Goal: Task Accomplishment & Management: Use online tool/utility

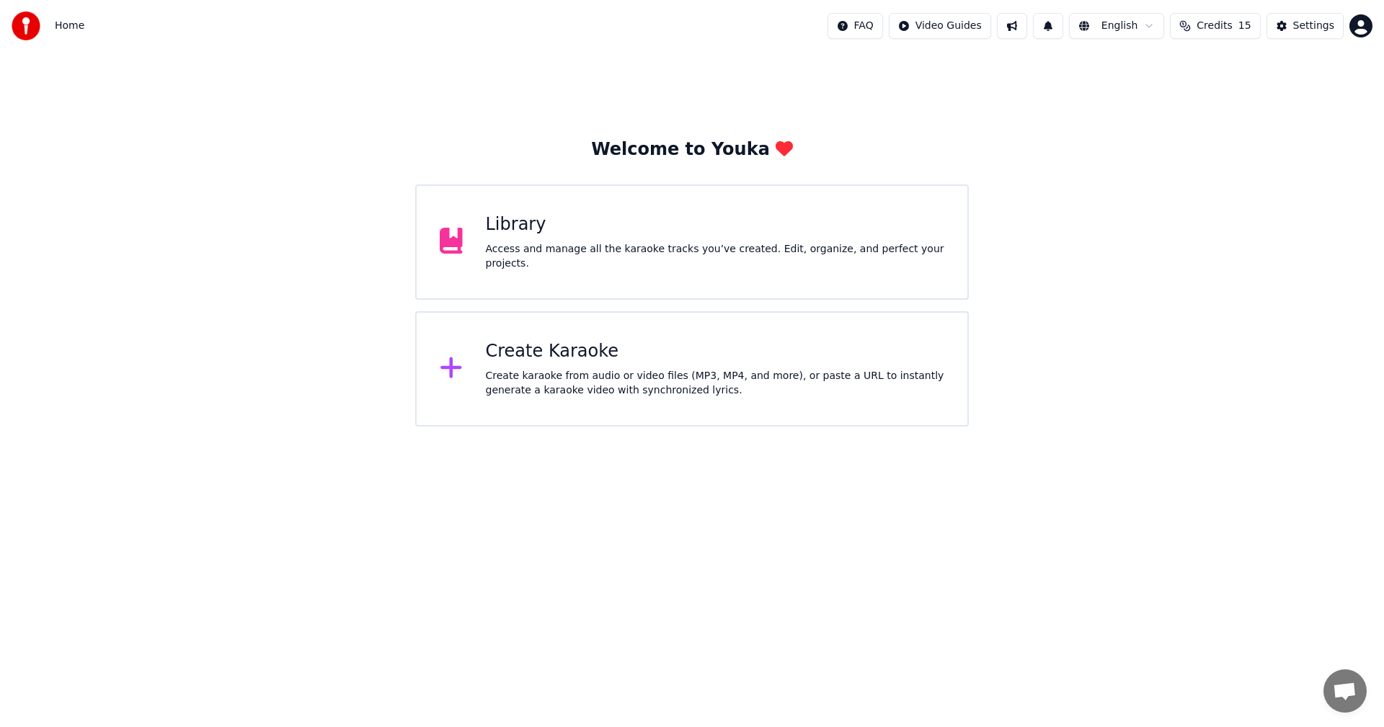
click at [564, 394] on div "Create karaoke from audio or video files (MP3, MP4, and more), or paste a URL t…" at bounding box center [715, 383] width 459 height 29
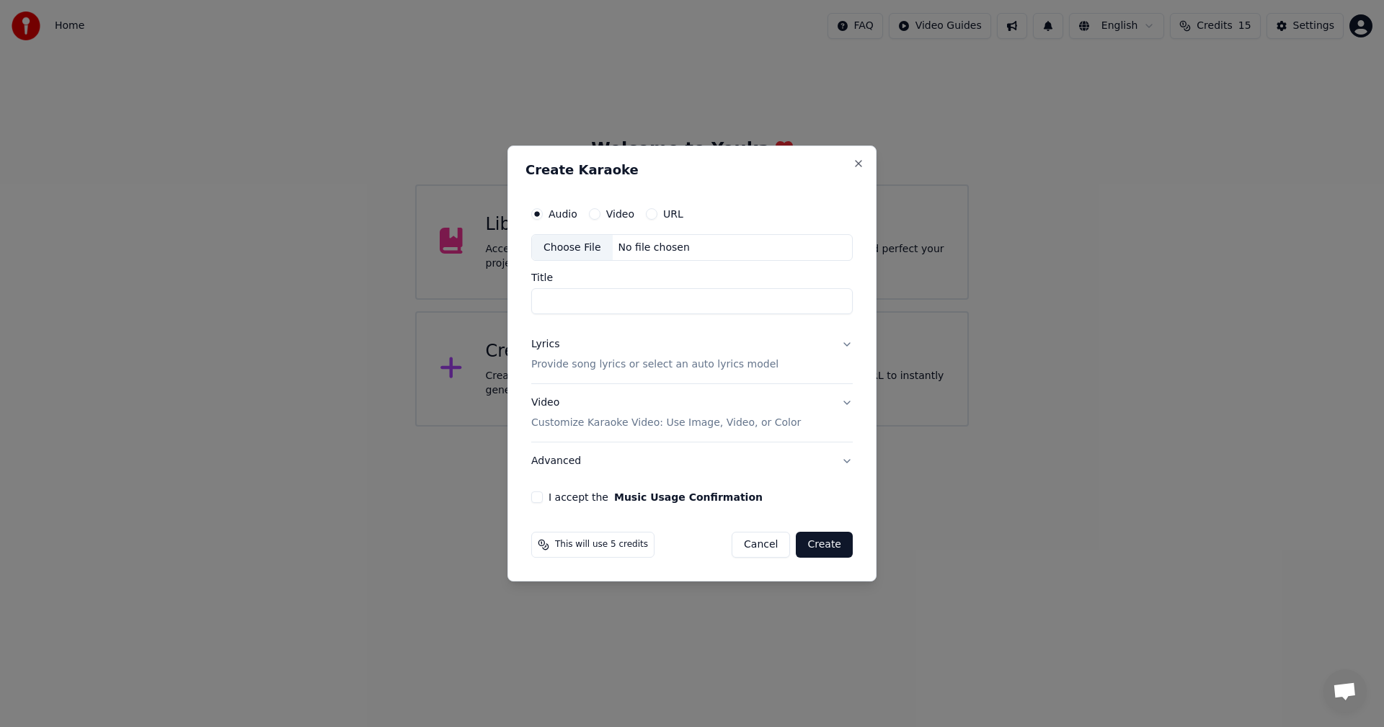
click at [564, 252] on div "Choose File" at bounding box center [572, 248] width 81 height 26
type input "**********"
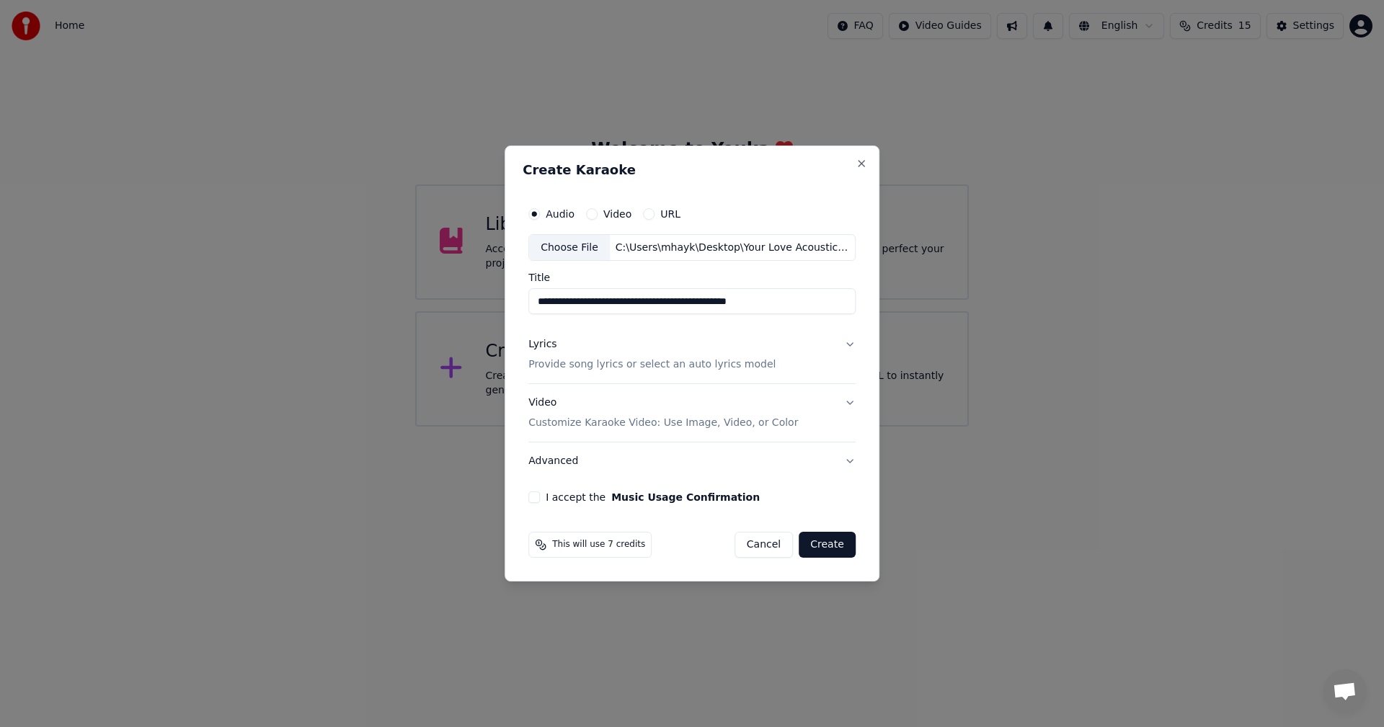
click at [564, 366] on p "Provide song lyrics or select an auto lyrics model" at bounding box center [651, 365] width 247 height 14
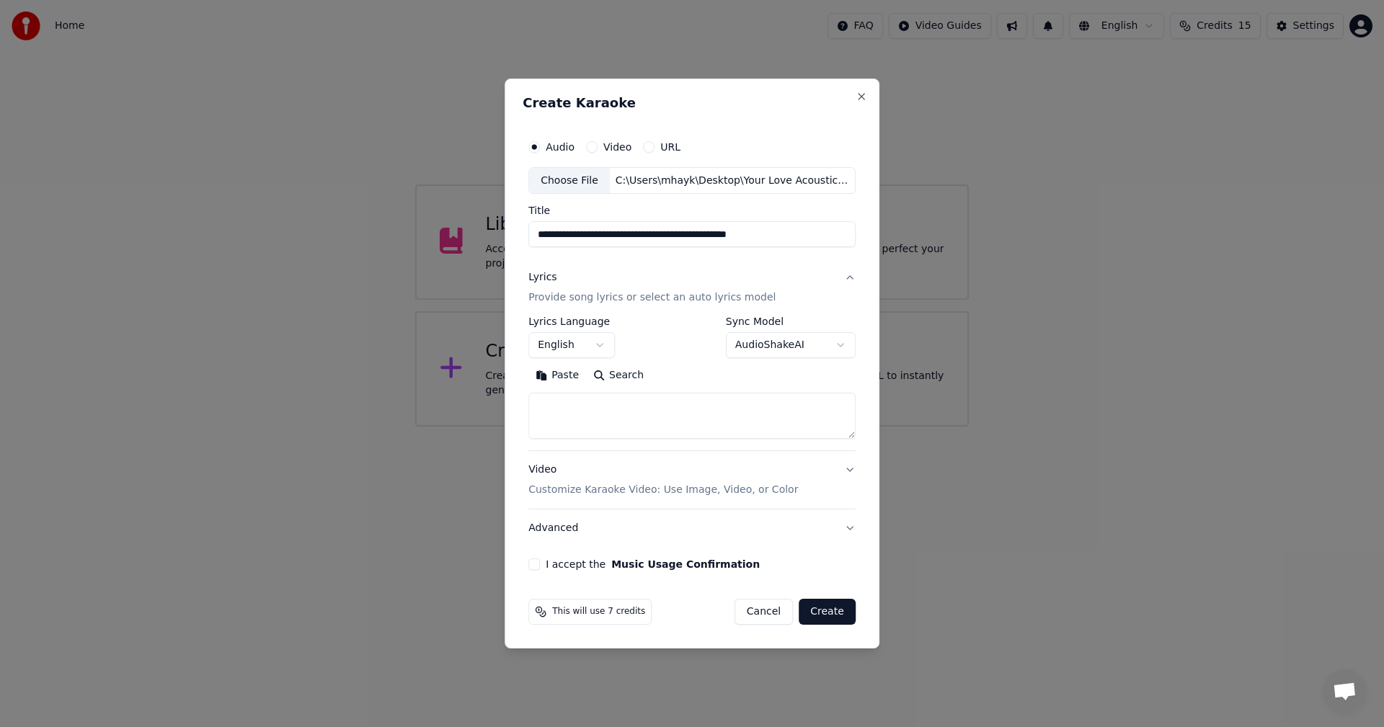
click at [564, 404] on textarea at bounding box center [691, 417] width 327 height 46
paste textarea "**********"
type textarea "**********"
click at [564, 404] on p "Customize Karaoke Video: Use Image, Video, or Color" at bounding box center [663, 490] width 270 height 14
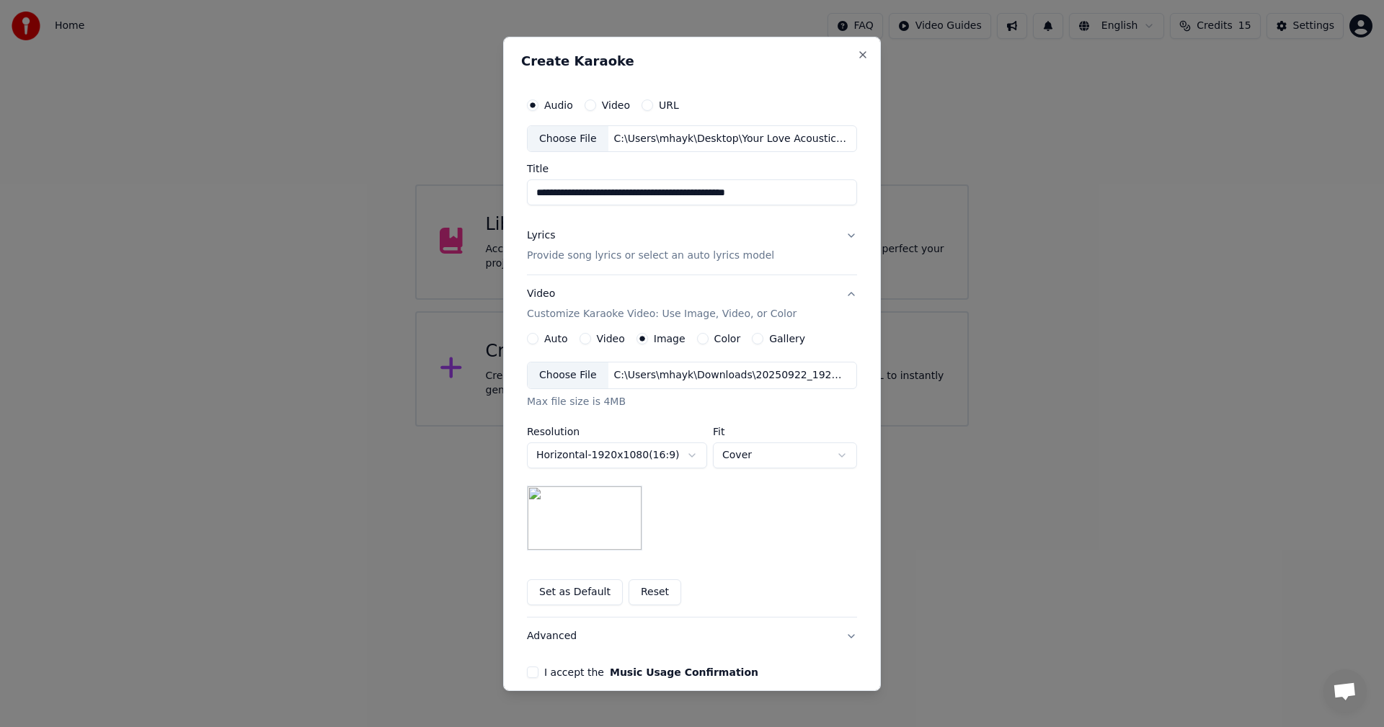
click at [564, 342] on button "Gallery" at bounding box center [758, 339] width 12 height 12
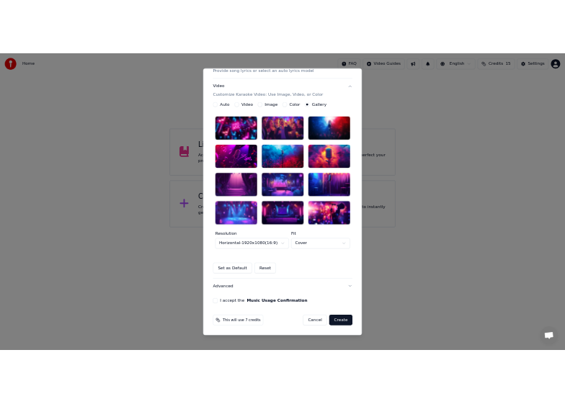
scroll to position [68, 0]
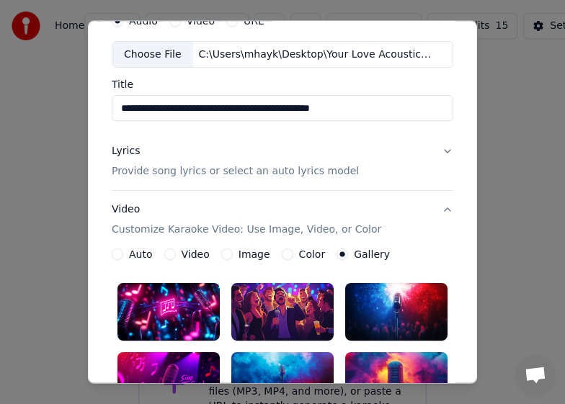
click at [221, 252] on button "Image" at bounding box center [227, 255] width 12 height 12
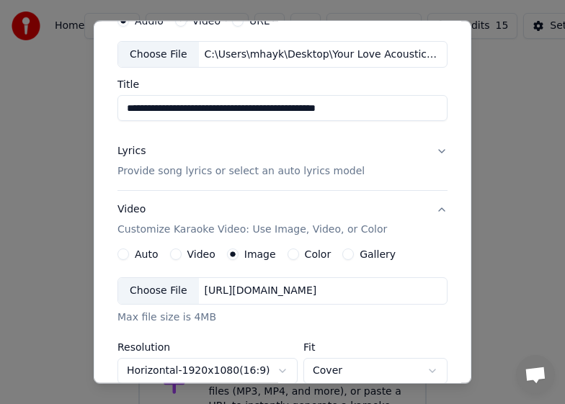
click at [141, 293] on div "Choose File" at bounding box center [158, 291] width 81 height 26
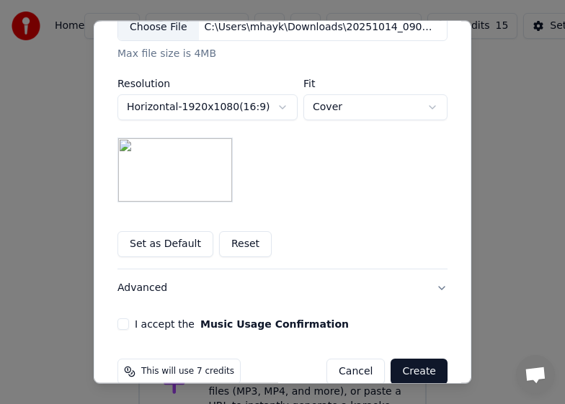
scroll to position [357, 0]
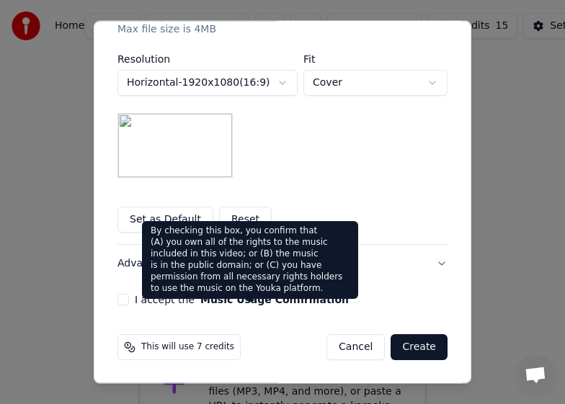
click at [200, 298] on button "Music Usage Confirmation" at bounding box center [274, 300] width 148 height 10
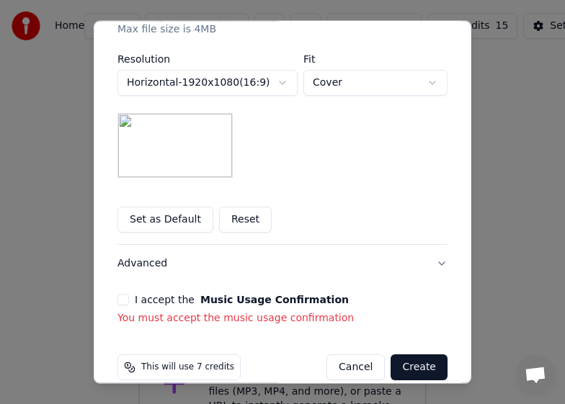
click at [117, 301] on button "I accept the Music Usage Confirmation" at bounding box center [123, 300] width 12 height 12
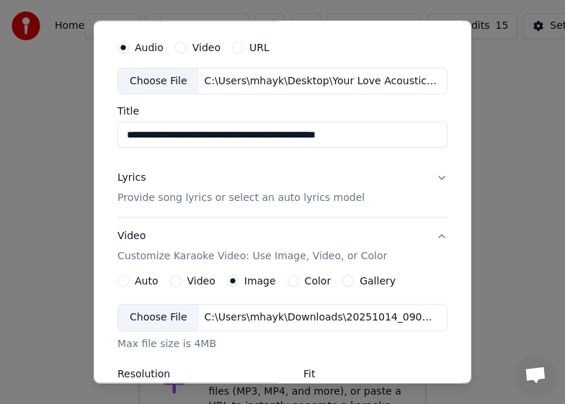
scroll to position [0, 0]
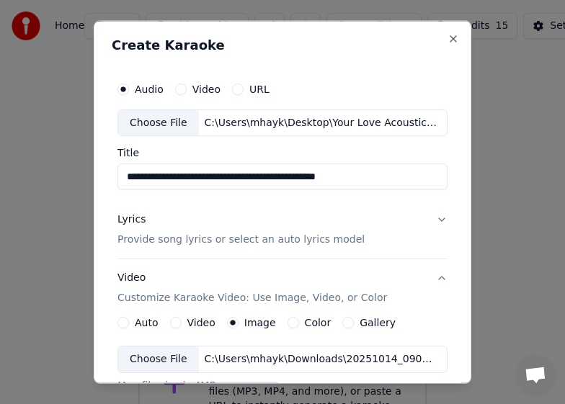
click at [167, 120] on div "Choose File" at bounding box center [158, 123] width 81 height 26
type input "**********"
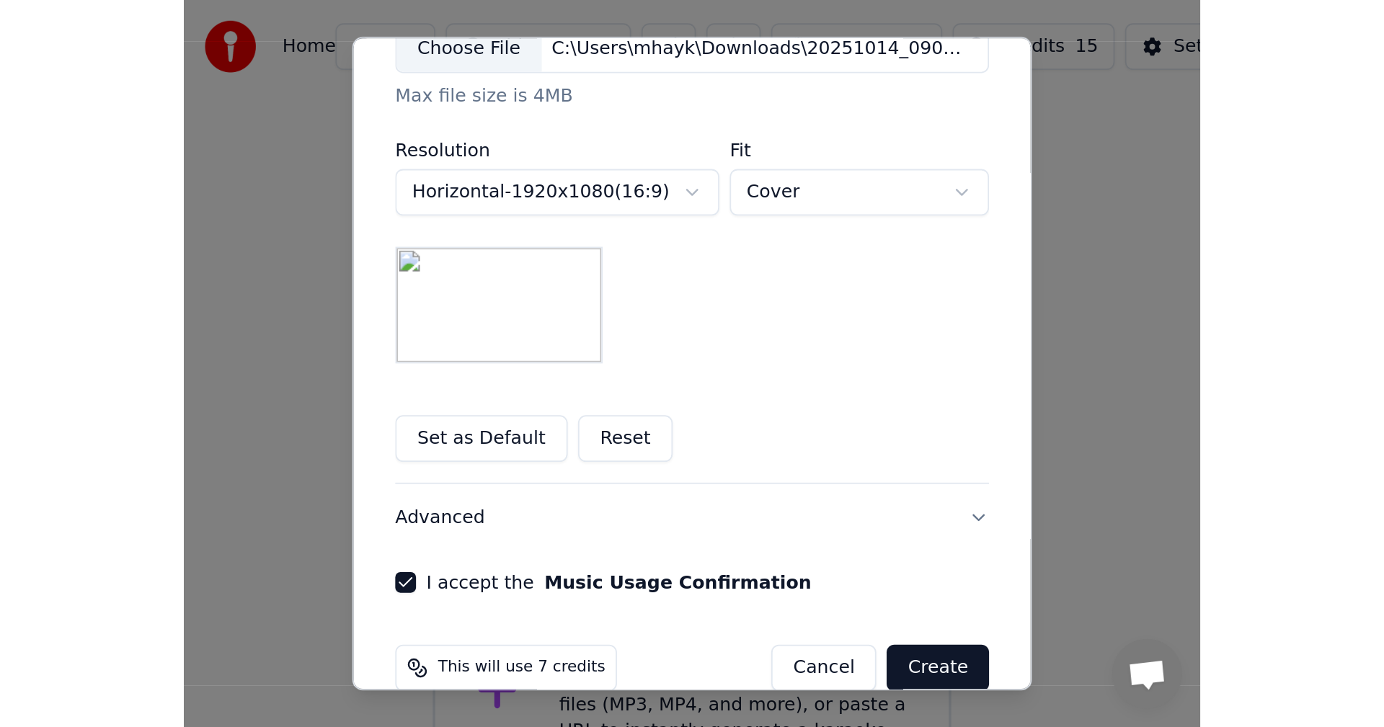
scroll to position [357, 0]
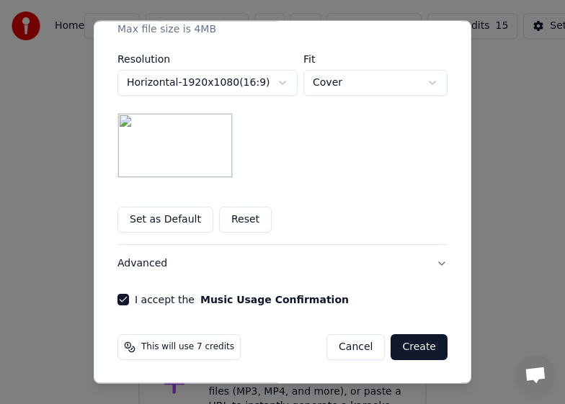
click at [423, 345] on button "Create" at bounding box center [419, 347] width 57 height 26
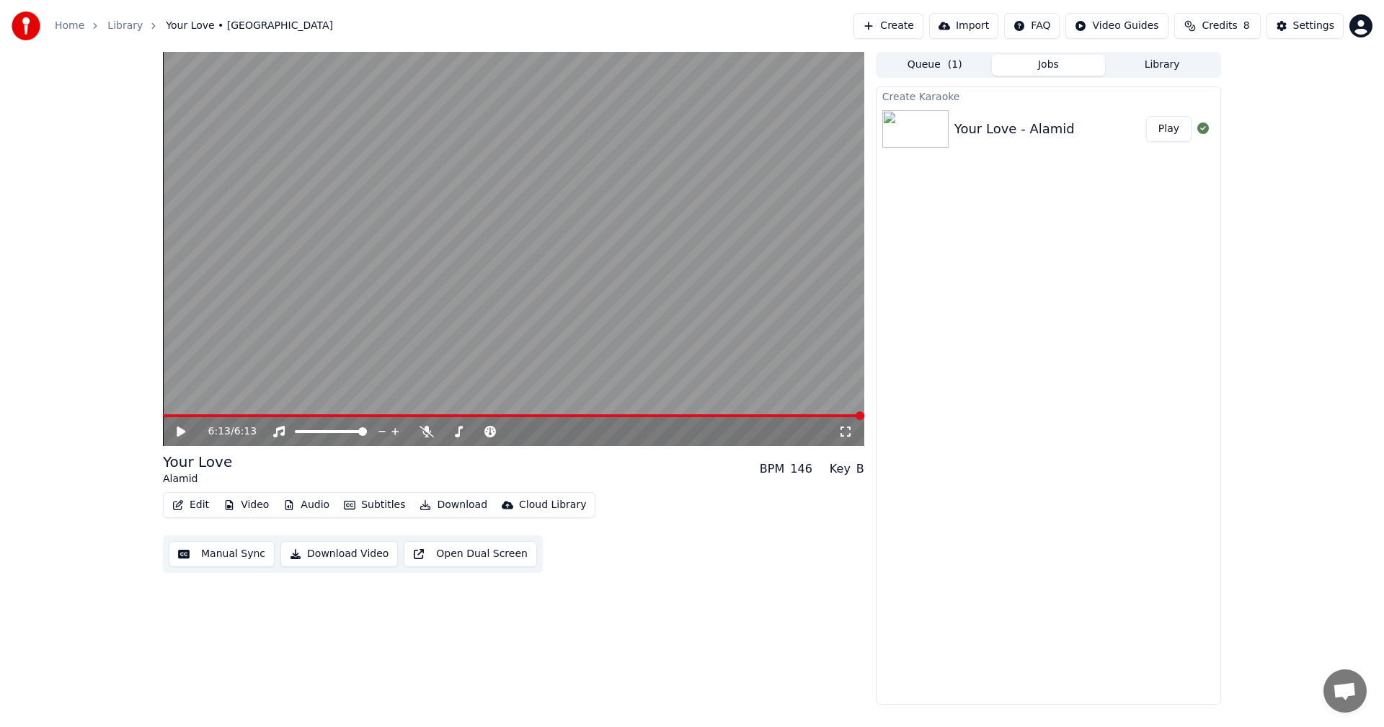
click at [177, 404] on icon at bounding box center [191, 432] width 34 height 12
click at [216, 404] on button "Manual Sync" at bounding box center [222, 554] width 106 height 26
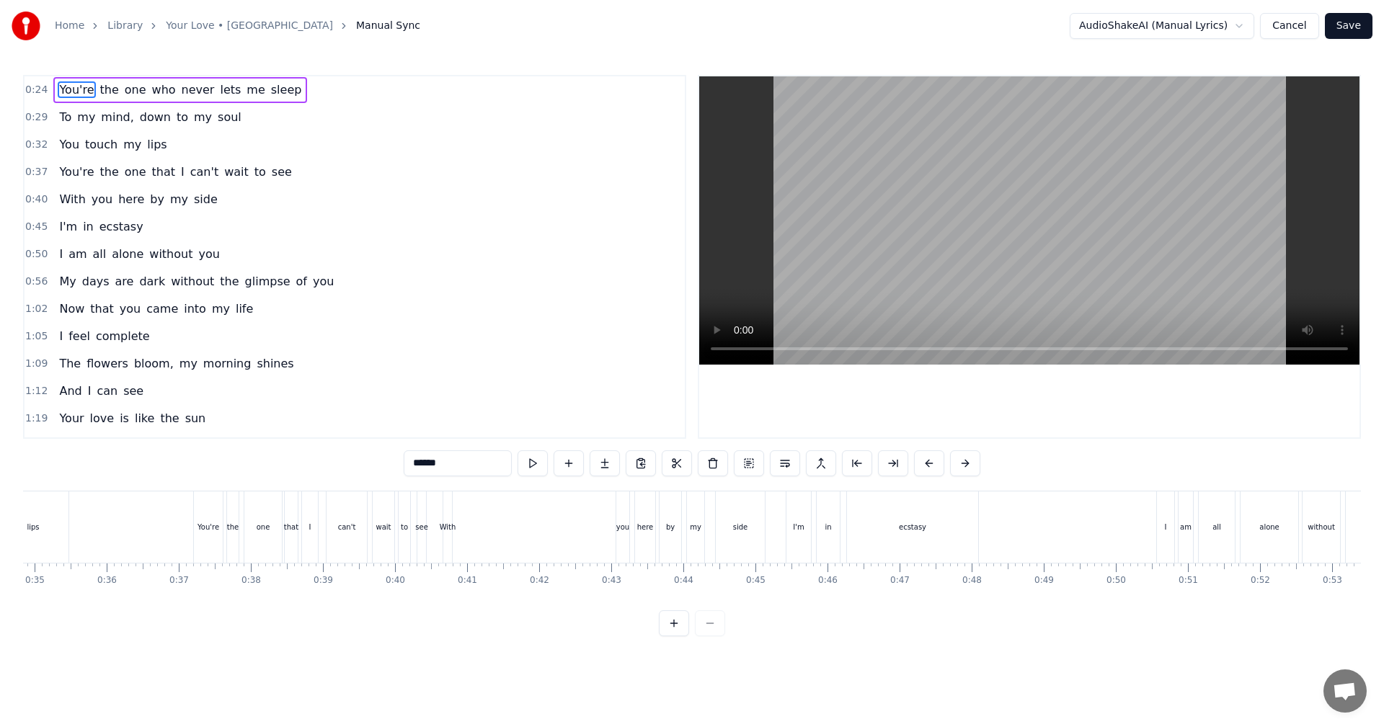
scroll to position [0, 2571]
click at [387, 404] on div "With" at bounding box center [387, 527] width 9 height 71
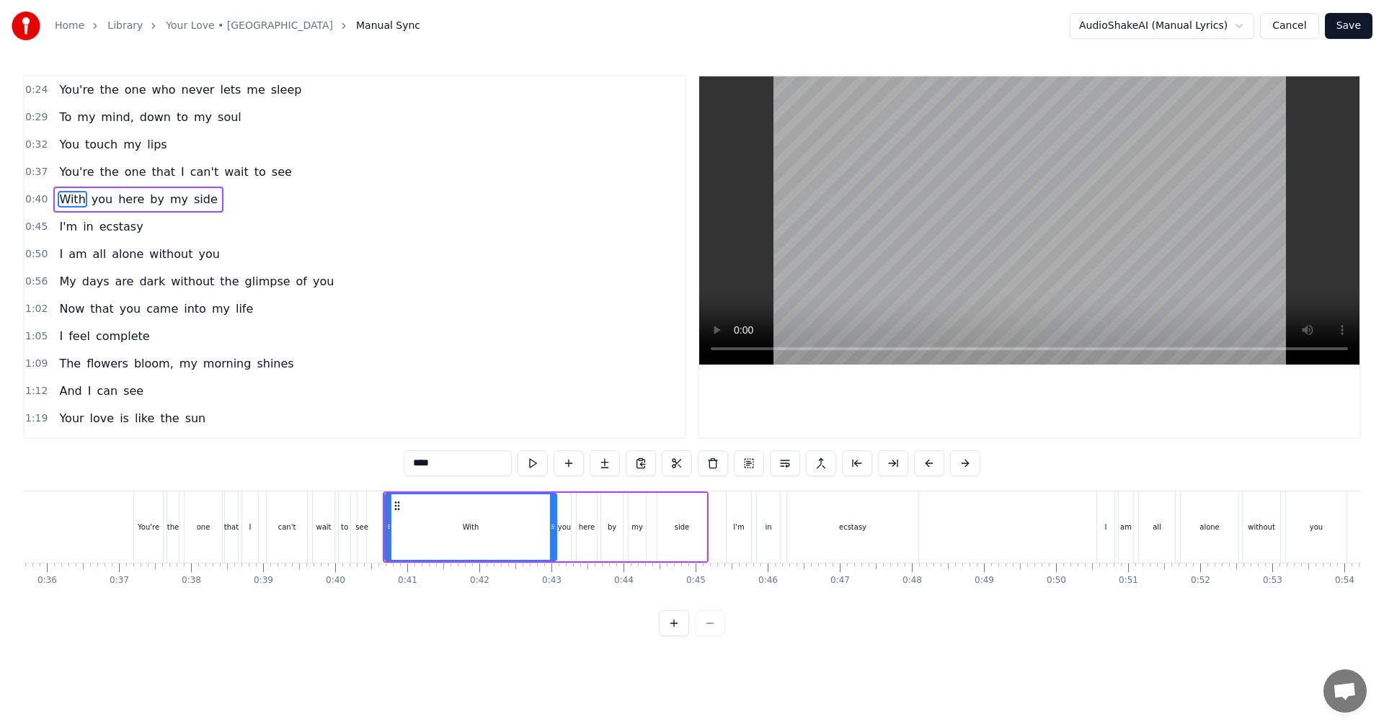
drag, startPoint x: 390, startPoint y: 538, endPoint x: 553, endPoint y: 536, distance: 162.9
click at [553, 404] on div at bounding box center [553, 527] width 6 height 66
drag, startPoint x: 388, startPoint y: 533, endPoint x: 536, endPoint y: 539, distance: 147.9
click at [536, 404] on div at bounding box center [536, 527] width 6 height 66
click at [562, 404] on div "you" at bounding box center [564, 527] width 13 height 68
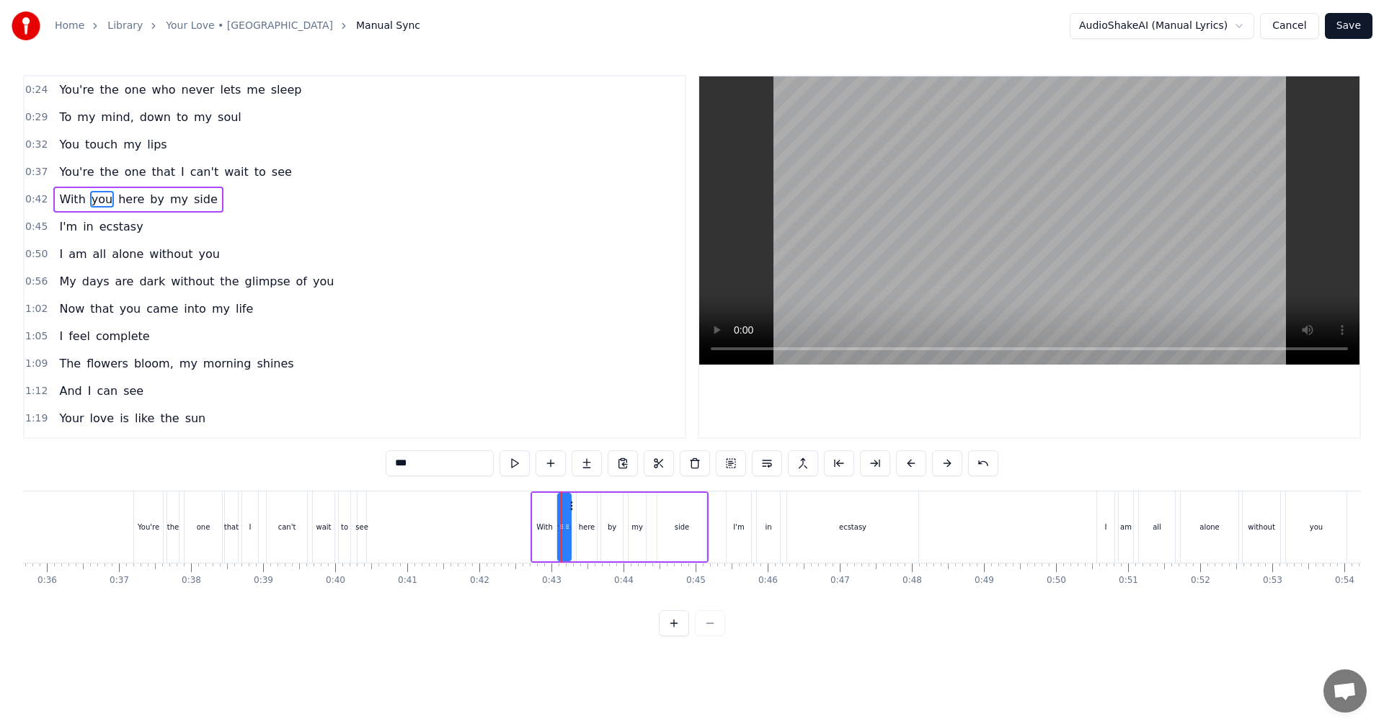
click at [552, 404] on div "With" at bounding box center [545, 527] width 24 height 68
click at [542, 404] on div at bounding box center [544, 527] width 6 height 66
click at [562, 404] on div "you" at bounding box center [564, 527] width 13 height 11
click at [564, 404] on div "here" at bounding box center [587, 527] width 20 height 68
click at [564, 404] on div "you" at bounding box center [564, 527] width 13 height 68
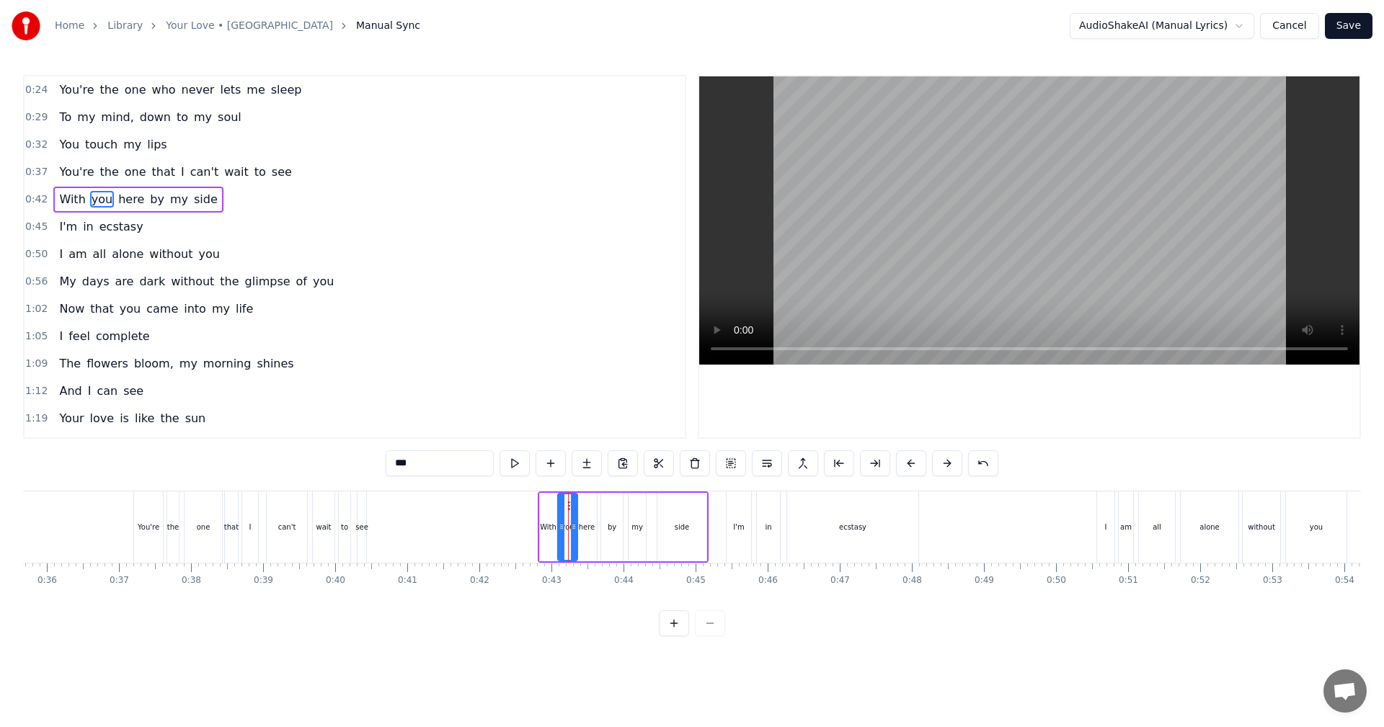
drag, startPoint x: 569, startPoint y: 534, endPoint x: 577, endPoint y: 533, distance: 7.2
click at [564, 404] on div at bounding box center [574, 527] width 6 height 66
click at [564, 404] on div at bounding box center [567, 527] width 6 height 66
click at [554, 404] on div "With" at bounding box center [548, 527] width 17 height 68
type input "****"
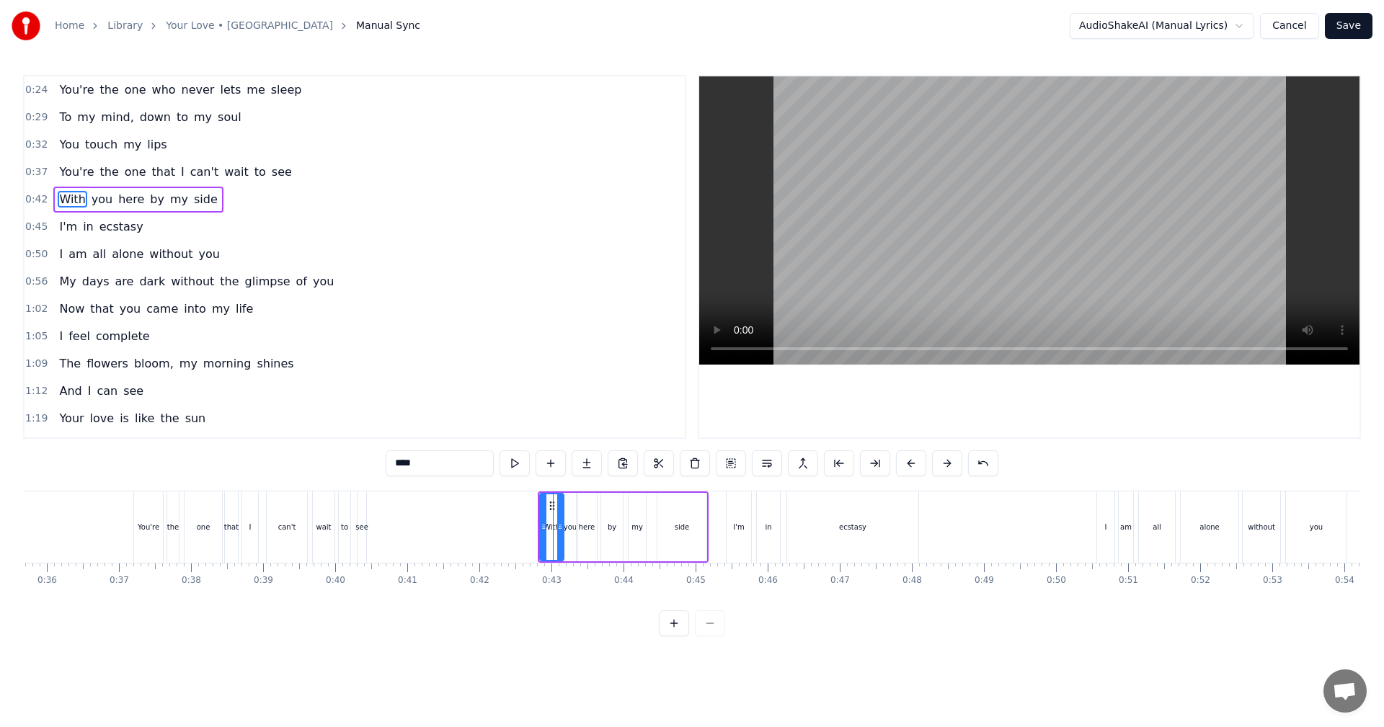
click at [562, 404] on div at bounding box center [560, 527] width 6 height 66
click at [550, 404] on div at bounding box center [552, 527] width 6 height 66
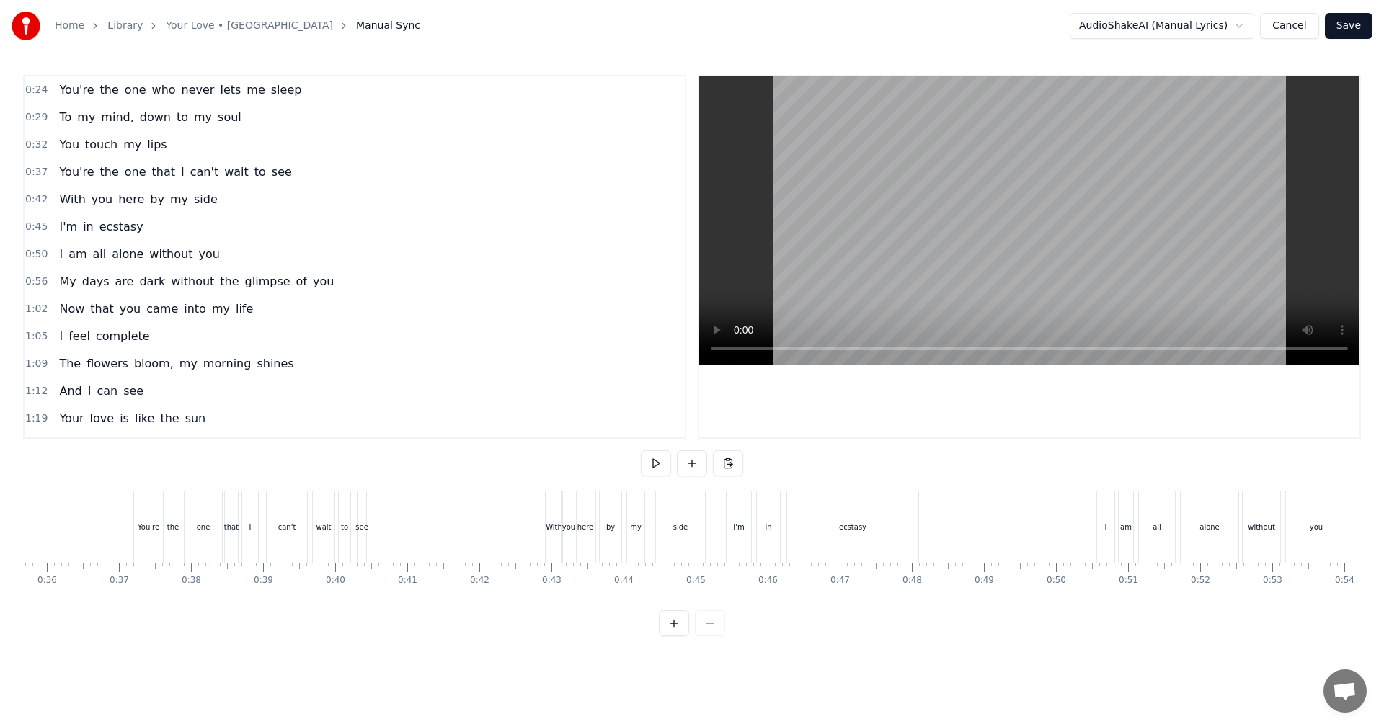
click at [223, 404] on div "I" at bounding box center [219, 527] width 17 height 71
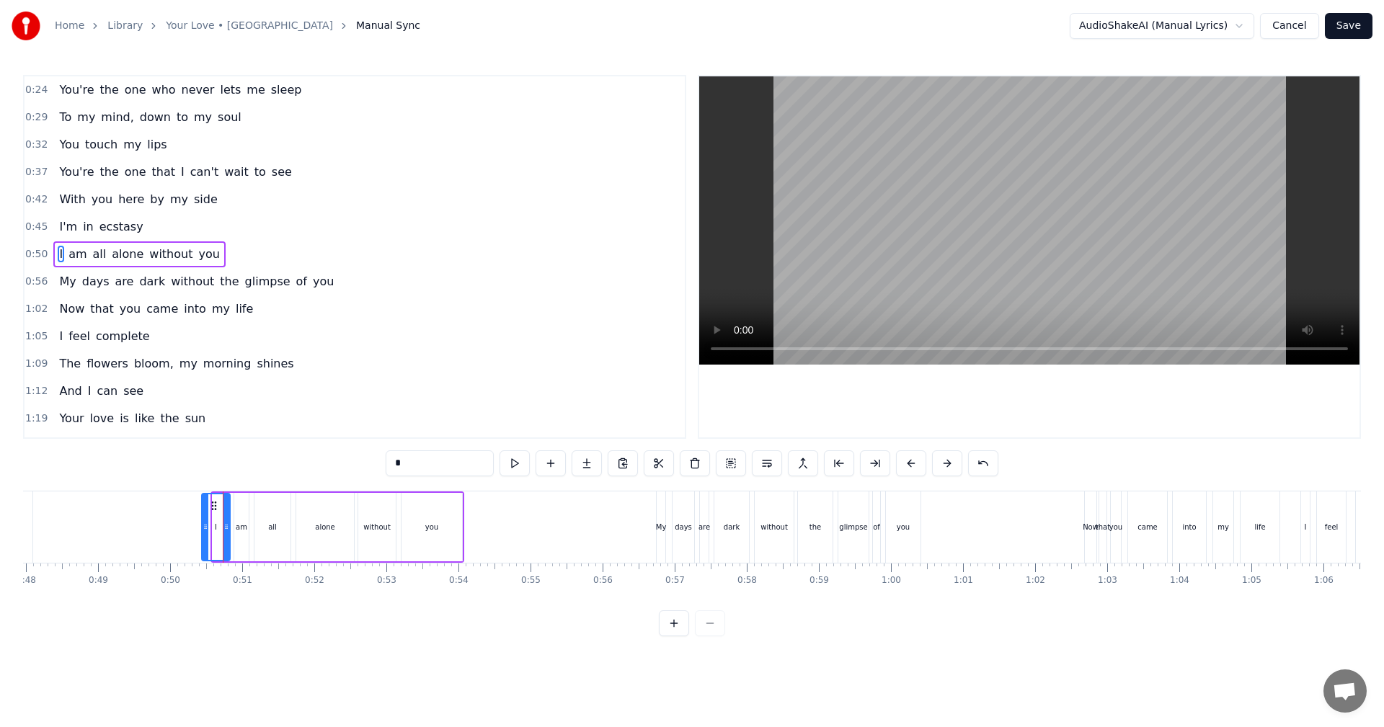
drag, startPoint x: 216, startPoint y: 534, endPoint x: 205, endPoint y: 532, distance: 11.7
click at [205, 404] on div at bounding box center [206, 527] width 6 height 66
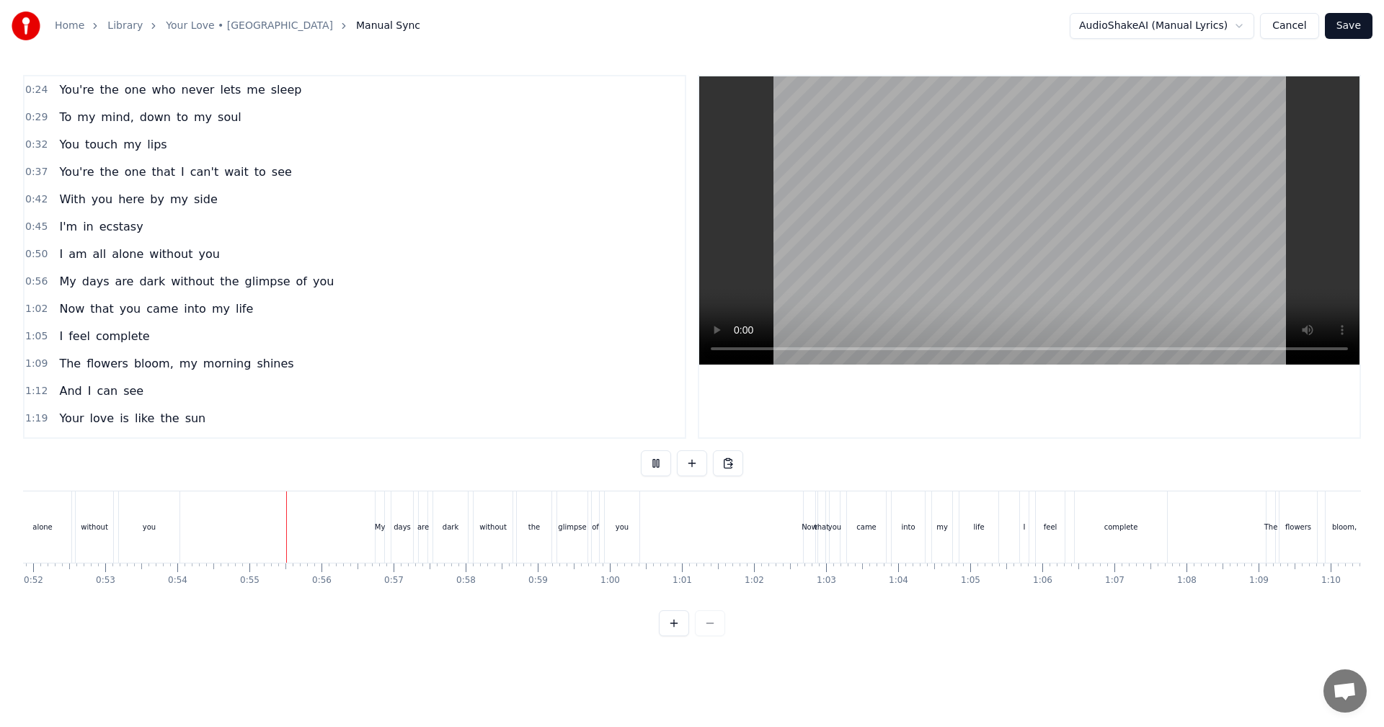
scroll to position [0, 3768]
click at [564, 19] on button "Save" at bounding box center [1349, 26] width 48 height 26
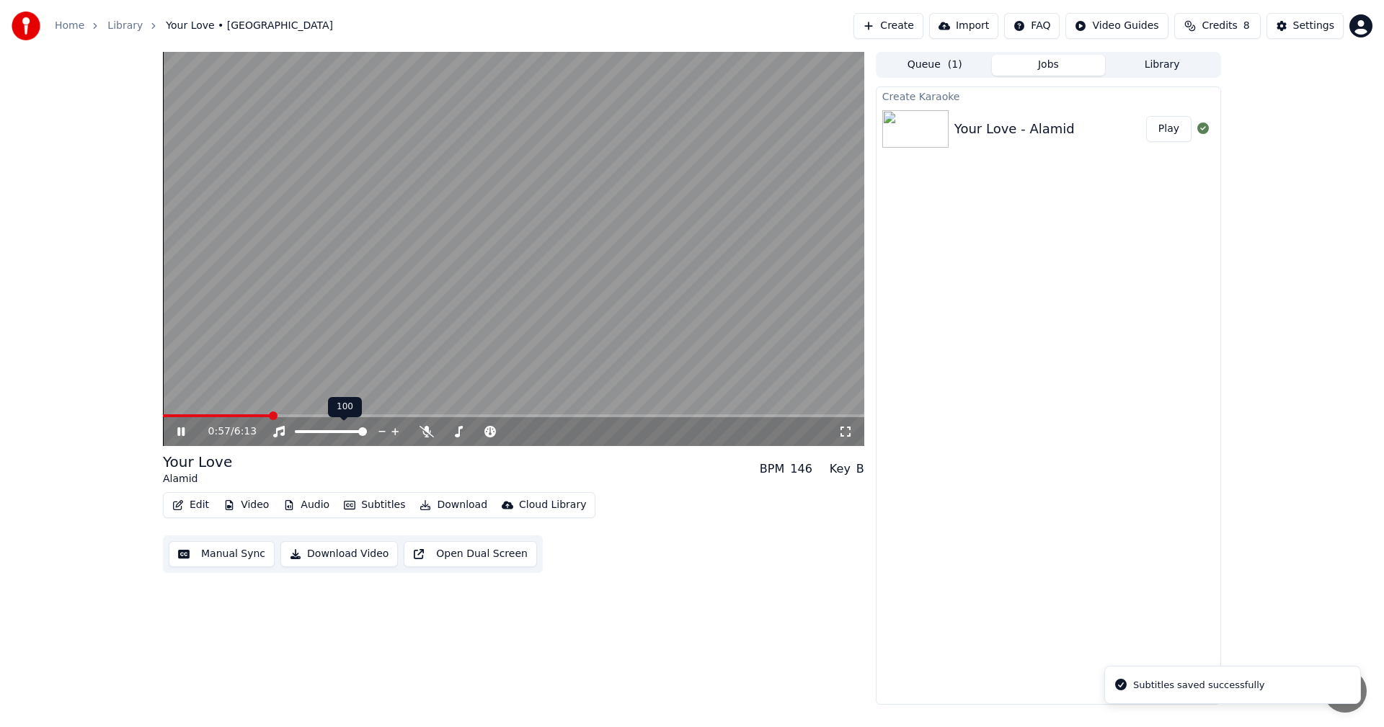
click at [270, 404] on span at bounding box center [513, 415] width 701 height 3
click at [358, 404] on button "Subtitles" at bounding box center [374, 505] width 73 height 20
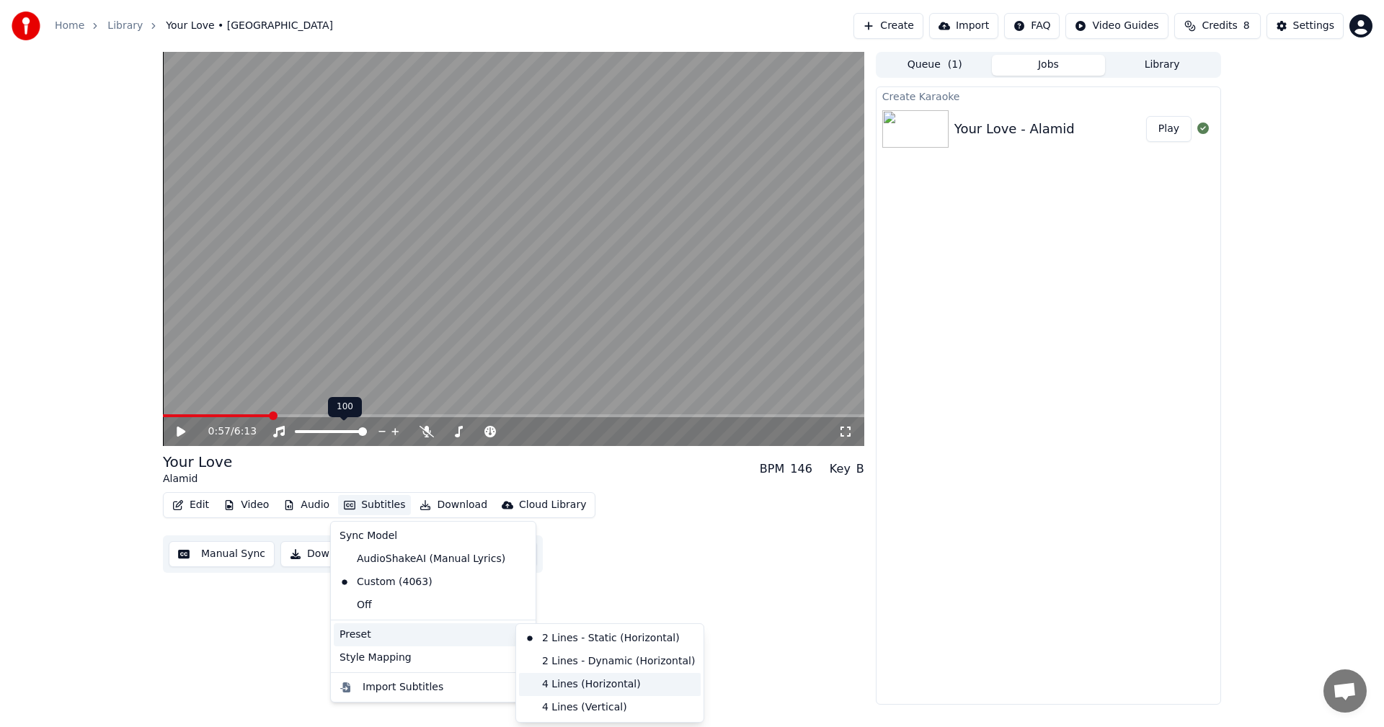
click at [564, 404] on div "4 Lines (Horizontal)" at bounding box center [610, 684] width 182 height 23
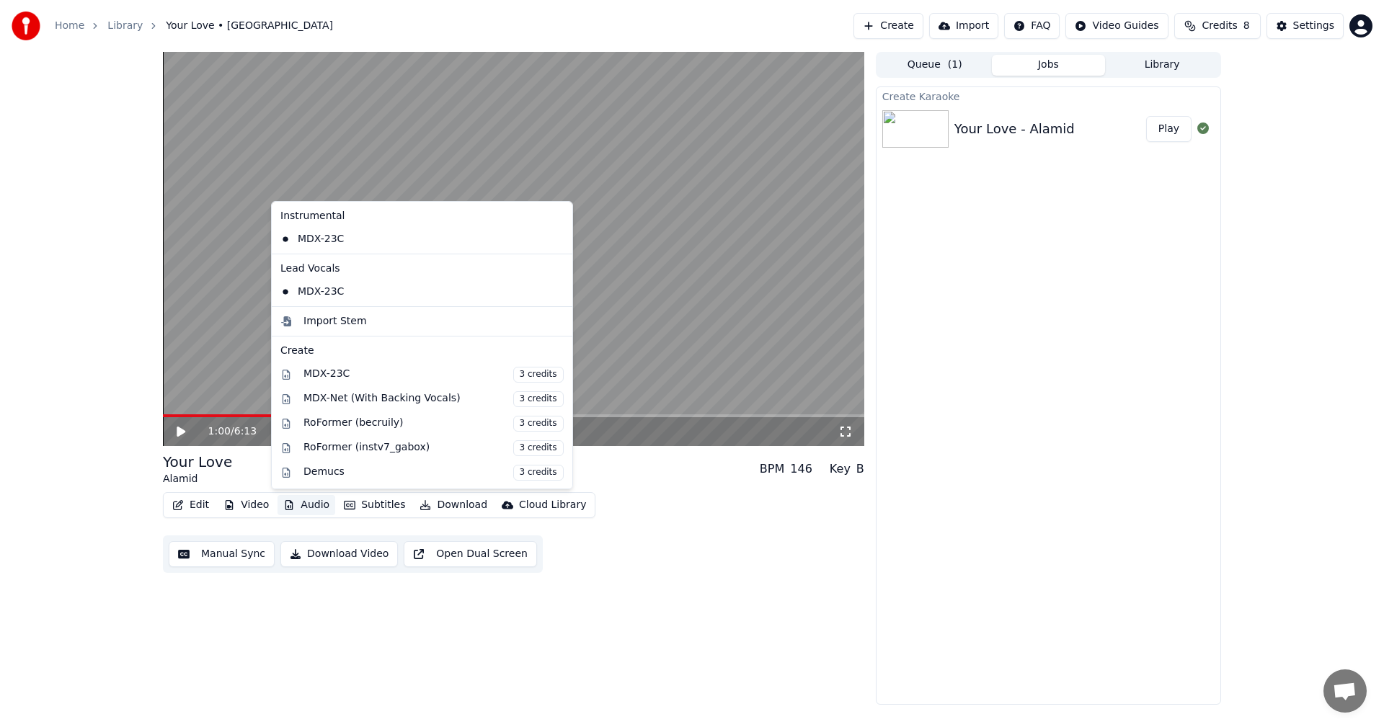
click at [253, 404] on video at bounding box center [513, 249] width 701 height 394
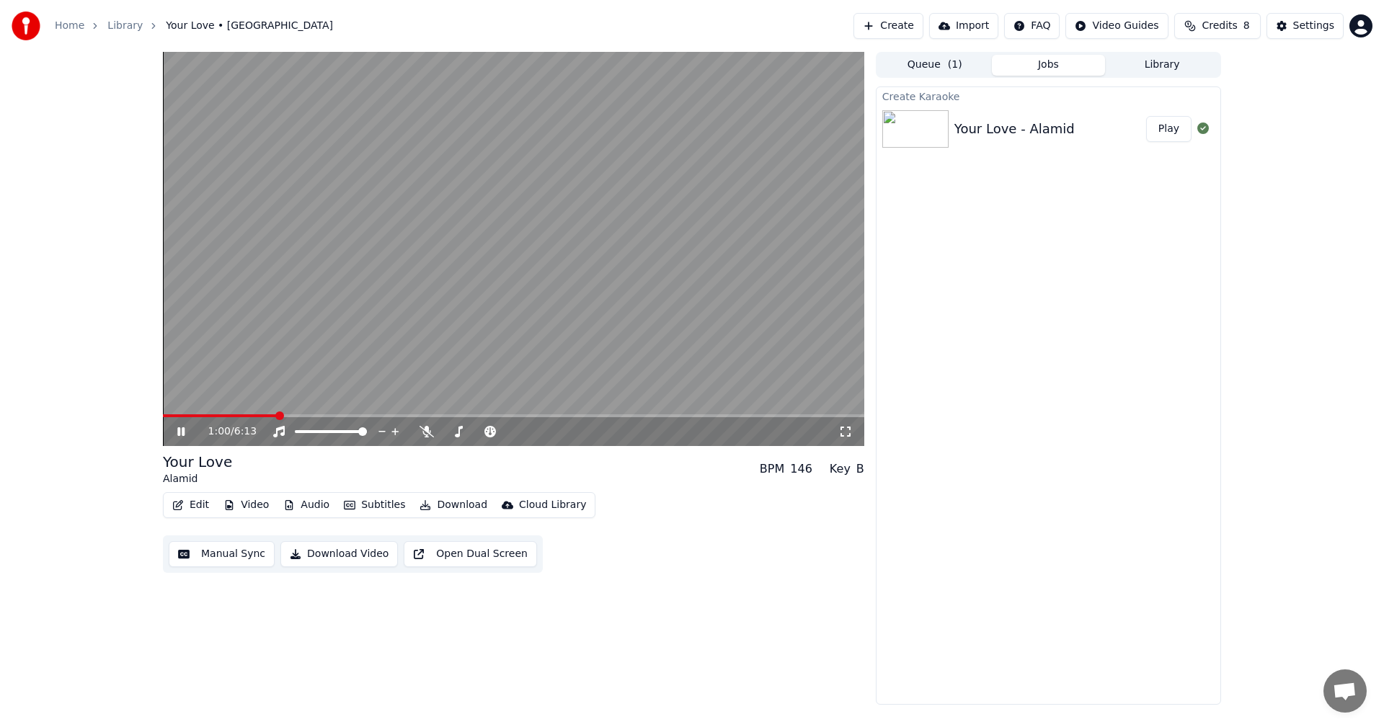
click at [259, 404] on span at bounding box center [220, 415] width 114 height 3
click at [177, 404] on icon at bounding box center [191, 432] width 34 height 12
click at [255, 404] on span at bounding box center [216, 415] width 106 height 3
click at [181, 404] on icon at bounding box center [181, 432] width 9 height 10
click at [224, 404] on button "Manual Sync" at bounding box center [222, 554] width 106 height 26
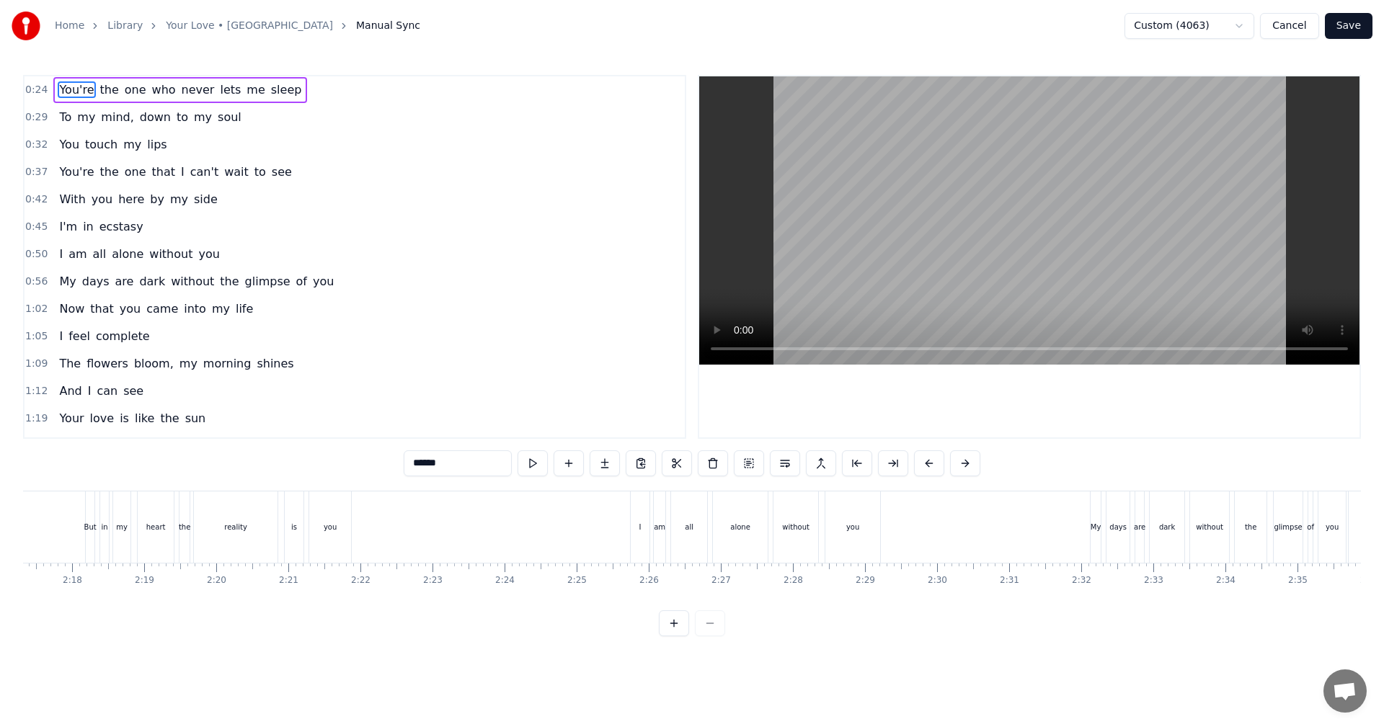
scroll to position [0, 9869]
click at [368, 404] on div "you" at bounding box center [359, 527] width 42 height 71
type input "***"
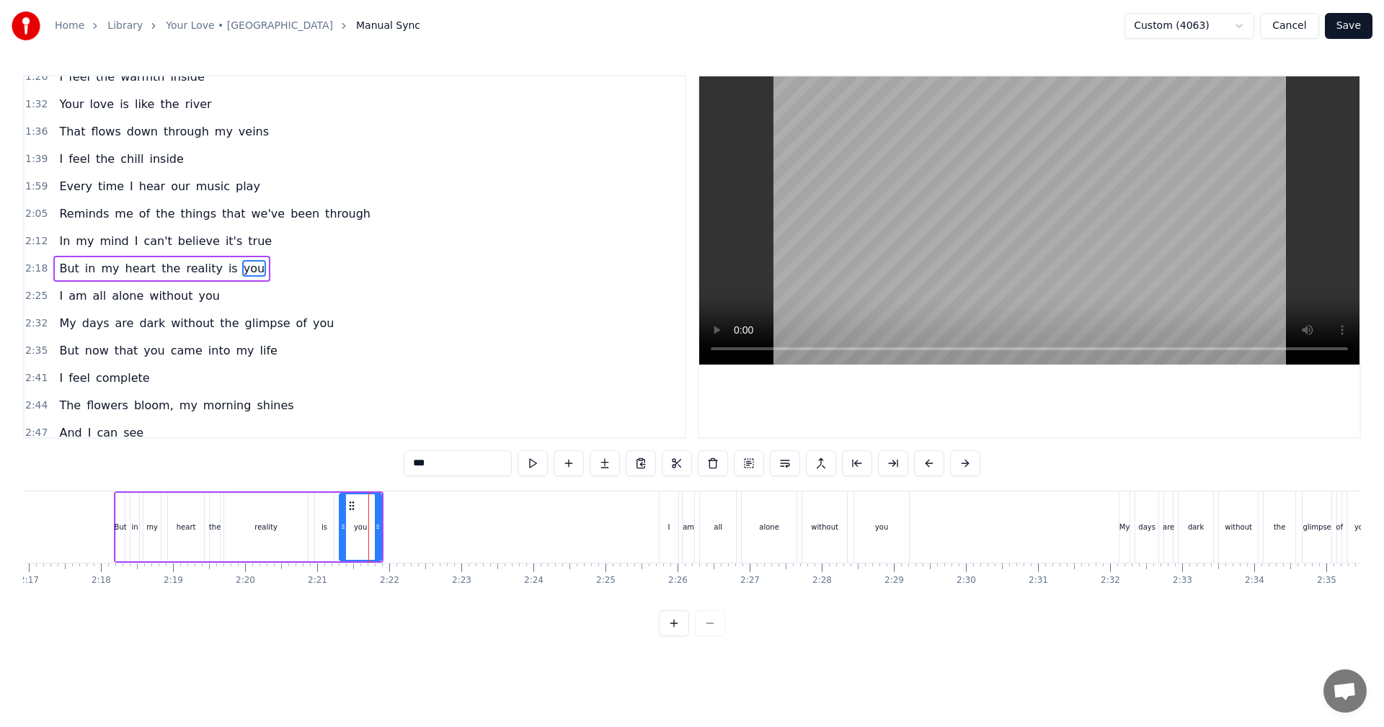
scroll to position [408, 0]
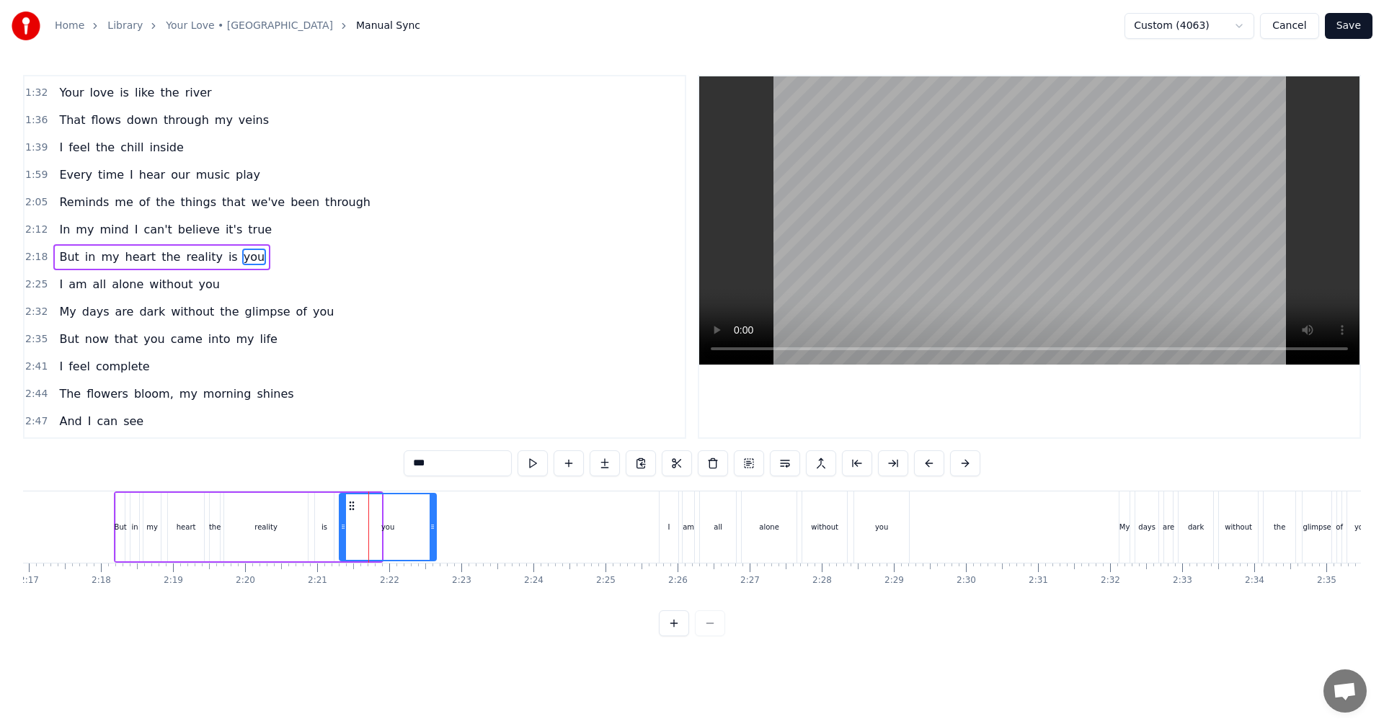
drag, startPoint x: 378, startPoint y: 542, endPoint x: 432, endPoint y: 547, distance: 55.0
click at [432, 404] on div at bounding box center [433, 527] width 6 height 66
drag, startPoint x: 344, startPoint y: 538, endPoint x: 365, endPoint y: 539, distance: 21.0
click at [365, 404] on div at bounding box center [363, 527] width 6 height 66
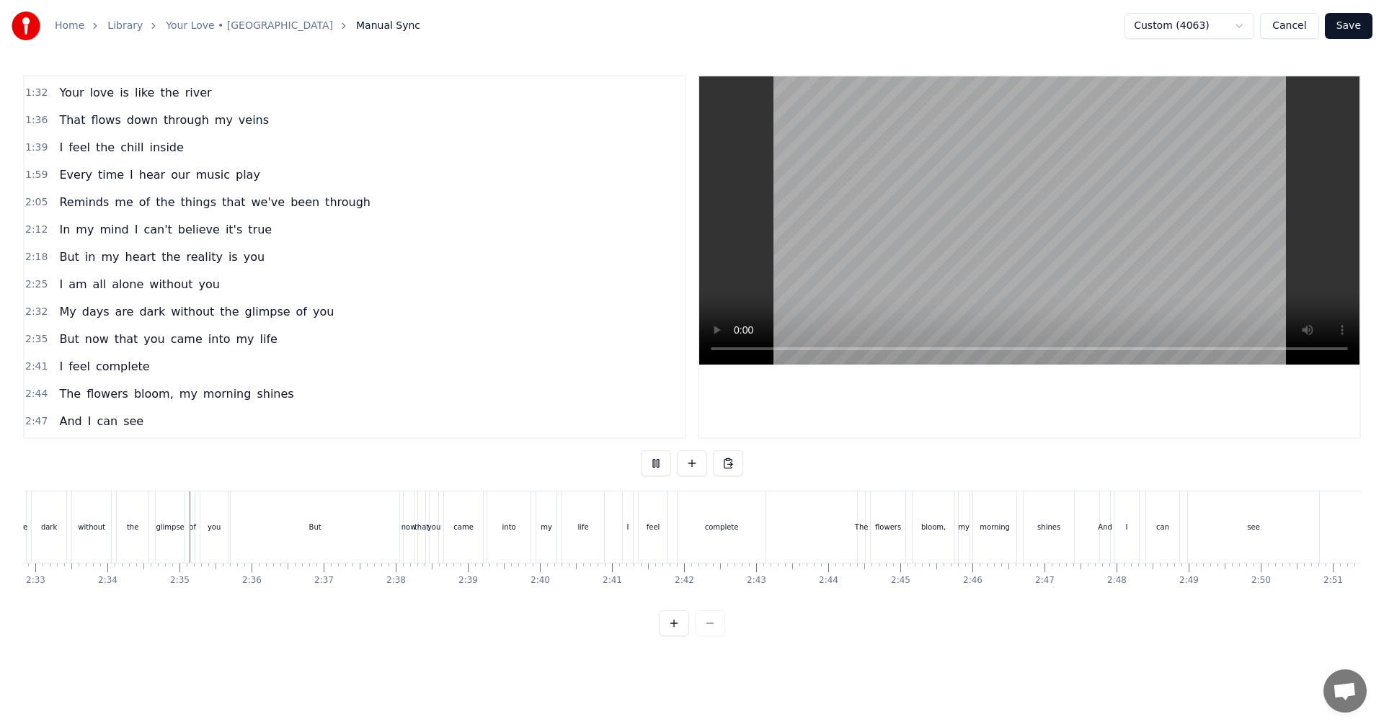
scroll to position [0, 11069]
click at [321, 404] on div "But" at bounding box center [262, 527] width 169 height 71
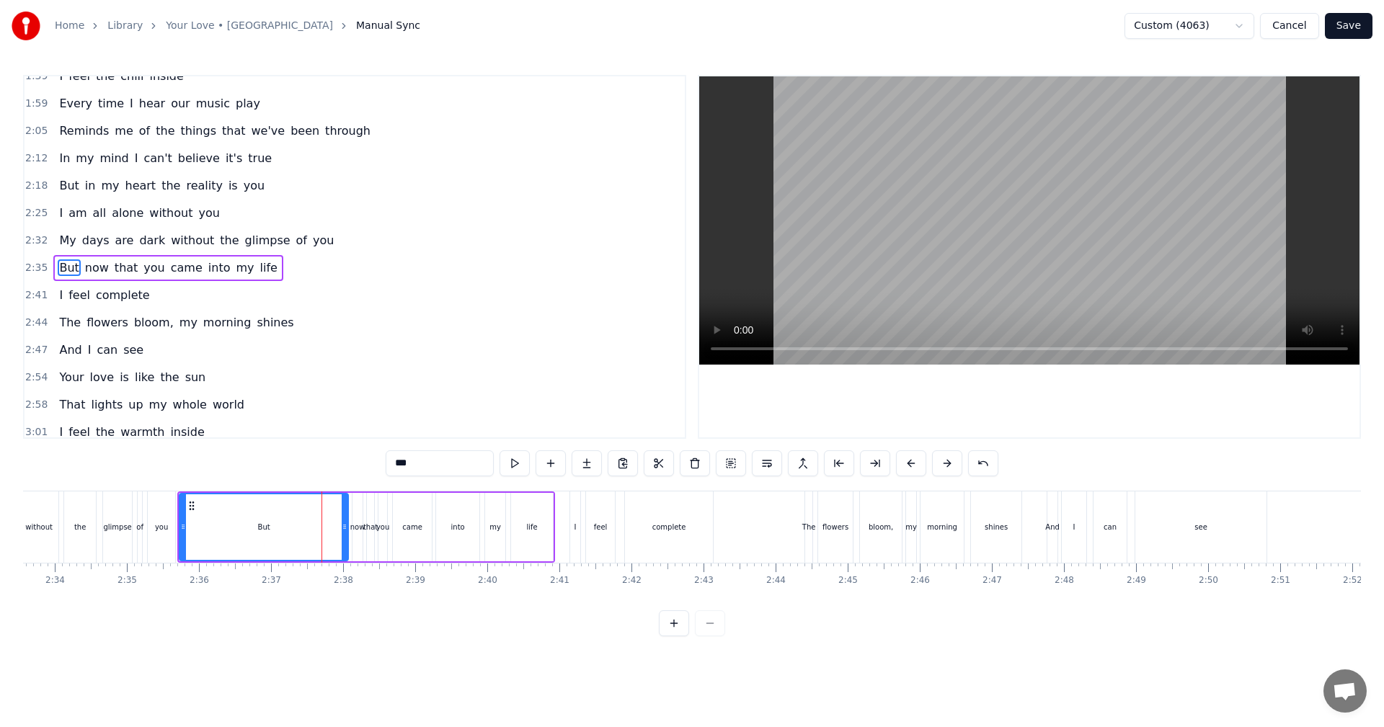
scroll to position [490, 0]
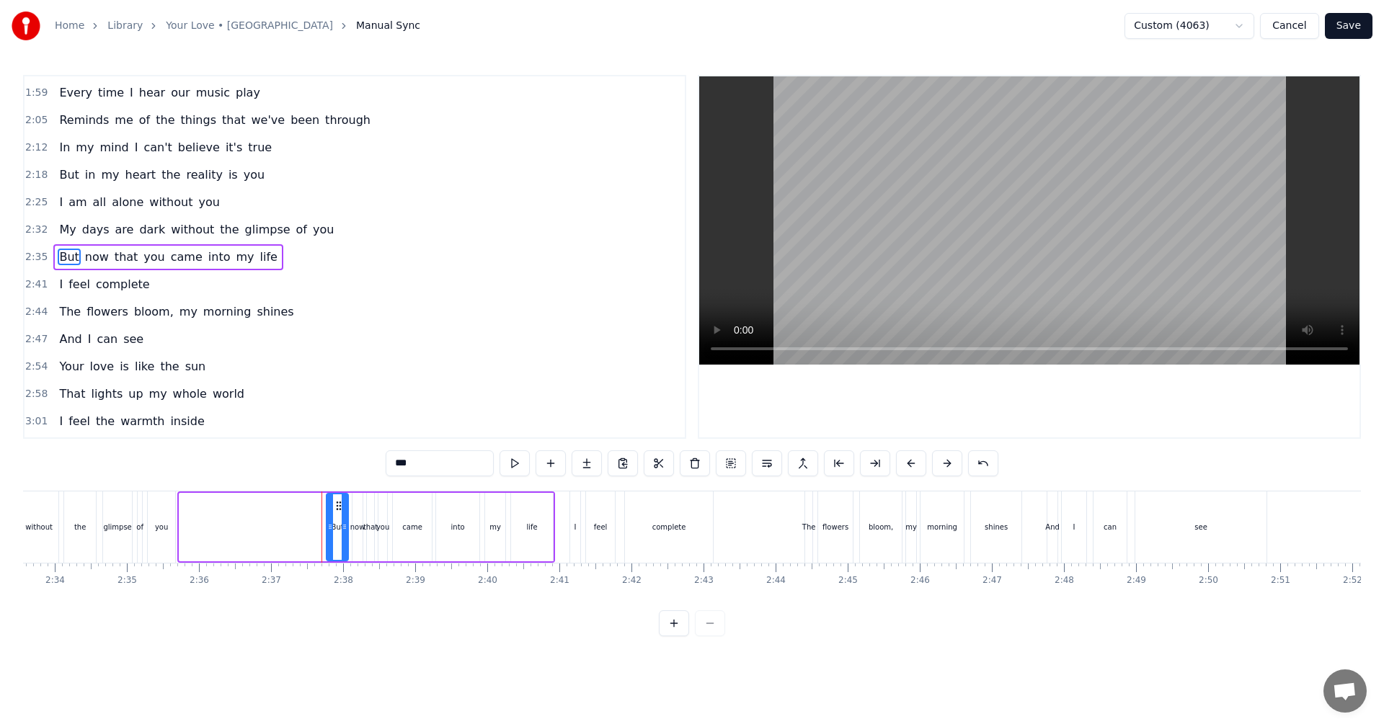
drag, startPoint x: 182, startPoint y: 533, endPoint x: 327, endPoint y: 537, distance: 145.7
click at [327, 404] on div at bounding box center [330, 527] width 6 height 66
click at [356, 404] on div "now" at bounding box center [357, 527] width 10 height 68
click at [368, 404] on div "that" at bounding box center [370, 527] width 7 height 68
type input "****"
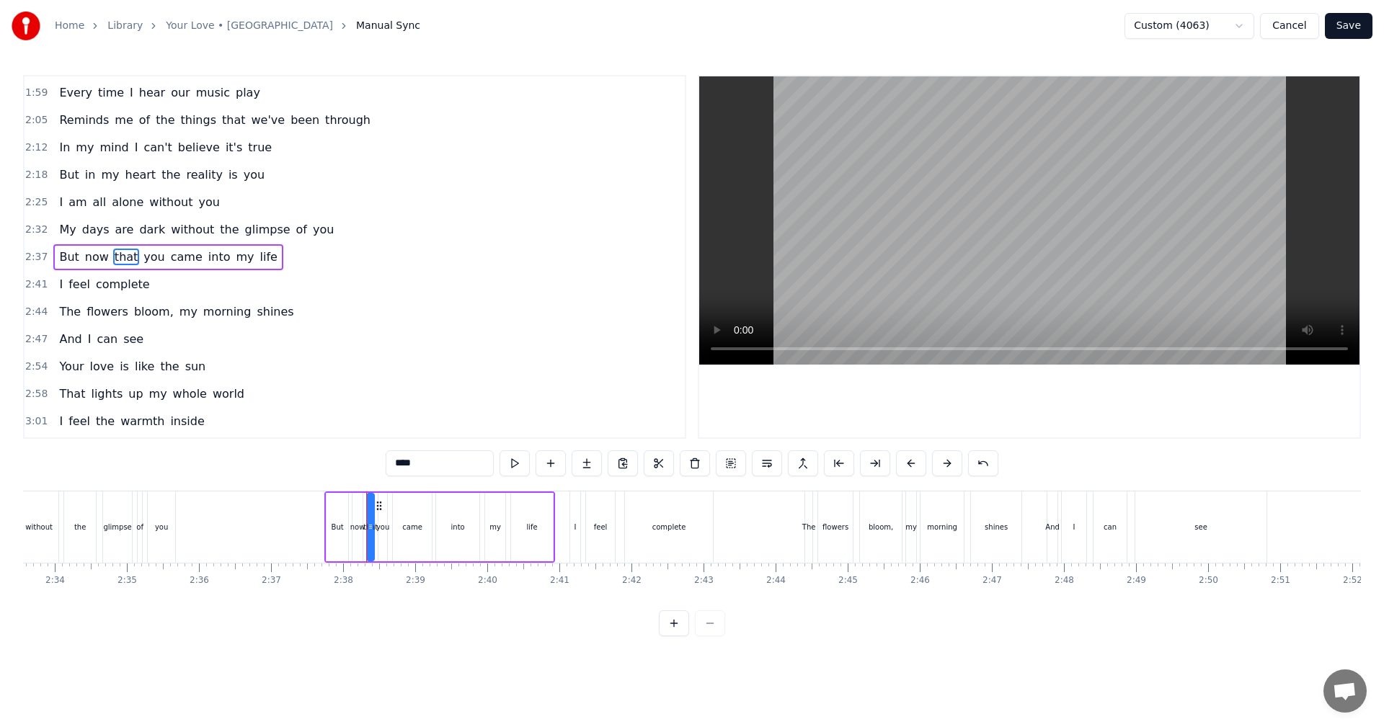
click at [352, 404] on div "0:24 You're the one who never lets me sleep 0:29 To my mind, down to my soul 0:…" at bounding box center [692, 356] width 1338 height 562
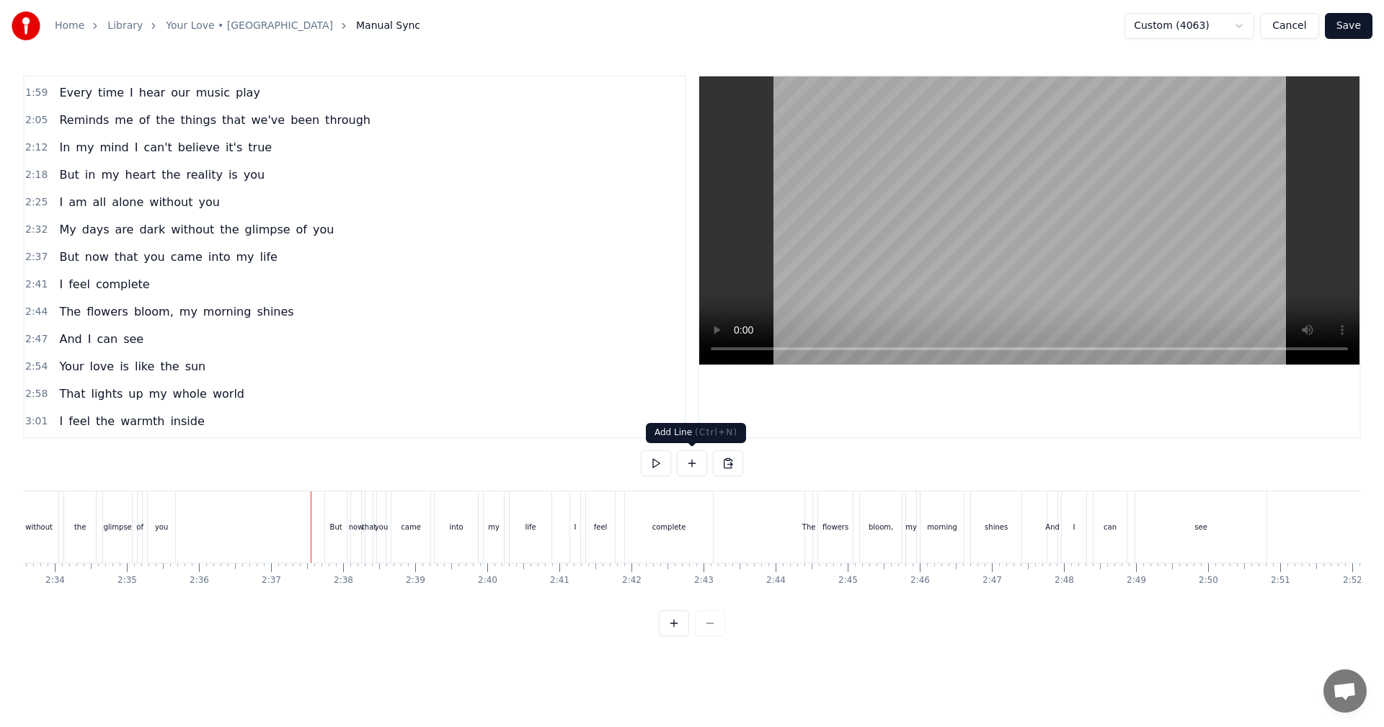
click at [564, 404] on button at bounding box center [692, 464] width 30 height 26
click at [334, 404] on div "But" at bounding box center [336, 527] width 22 height 71
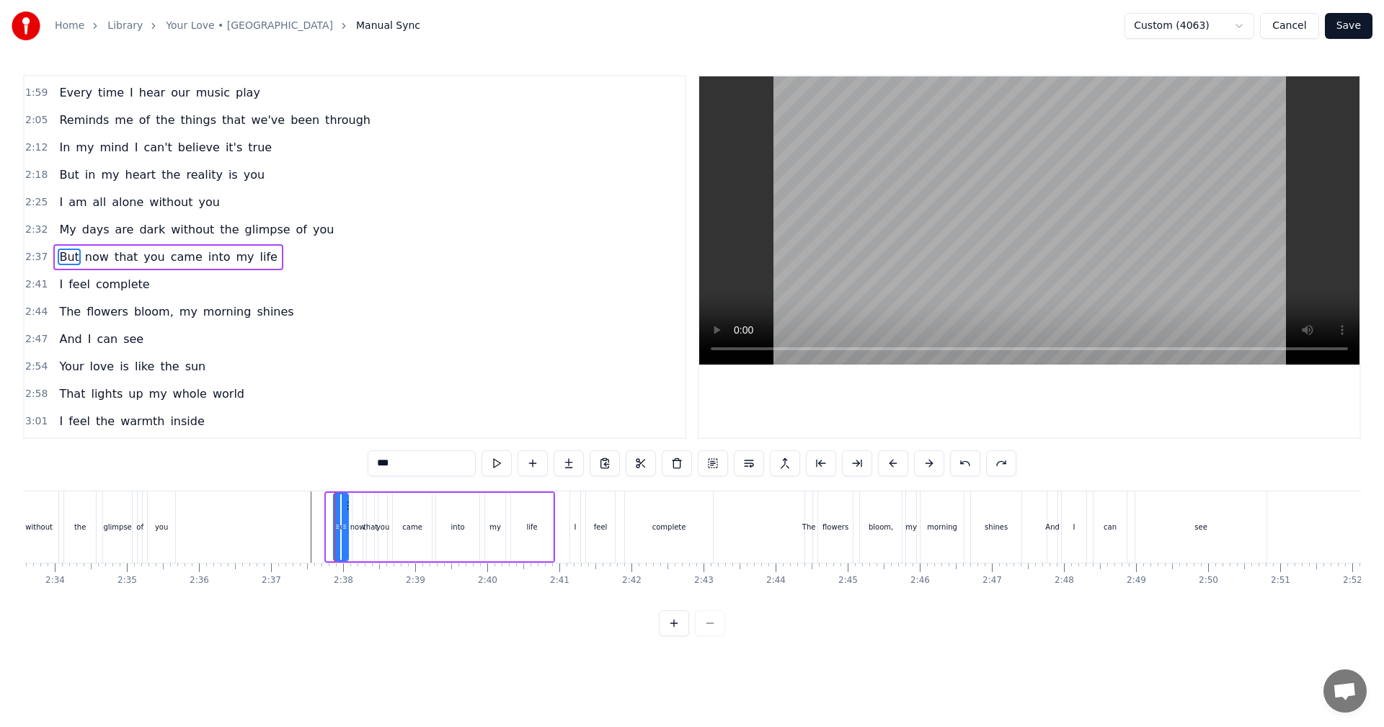
drag, startPoint x: 329, startPoint y: 534, endPoint x: 336, endPoint y: 536, distance: 7.4
click at [336, 404] on div at bounding box center [337, 527] width 6 height 66
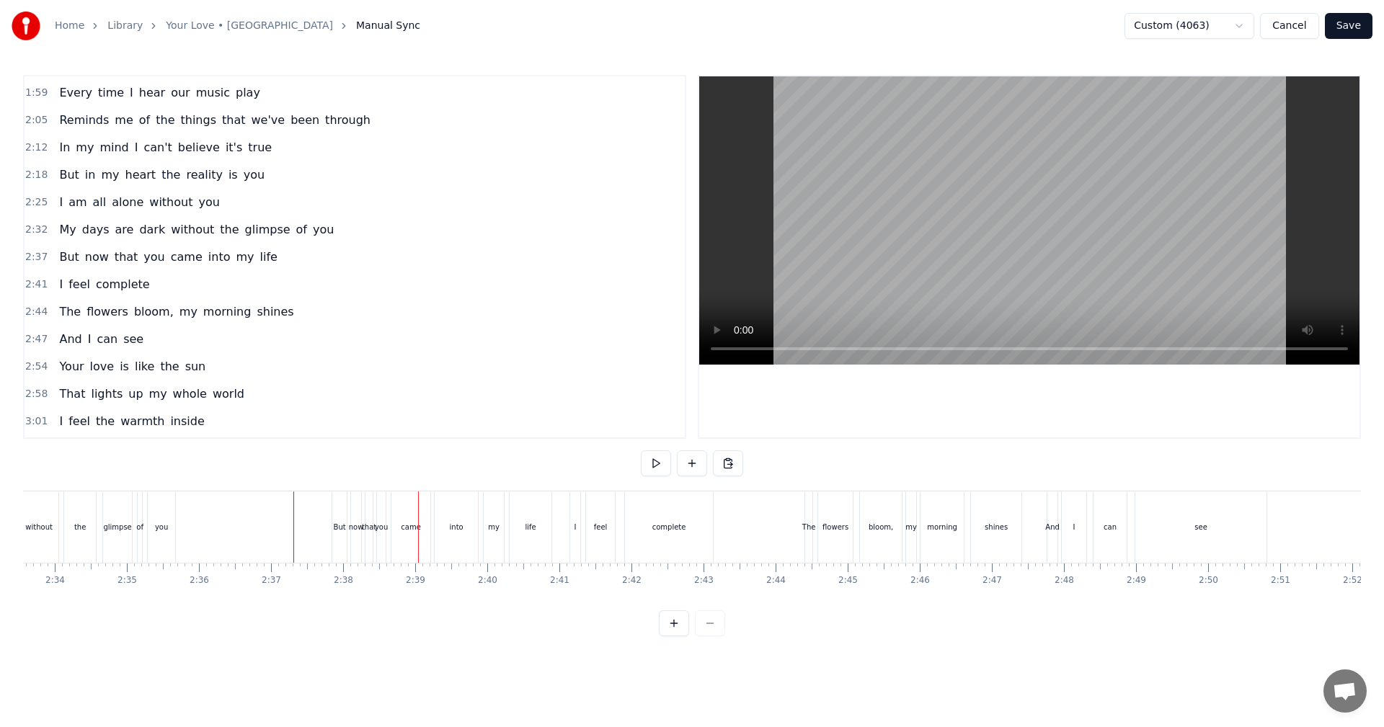
click at [61, 404] on div "My days are dark without the glimpse of you" at bounding box center [48, 527] width 259 height 71
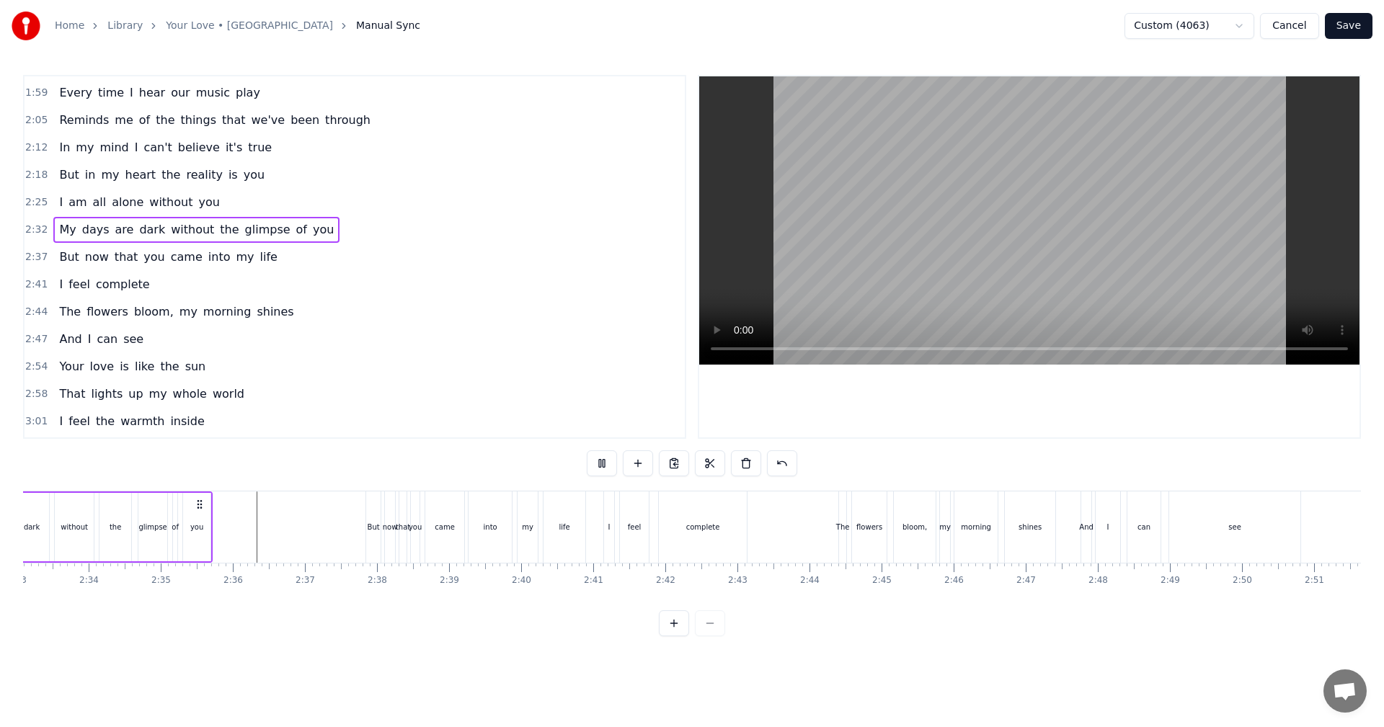
scroll to position [0, 10893]
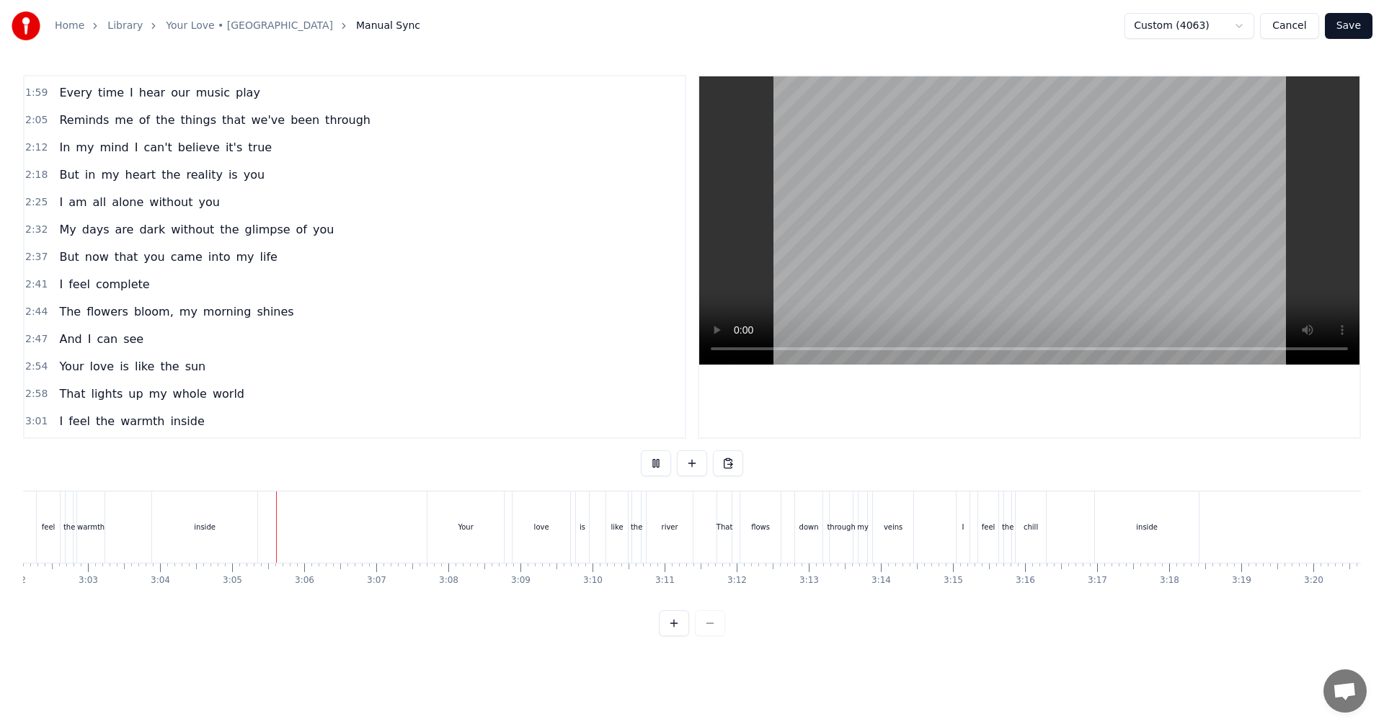
scroll to position [0, 13268]
click at [564, 404] on div "veins" at bounding box center [751, 527] width 40 height 71
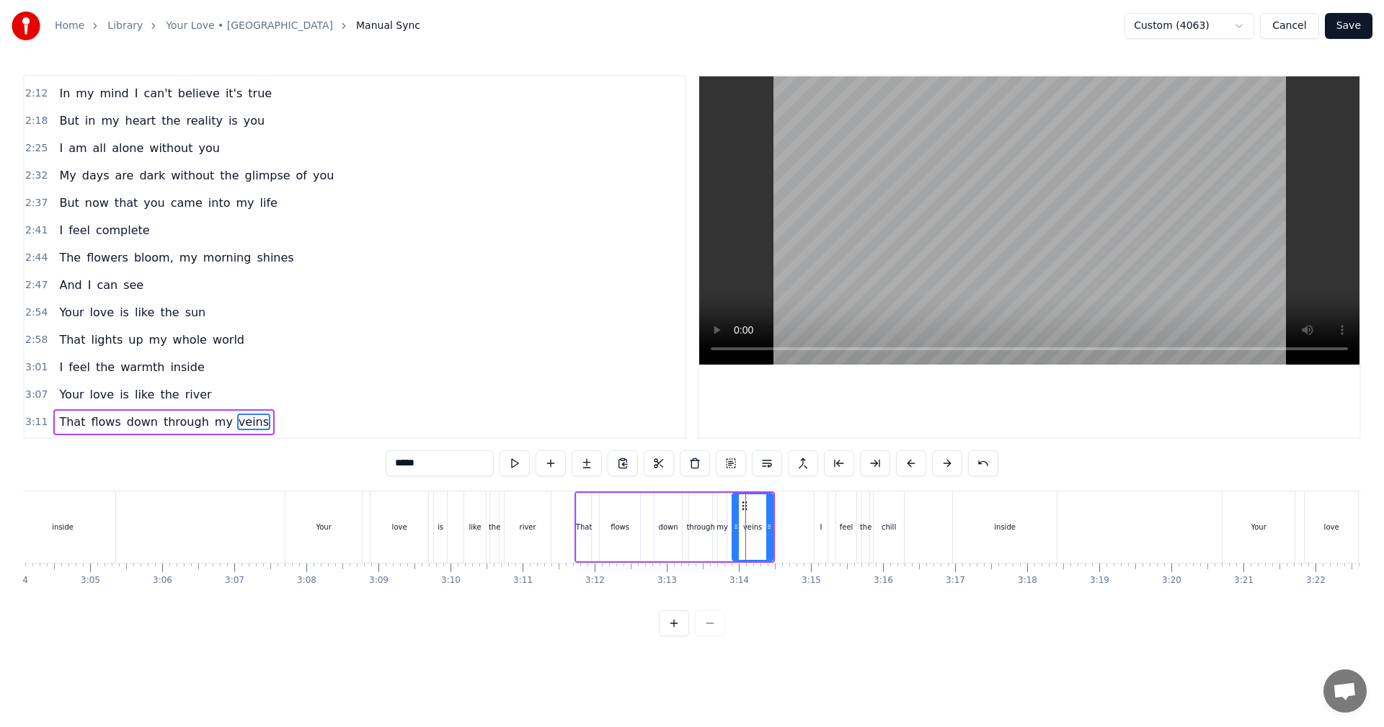
scroll to position [709, 0]
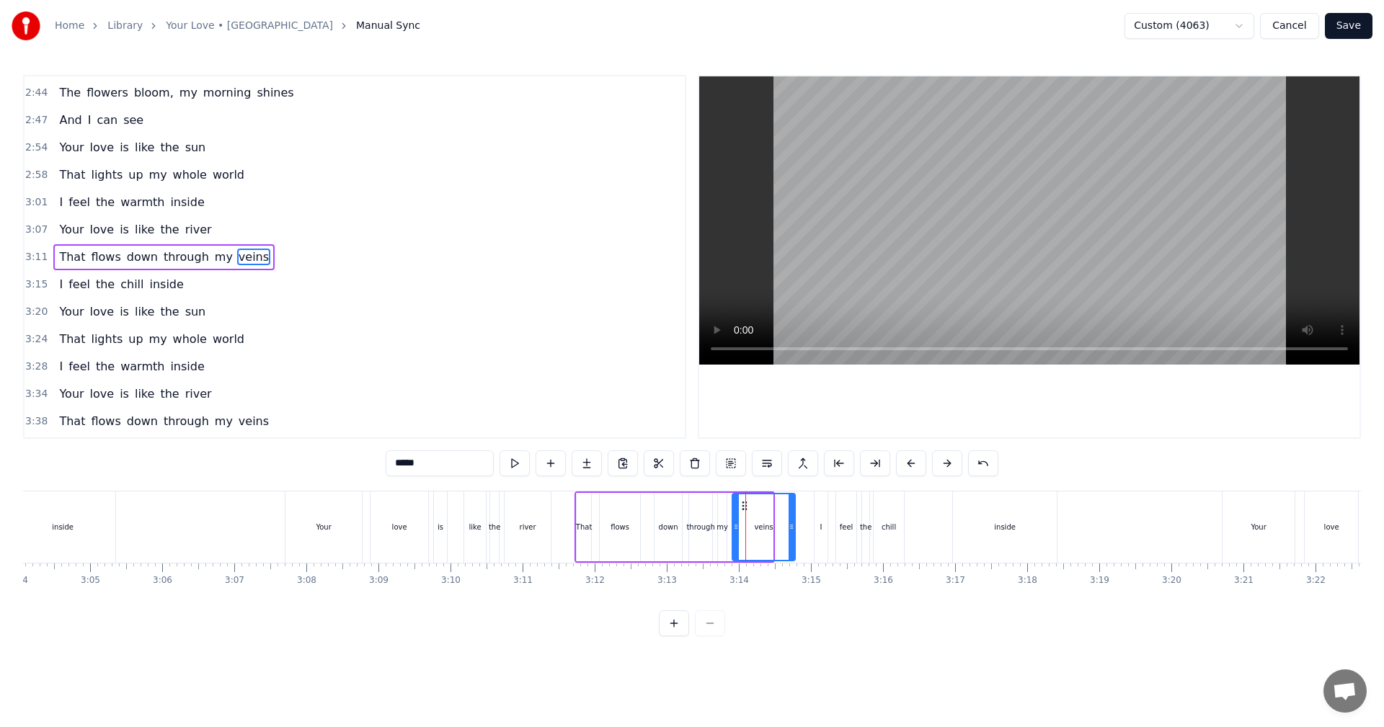
drag, startPoint x: 771, startPoint y: 540, endPoint x: 793, endPoint y: 539, distance: 22.4
click at [564, 404] on div at bounding box center [792, 527] width 6 height 66
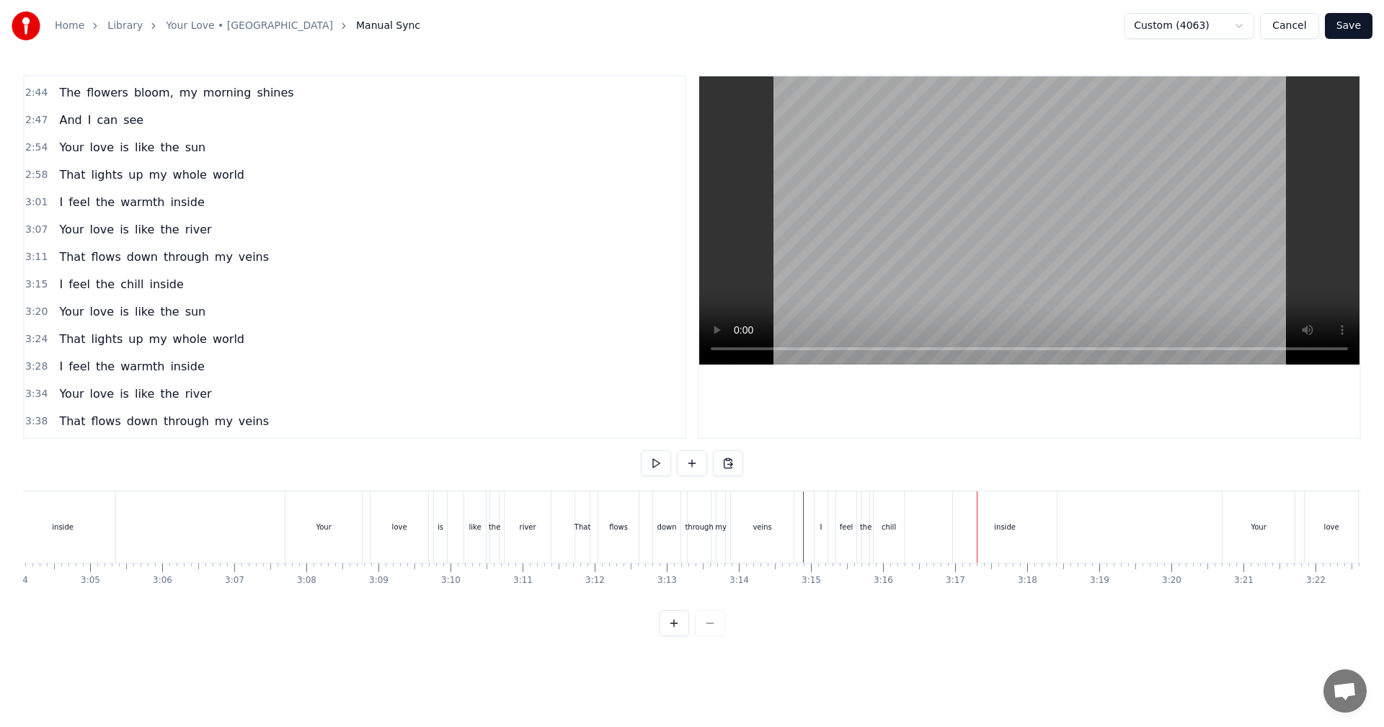
click at [564, 404] on div "chill" at bounding box center [889, 527] width 14 height 11
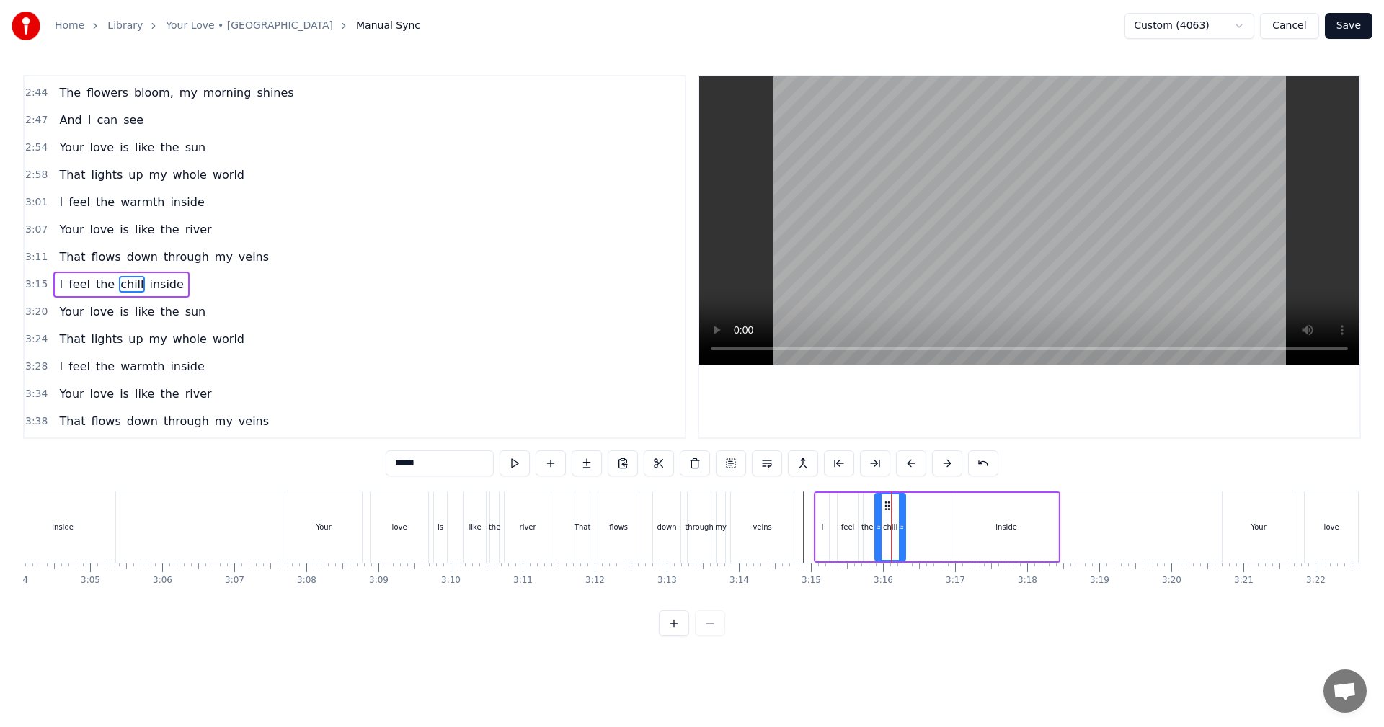
scroll to position [737, 0]
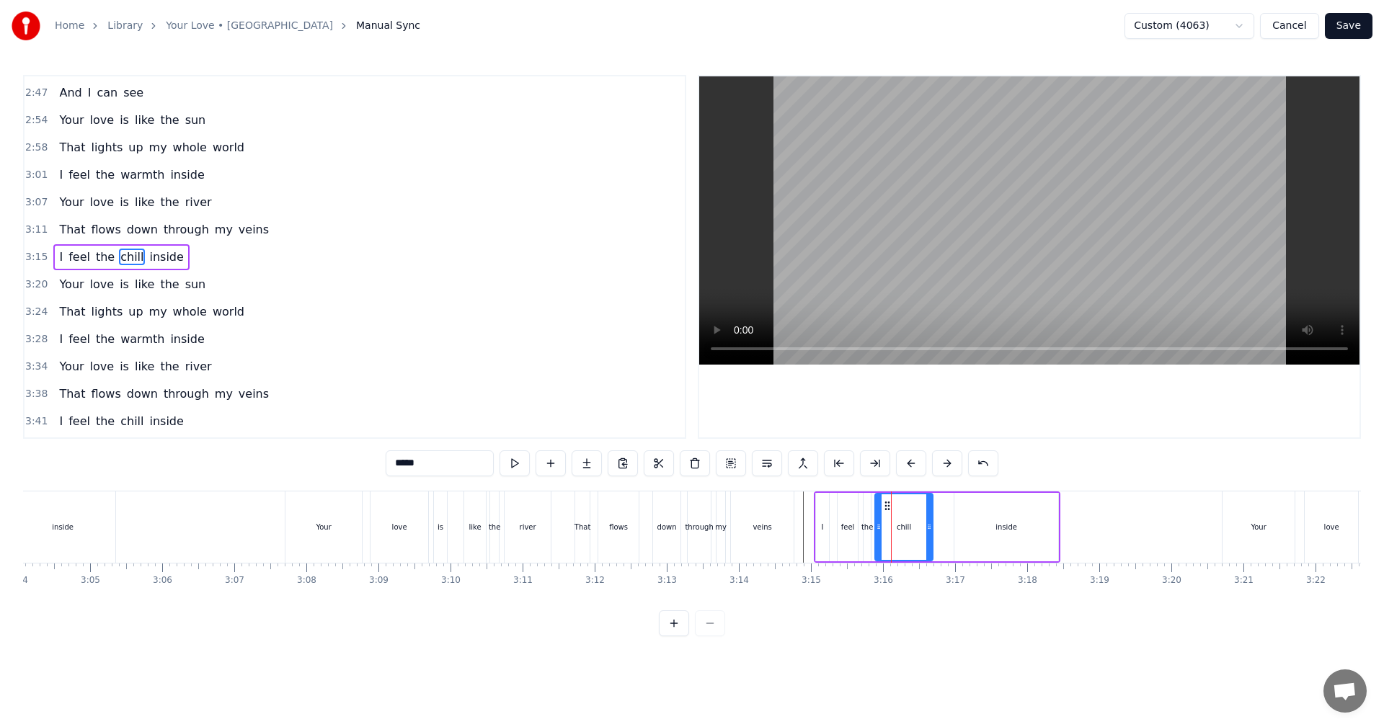
drag, startPoint x: 900, startPoint y: 531, endPoint x: 931, endPoint y: 530, distance: 31.0
click at [564, 404] on icon at bounding box center [929, 527] width 6 height 12
click at [564, 404] on div "veins" at bounding box center [762, 527] width 63 height 71
type input "*****"
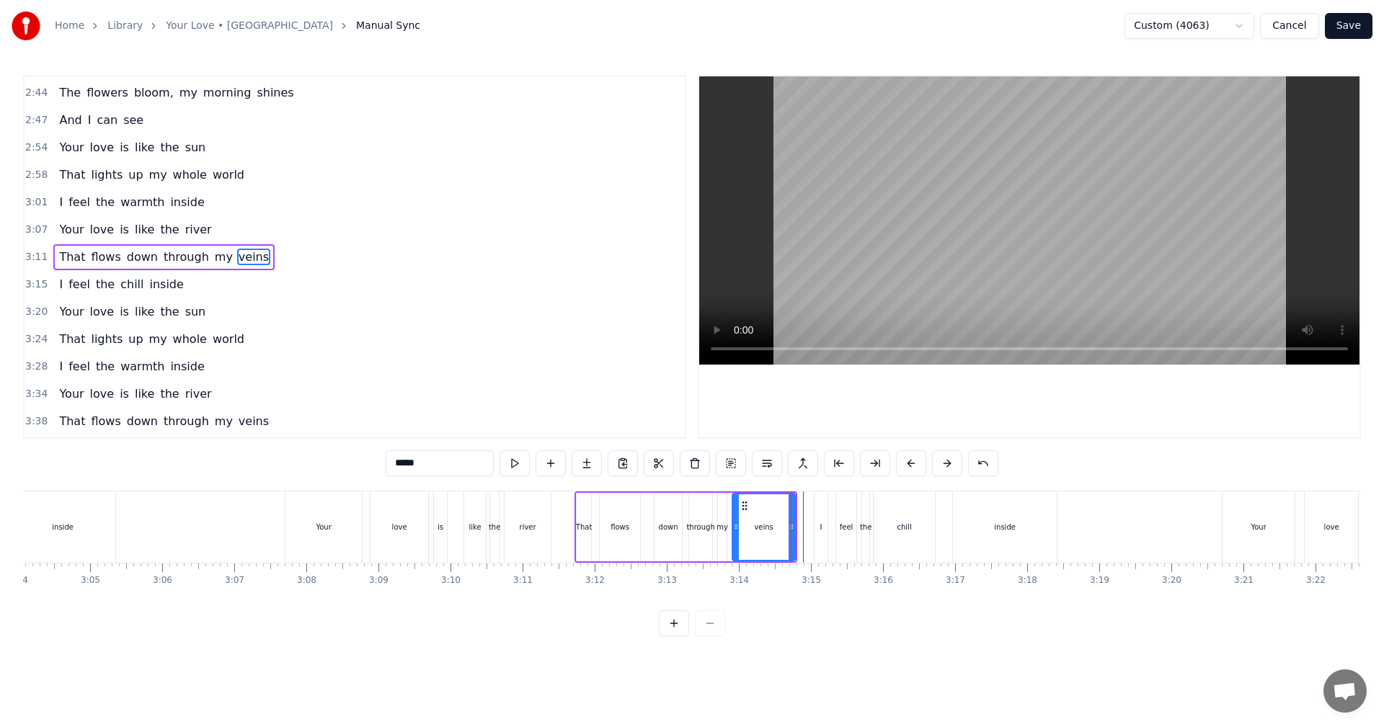
click at [564, 404] on div at bounding box center [211, 527] width 26912 height 71
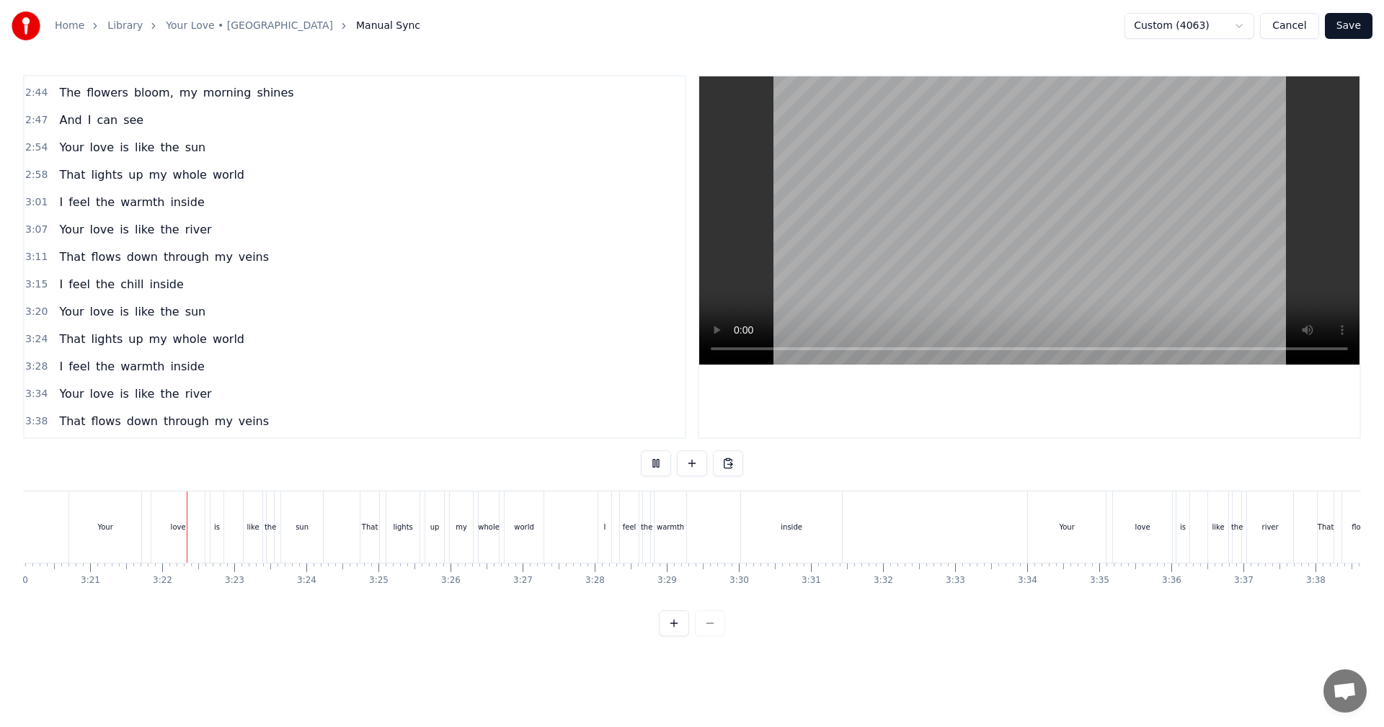
scroll to position [0, 14471]
click at [265, 404] on div "sun" at bounding box center [252, 527] width 42 height 71
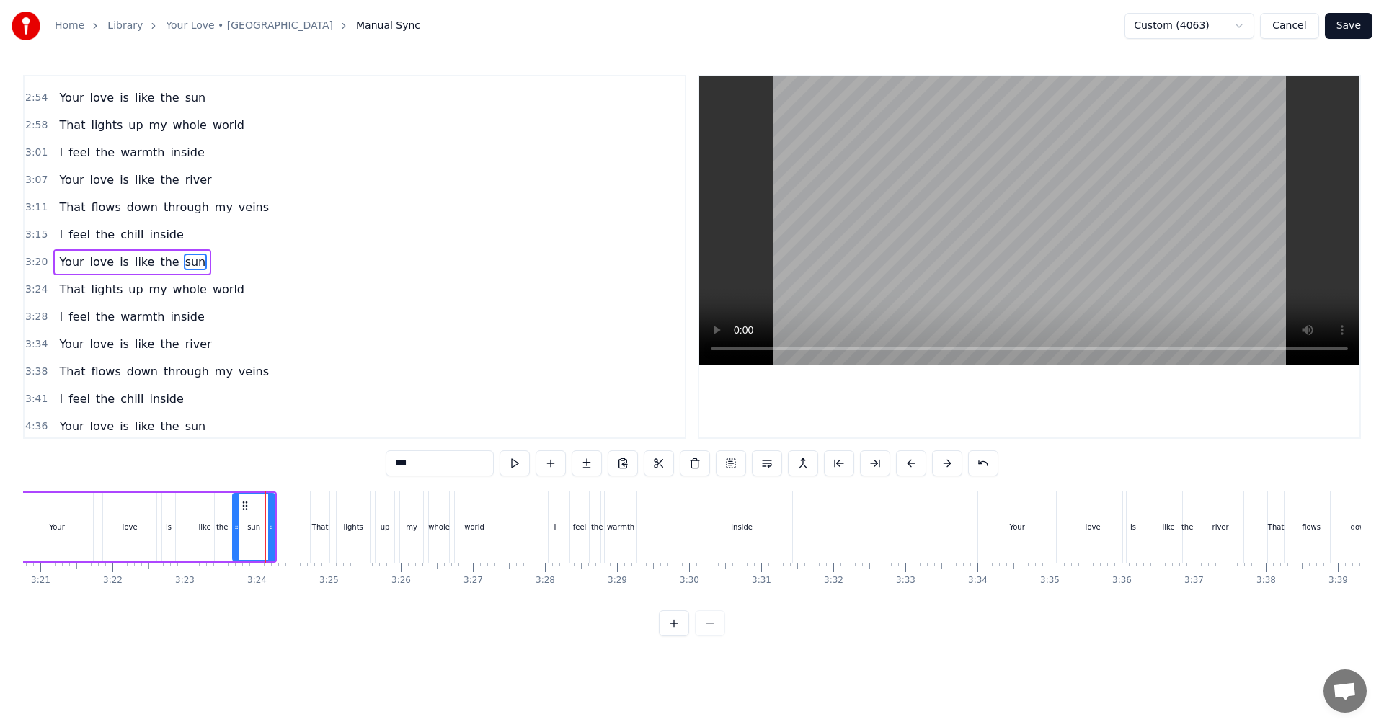
scroll to position [764, 0]
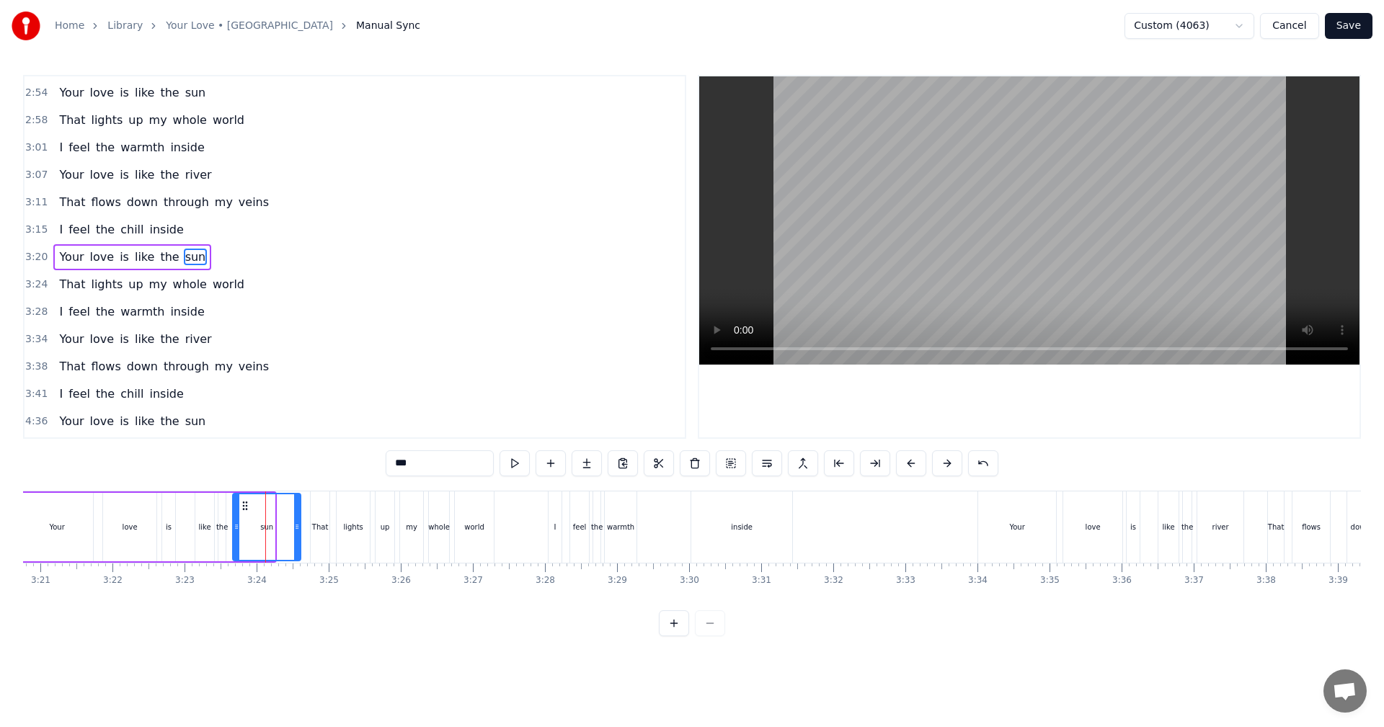
drag, startPoint x: 272, startPoint y: 531, endPoint x: 297, endPoint y: 532, distance: 25.3
click at [297, 404] on icon at bounding box center [297, 527] width 6 height 12
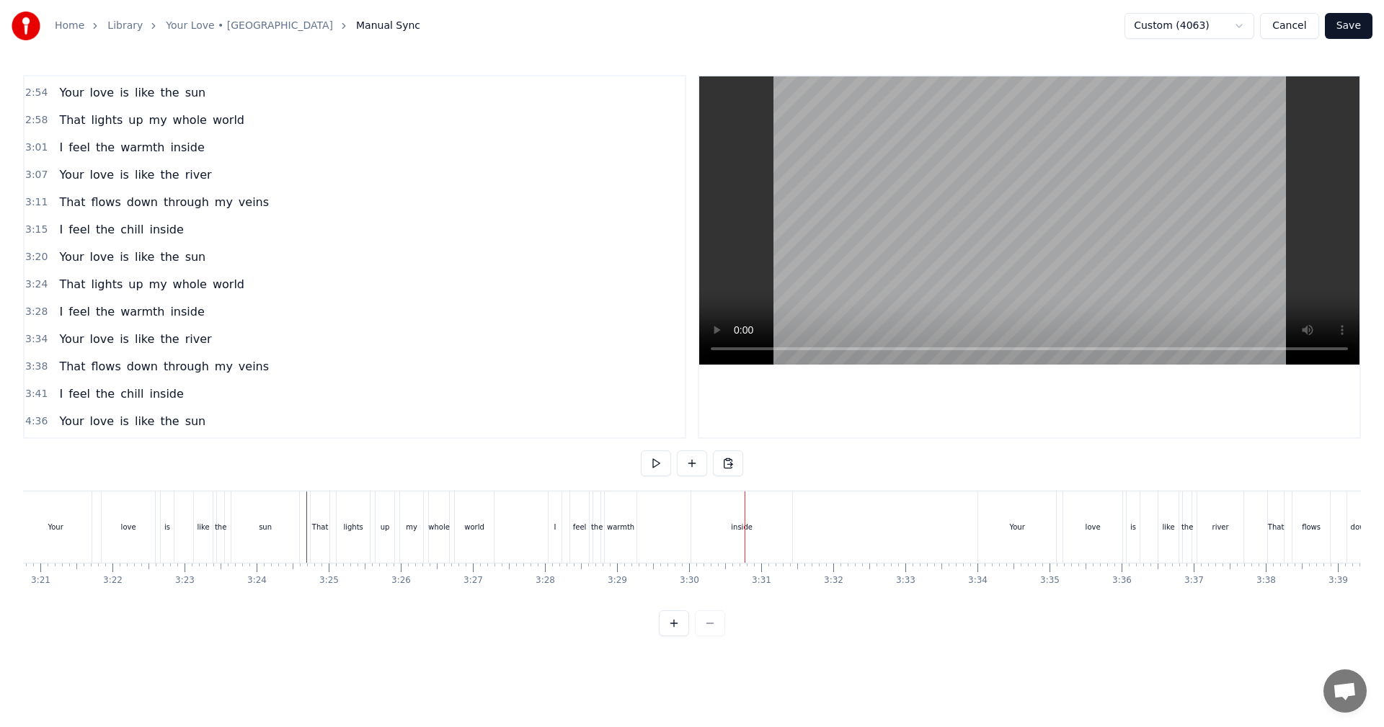
click at [479, 404] on div "world" at bounding box center [474, 527] width 39 height 71
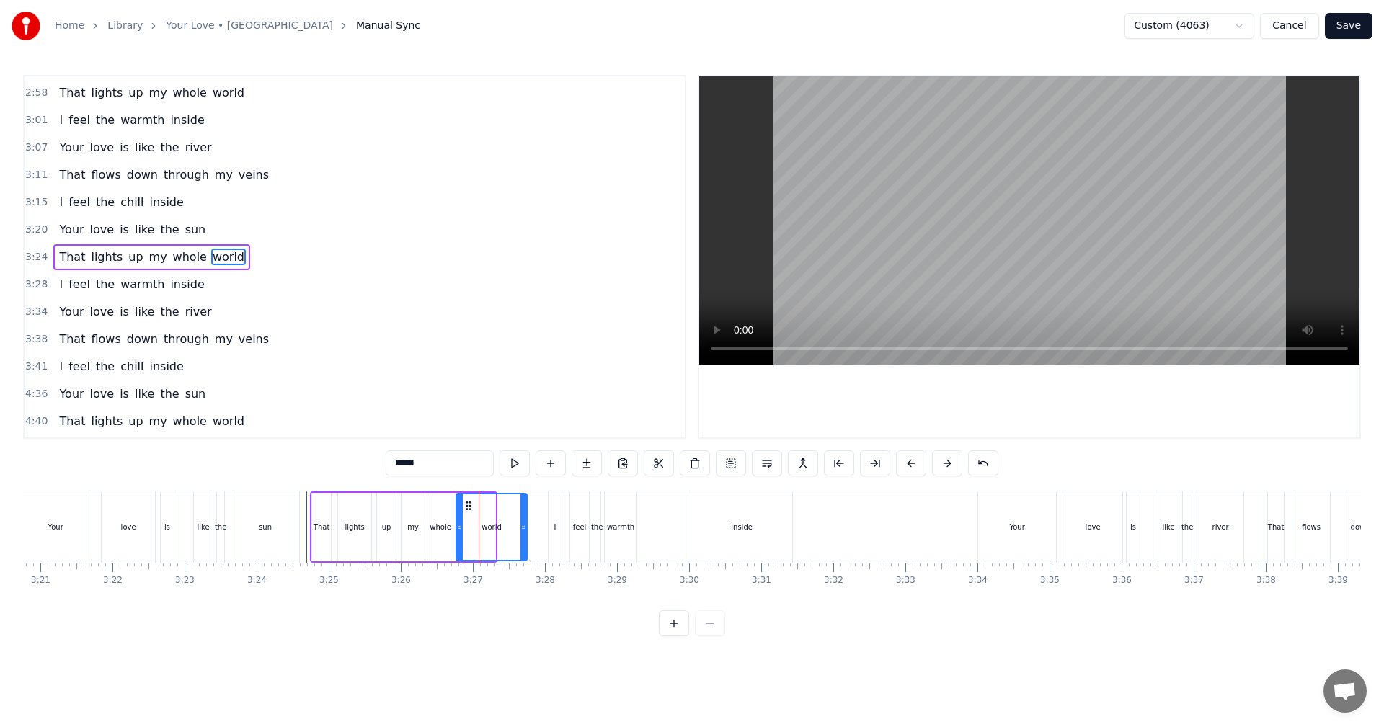
drag, startPoint x: 492, startPoint y: 530, endPoint x: 523, endPoint y: 528, distance: 31.7
click at [523, 404] on icon at bounding box center [523, 527] width 6 height 12
click at [442, 404] on div "whole" at bounding box center [441, 527] width 22 height 11
drag, startPoint x: 448, startPoint y: 533, endPoint x: 457, endPoint y: 533, distance: 9.4
click at [457, 404] on div at bounding box center [455, 527] width 6 height 66
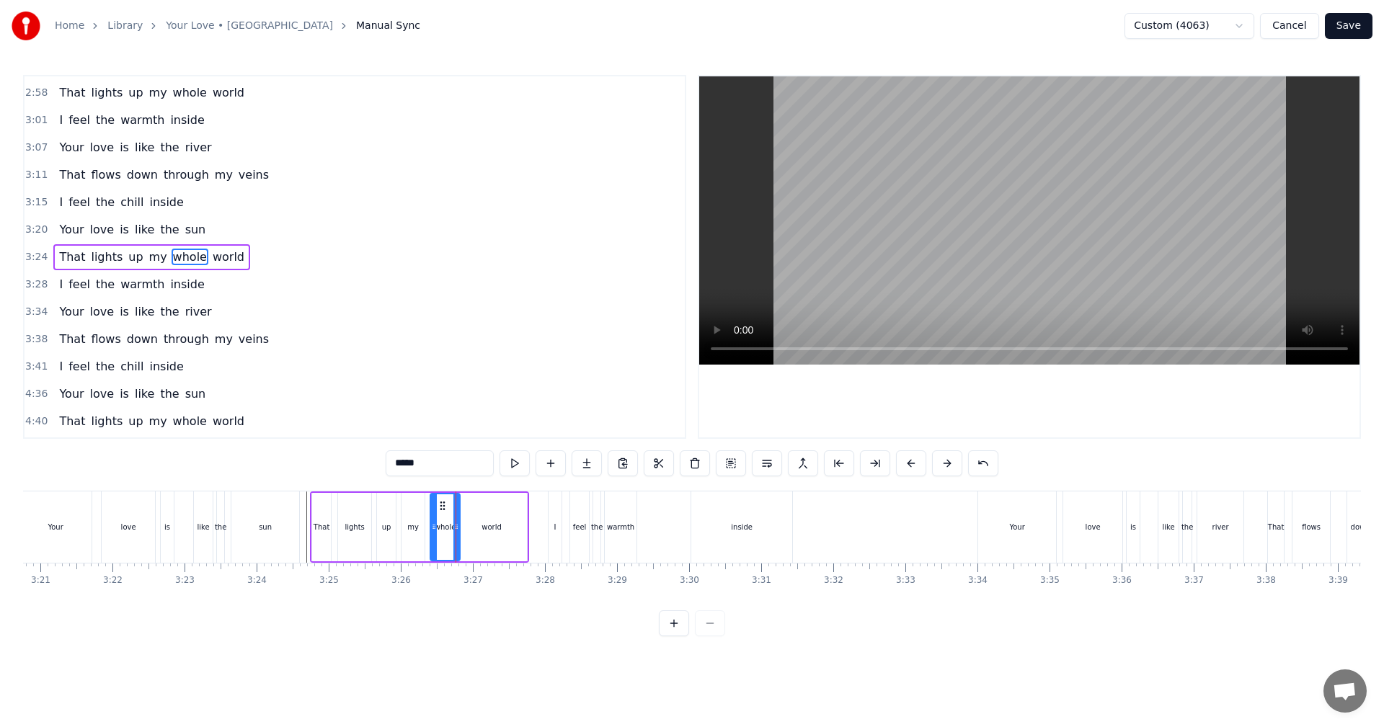
click at [417, 404] on div "my" at bounding box center [412, 527] width 23 height 68
type input "**"
click at [430, 404] on div at bounding box center [428, 527] width 6 height 66
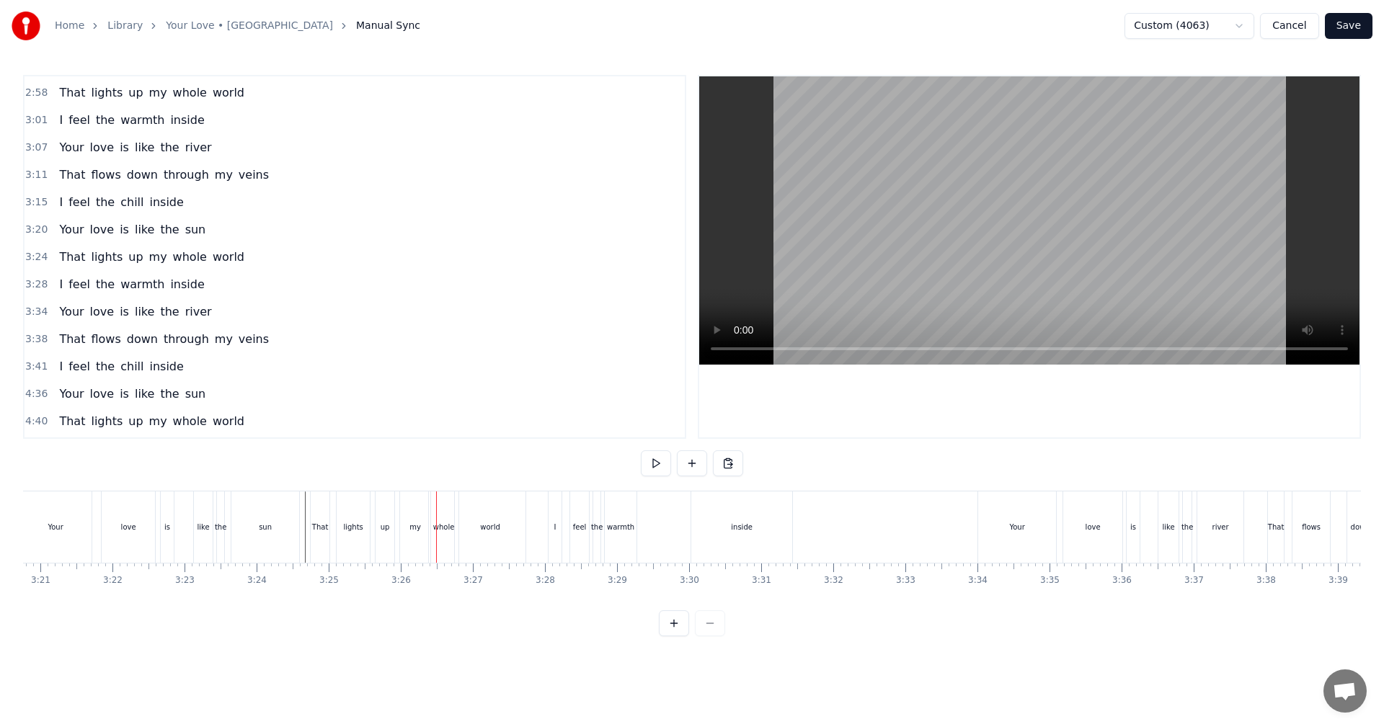
click at [254, 404] on div "veins" at bounding box center [240, 527] width 39 height 71
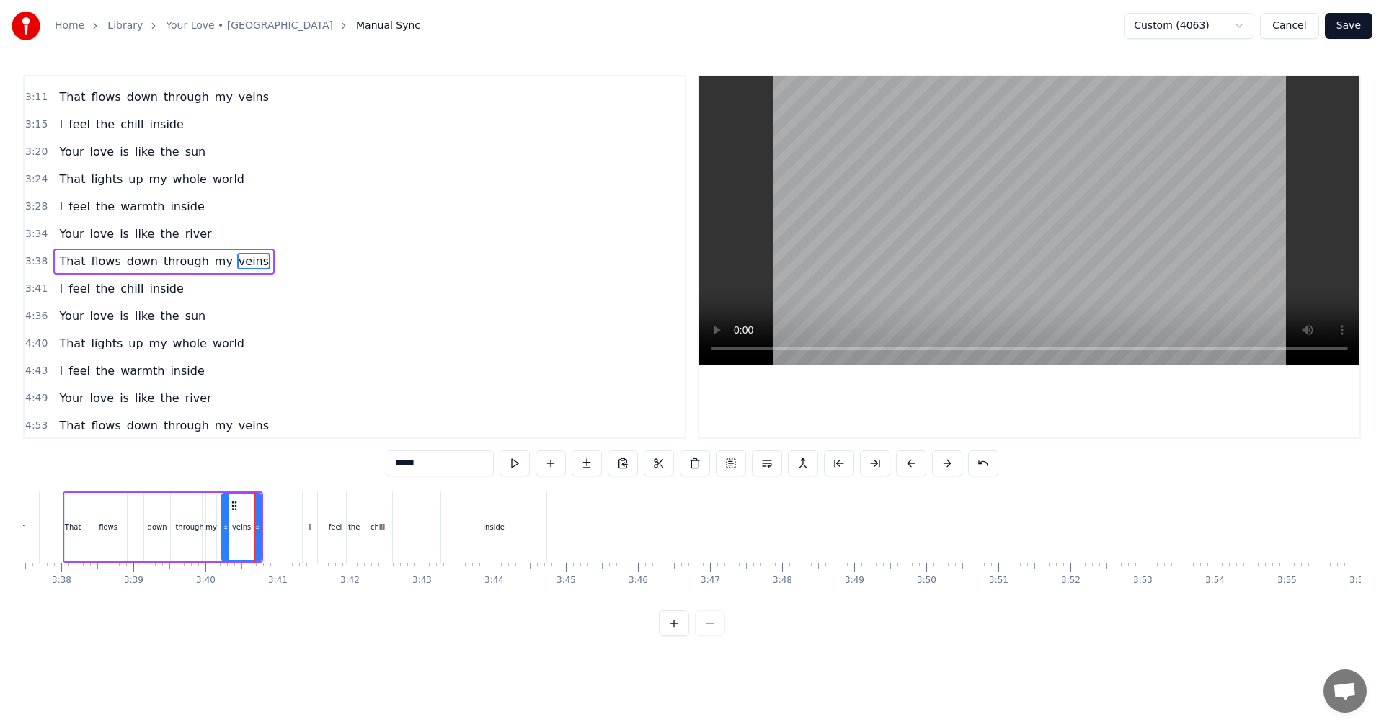
scroll to position [874, 0]
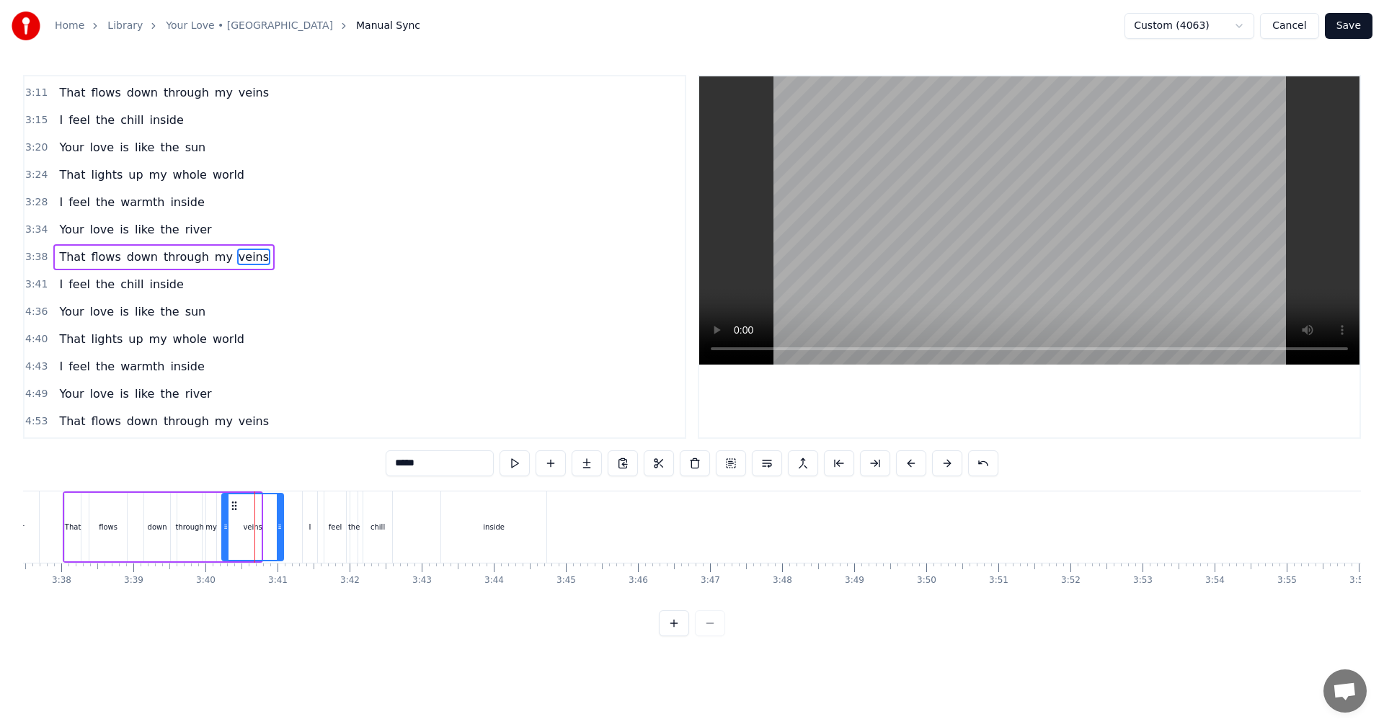
drag, startPoint x: 259, startPoint y: 528, endPoint x: 282, endPoint y: 531, distance: 22.5
click at [282, 404] on icon at bounding box center [280, 527] width 6 height 12
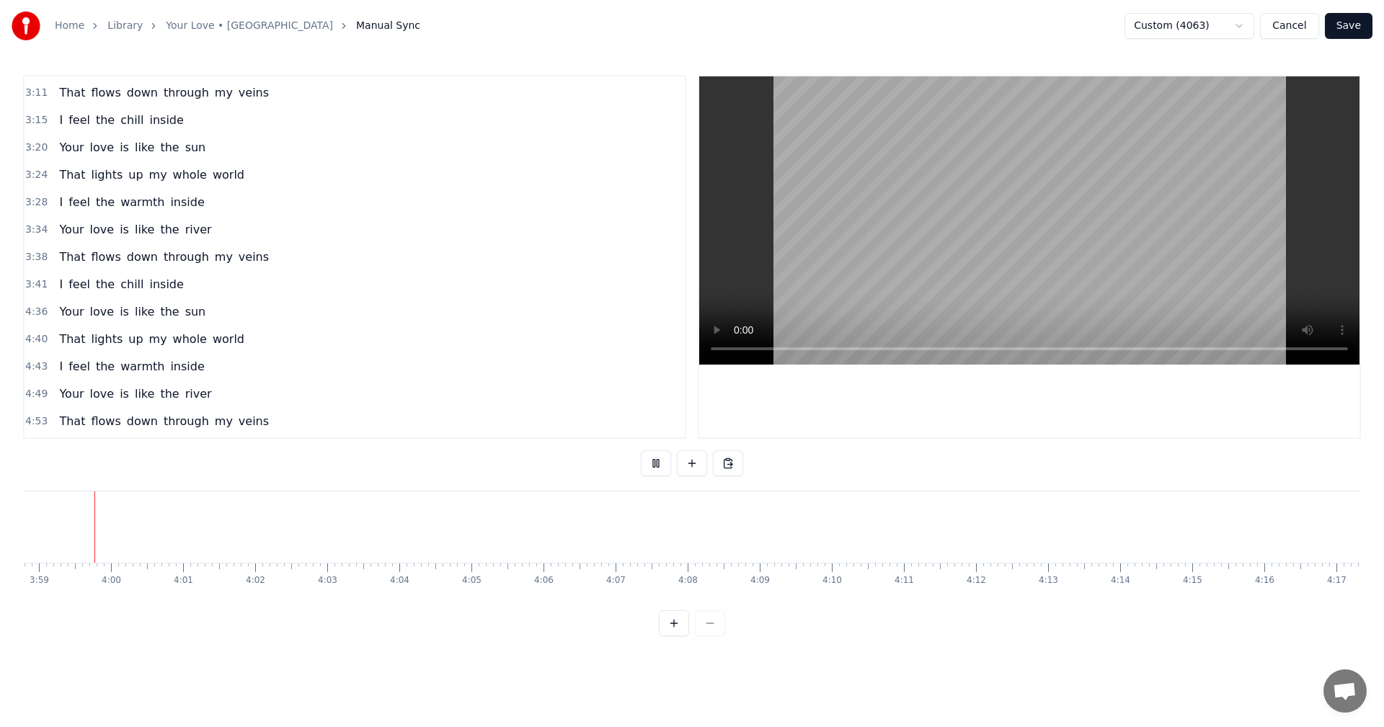
scroll to position [0, 17212]
click at [564, 25] on button "Save" at bounding box center [1349, 26] width 48 height 26
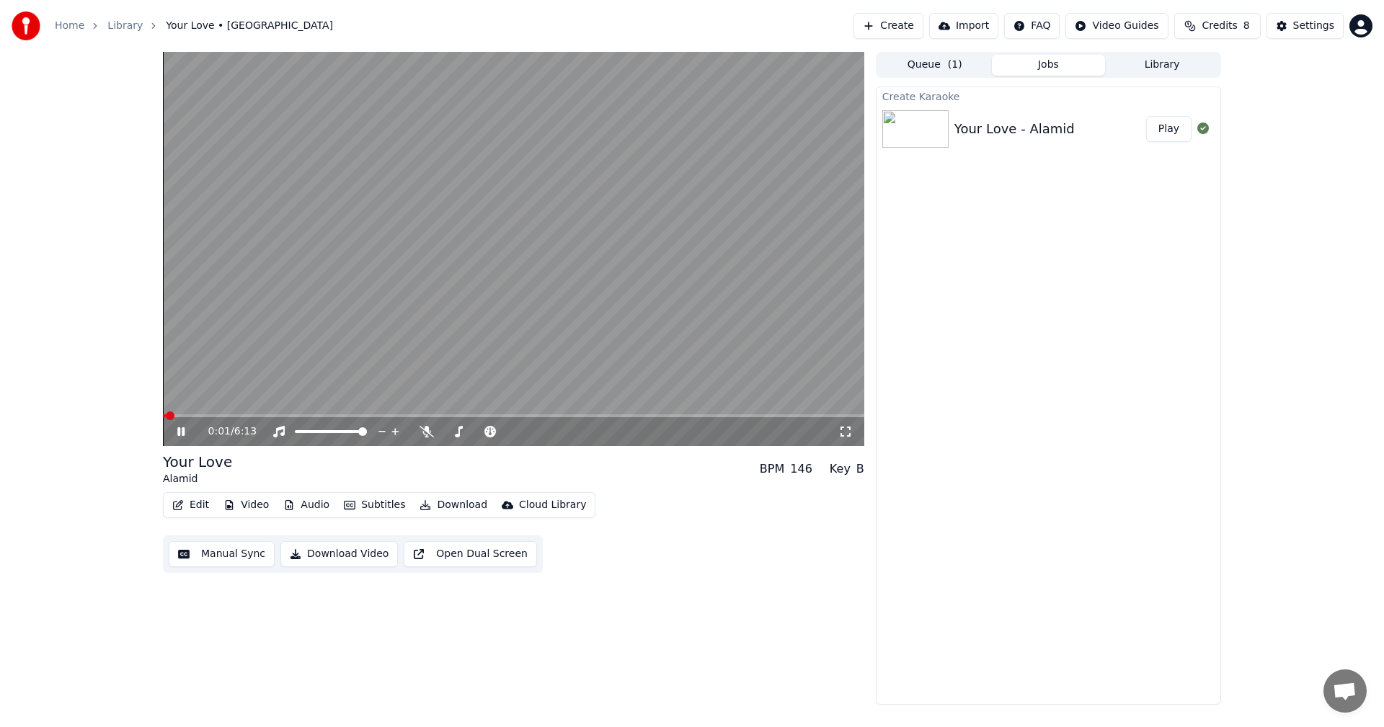
click at [483, 404] on span at bounding box center [513, 415] width 701 height 3
click at [564, 404] on video at bounding box center [513, 249] width 701 height 394
click at [564, 404] on span at bounding box center [513, 415] width 701 height 3
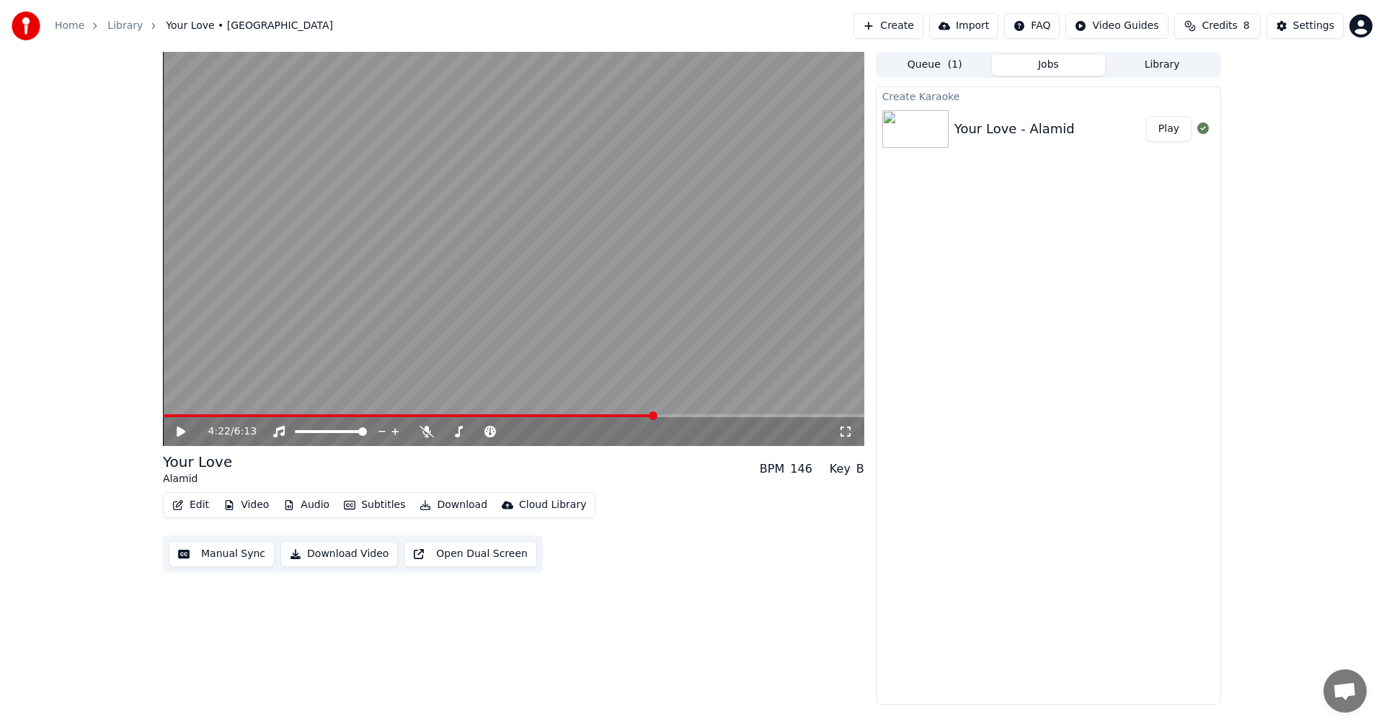
click at [179, 404] on icon at bounding box center [181, 432] width 9 height 10
click at [232, 404] on button "Manual Sync" at bounding box center [222, 554] width 106 height 26
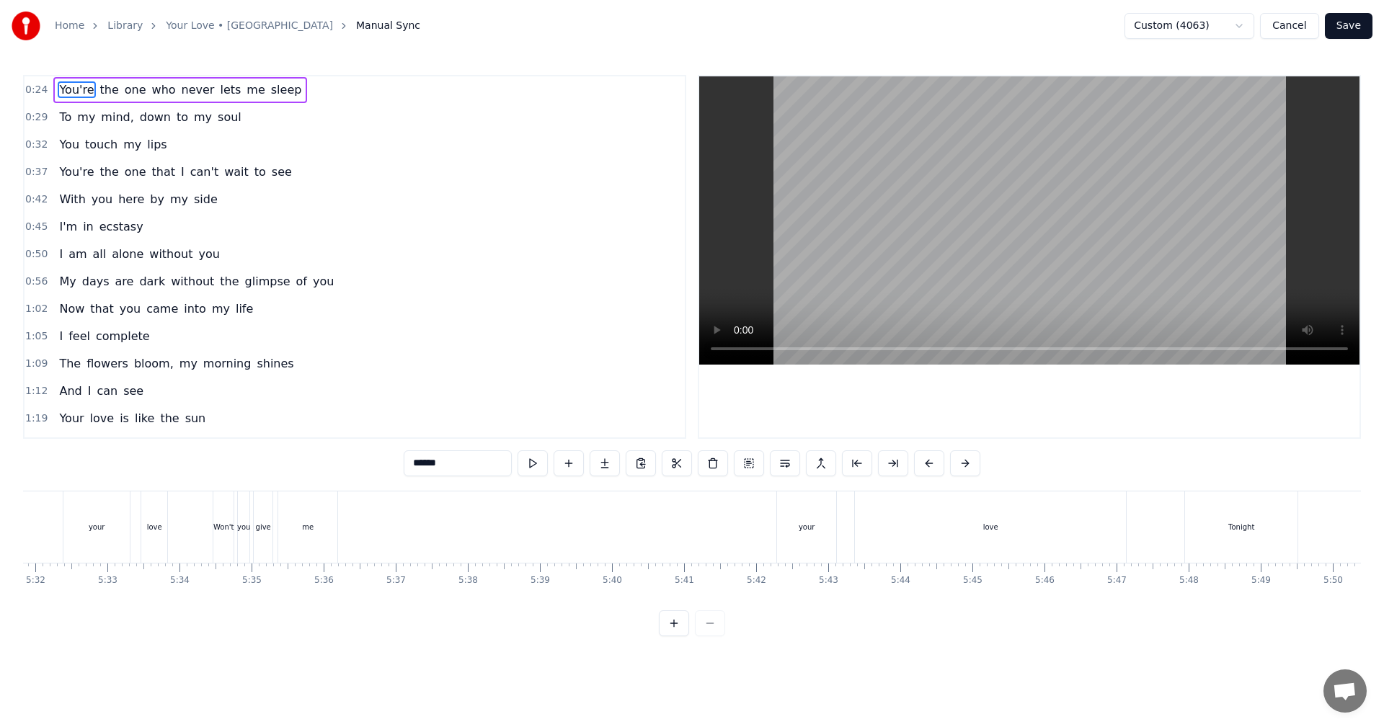
scroll to position [0, 23860]
click at [520, 404] on div "Won't you give me your love" at bounding box center [730, 527] width 917 height 71
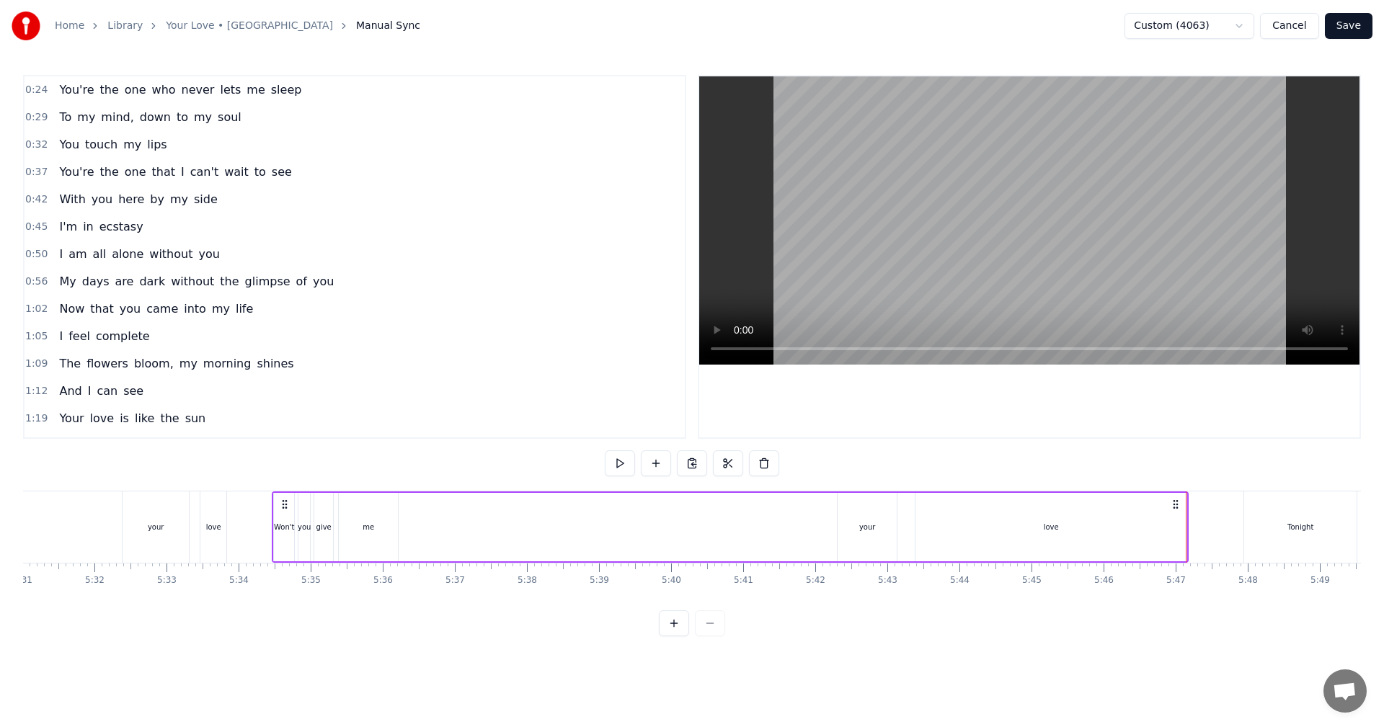
click at [63, 404] on div "Your love, your love" at bounding box center [60, 527] width 339 height 71
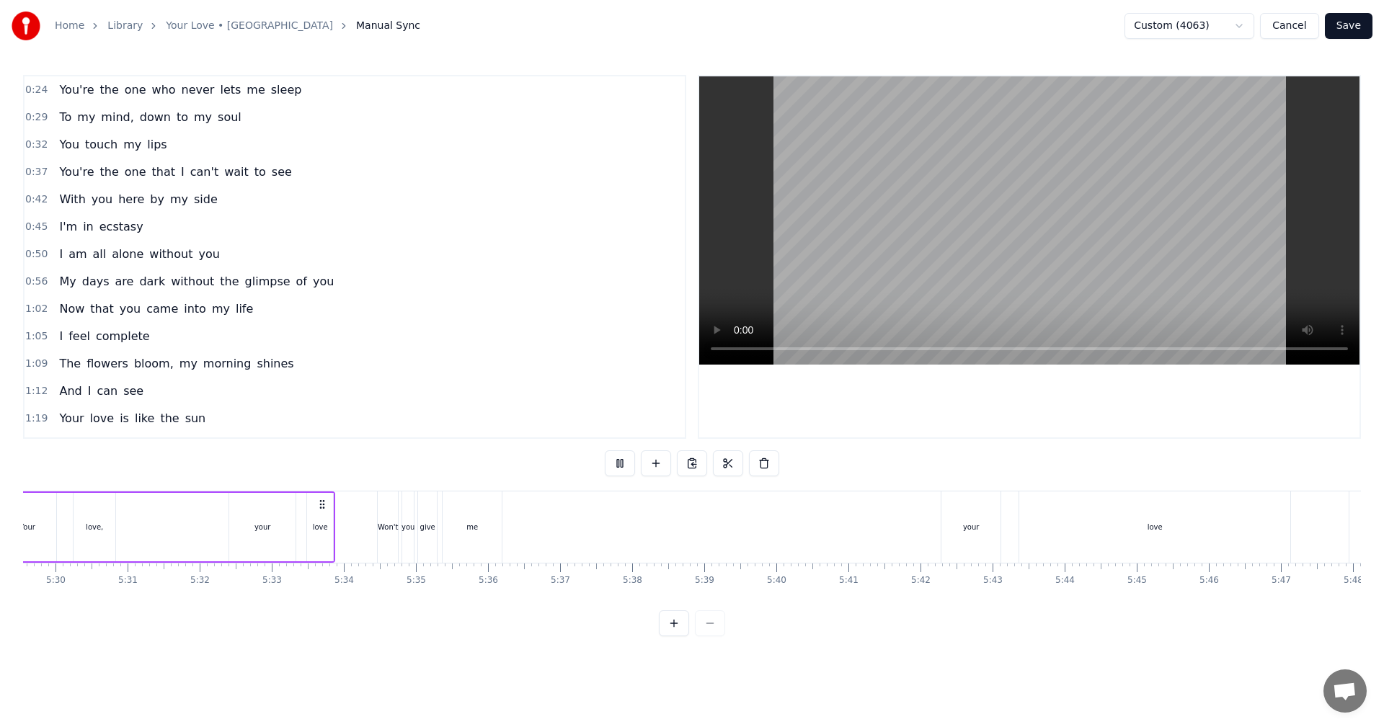
scroll to position [0, 23656]
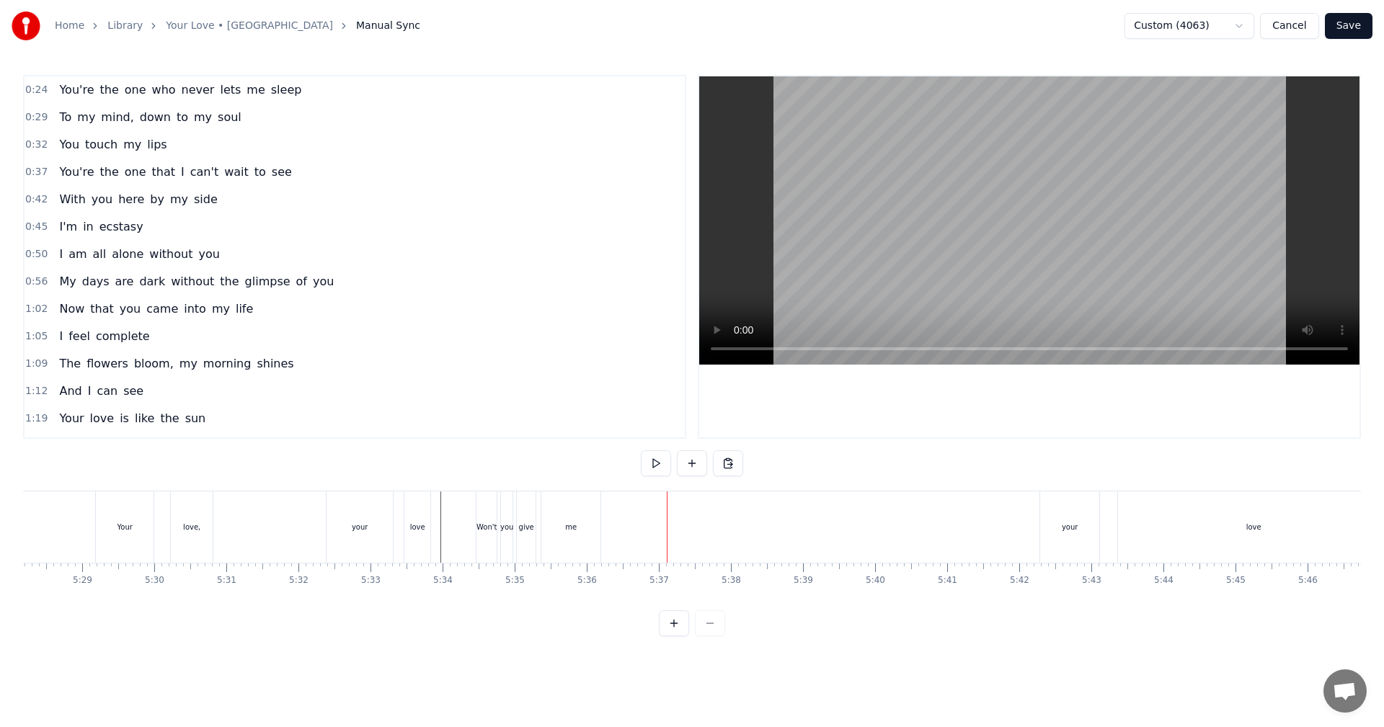
click at [564, 404] on div "me" at bounding box center [570, 527] width 59 height 71
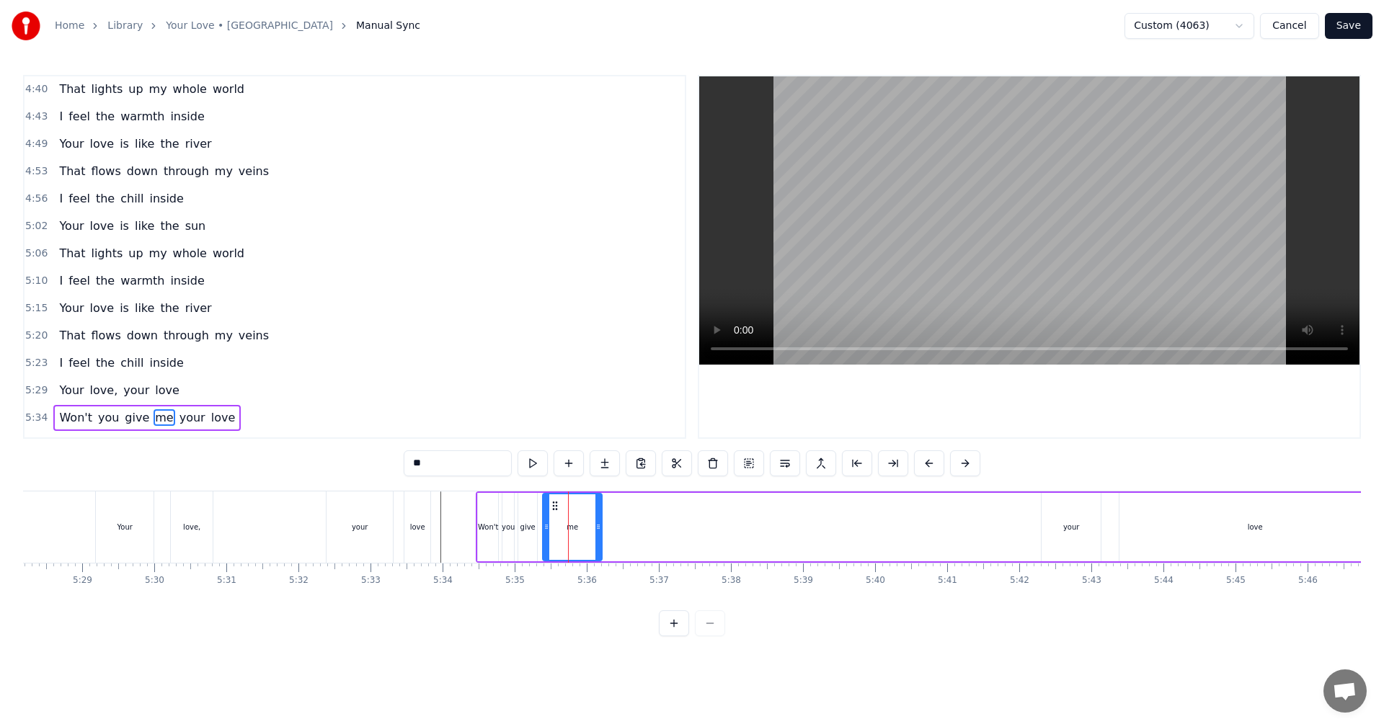
scroll to position [1145, 0]
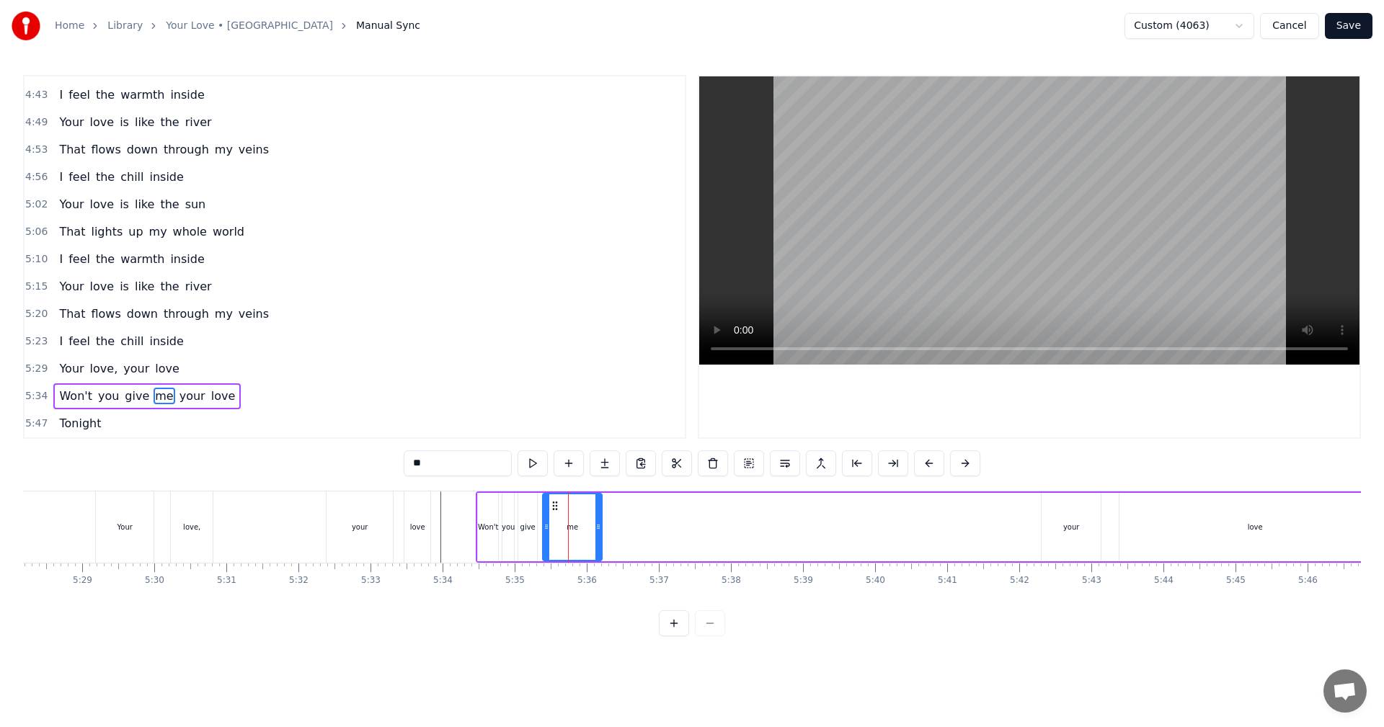
click at [564, 404] on div "your" at bounding box center [1071, 527] width 59 height 68
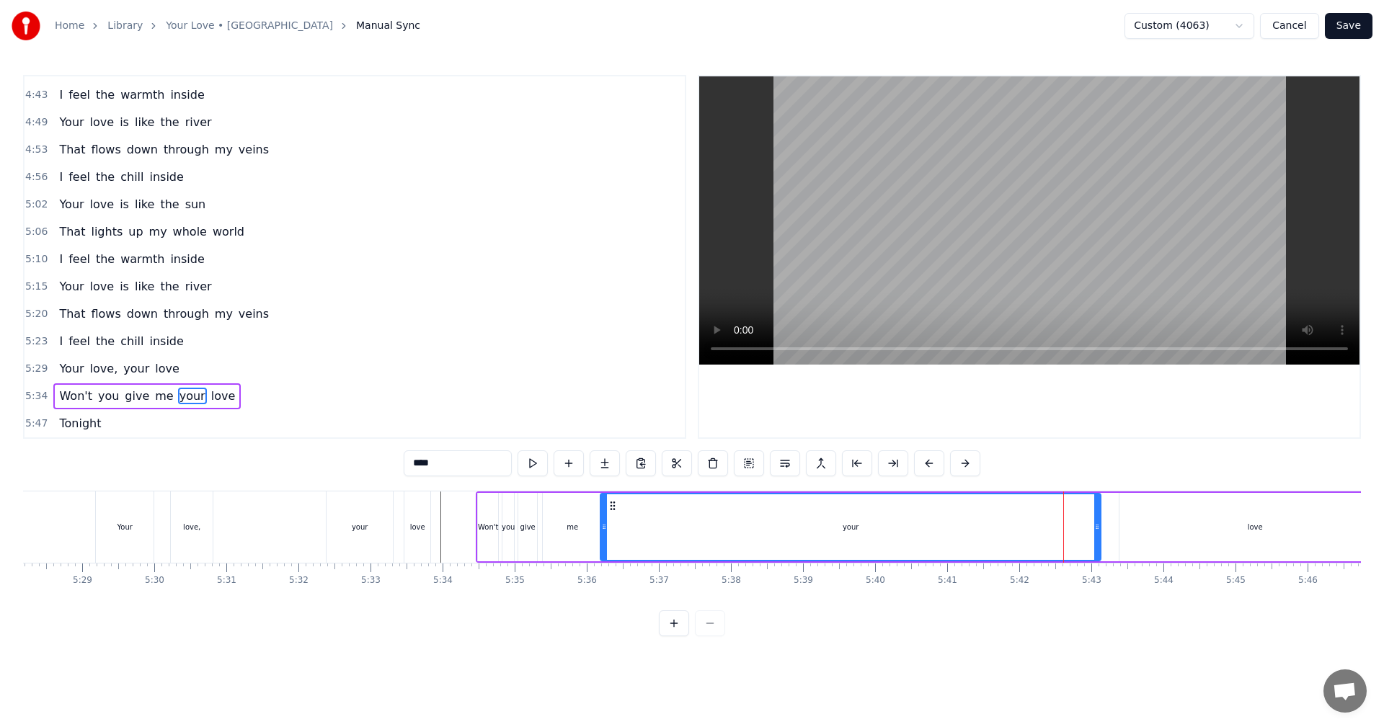
drag, startPoint x: 1044, startPoint y: 538, endPoint x: 603, endPoint y: 535, distance: 441.1
click at [564, 404] on div at bounding box center [604, 527] width 6 height 66
drag, startPoint x: 552, startPoint y: 538, endPoint x: 563, endPoint y: 539, distance: 10.9
click at [553, 404] on div "me" at bounding box center [572, 527] width 59 height 68
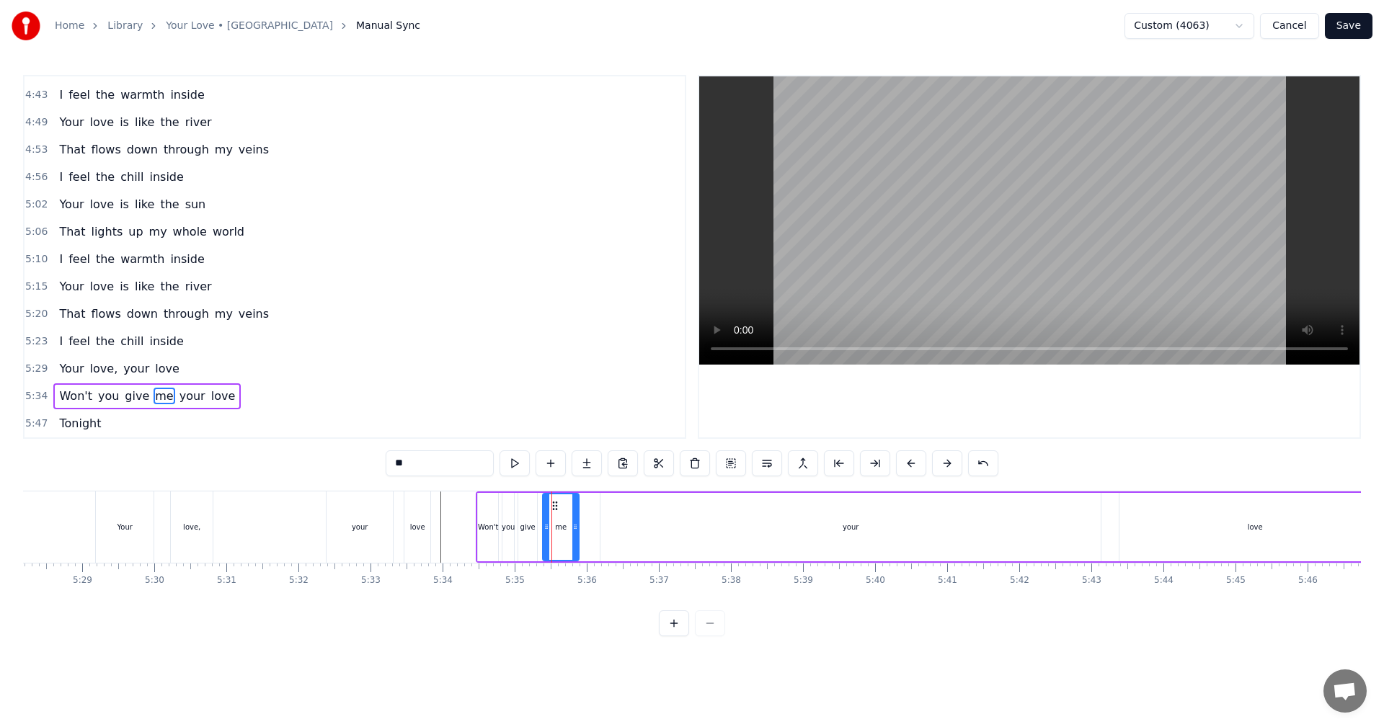
drag, startPoint x: 599, startPoint y: 533, endPoint x: 575, endPoint y: 535, distance: 23.8
click at [564, 404] on div at bounding box center [575, 527] width 6 height 66
click at [564, 404] on div "your" at bounding box center [850, 527] width 500 height 68
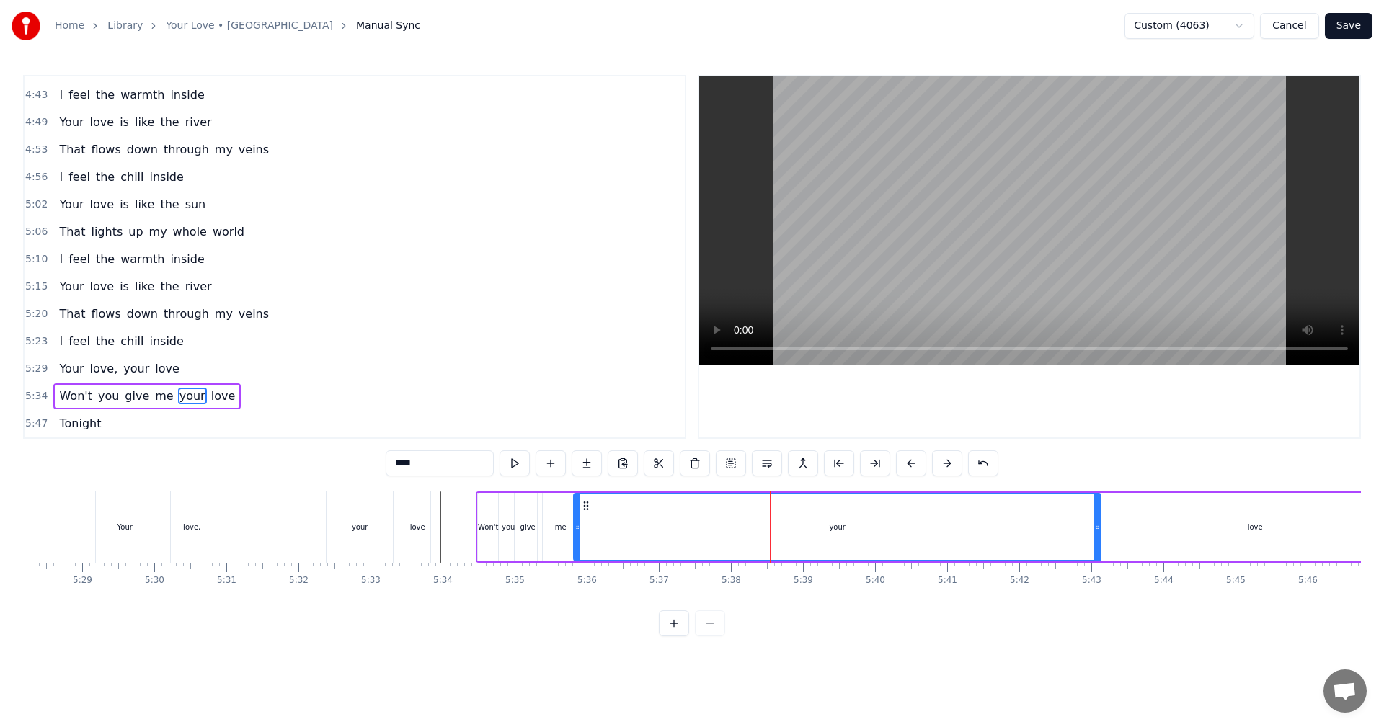
drag, startPoint x: 603, startPoint y: 535, endPoint x: 577, endPoint y: 535, distance: 26.7
click at [564, 404] on div at bounding box center [577, 527] width 6 height 66
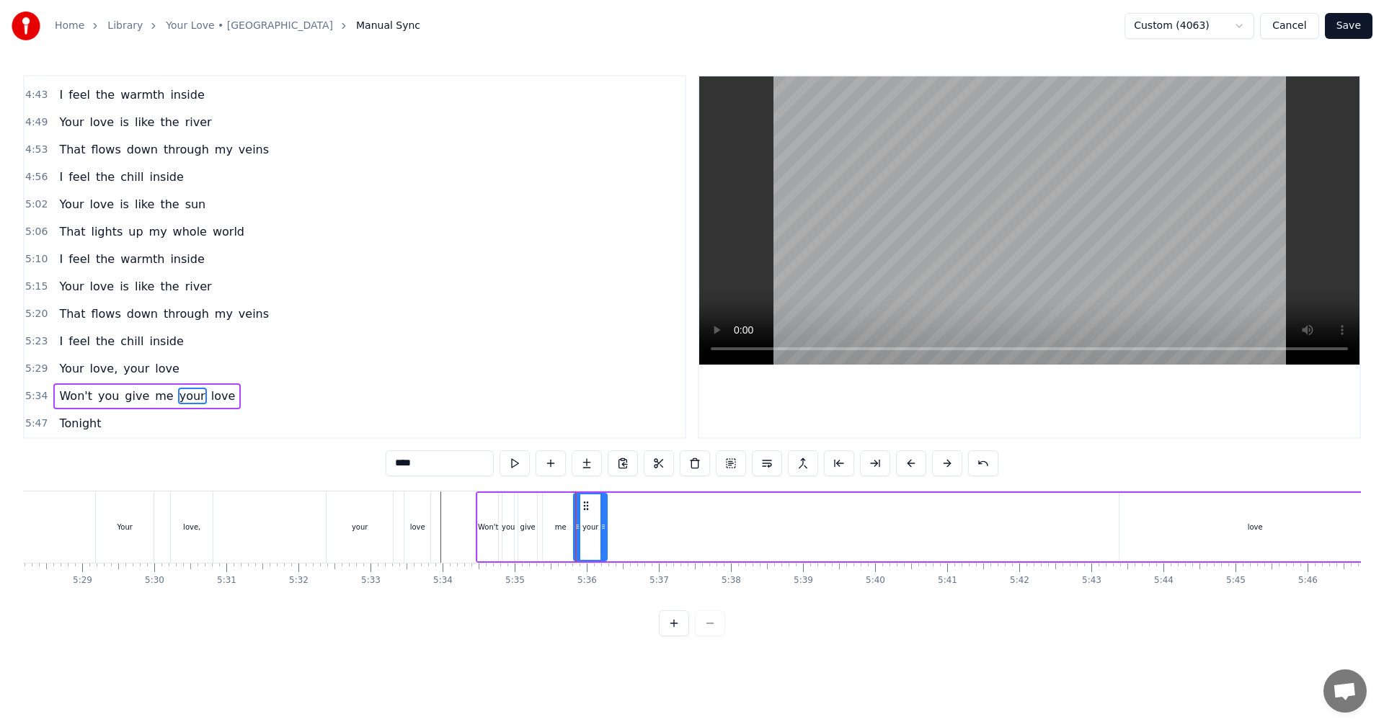
drag, startPoint x: 1097, startPoint y: 526, endPoint x: 603, endPoint y: 541, distance: 494.0
click at [564, 404] on div at bounding box center [603, 527] width 6 height 66
click at [564, 404] on div "love" at bounding box center [1254, 527] width 271 height 68
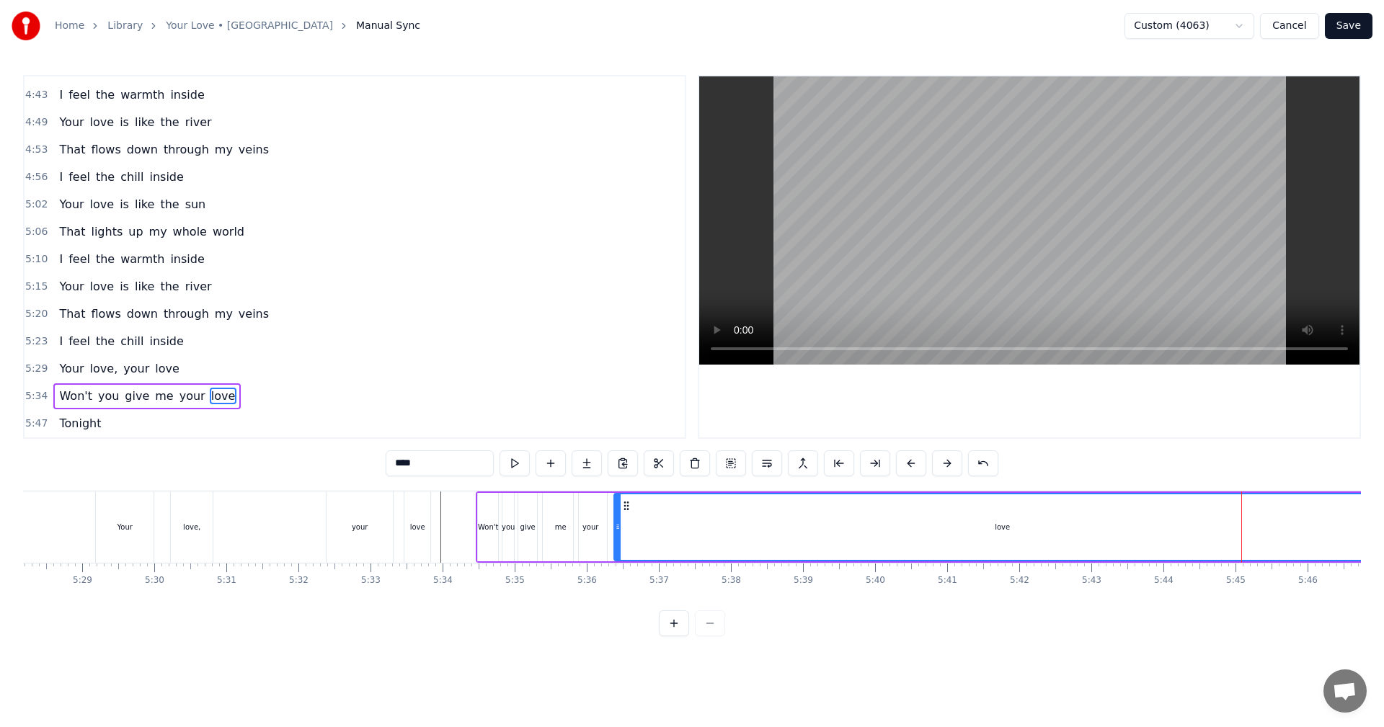
drag, startPoint x: 1123, startPoint y: 536, endPoint x: 617, endPoint y: 541, distance: 506.0
click at [564, 404] on div at bounding box center [618, 527] width 6 height 66
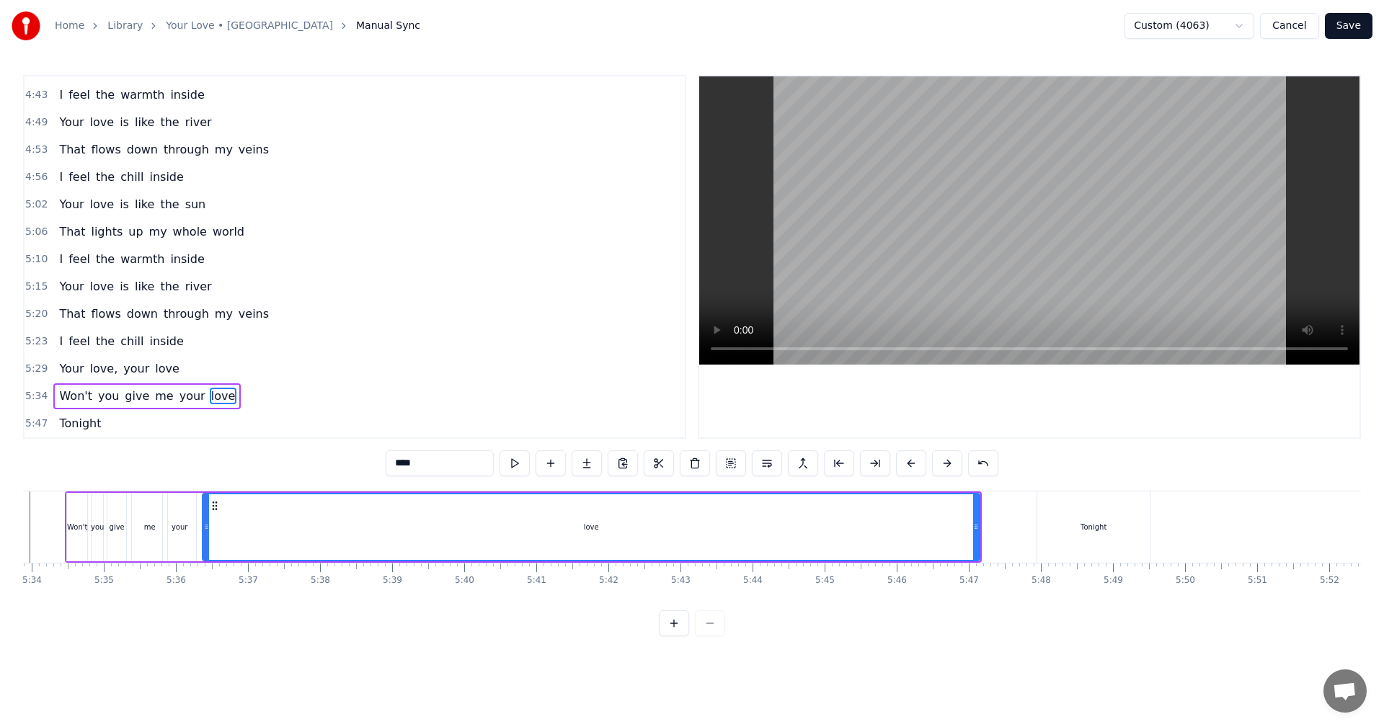
scroll to position [0, 24037]
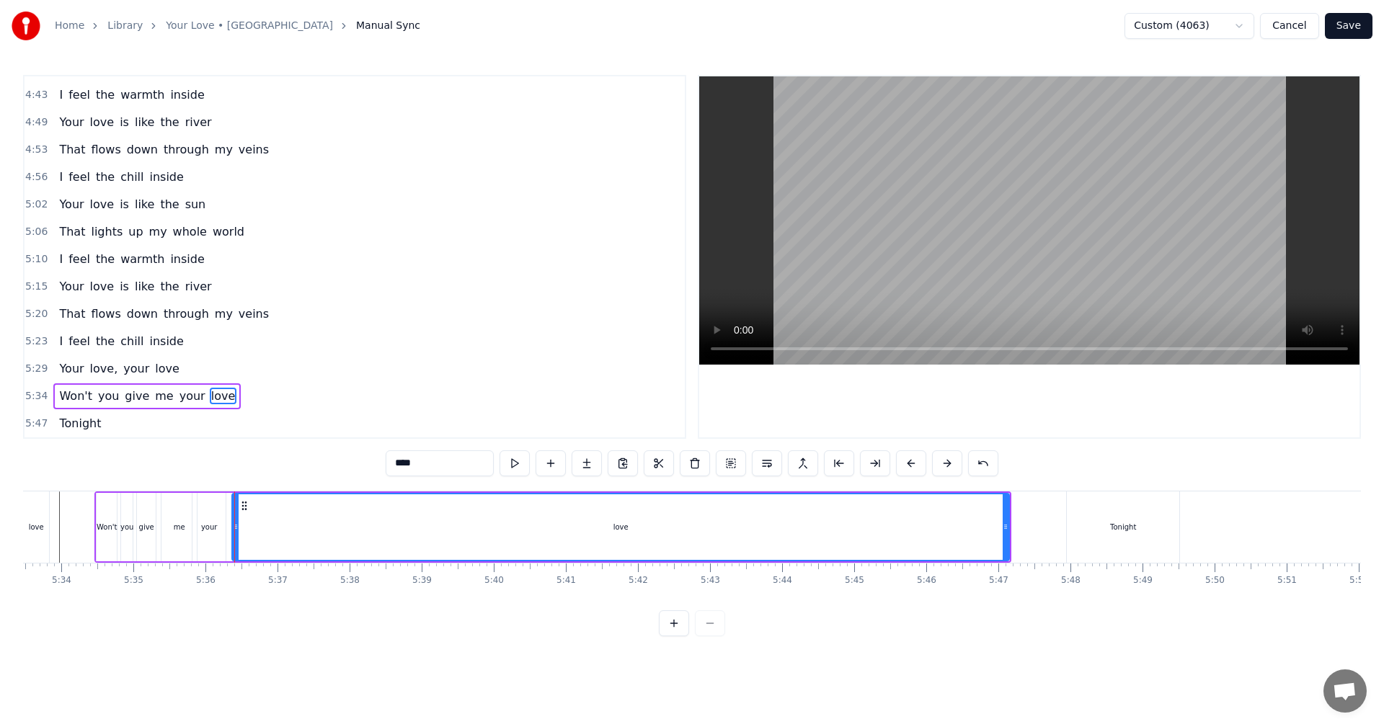
drag, startPoint x: 1009, startPoint y: 539, endPoint x: 867, endPoint y: 543, distance: 142.1
click at [564, 404] on div "love" at bounding box center [620, 527] width 778 height 68
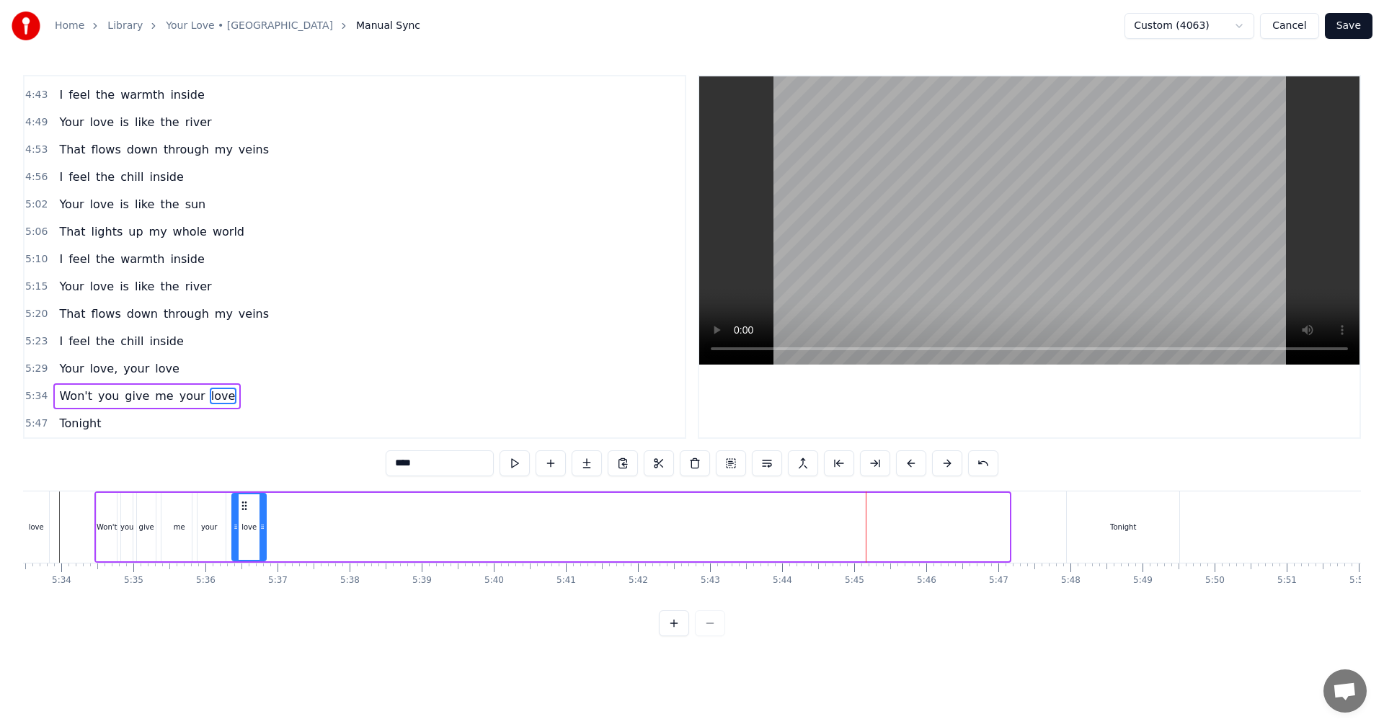
drag, startPoint x: 1008, startPoint y: 528, endPoint x: 265, endPoint y: 518, distance: 743.2
click at [265, 404] on div at bounding box center [262, 527] width 6 height 66
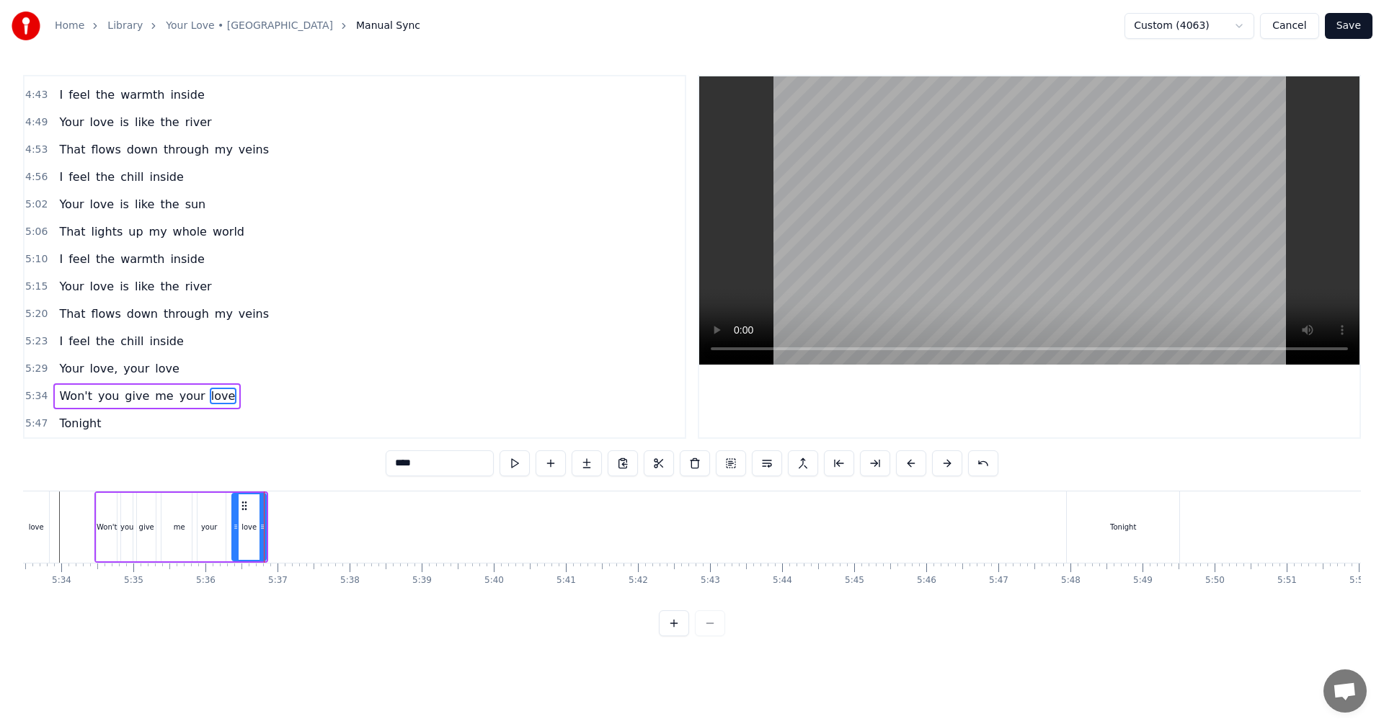
click at [564, 404] on div "Tonight" at bounding box center [1123, 527] width 112 height 71
type input "*******"
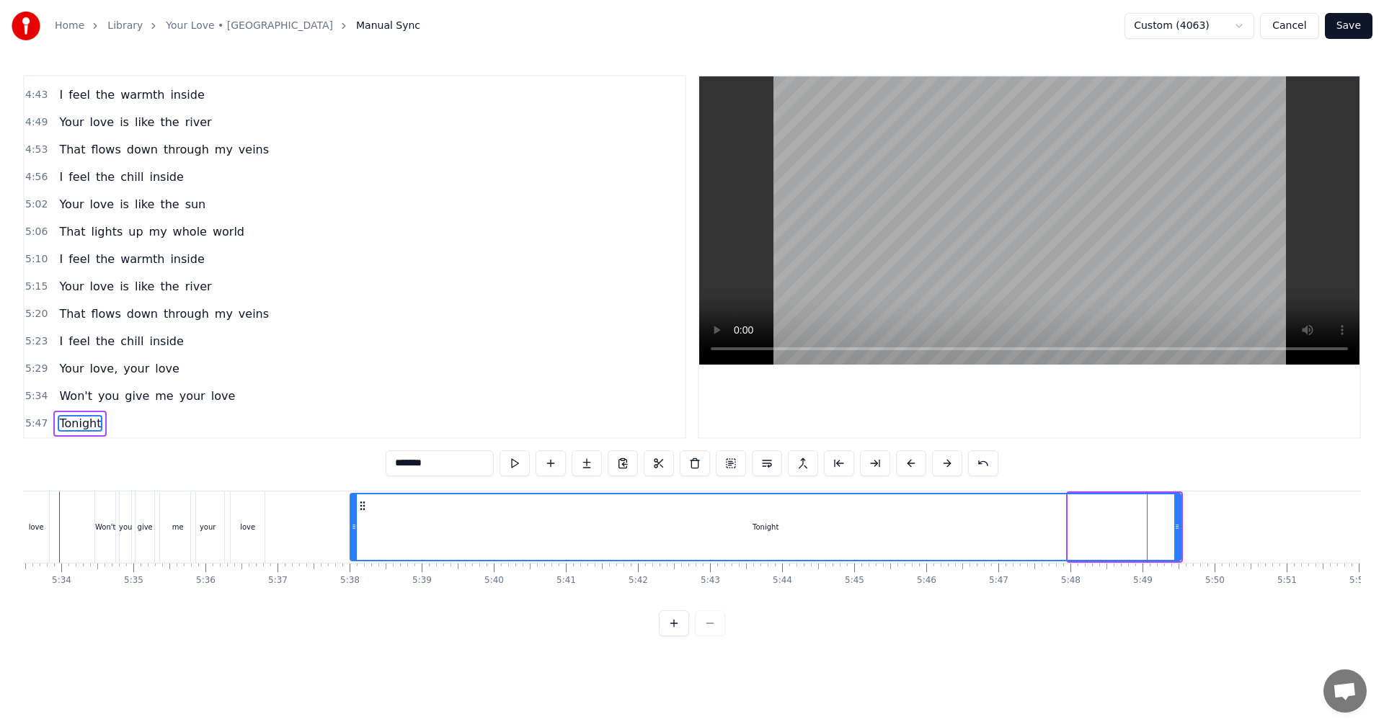
drag, startPoint x: 1073, startPoint y: 533, endPoint x: 358, endPoint y: 541, distance: 715.1
click at [356, 404] on div at bounding box center [354, 527] width 6 height 66
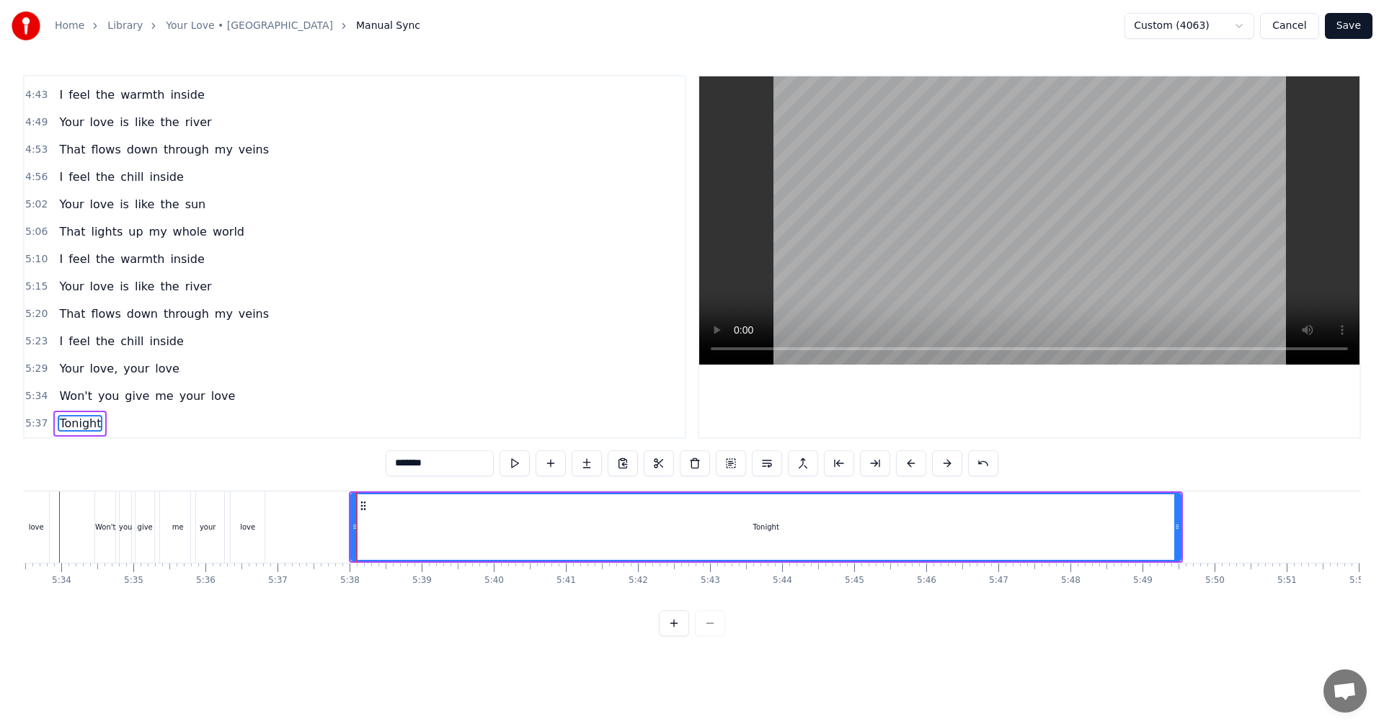
click at [358, 404] on div "Tonight" at bounding box center [766, 527] width 828 height 66
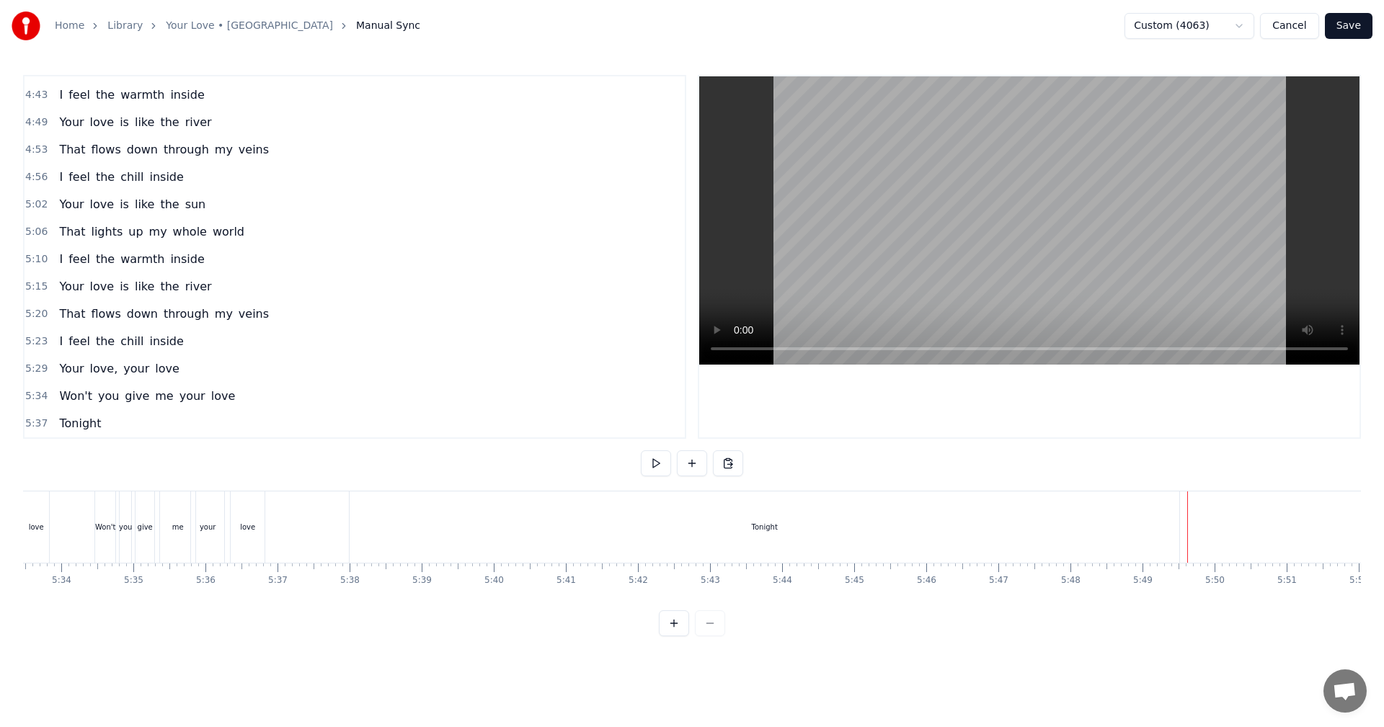
click at [564, 404] on div "Tonight" at bounding box center [765, 527] width 830 height 71
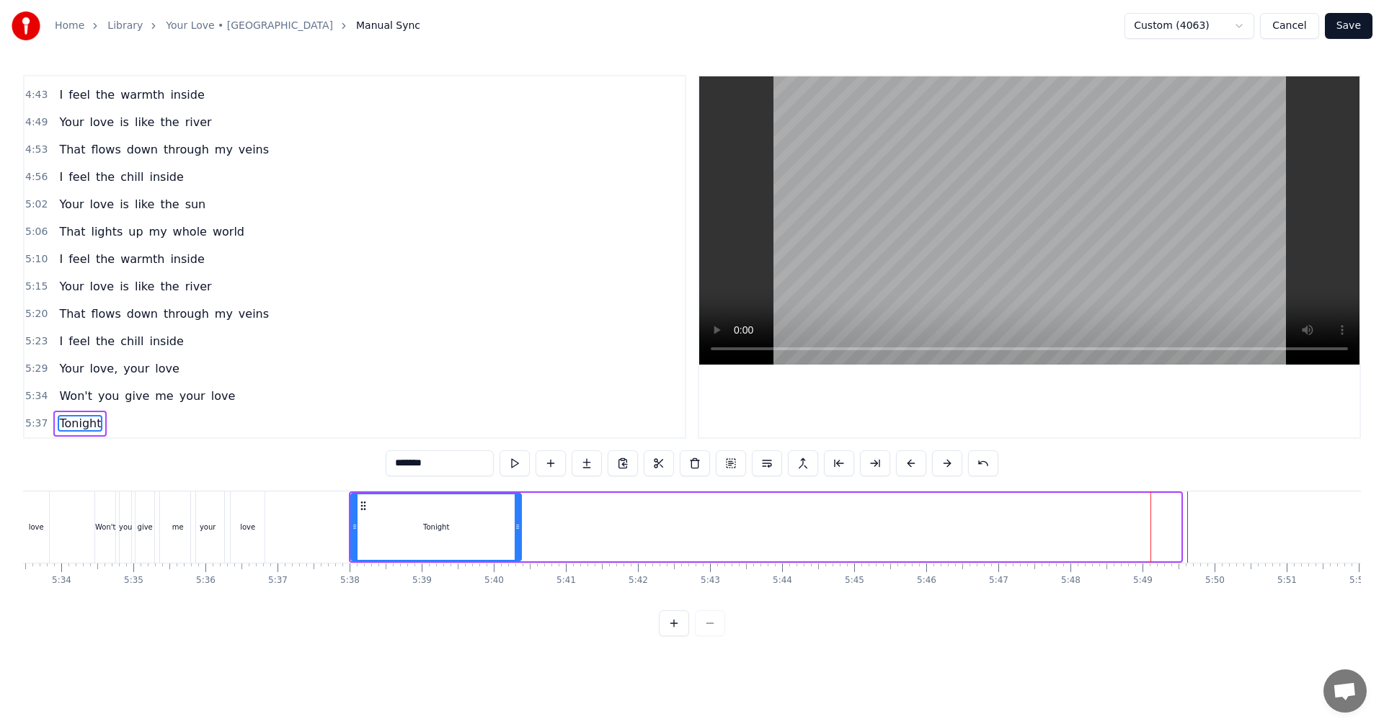
drag, startPoint x: 1179, startPoint y: 526, endPoint x: 575, endPoint y: 539, distance: 604.2
click at [520, 404] on div at bounding box center [518, 527] width 6 height 66
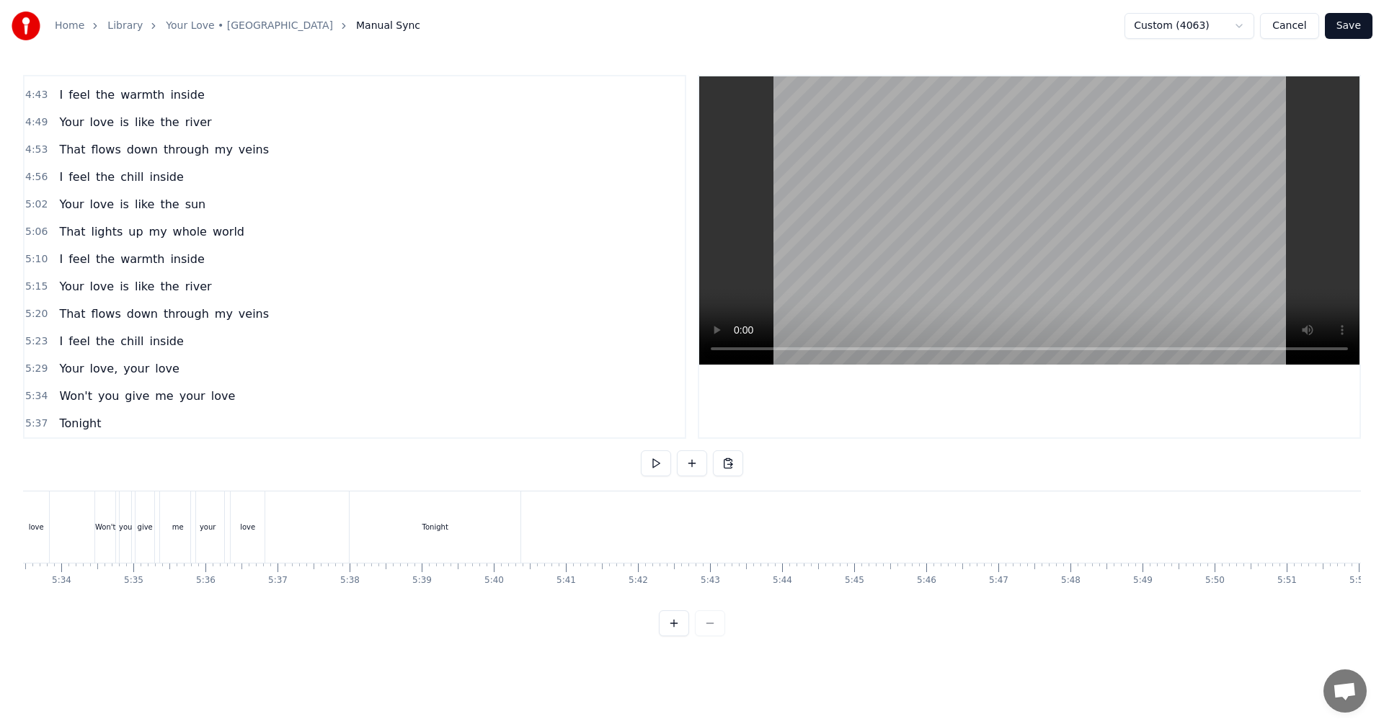
scroll to position [0, 24008]
drag, startPoint x: 1202, startPoint y: 510, endPoint x: 1023, endPoint y: 527, distance: 179.6
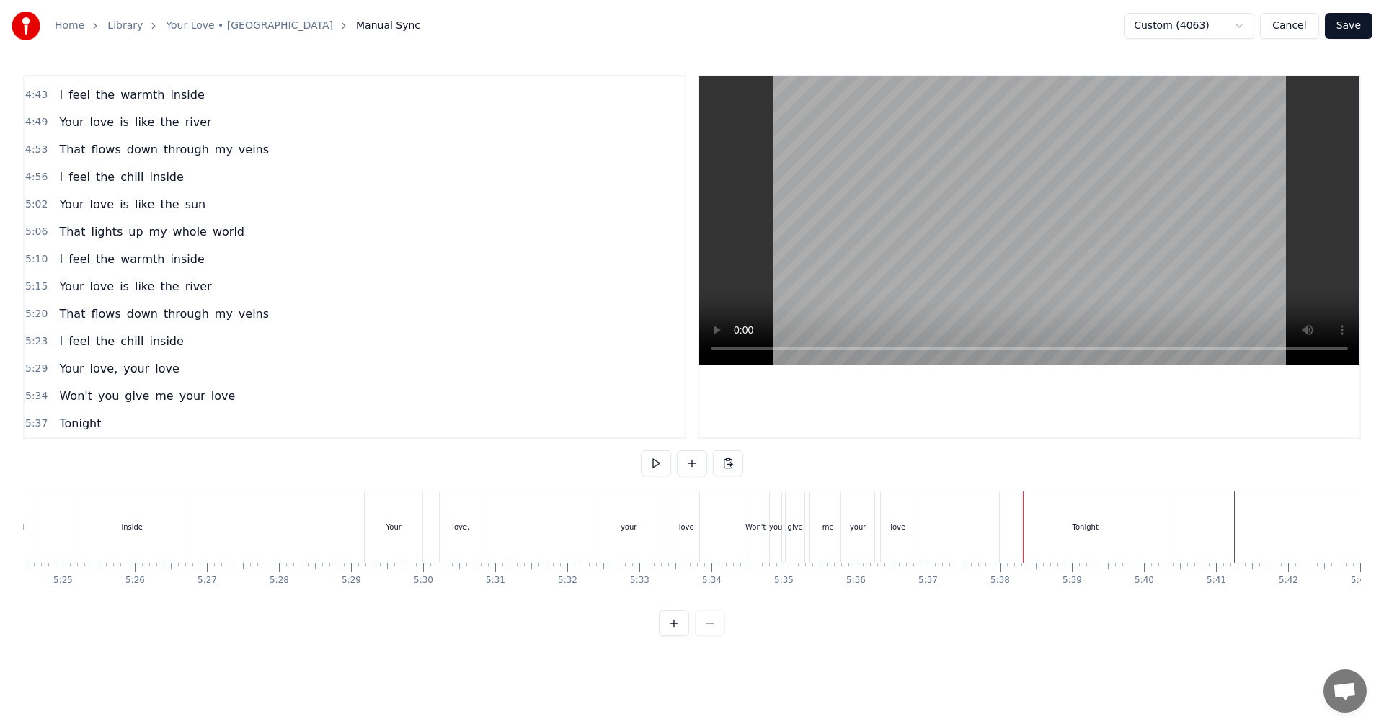
click at [405, 404] on div "Your" at bounding box center [394, 527] width 58 height 71
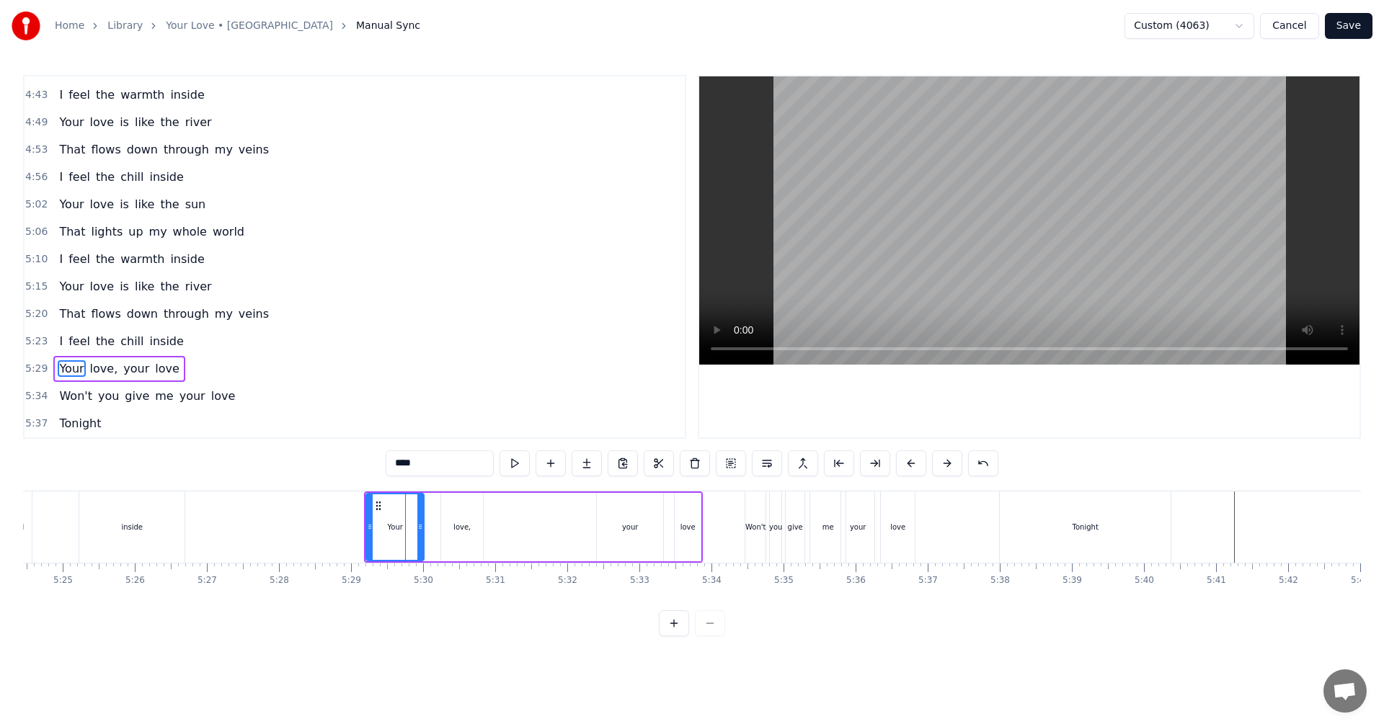
click at [450, 404] on div "love," at bounding box center [462, 527] width 42 height 68
type input "*****"
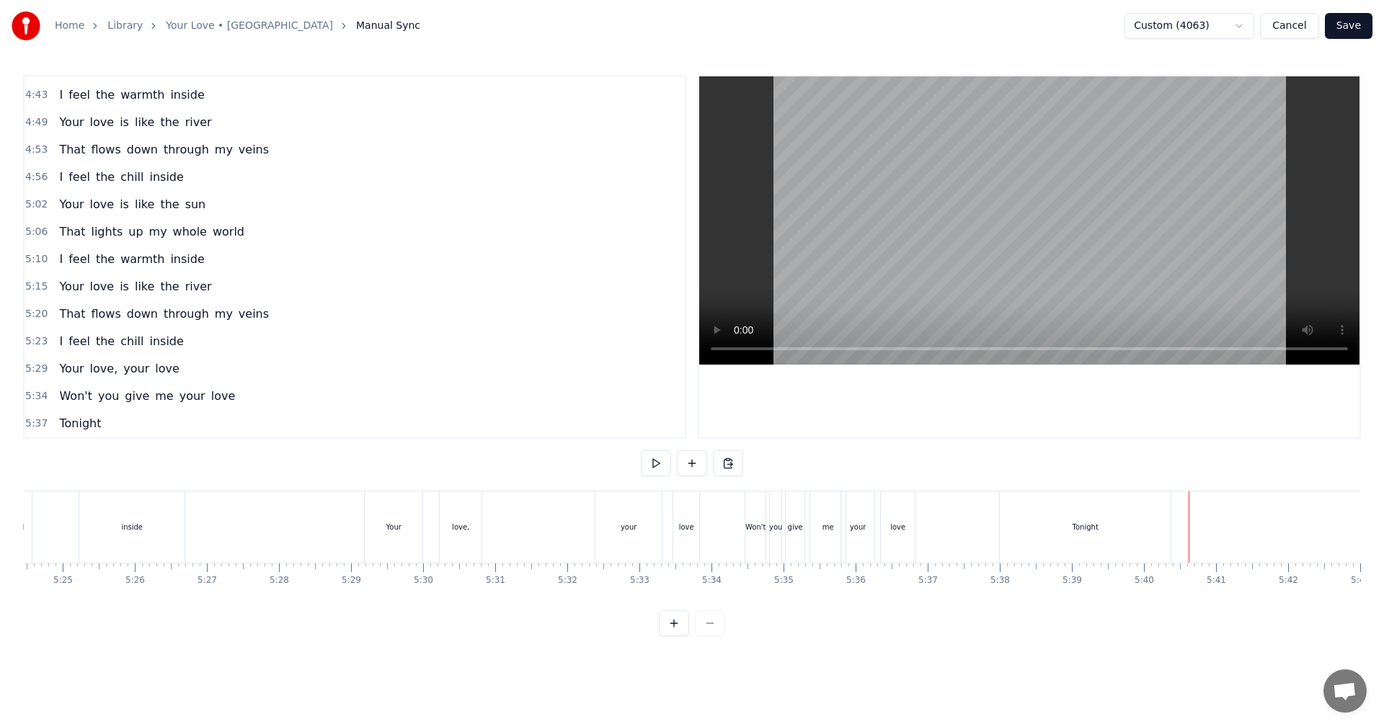
click at [564, 404] on div "Tonight" at bounding box center [1086, 527] width 26 height 11
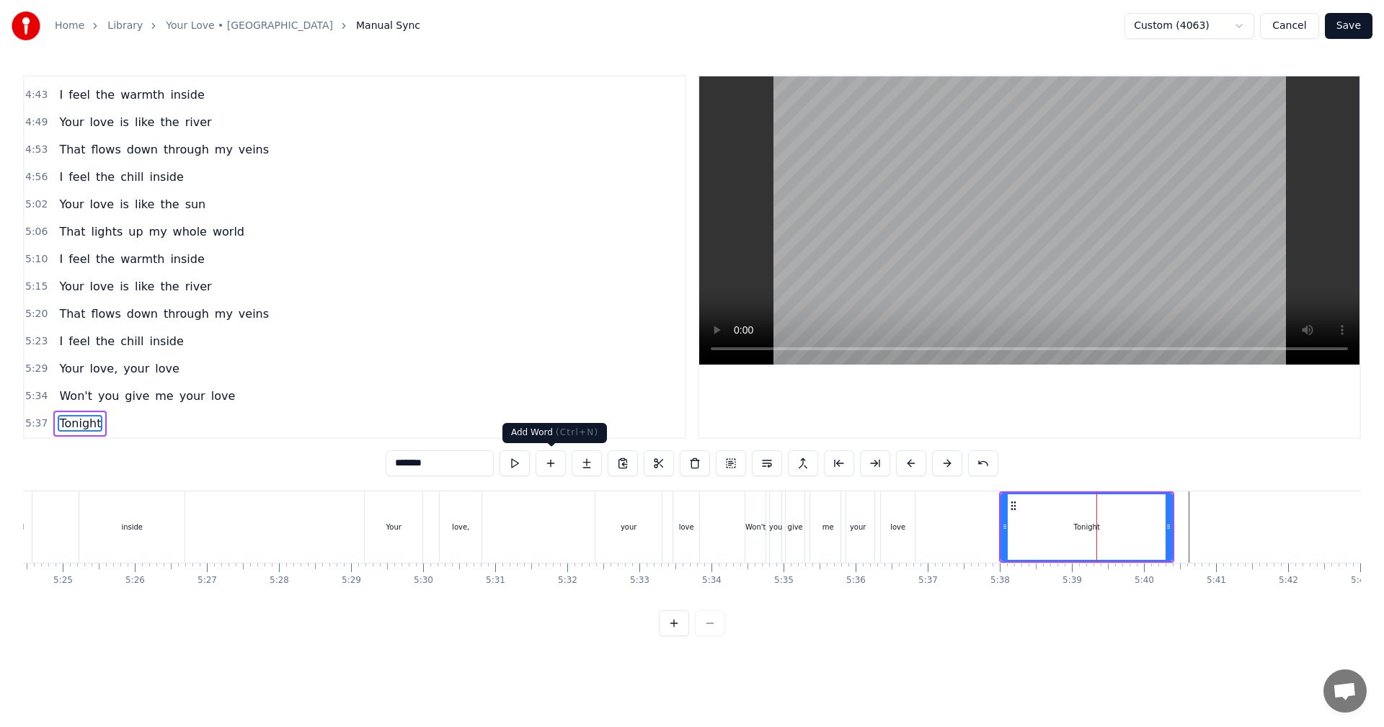
click at [550, 404] on button at bounding box center [551, 464] width 30 height 26
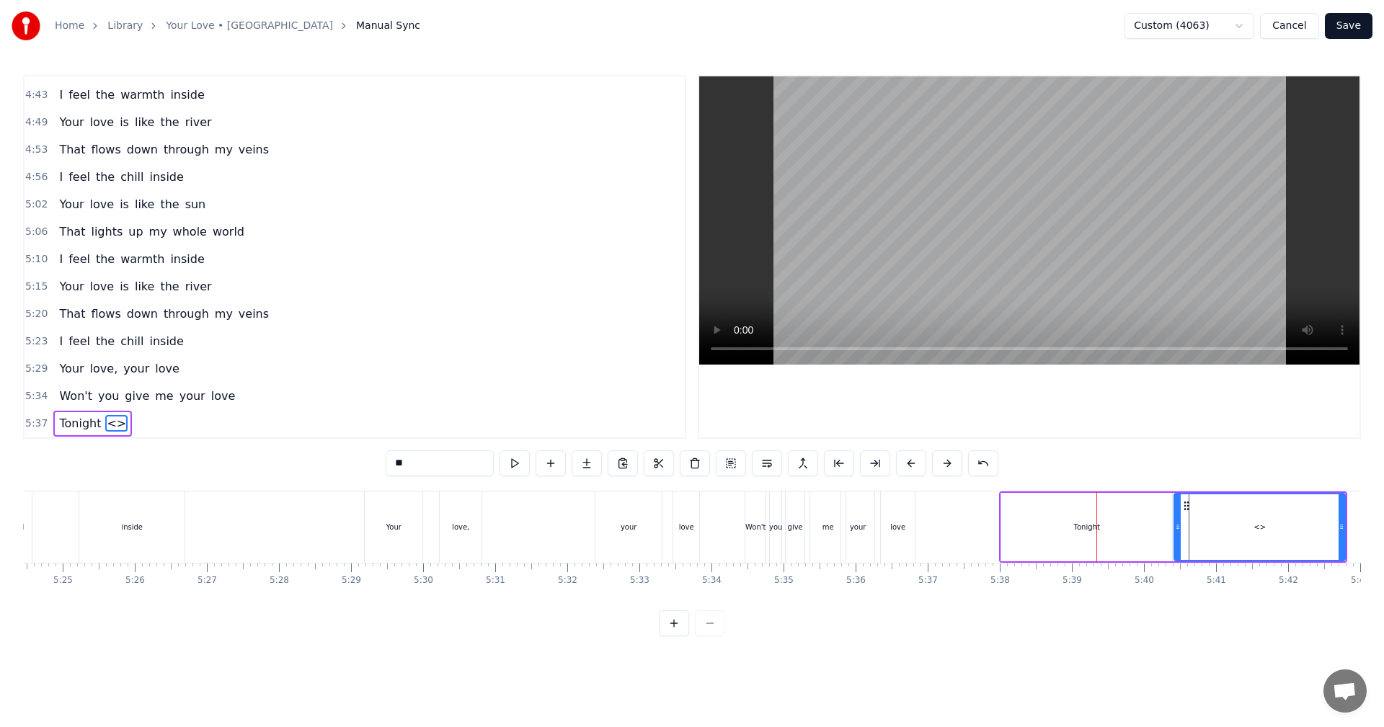
click at [401, 404] on div "Your" at bounding box center [394, 527] width 58 height 71
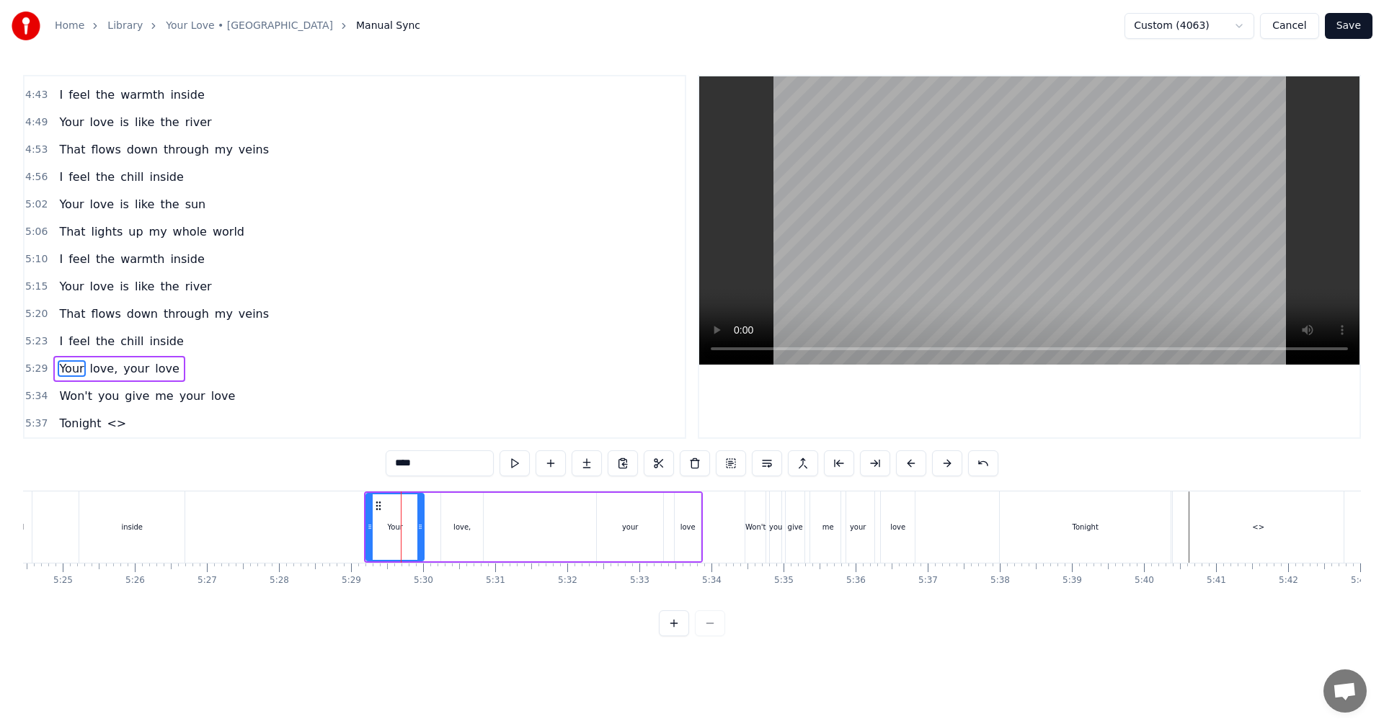
drag, startPoint x: 434, startPoint y: 465, endPoint x: 399, endPoint y: 464, distance: 34.6
click at [386, 404] on input "****" at bounding box center [440, 464] width 108 height 26
click at [564, 404] on div "<>" at bounding box center [1258, 527] width 171 height 71
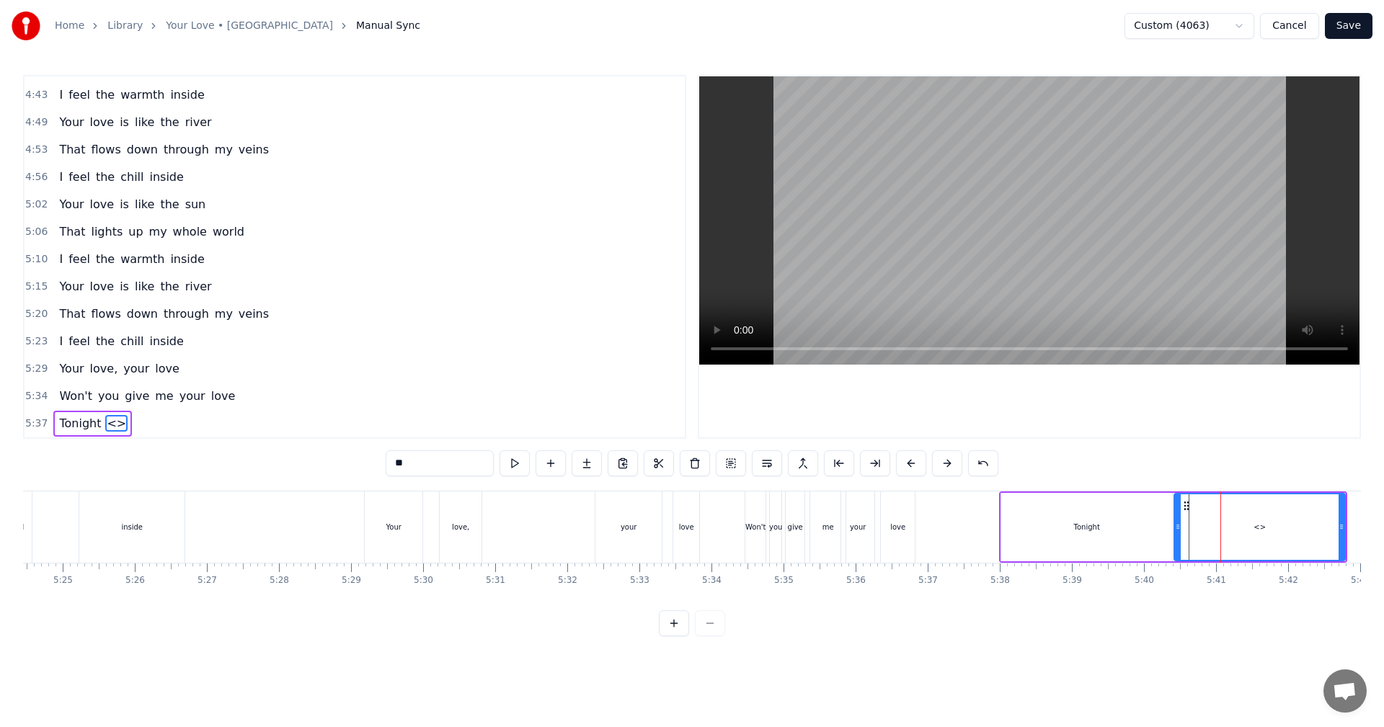
drag, startPoint x: 432, startPoint y: 463, endPoint x: 384, endPoint y: 463, distance: 47.6
click at [385, 404] on div "0:24 You're the one who never lets me sleep 0:29 To my mind, down to my soul 0:…" at bounding box center [692, 356] width 1338 height 562
paste input "**"
type input "****"
click at [549, 404] on button at bounding box center [551, 464] width 30 height 26
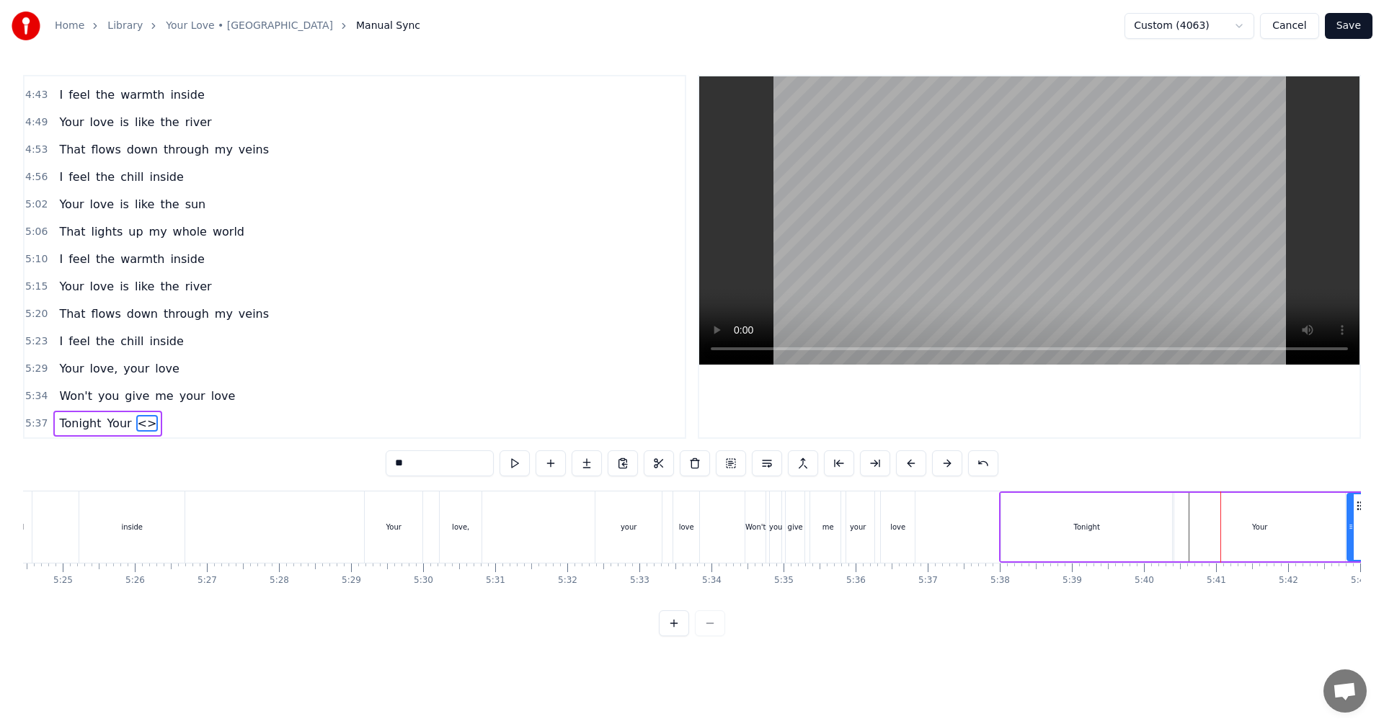
click at [455, 404] on div "love," at bounding box center [460, 527] width 17 height 11
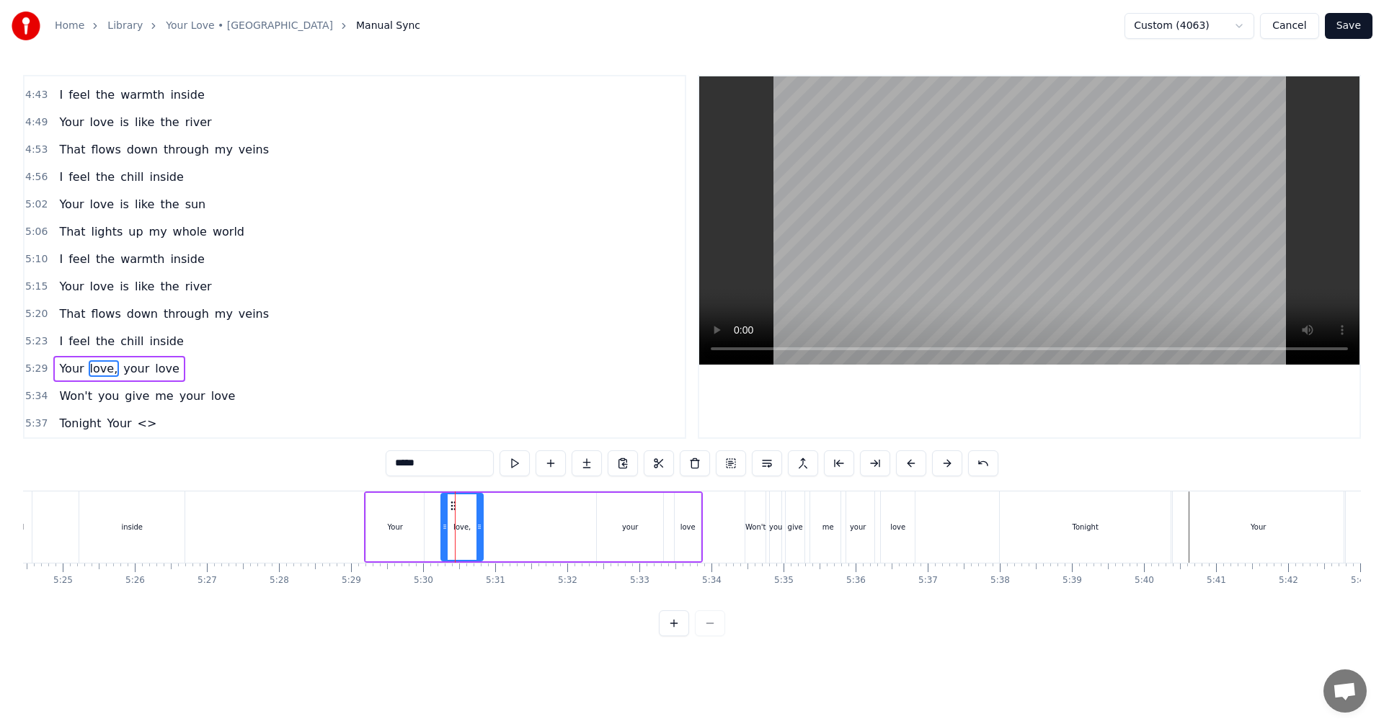
drag, startPoint x: 449, startPoint y: 464, endPoint x: 370, endPoint y: 464, distance: 78.6
click at [370, 404] on div "0:24 You're the one who never lets me sleep 0:29 To my mind, down to my soul 0:…" at bounding box center [692, 356] width 1338 height 562
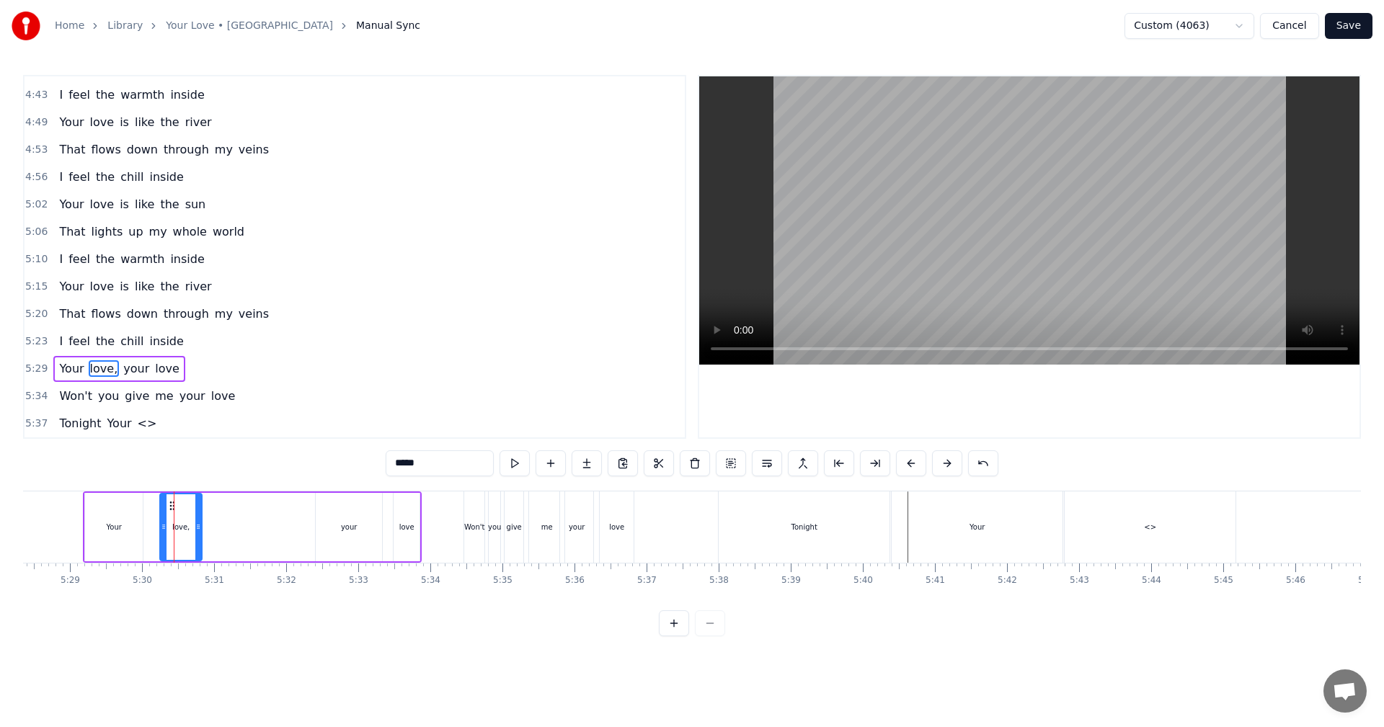
scroll to position [0, 23638]
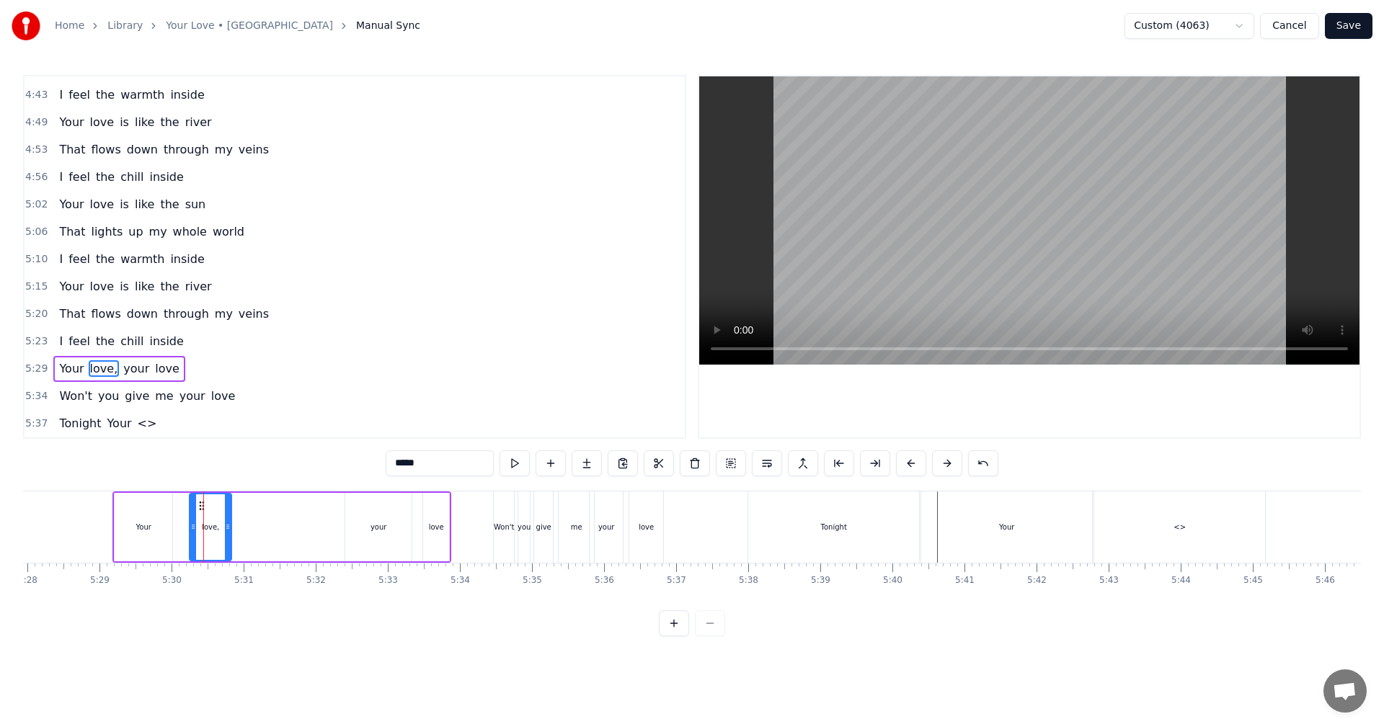
click at [564, 404] on div "<>" at bounding box center [1179, 527] width 171 height 71
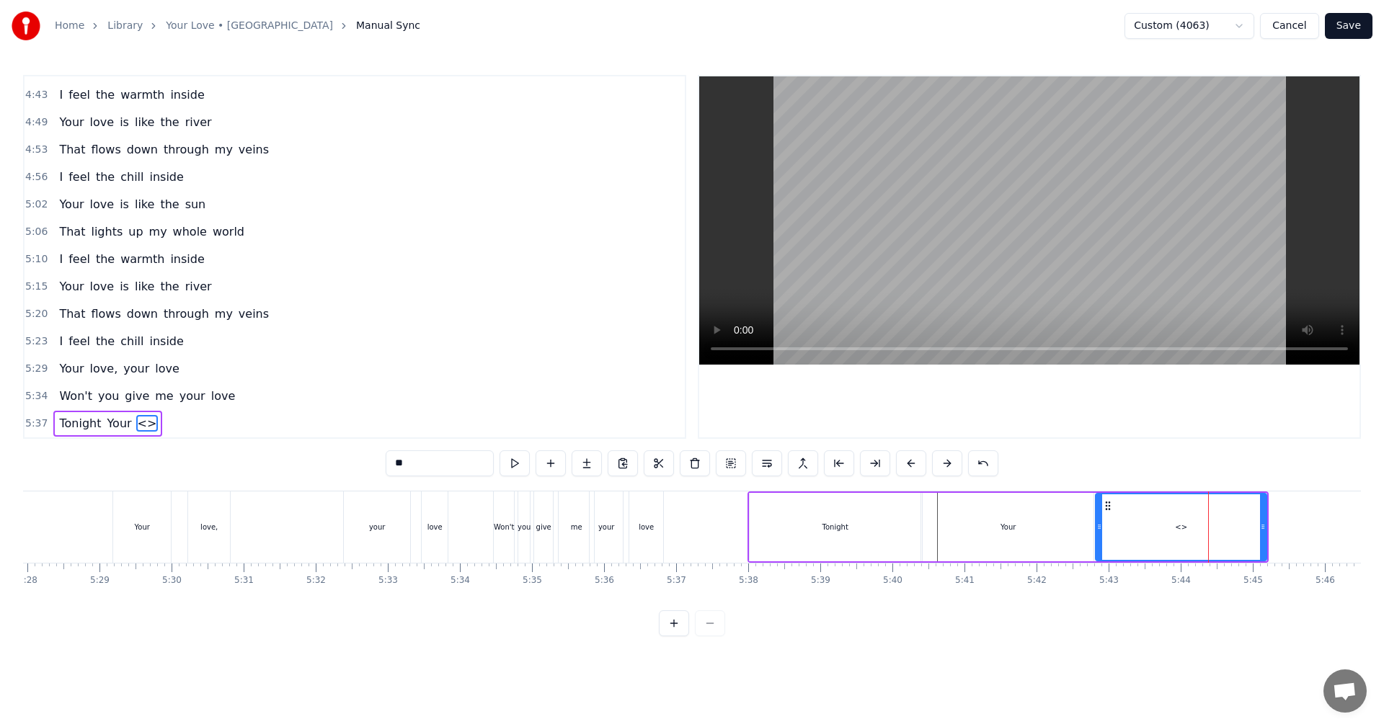
drag, startPoint x: 432, startPoint y: 463, endPoint x: 376, endPoint y: 466, distance: 55.6
click at [376, 404] on div "0:24 You're the one who never lets me sleep 0:29 To my mind, down to my soul 0:…" at bounding box center [692, 356] width 1338 height 562
paste input "***"
type input "*****"
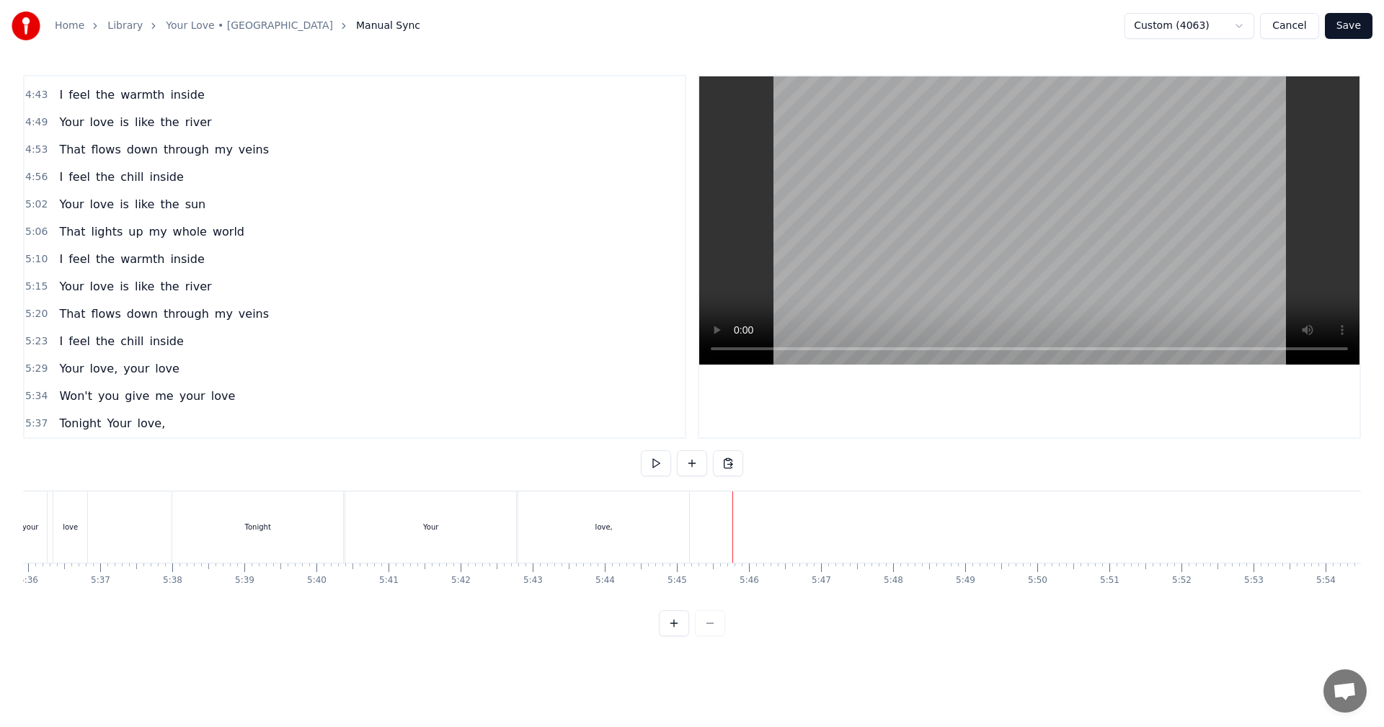
scroll to position [0, 24185]
click at [564, 404] on button at bounding box center [692, 464] width 30 height 26
drag, startPoint x: 786, startPoint y: 523, endPoint x: 770, endPoint y: 523, distance: 15.9
click at [564, 404] on div "<>" at bounding box center [799, 527] width 71 height 68
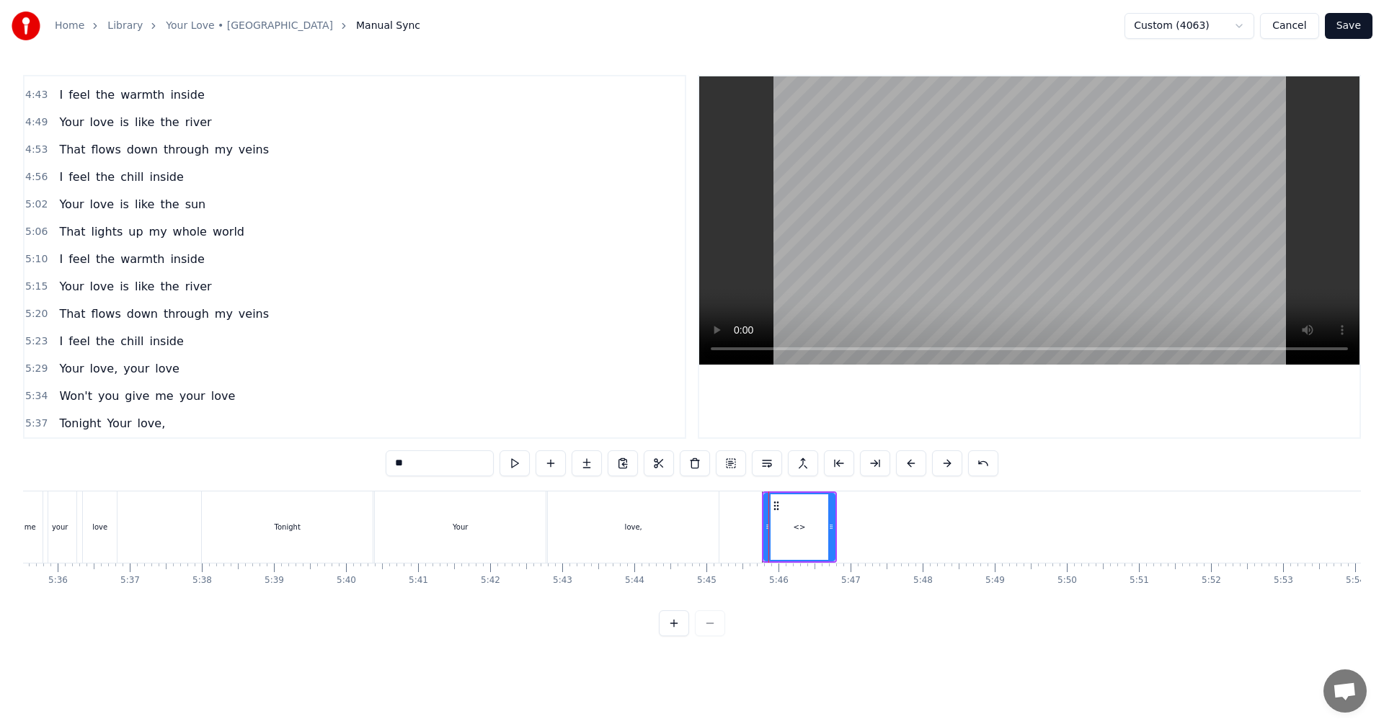
scroll to position [1173, 0]
click at [479, 404] on div "Your" at bounding box center [460, 527] width 171 height 71
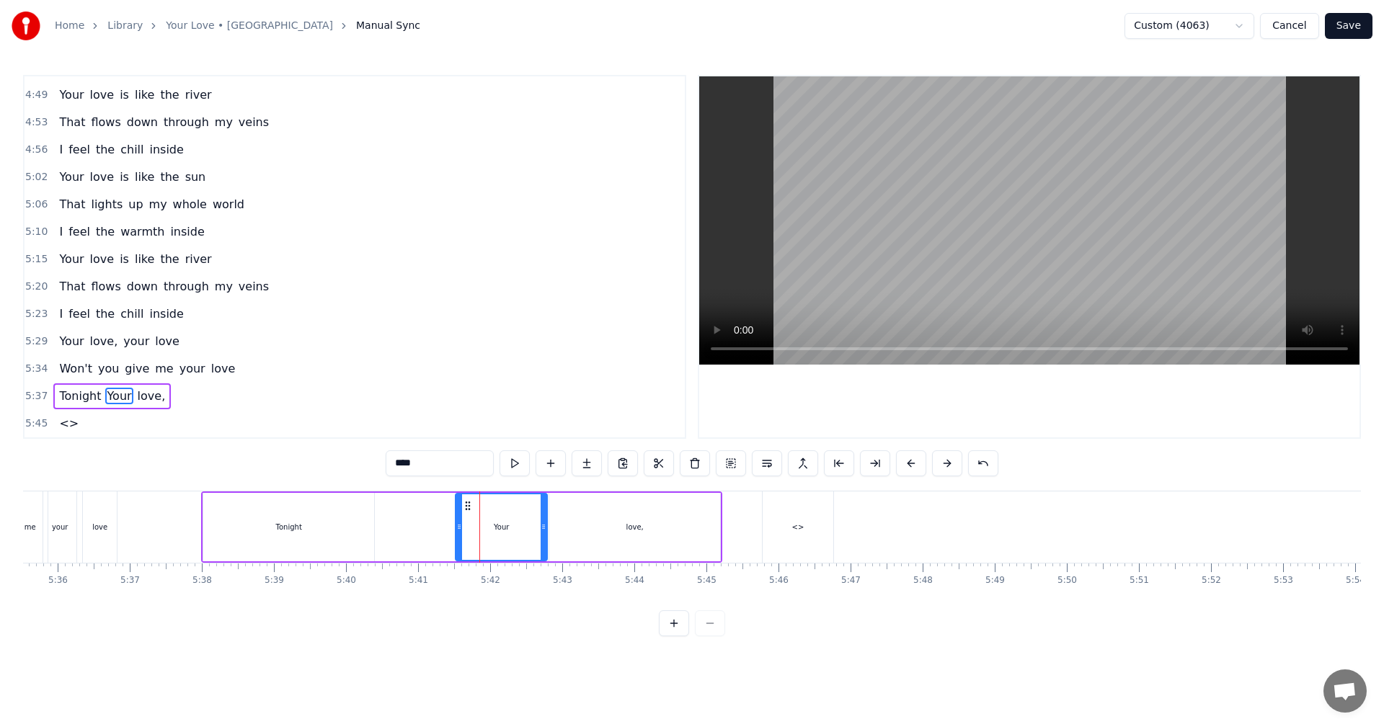
drag, startPoint x: 377, startPoint y: 533, endPoint x: 495, endPoint y: 538, distance: 118.4
click at [457, 404] on div at bounding box center [459, 527] width 6 height 66
drag, startPoint x: 543, startPoint y: 532, endPoint x: 586, endPoint y: 532, distance: 43.2
click at [564, 404] on icon at bounding box center [585, 527] width 6 height 12
drag, startPoint x: 460, startPoint y: 531, endPoint x: 510, endPoint y: 531, distance: 49.7
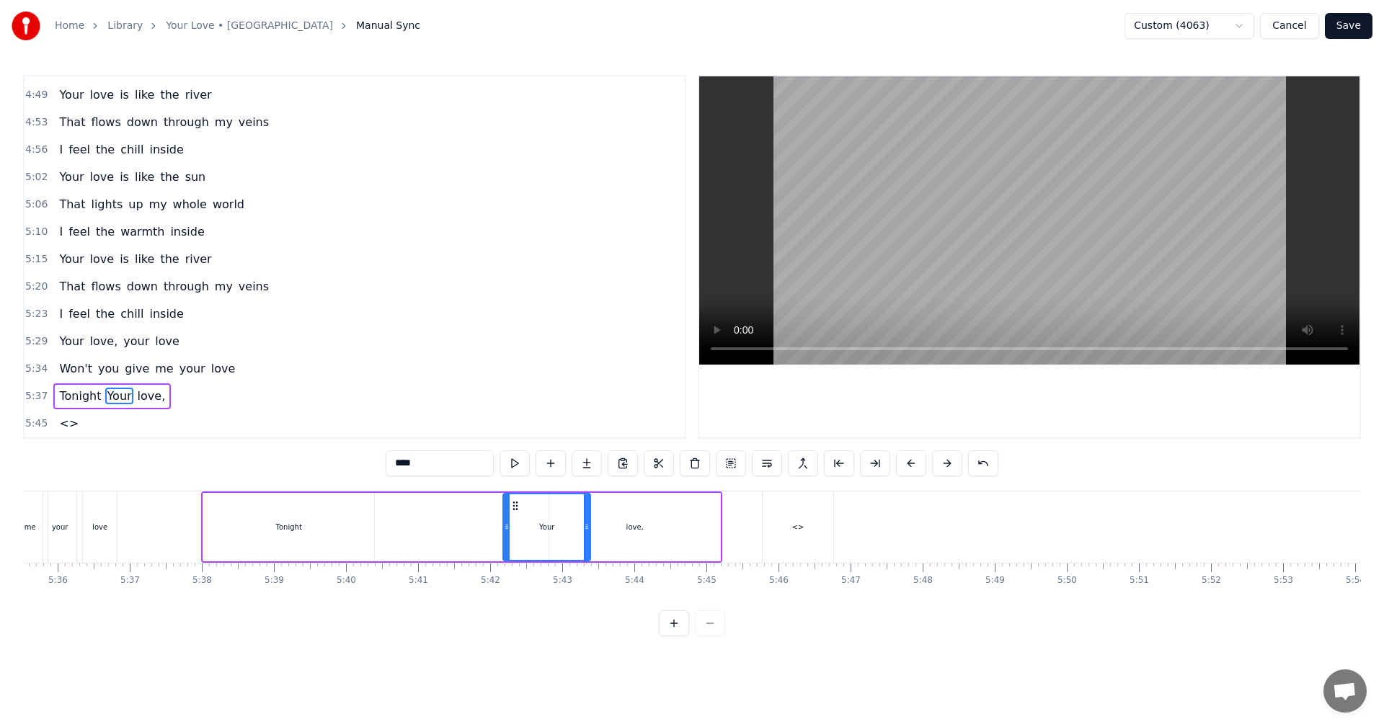
click at [509, 404] on icon at bounding box center [507, 527] width 6 height 12
drag, startPoint x: 587, startPoint y: 531, endPoint x: 556, endPoint y: 529, distance: 31.7
click at [556, 404] on icon at bounding box center [555, 527] width 6 height 12
click at [564, 404] on div "love," at bounding box center [634, 527] width 171 height 68
type input "*****"
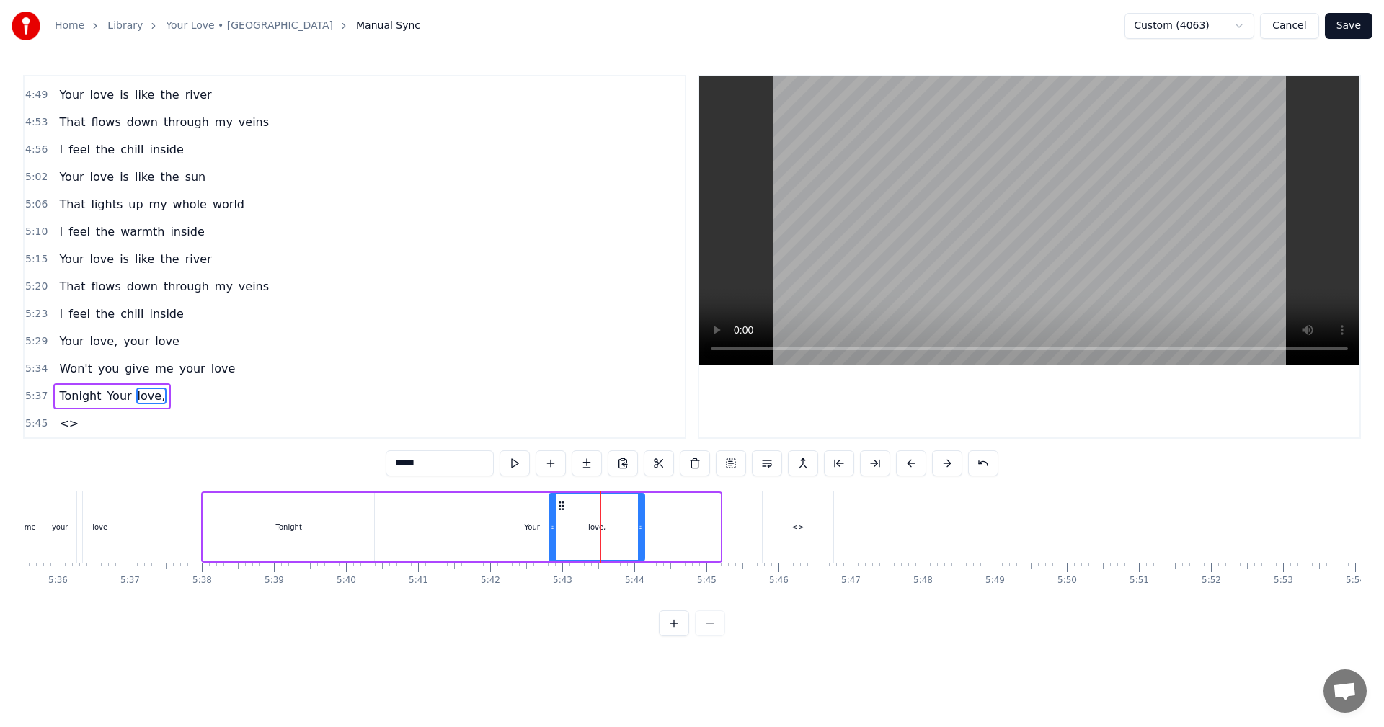
drag, startPoint x: 717, startPoint y: 528, endPoint x: 640, endPoint y: 531, distance: 77.2
click at [564, 404] on icon at bounding box center [641, 527] width 6 height 12
click at [480, 404] on div "Tonight Your love," at bounding box center [423, 527] width 444 height 71
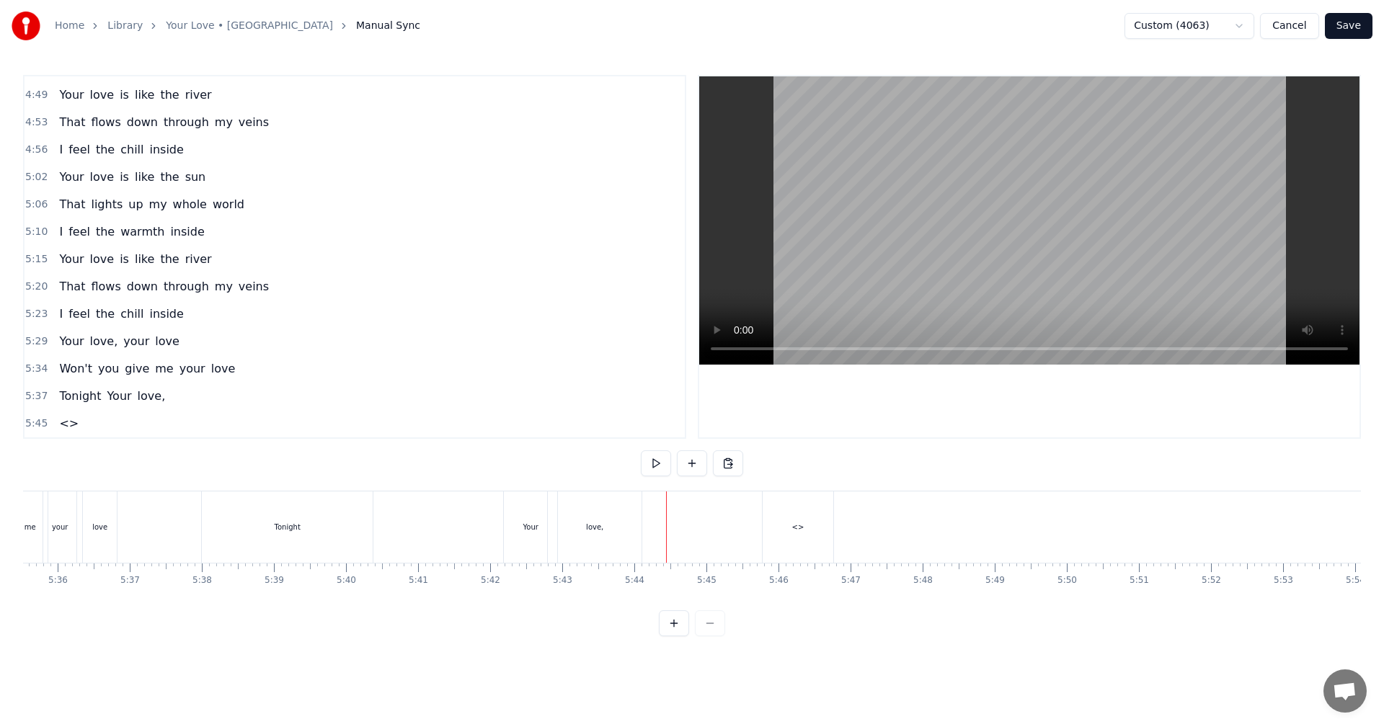
click at [564, 404] on div "<>" at bounding box center [798, 527] width 71 height 71
drag, startPoint x: 789, startPoint y: 533, endPoint x: 762, endPoint y: 534, distance: 26.7
click at [564, 404] on div "<>" at bounding box center [799, 527] width 75 height 71
click at [564, 404] on div "<>" at bounding box center [799, 527] width 71 height 68
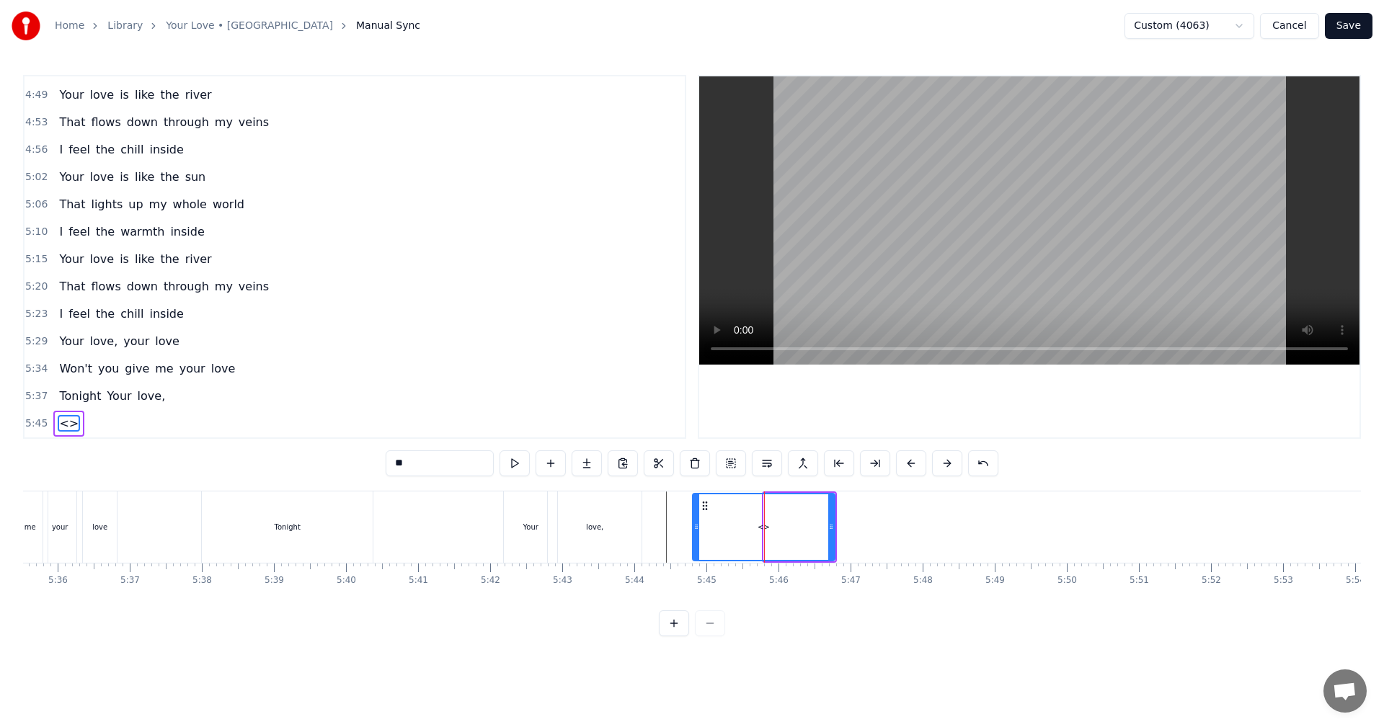
drag, startPoint x: 768, startPoint y: 533, endPoint x: 696, endPoint y: 535, distance: 71.4
click at [564, 404] on div at bounding box center [696, 527] width 6 height 66
click at [537, 404] on div "Your" at bounding box center [530, 527] width 15 height 11
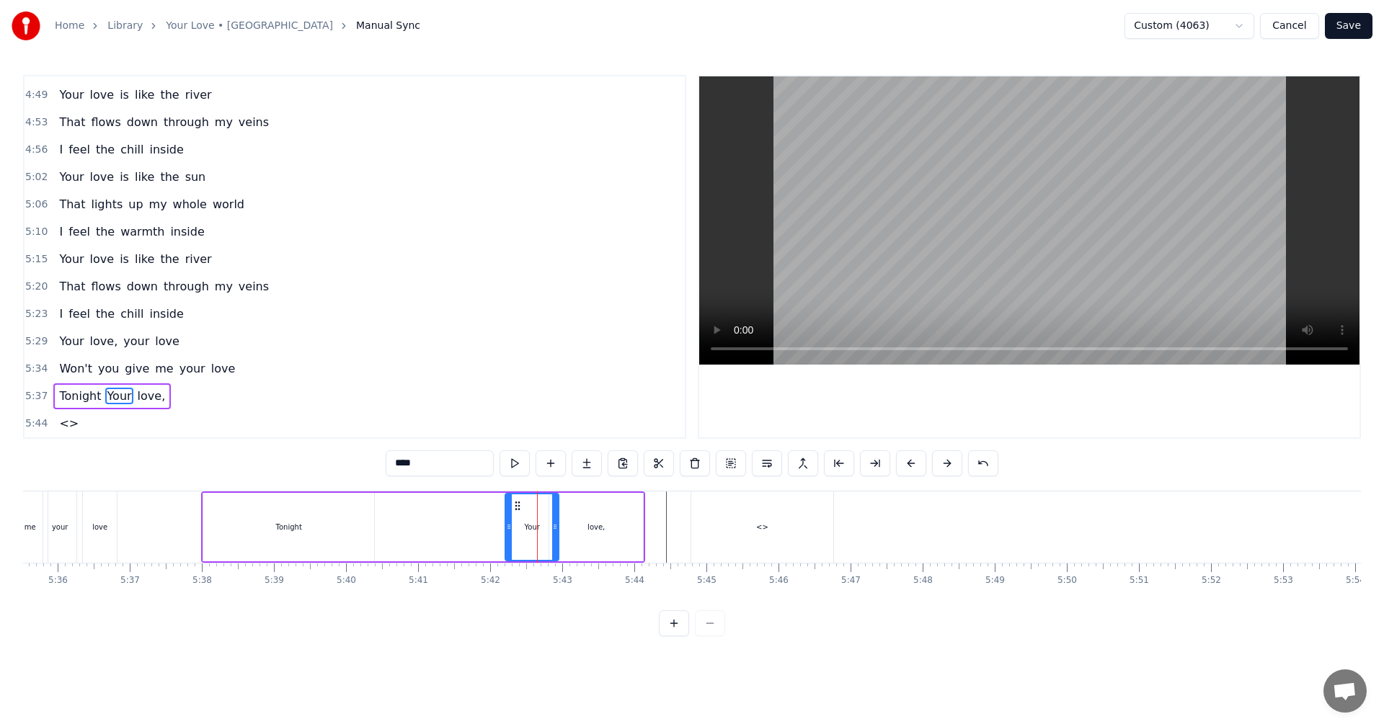
drag, startPoint x: 445, startPoint y: 464, endPoint x: 342, endPoint y: 459, distance: 102.5
click at [342, 404] on div "0:24 You're the one who never lets me sleep 0:29 To my mind, down to my soul 0:…" at bounding box center [692, 356] width 1338 height 562
click at [564, 404] on div "<>" at bounding box center [762, 527] width 142 height 71
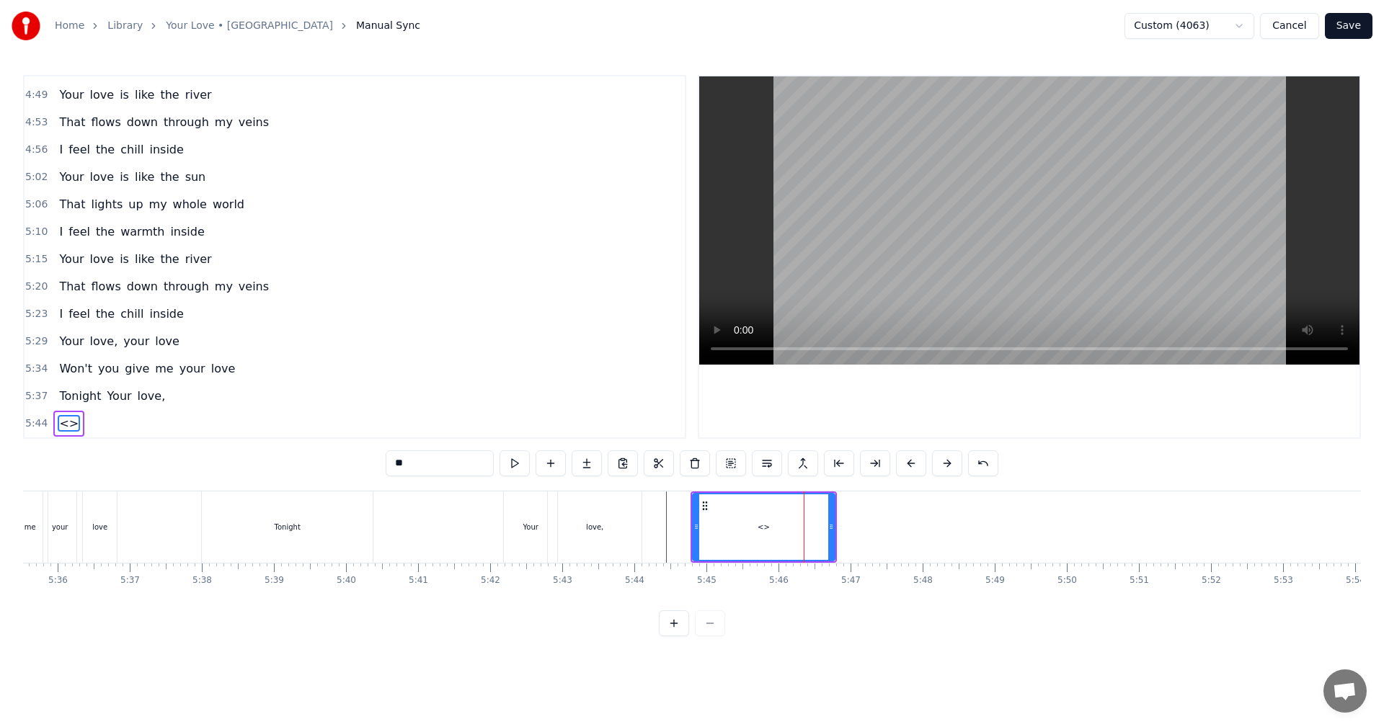
drag, startPoint x: 368, startPoint y: 458, endPoint x: 352, endPoint y: 458, distance: 15.9
click at [352, 404] on div "0:24 You're the one who never lets me sleep 0:29 To my mind, down to my soul 0:…" at bounding box center [692, 356] width 1338 height 562
paste input "**"
type input "****"
click at [564, 404] on button at bounding box center [692, 464] width 30 height 26
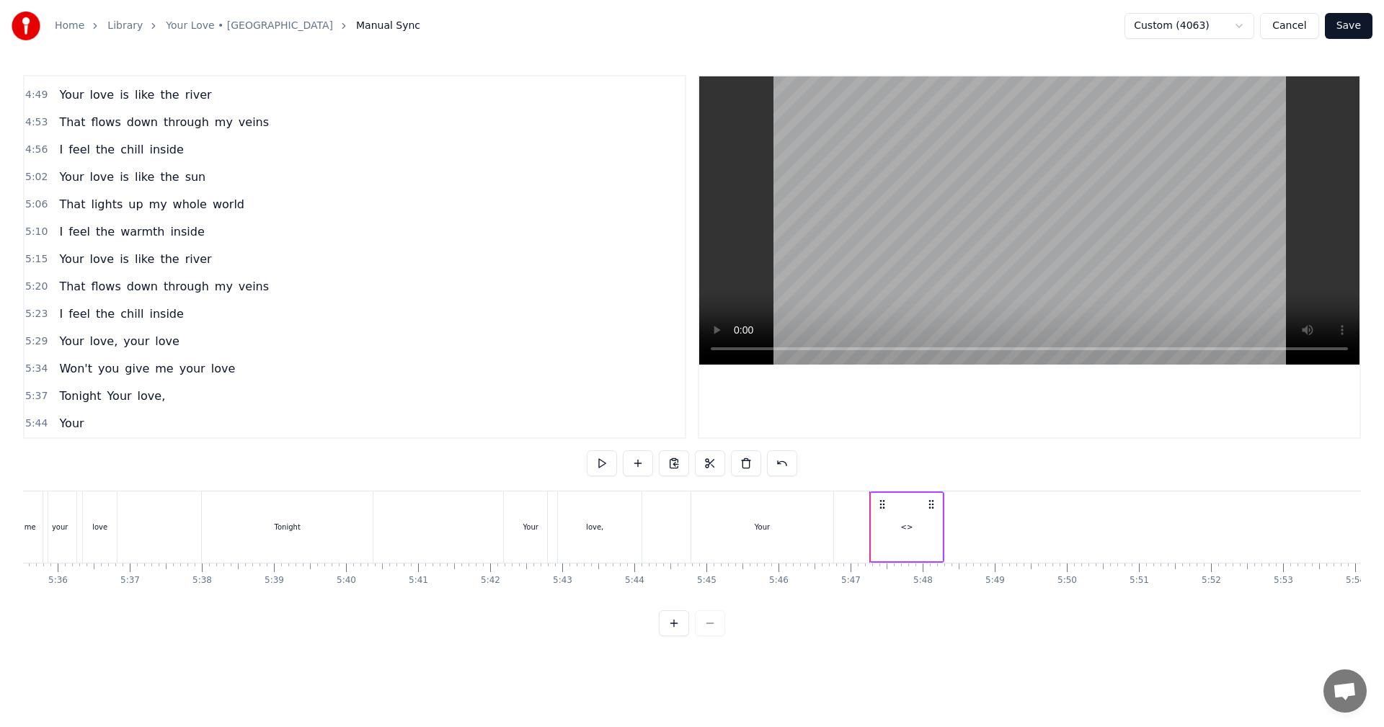
click at [564, 404] on div "love," at bounding box center [595, 527] width 94 height 71
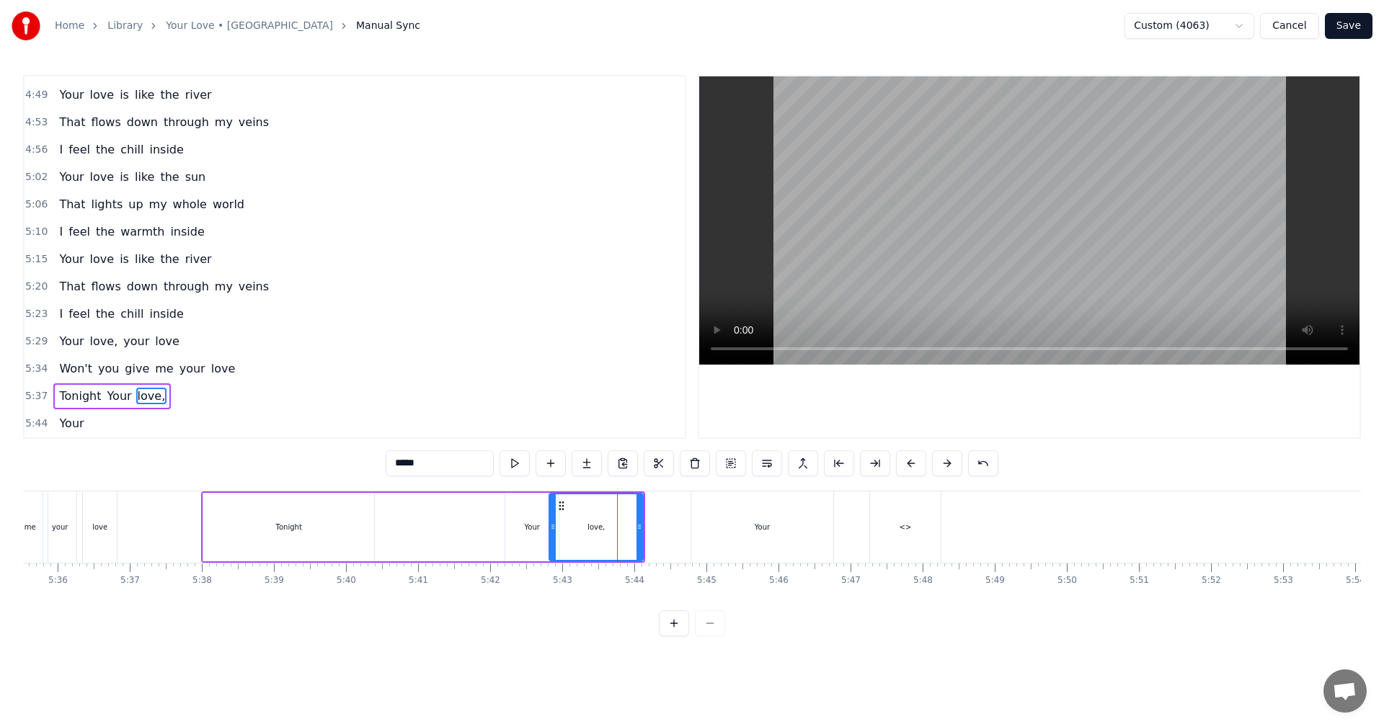
scroll to position [1200, 0]
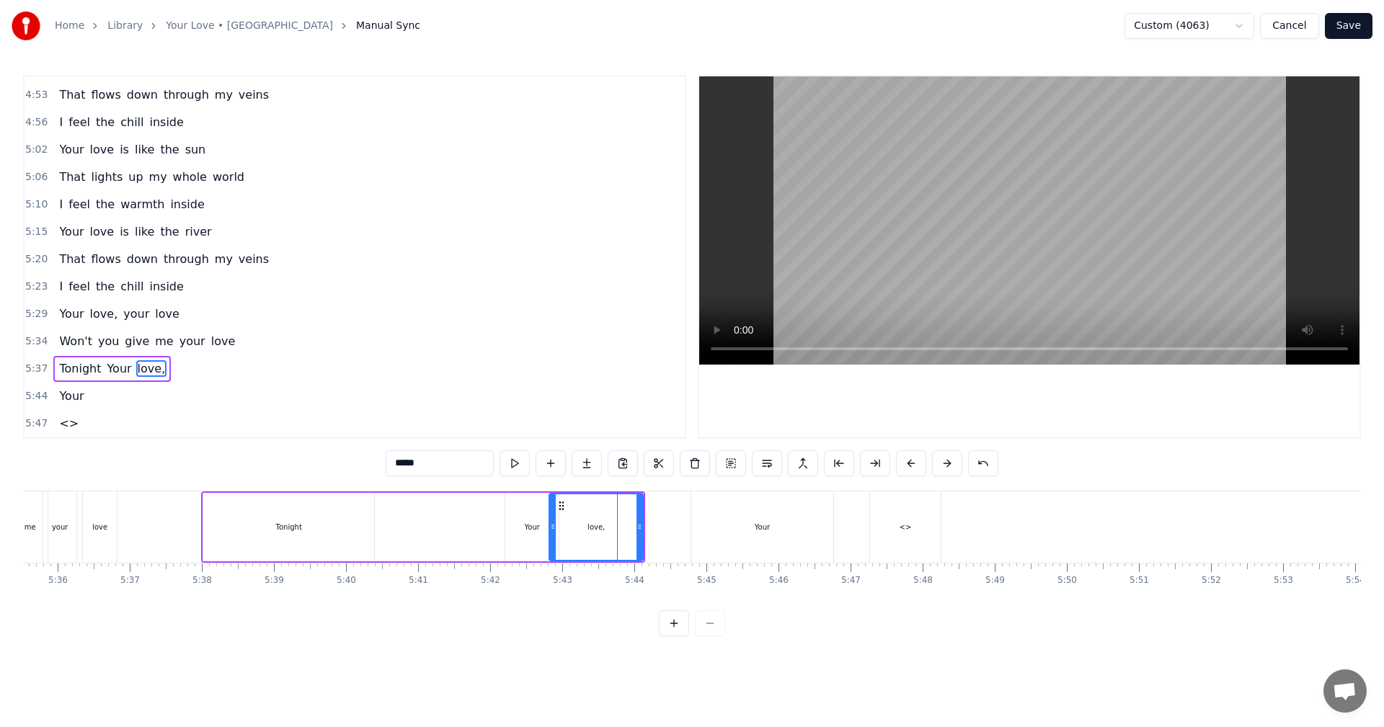
drag, startPoint x: 463, startPoint y: 463, endPoint x: 334, endPoint y: 460, distance: 129.1
click at [334, 404] on div "0:24 You're the one who never lets me sleep 0:29 To my mind, down to my soul 0:…" at bounding box center [692, 356] width 1338 height 562
click at [564, 404] on div "<>" at bounding box center [905, 527] width 71 height 71
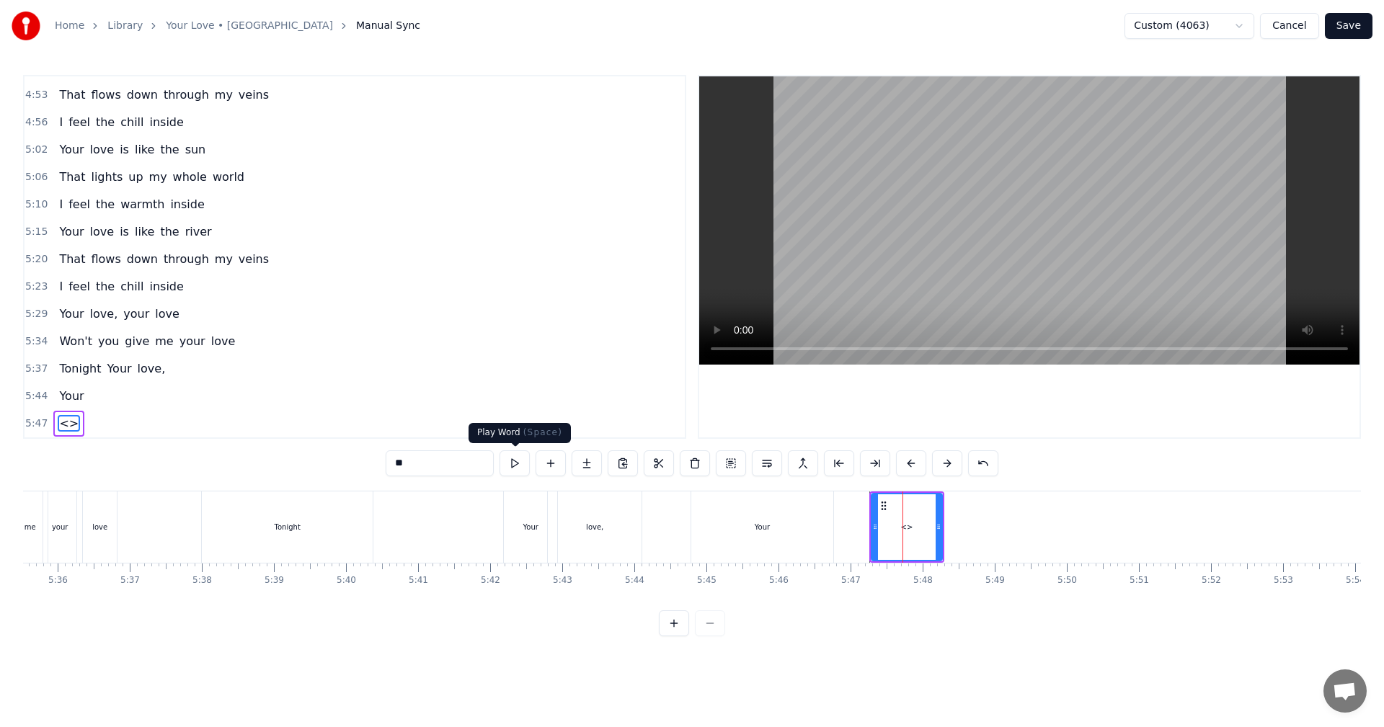
drag, startPoint x: 425, startPoint y: 461, endPoint x: 334, endPoint y: 461, distance: 91.5
click at [337, 404] on div "0:24 You're the one who never lets me sleep 0:29 To my mind, down to my soul 0:…" at bounding box center [692, 356] width 1338 height 562
paste input "***"
click at [564, 404] on div "Your" at bounding box center [762, 527] width 142 height 71
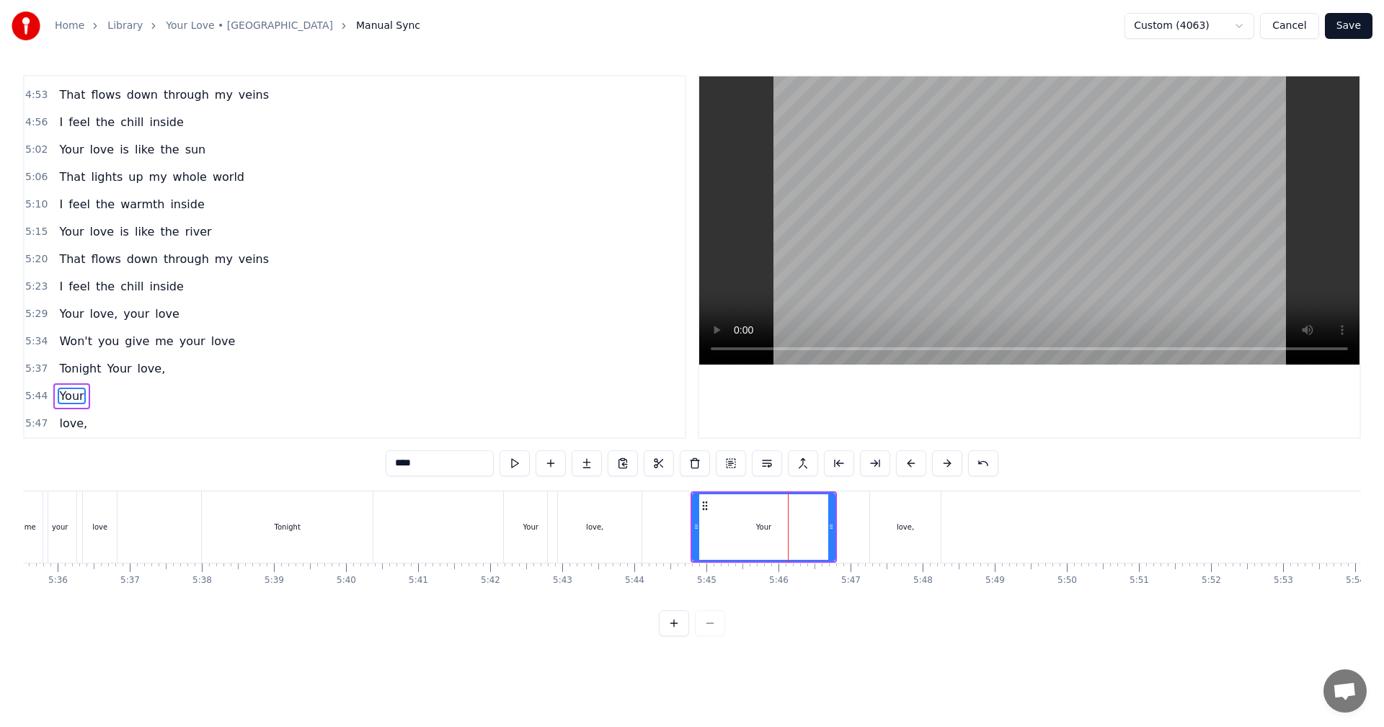
click at [564, 404] on div "love," at bounding box center [905, 527] width 71 height 71
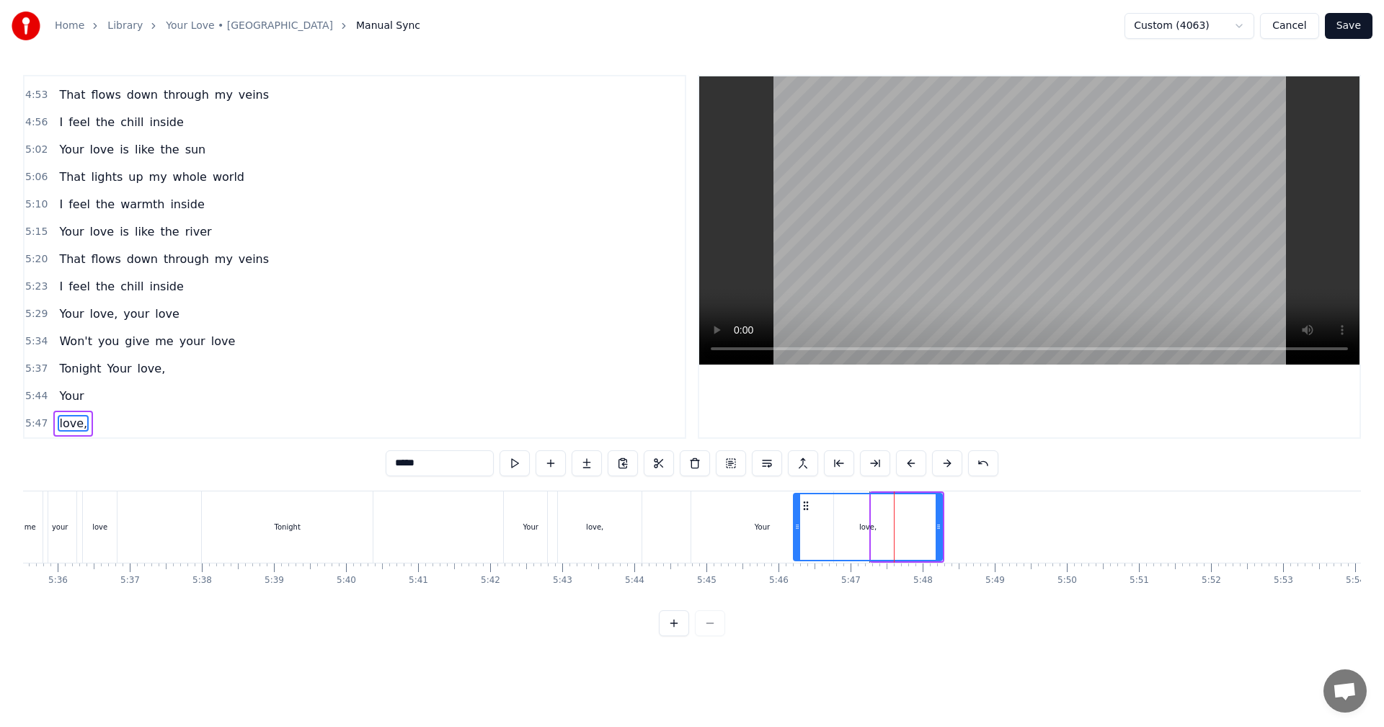
drag, startPoint x: 877, startPoint y: 532, endPoint x: 796, endPoint y: 529, distance: 80.8
click at [564, 404] on icon at bounding box center [797, 527] width 6 height 12
drag, startPoint x: 939, startPoint y: 530, endPoint x: 860, endPoint y: 533, distance: 79.3
click at [564, 404] on div at bounding box center [861, 527] width 6 height 66
drag, startPoint x: 750, startPoint y: 531, endPoint x: 763, endPoint y: 533, distance: 13.2
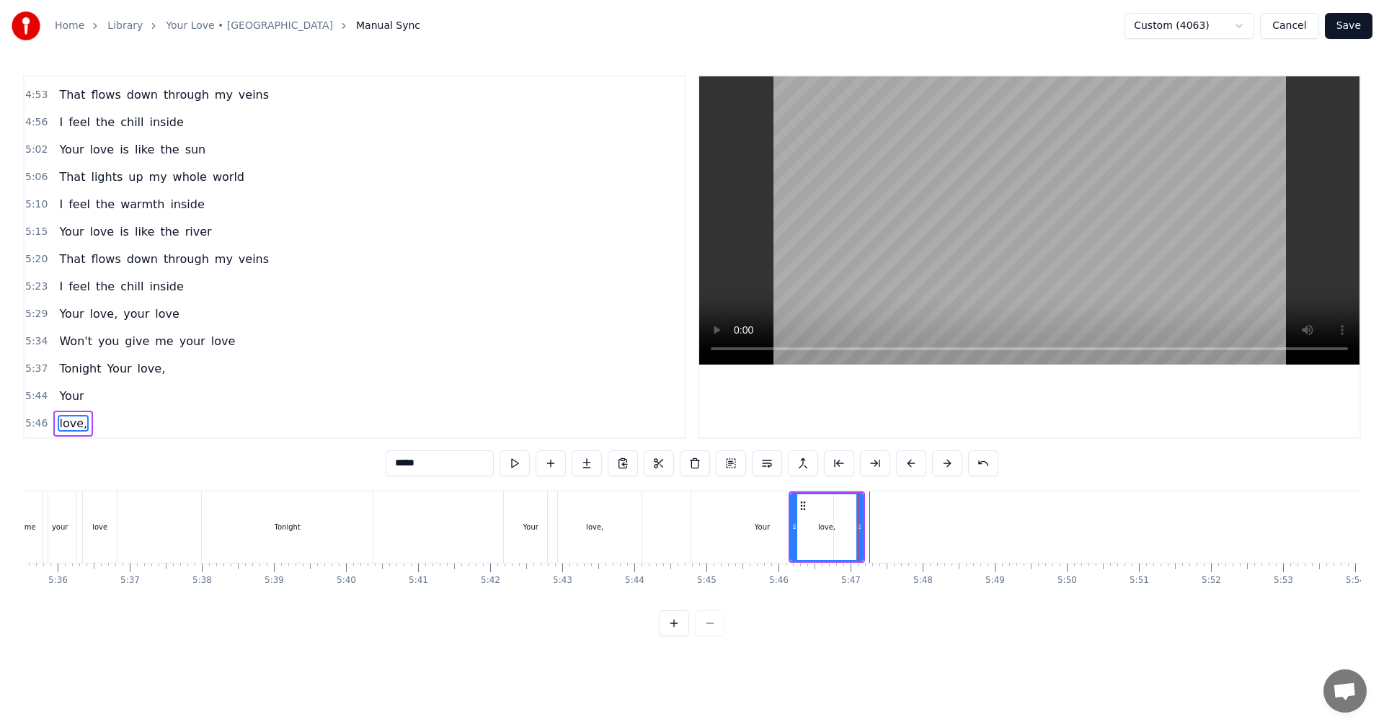
click at [564, 404] on div "Your" at bounding box center [762, 527] width 142 height 71
type input "****"
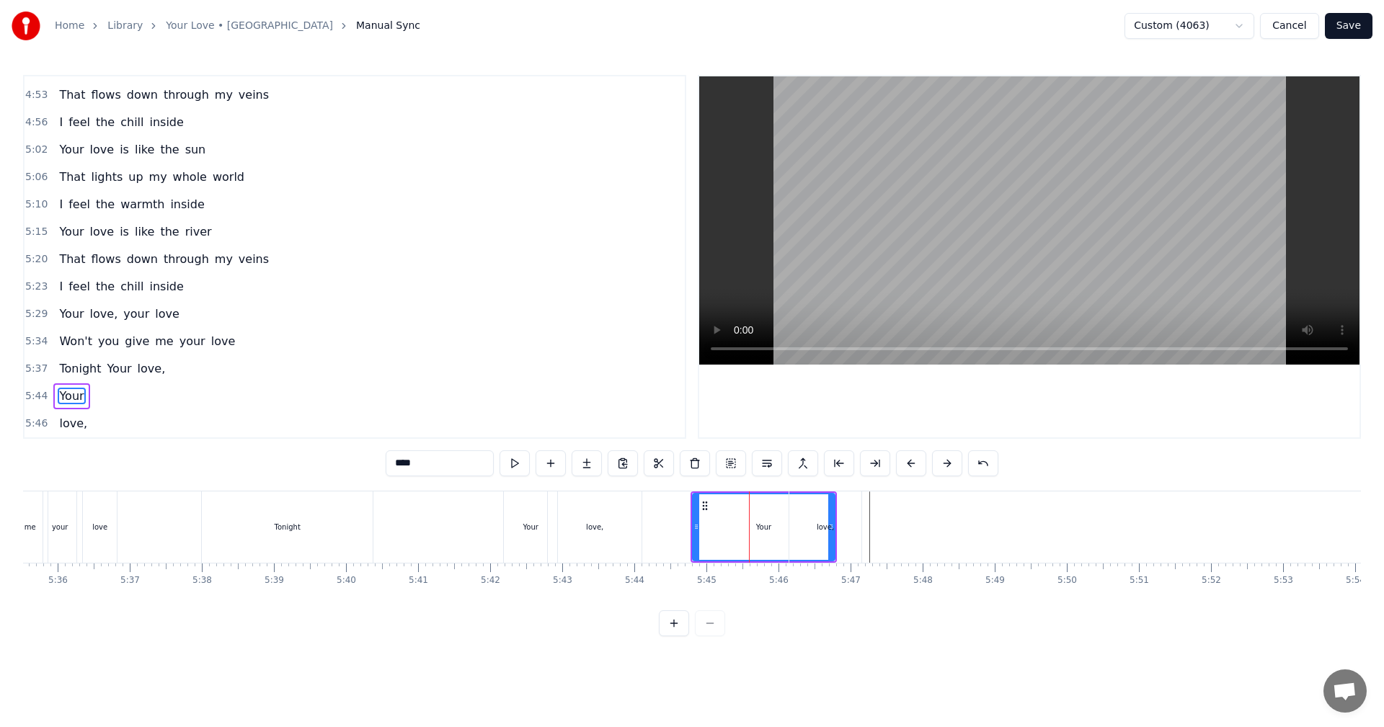
drag, startPoint x: 834, startPoint y: 512, endPoint x: 775, endPoint y: 515, distance: 59.2
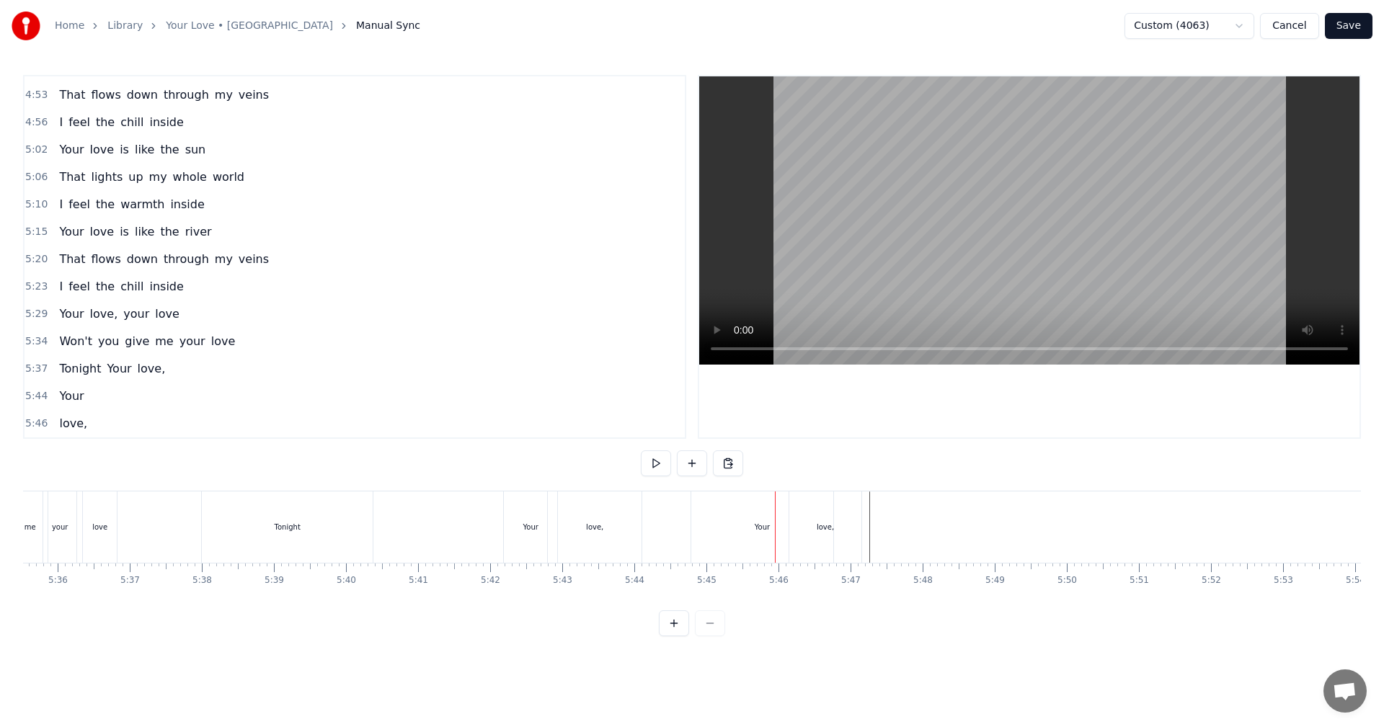
click at [564, 404] on div "love," at bounding box center [825, 527] width 72 height 71
drag, startPoint x: 794, startPoint y: 526, endPoint x: 842, endPoint y: 529, distance: 47.7
click at [564, 404] on icon at bounding box center [843, 527] width 6 height 12
click at [564, 404] on div "Your" at bounding box center [762, 527] width 142 height 71
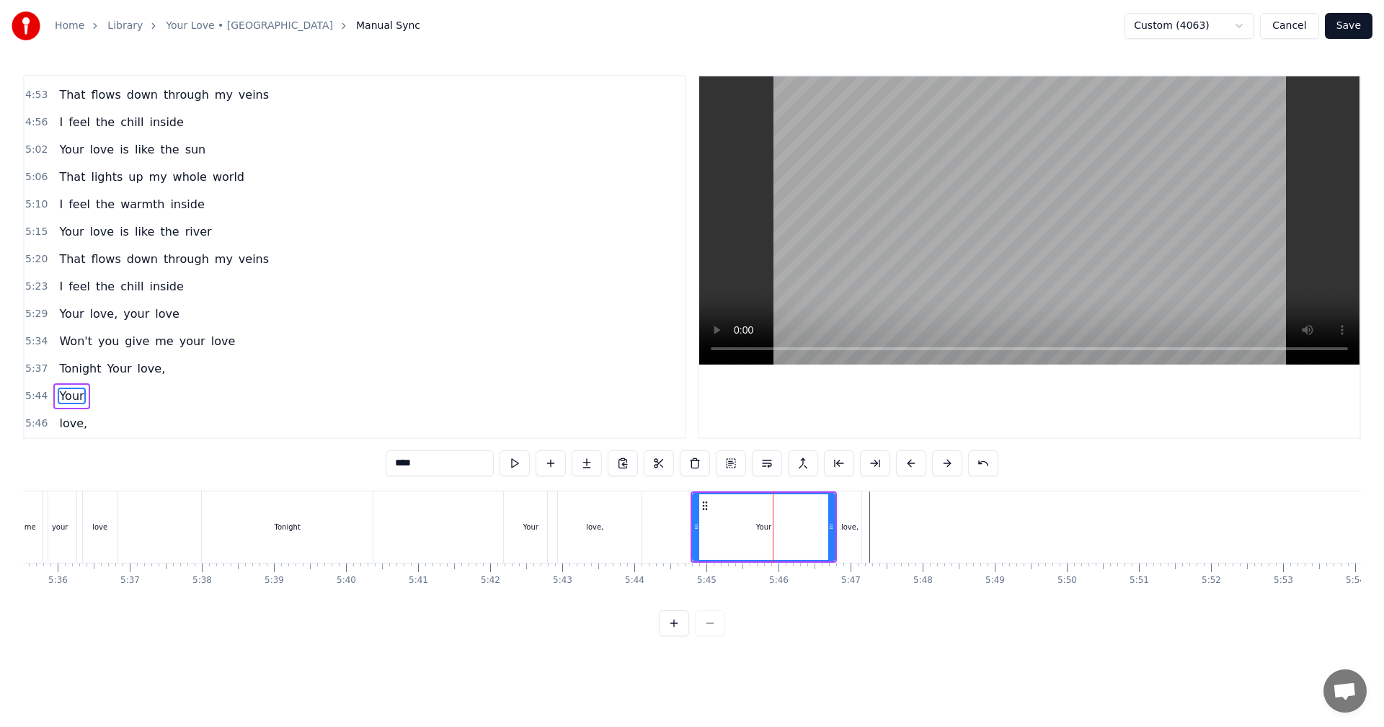
click at [564, 404] on div "Your" at bounding box center [763, 527] width 143 height 68
drag, startPoint x: 834, startPoint y: 526, endPoint x: 812, endPoint y: 528, distance: 21.7
click at [564, 404] on div "Your" at bounding box center [763, 527] width 143 height 68
click at [564, 404] on div "Your" at bounding box center [763, 527] width 141 height 66
drag, startPoint x: 833, startPoint y: 527, endPoint x: 811, endPoint y: 528, distance: 22.4
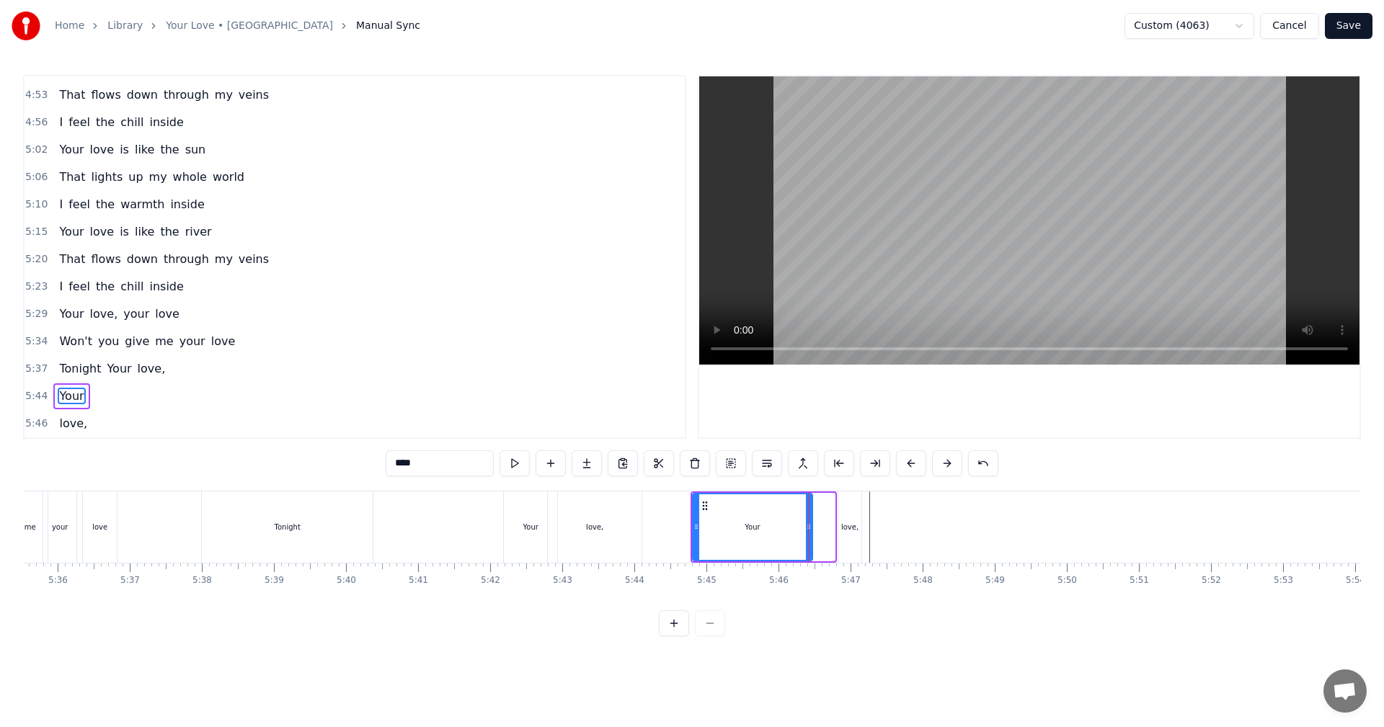
click at [564, 404] on icon at bounding box center [809, 527] width 6 height 12
drag, startPoint x: 699, startPoint y: 526, endPoint x: 731, endPoint y: 527, distance: 31.7
click at [564, 404] on icon at bounding box center [732, 527] width 6 height 12
click at [564, 404] on div "love," at bounding box center [849, 527] width 23 height 71
type input "*****"
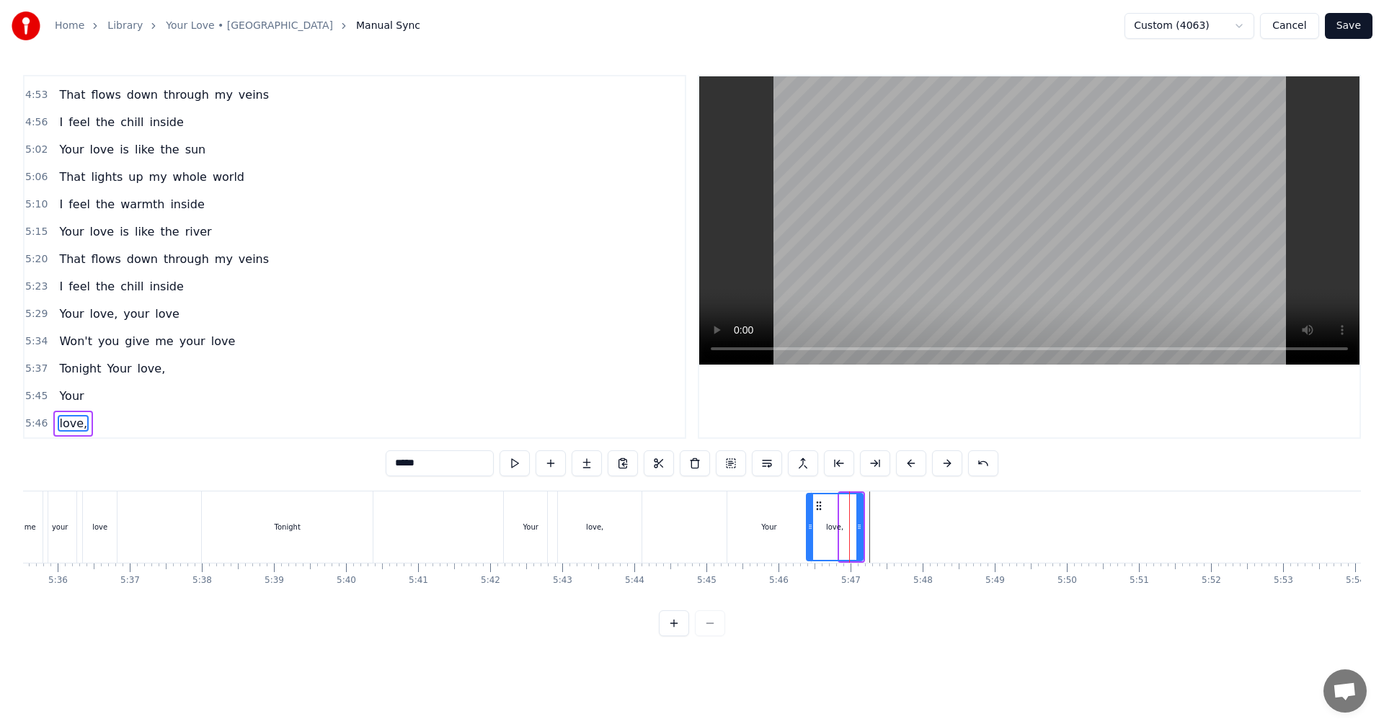
drag, startPoint x: 842, startPoint y: 533, endPoint x: 808, endPoint y: 533, distance: 33.9
click at [564, 404] on div at bounding box center [810, 527] width 6 height 66
drag, startPoint x: 859, startPoint y: 529, endPoint x: 850, endPoint y: 529, distance: 9.4
click at [564, 404] on icon at bounding box center [850, 527] width 6 height 12
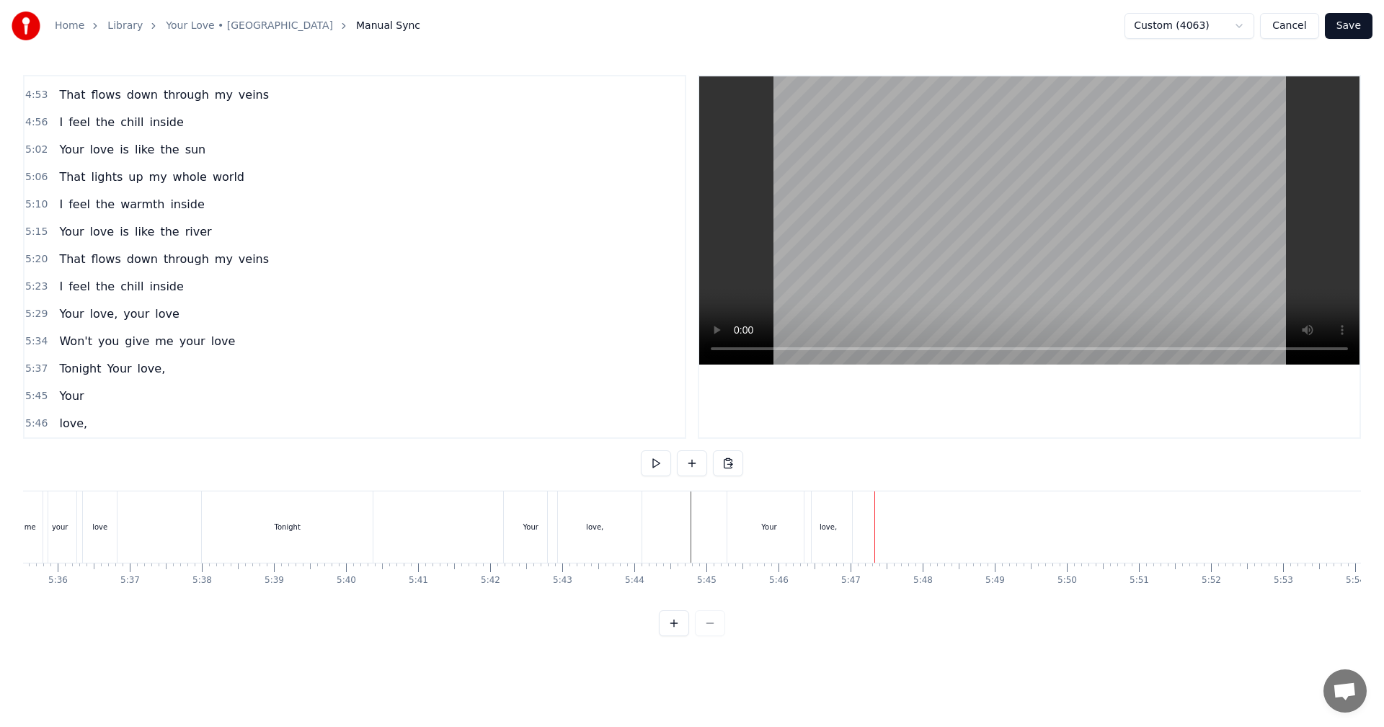
click at [564, 404] on div "Your" at bounding box center [769, 527] width 84 height 71
click at [431, 404] on input "****" at bounding box center [440, 464] width 108 height 26
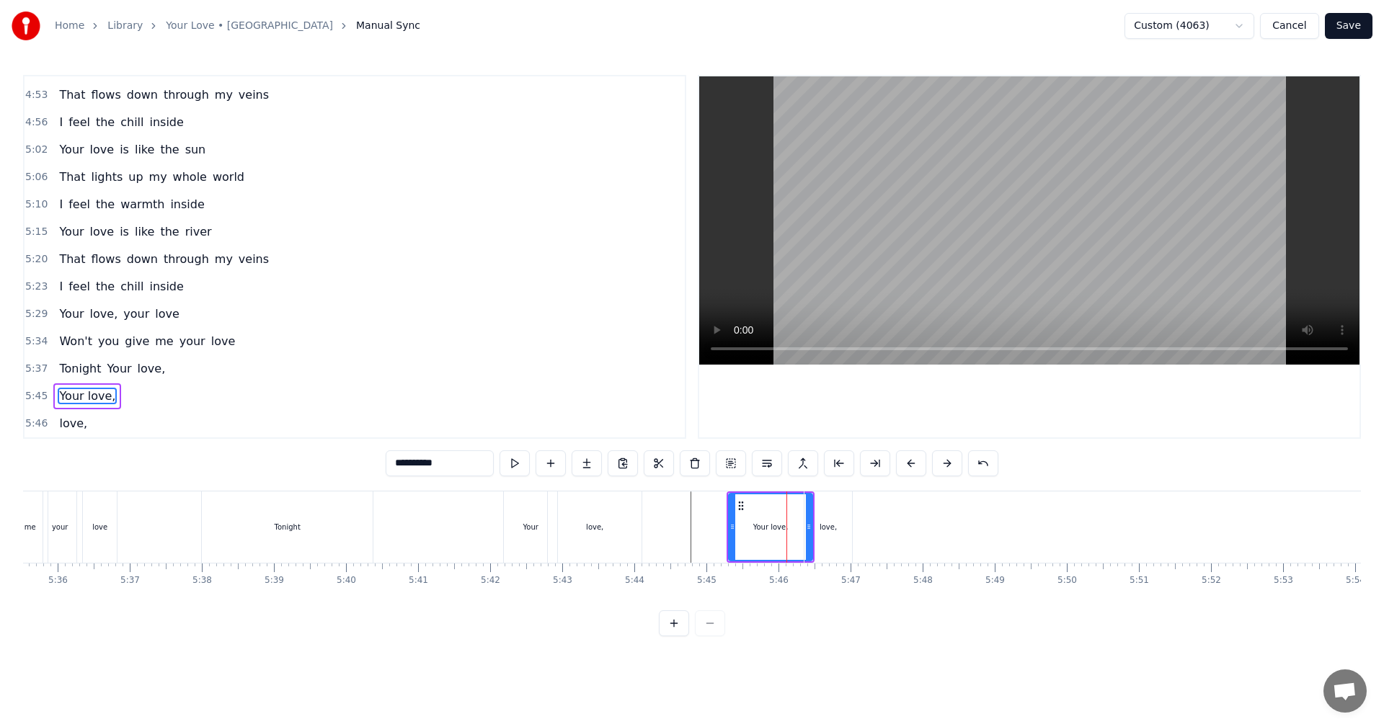
click at [564, 404] on div "love," at bounding box center [828, 527] width 48 height 71
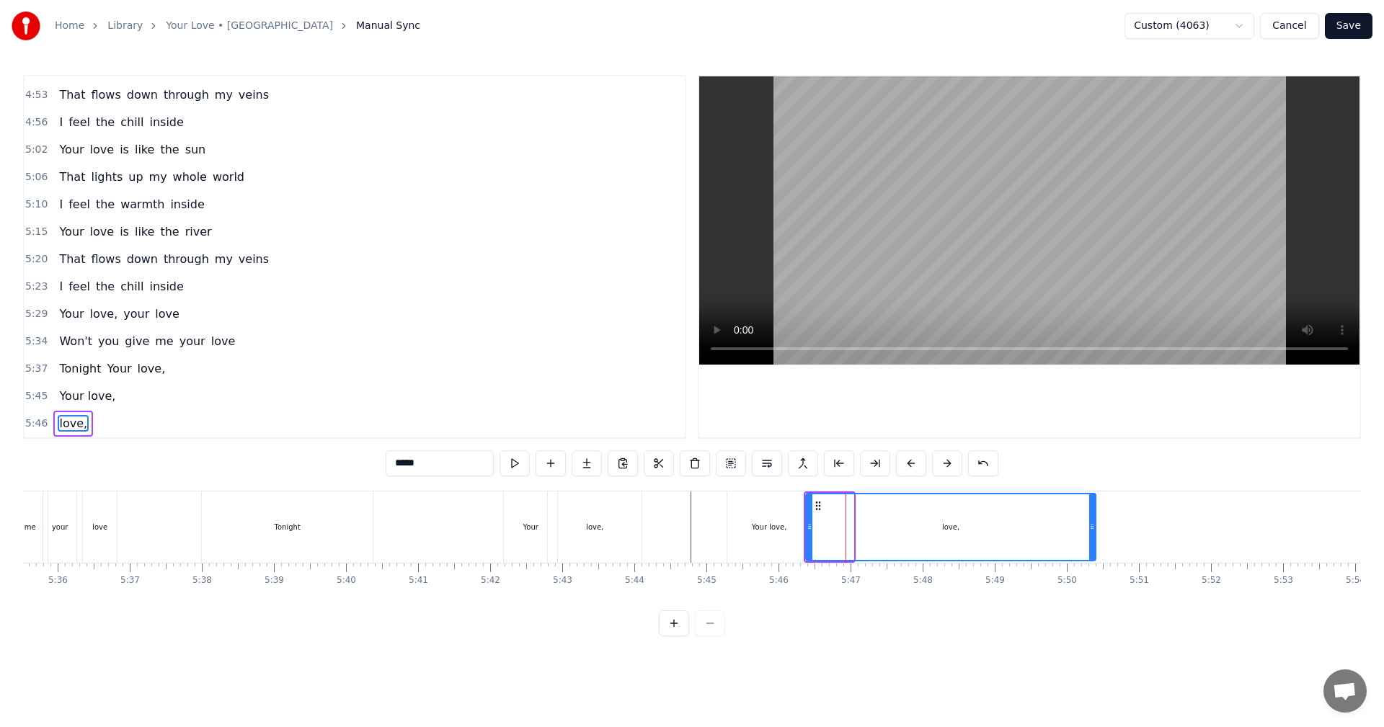
drag, startPoint x: 852, startPoint y: 526, endPoint x: 1094, endPoint y: 525, distance: 242.2
click at [564, 404] on icon at bounding box center [1092, 527] width 6 height 12
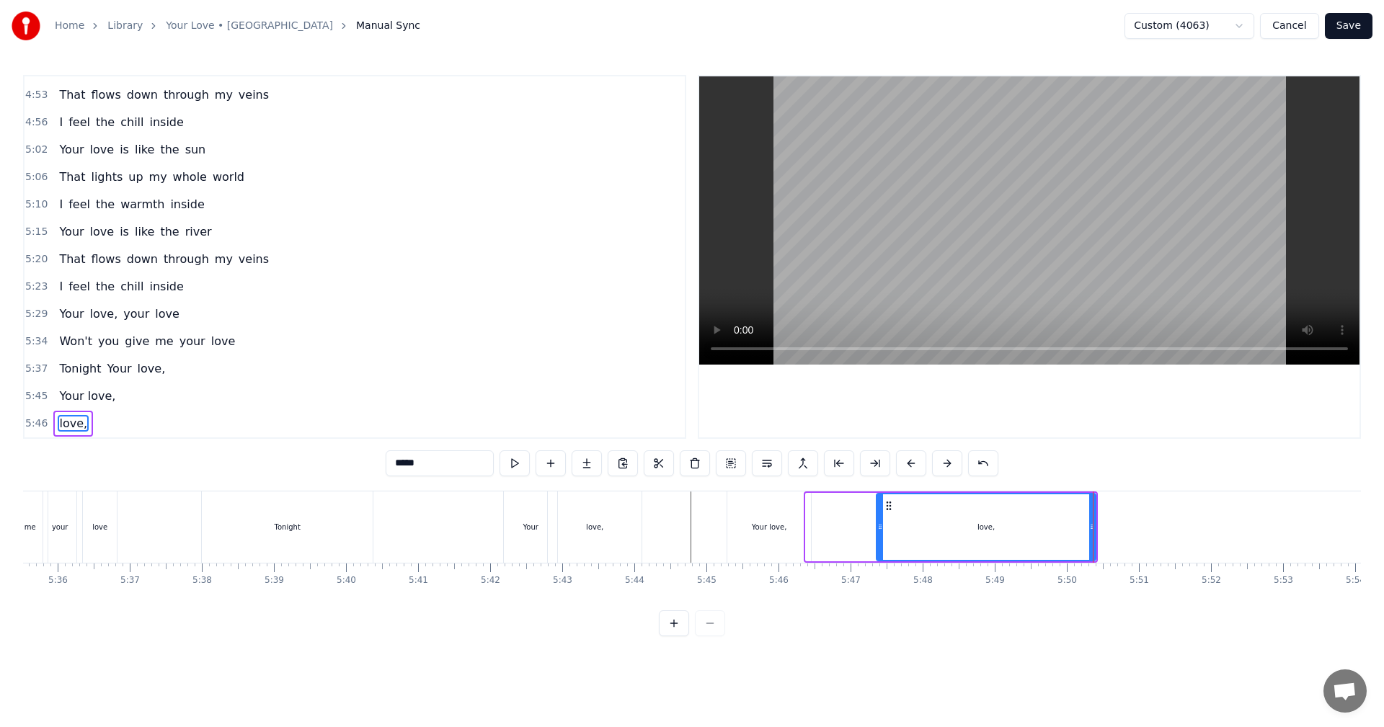
drag, startPoint x: 808, startPoint y: 526, endPoint x: 879, endPoint y: 529, distance: 70.7
click at [564, 404] on icon at bounding box center [880, 527] width 6 height 12
click at [187, 337] on span "your" at bounding box center [192, 341] width 29 height 17
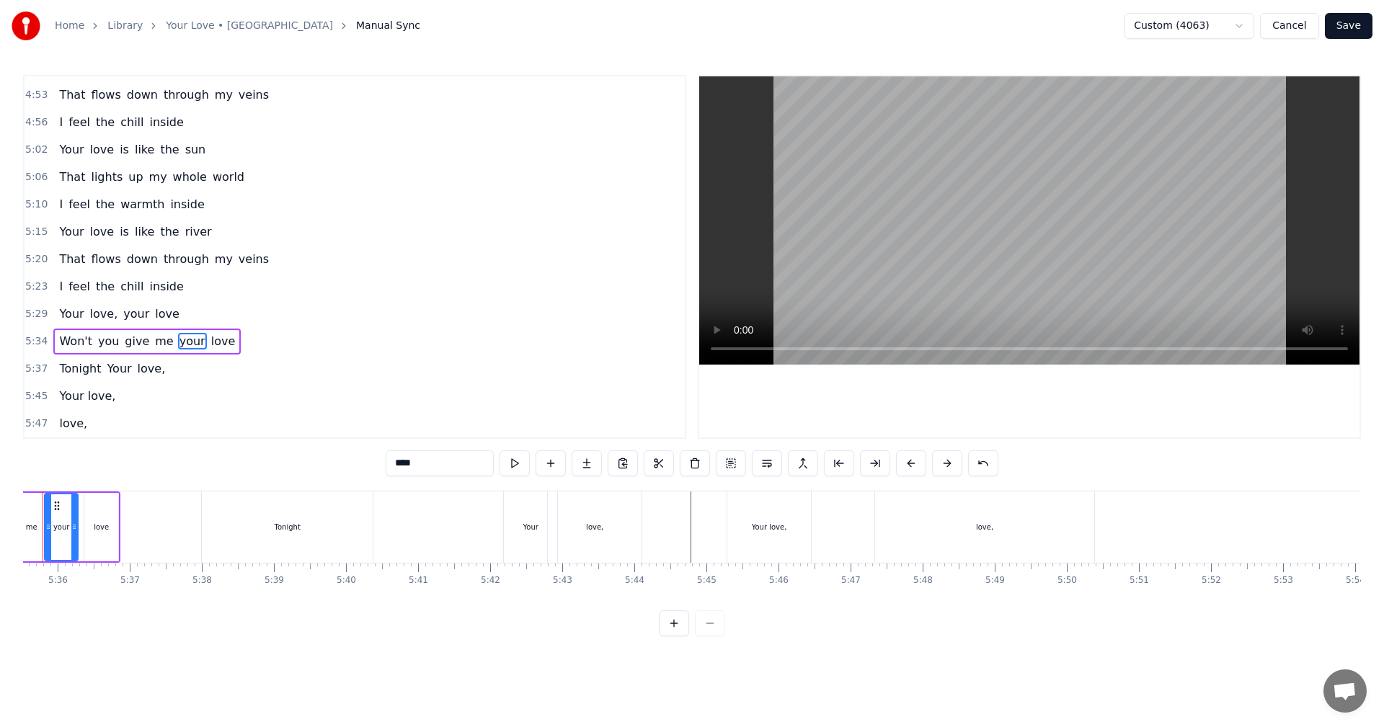
scroll to position [0, 24132]
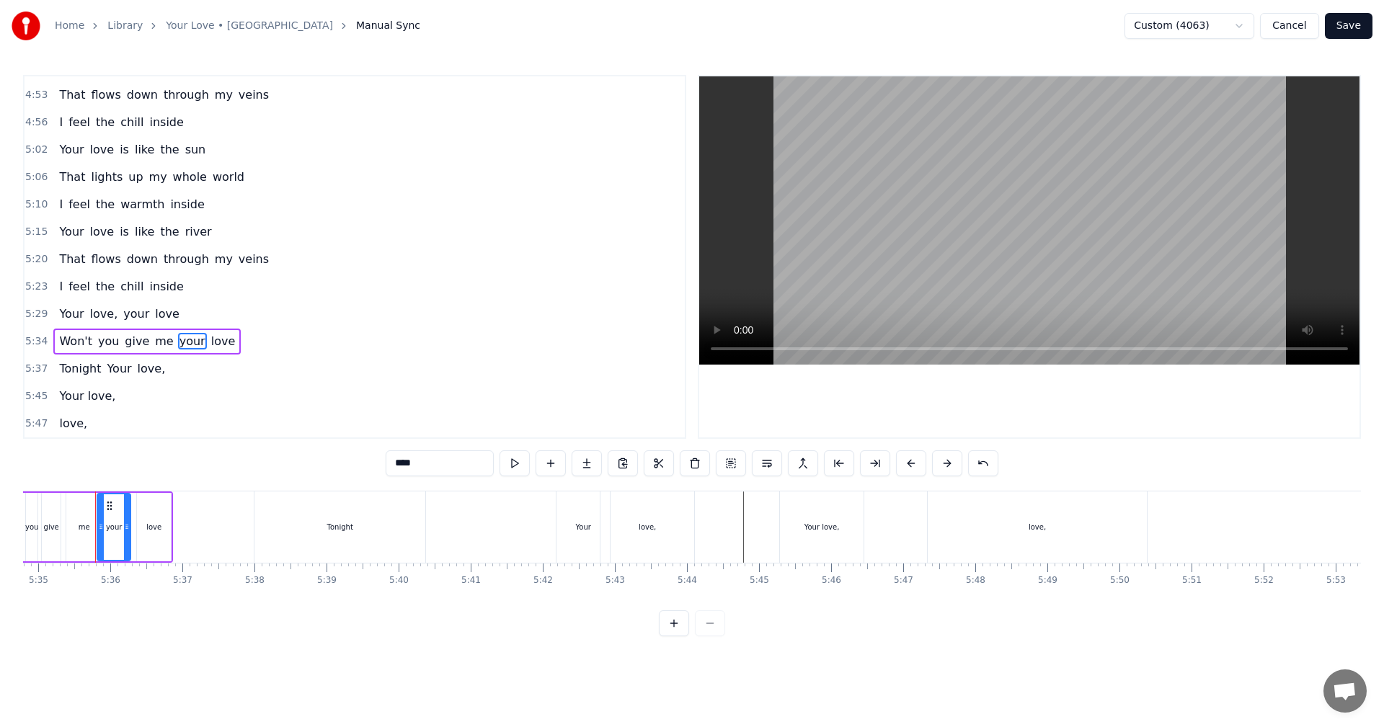
click at [210, 342] on span "love" at bounding box center [223, 341] width 27 height 17
click at [564, 404] on div "love," at bounding box center [1037, 527] width 219 height 71
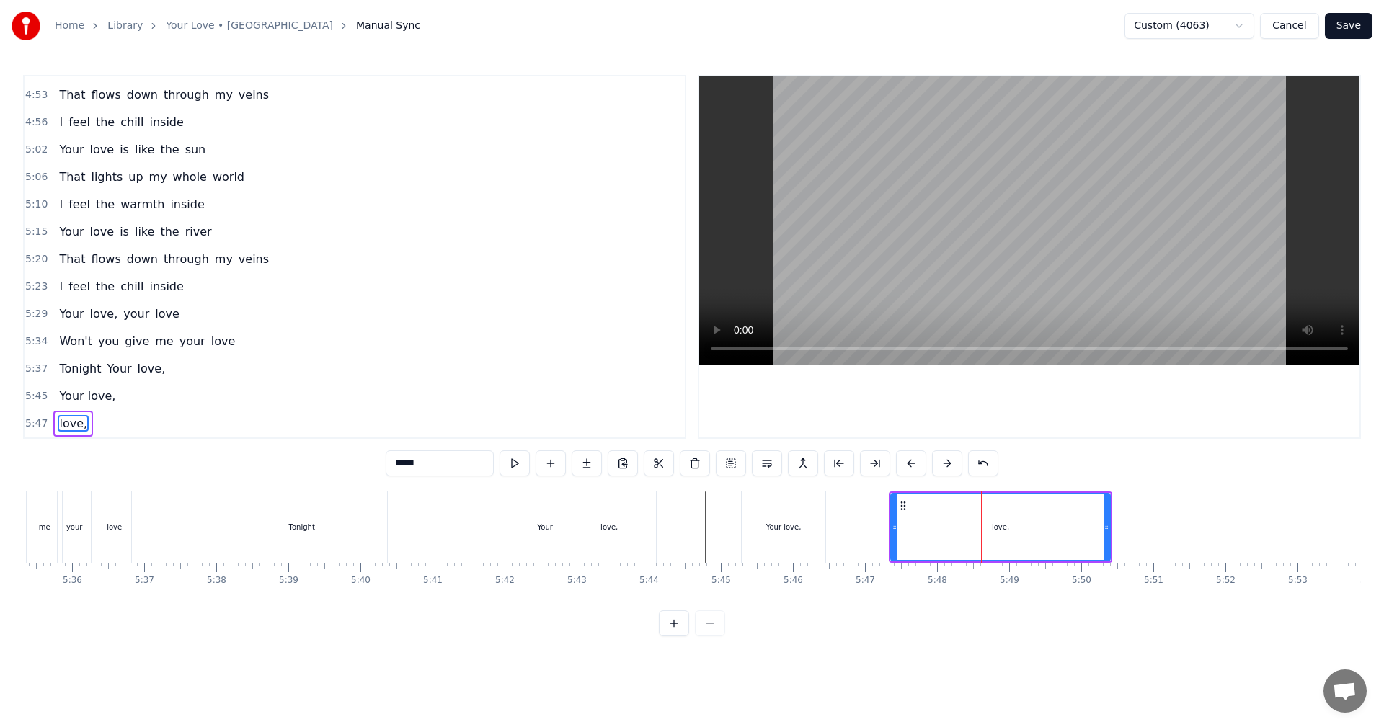
scroll to position [0, 24214]
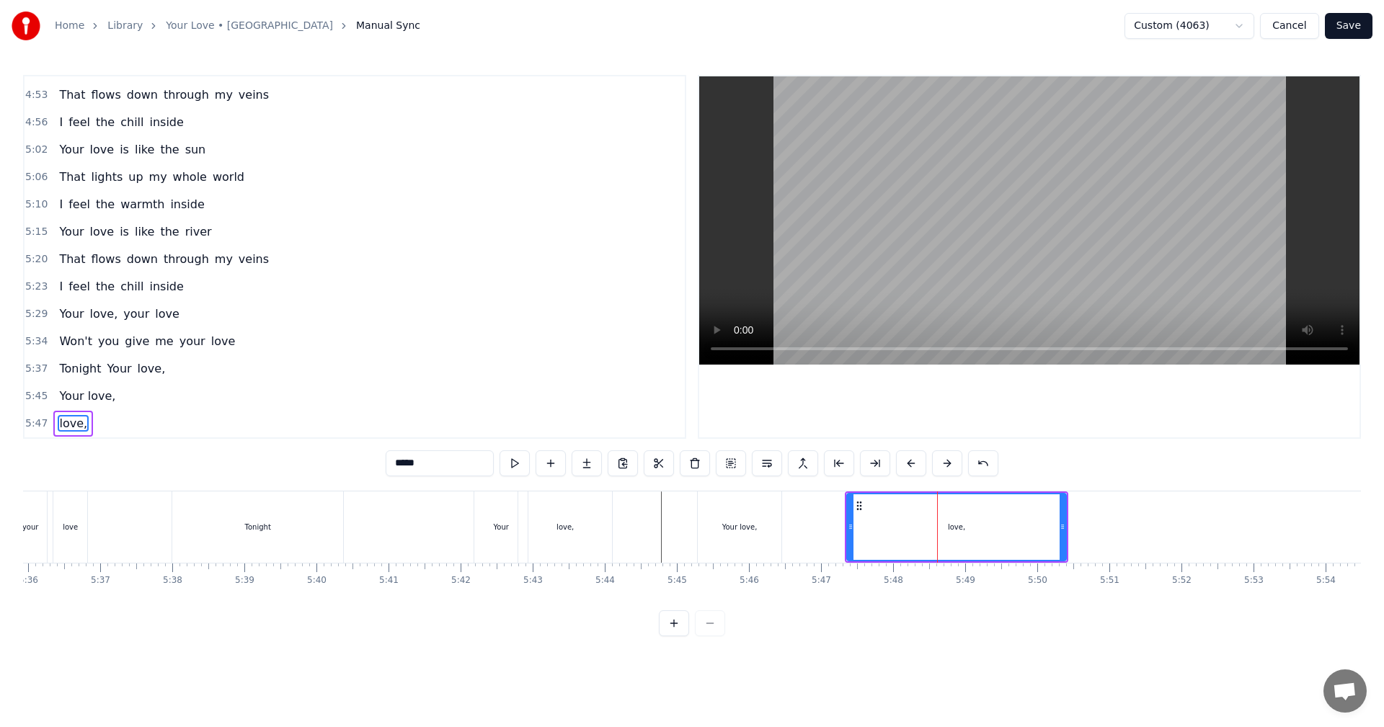
click at [564, 404] on div "love," at bounding box center [957, 527] width 218 height 66
drag, startPoint x: 431, startPoint y: 462, endPoint x: 381, endPoint y: 461, distance: 49.7
click at [384, 404] on div "0:24 You're the one who never lets me sleep 0:29 To my mind, down to my soul 0:…" at bounding box center [692, 356] width 1338 height 562
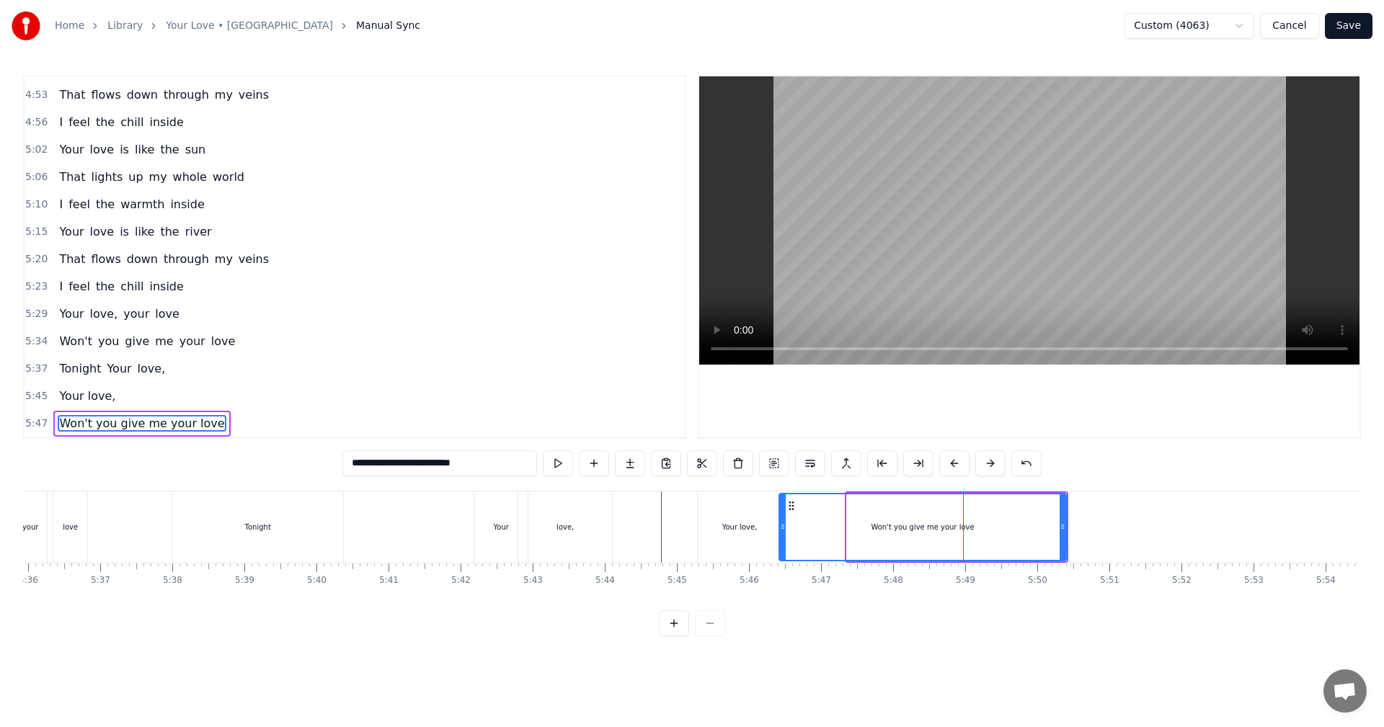
drag, startPoint x: 849, startPoint y: 541, endPoint x: 1003, endPoint y: 547, distance: 154.4
click at [564, 404] on div at bounding box center [783, 527] width 6 height 66
click at [564, 404] on div at bounding box center [1065, 527] width 6 height 66
drag, startPoint x: 1065, startPoint y: 531, endPoint x: 1095, endPoint y: 532, distance: 29.6
click at [564, 404] on icon at bounding box center [1096, 527] width 6 height 12
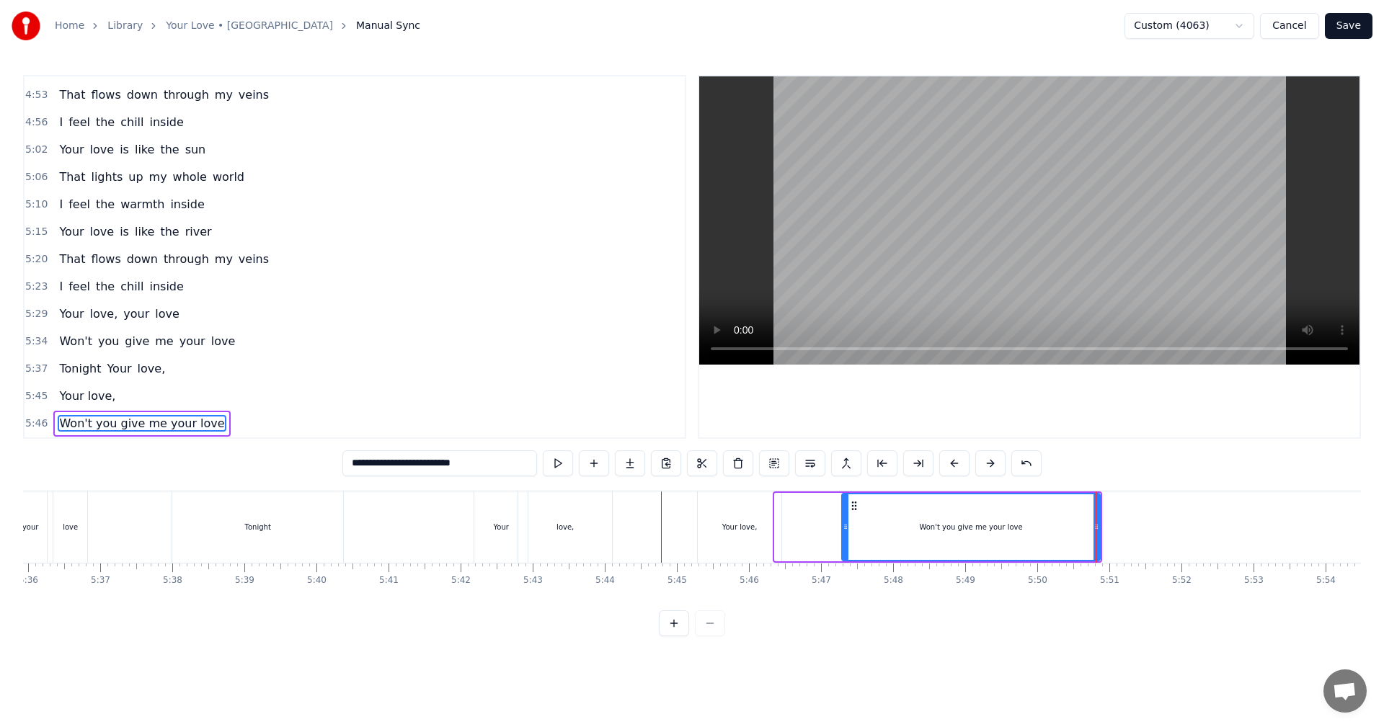
drag, startPoint x: 778, startPoint y: 527, endPoint x: 845, endPoint y: 526, distance: 66.3
click at [564, 404] on icon at bounding box center [846, 527] width 6 height 12
type input "**********"
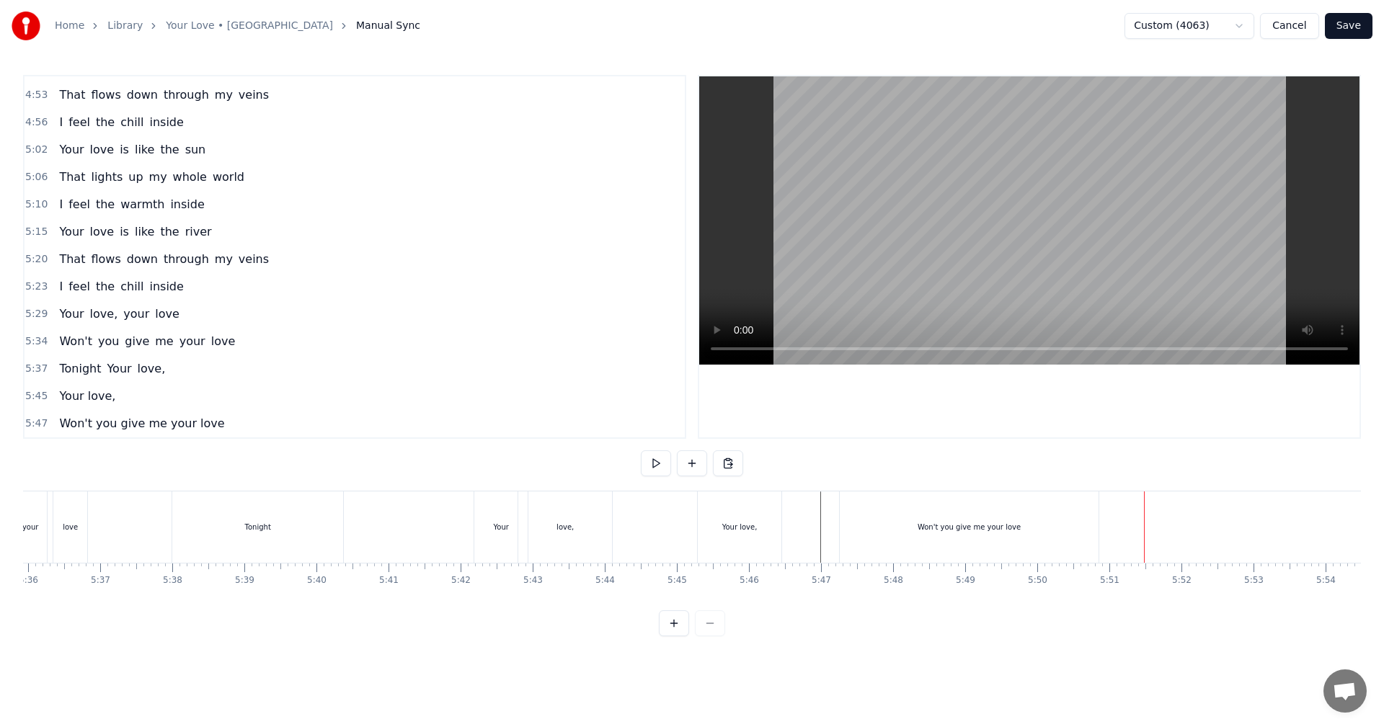
click at [564, 404] on div "Won't you give me your love" at bounding box center [969, 527] width 103 height 11
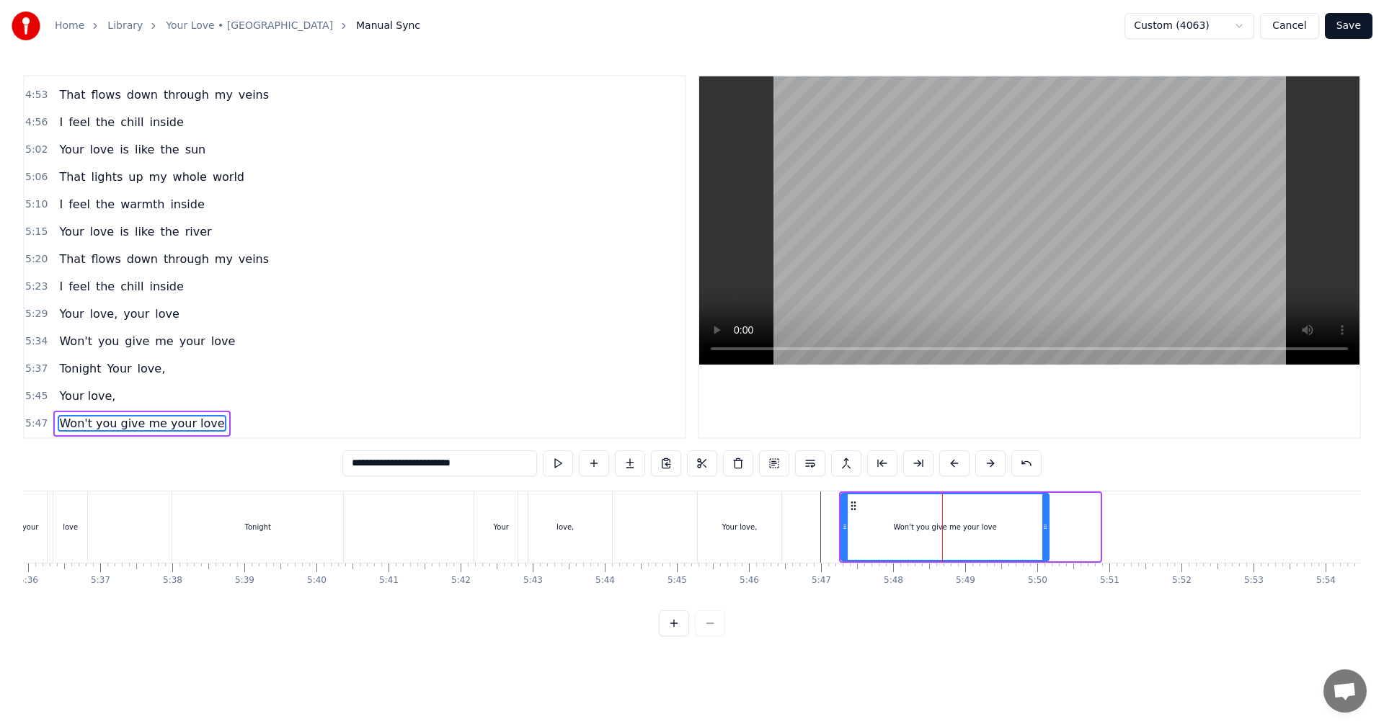
drag, startPoint x: 1097, startPoint y: 528, endPoint x: 1042, endPoint y: 530, distance: 54.8
click at [564, 404] on icon at bounding box center [1045, 527] width 6 height 12
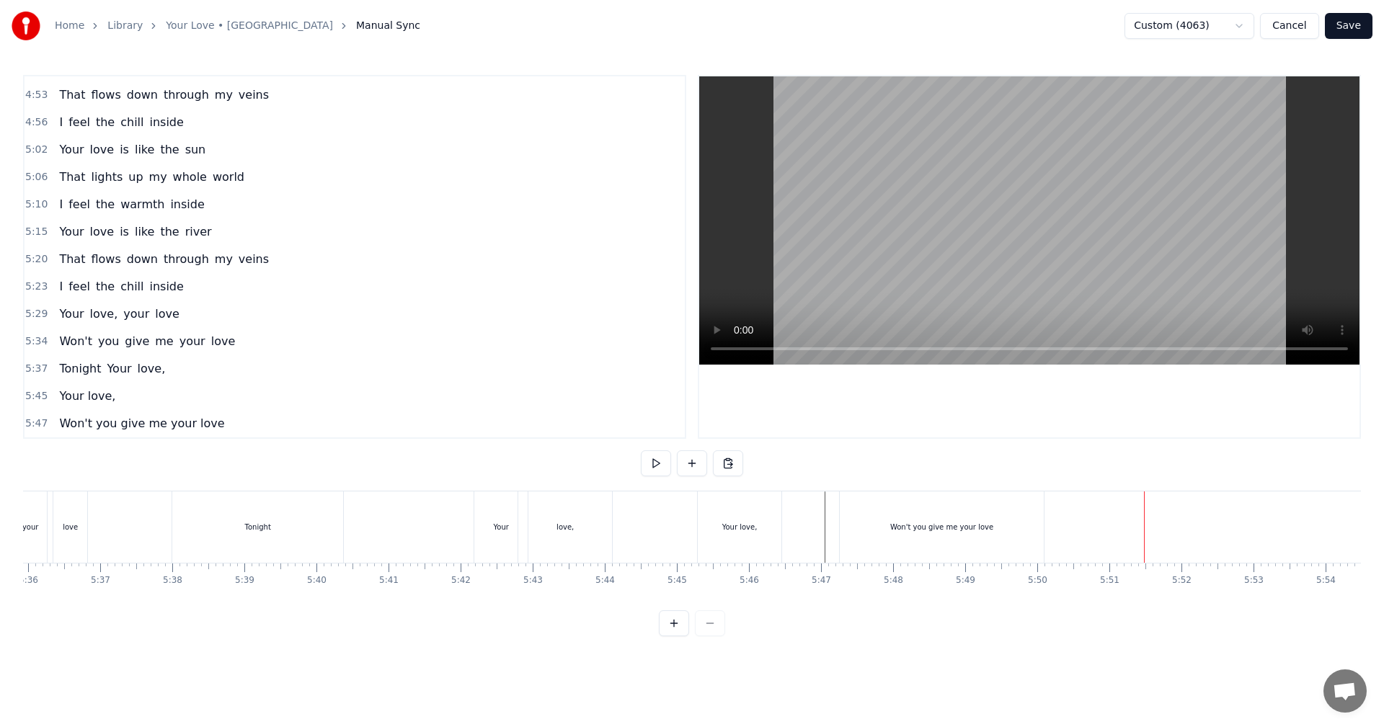
click at [564, 404] on div "Won't you give me your love" at bounding box center [941, 527] width 103 height 11
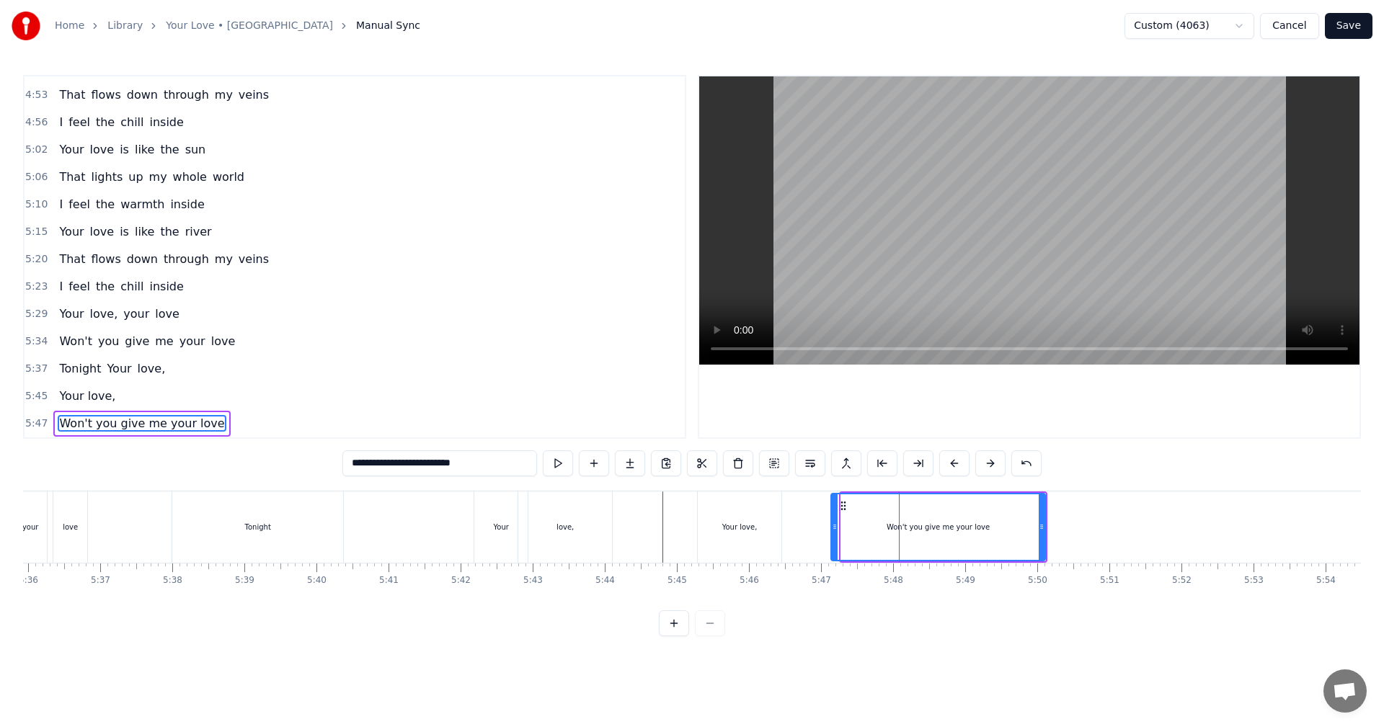
drag, startPoint x: 844, startPoint y: 532, endPoint x: 832, endPoint y: 533, distance: 12.3
click at [564, 404] on div at bounding box center [835, 527] width 6 height 66
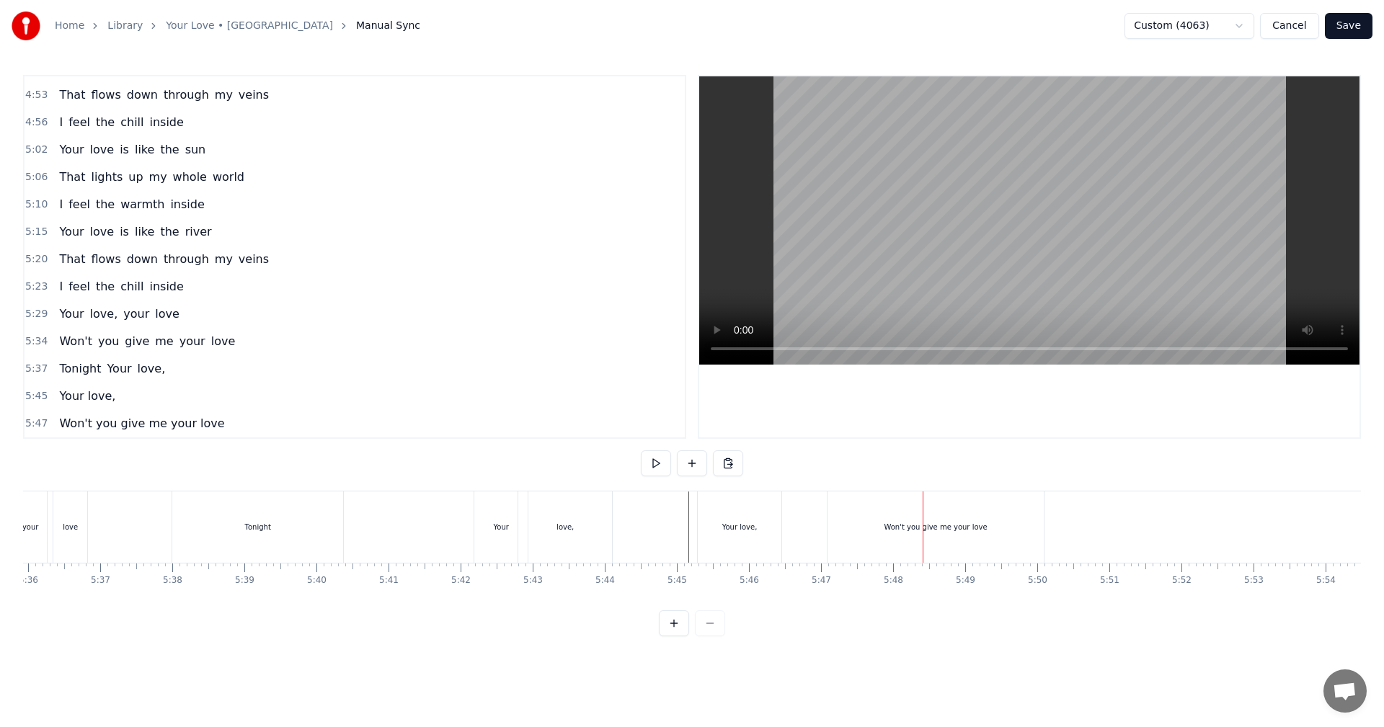
click at [564, 404] on div "Won't you give me your love" at bounding box center [935, 527] width 103 height 11
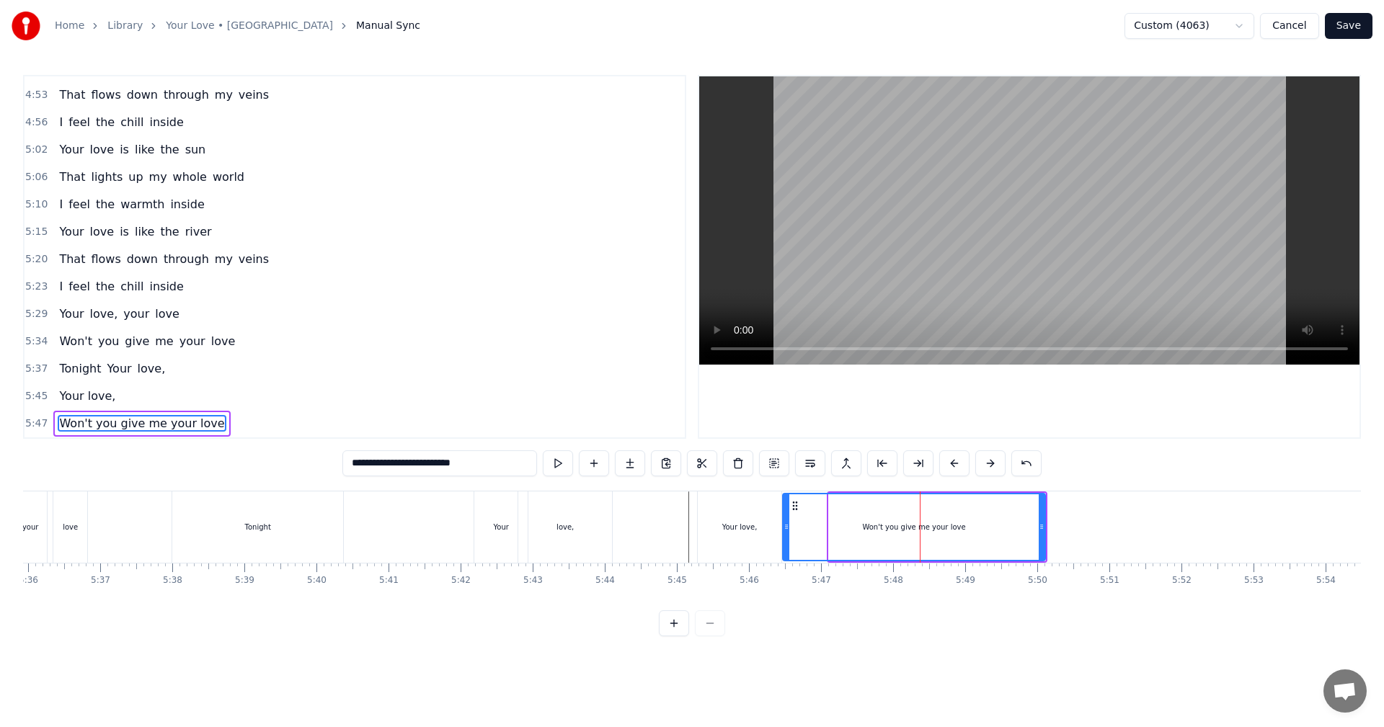
drag, startPoint x: 827, startPoint y: 525, endPoint x: 784, endPoint y: 523, distance: 44.1
click at [564, 404] on icon at bounding box center [787, 527] width 6 height 12
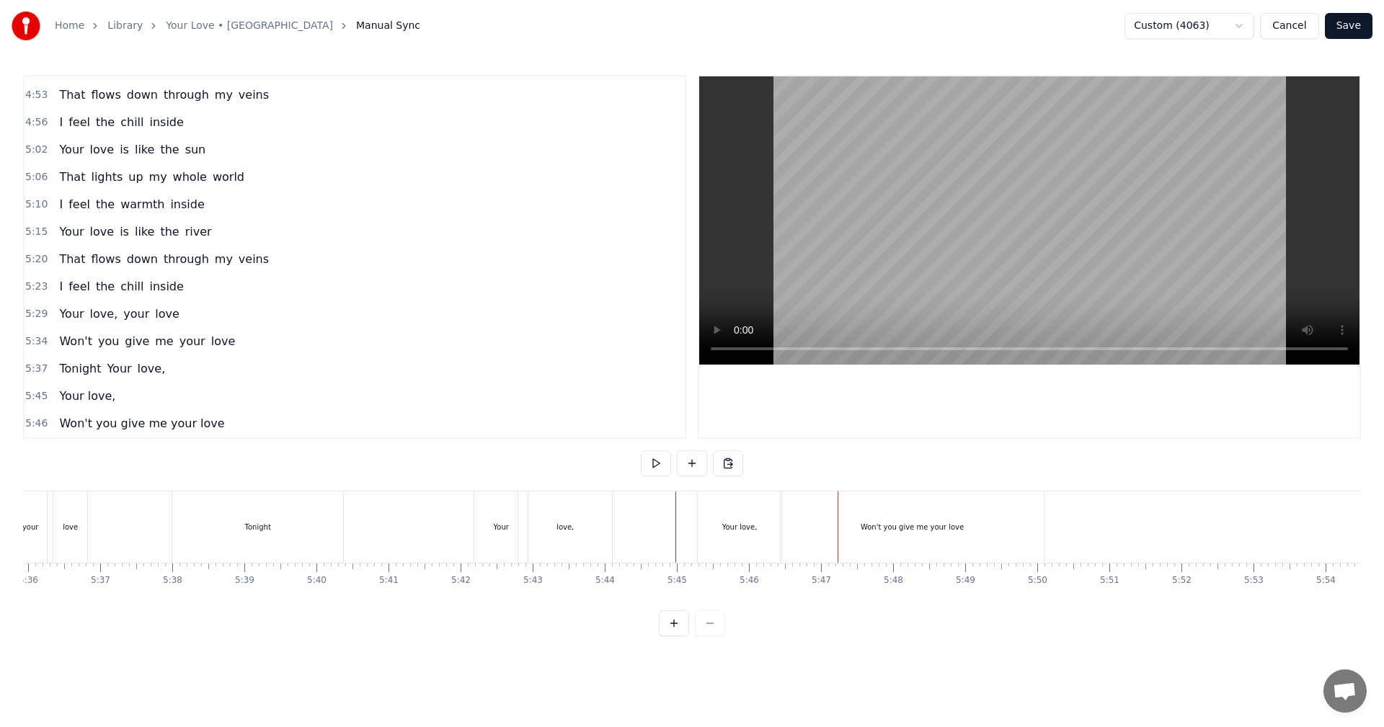
click at [564, 404] on div "Won't you give me your love" at bounding box center [912, 527] width 263 height 71
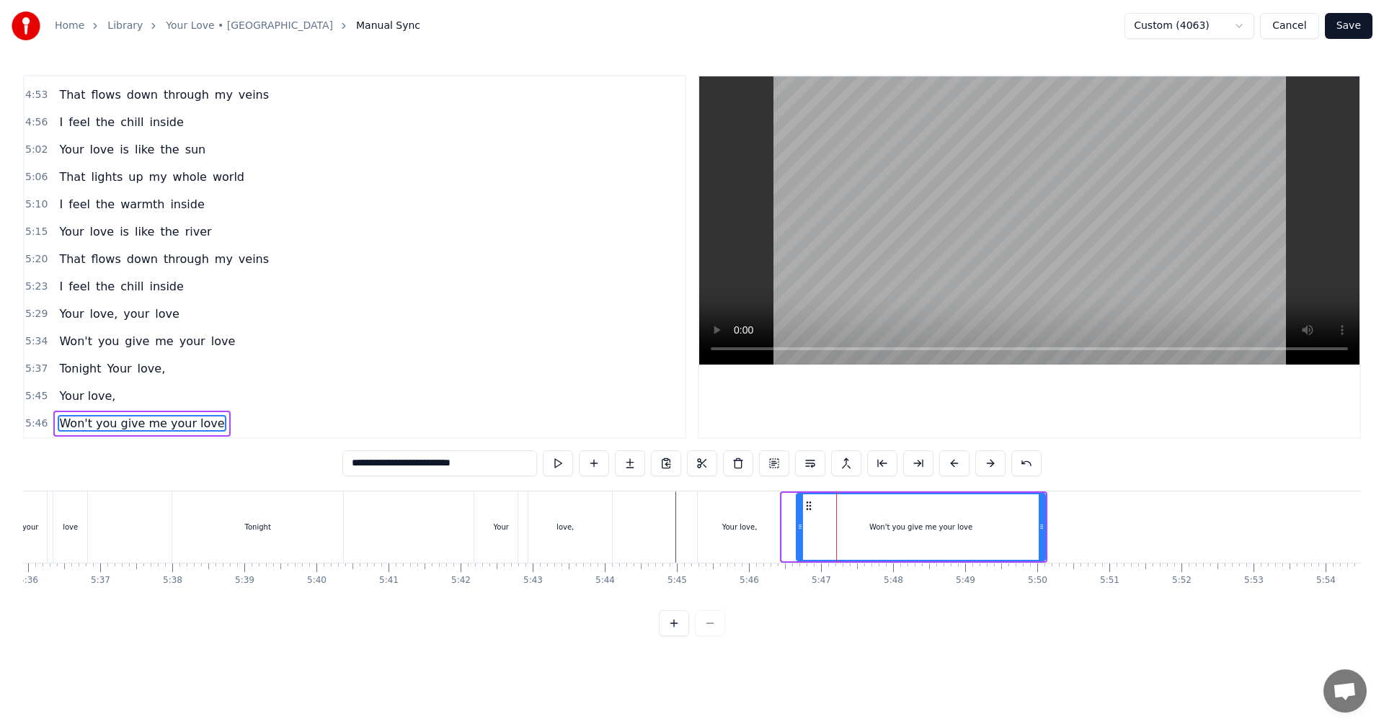
drag, startPoint x: 784, startPoint y: 523, endPoint x: 799, endPoint y: 521, distance: 15.9
click at [564, 404] on icon at bounding box center [800, 527] width 6 height 12
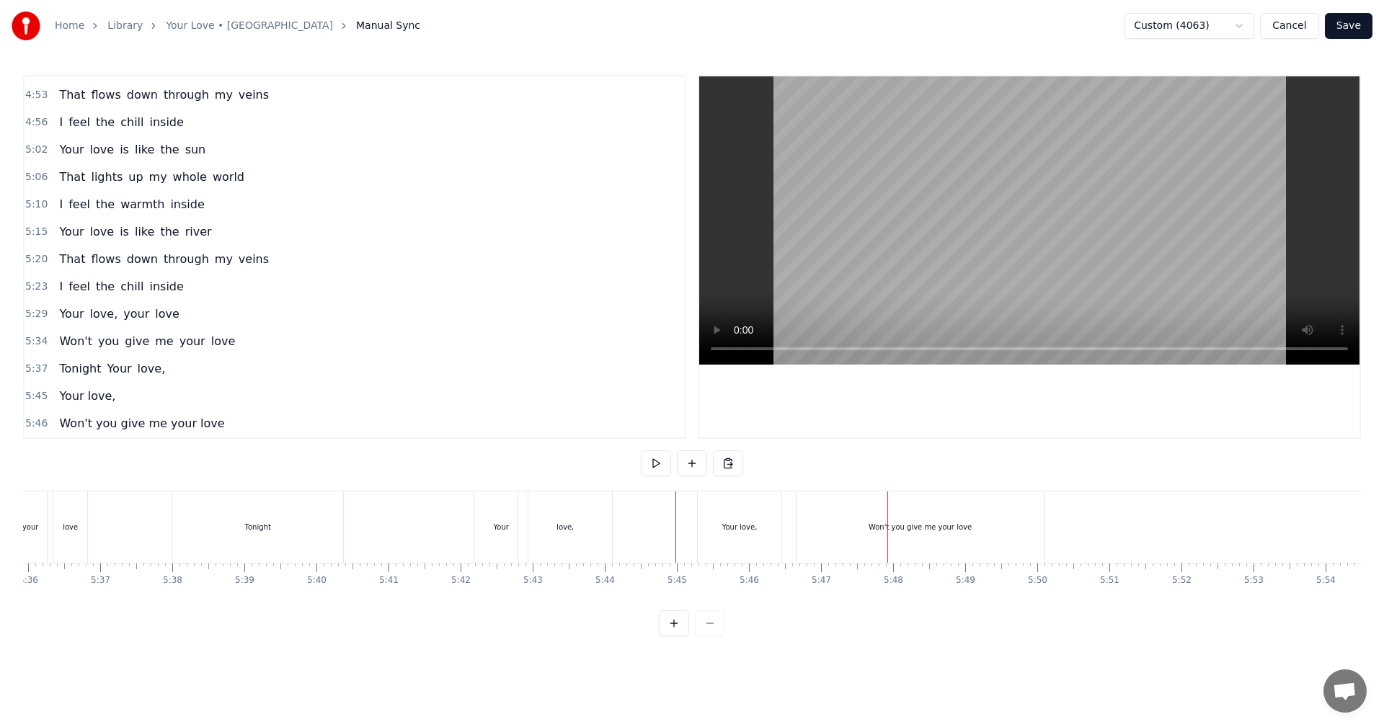
click at [564, 404] on div "Won't you give me your love" at bounding box center [919, 527] width 247 height 71
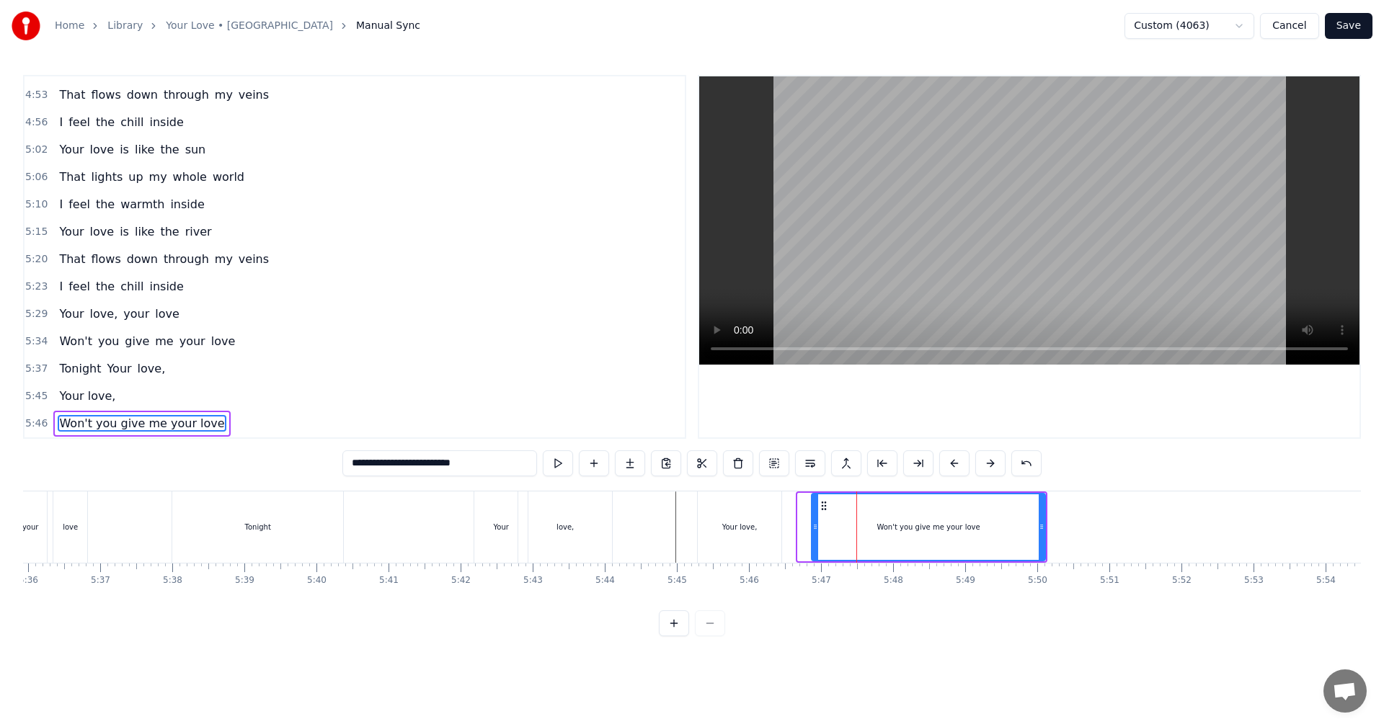
drag, startPoint x: 801, startPoint y: 527, endPoint x: 815, endPoint y: 527, distance: 13.7
click at [564, 404] on circle at bounding box center [815, 527] width 1 height 1
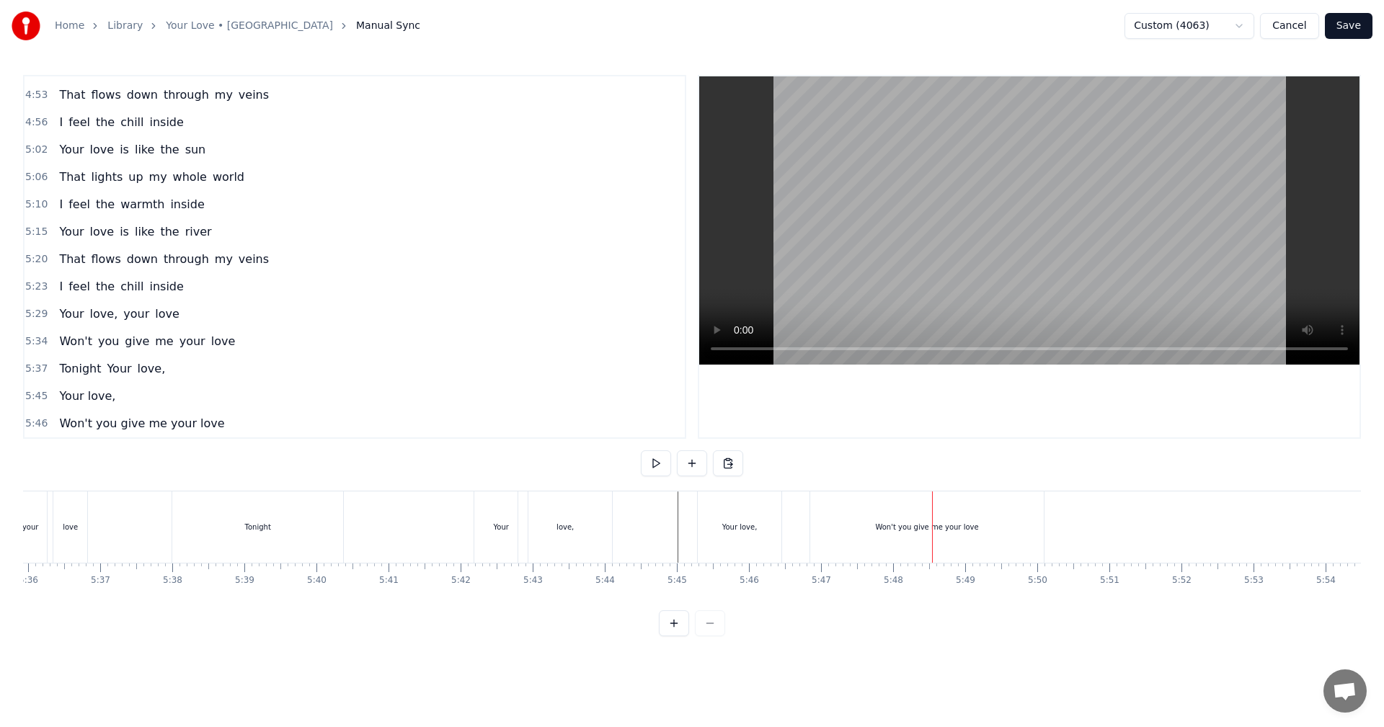
click at [564, 404] on div "Won't you give me your love" at bounding box center [927, 527] width 234 height 71
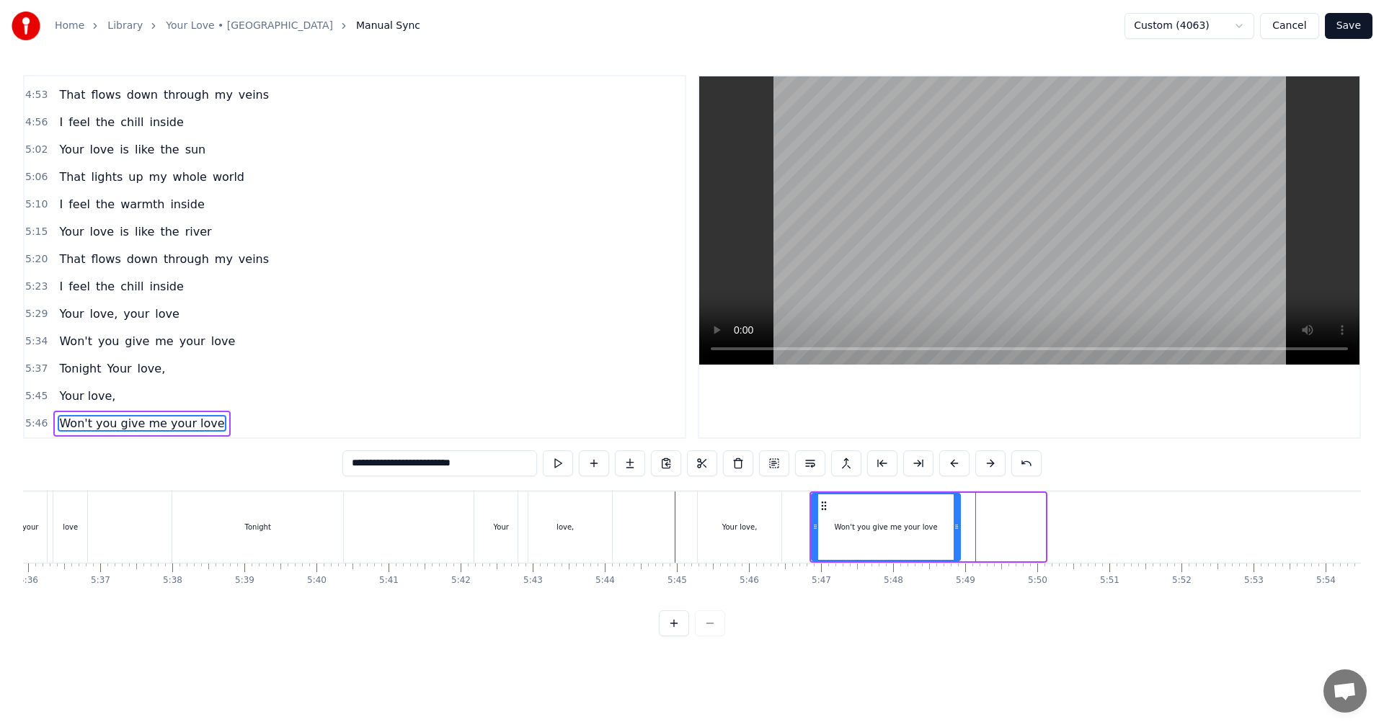
drag, startPoint x: 1042, startPoint y: 531, endPoint x: 957, endPoint y: 532, distance: 85.1
click at [564, 404] on icon at bounding box center [957, 527] width 6 height 12
click at [564, 404] on div "Won't you give me your love" at bounding box center [885, 527] width 103 height 11
drag, startPoint x: 482, startPoint y: 463, endPoint x: 456, endPoint y: 458, distance: 26.3
click at [456, 404] on input "**********" at bounding box center [439, 464] width 195 height 26
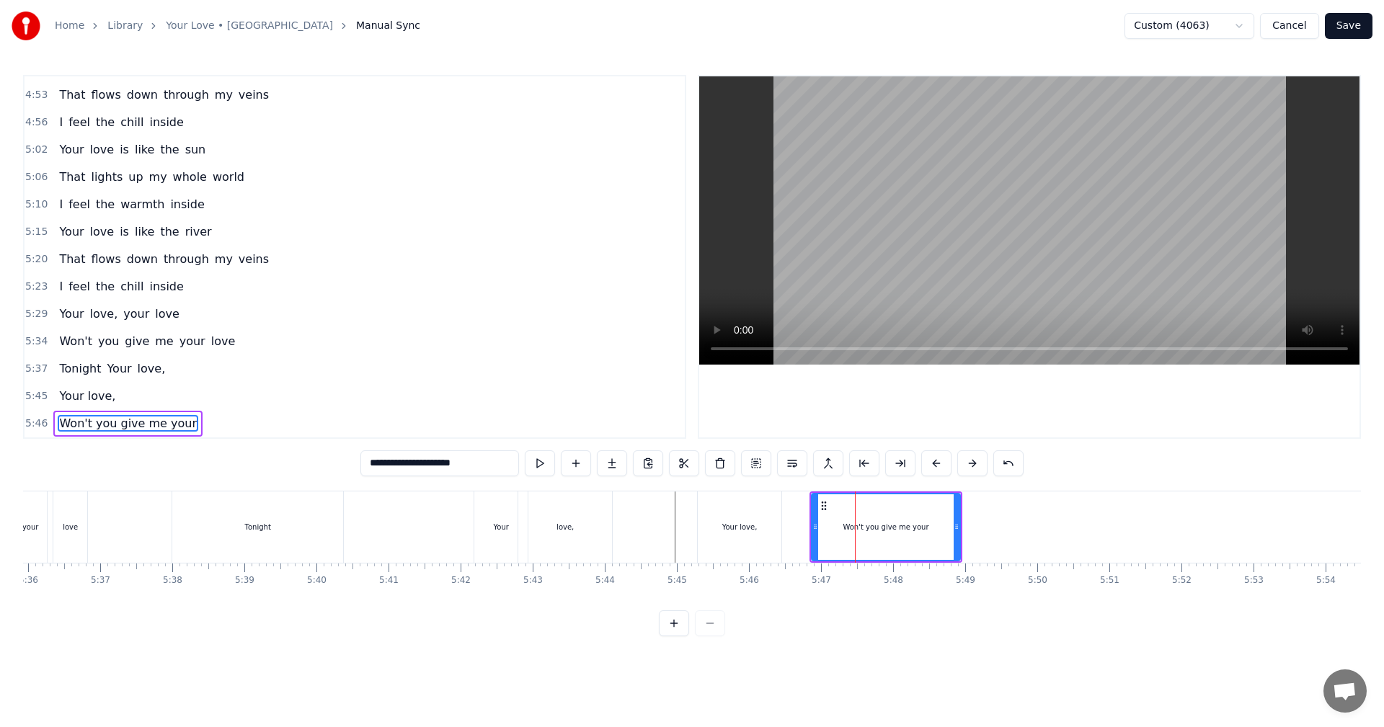
type input "**********"
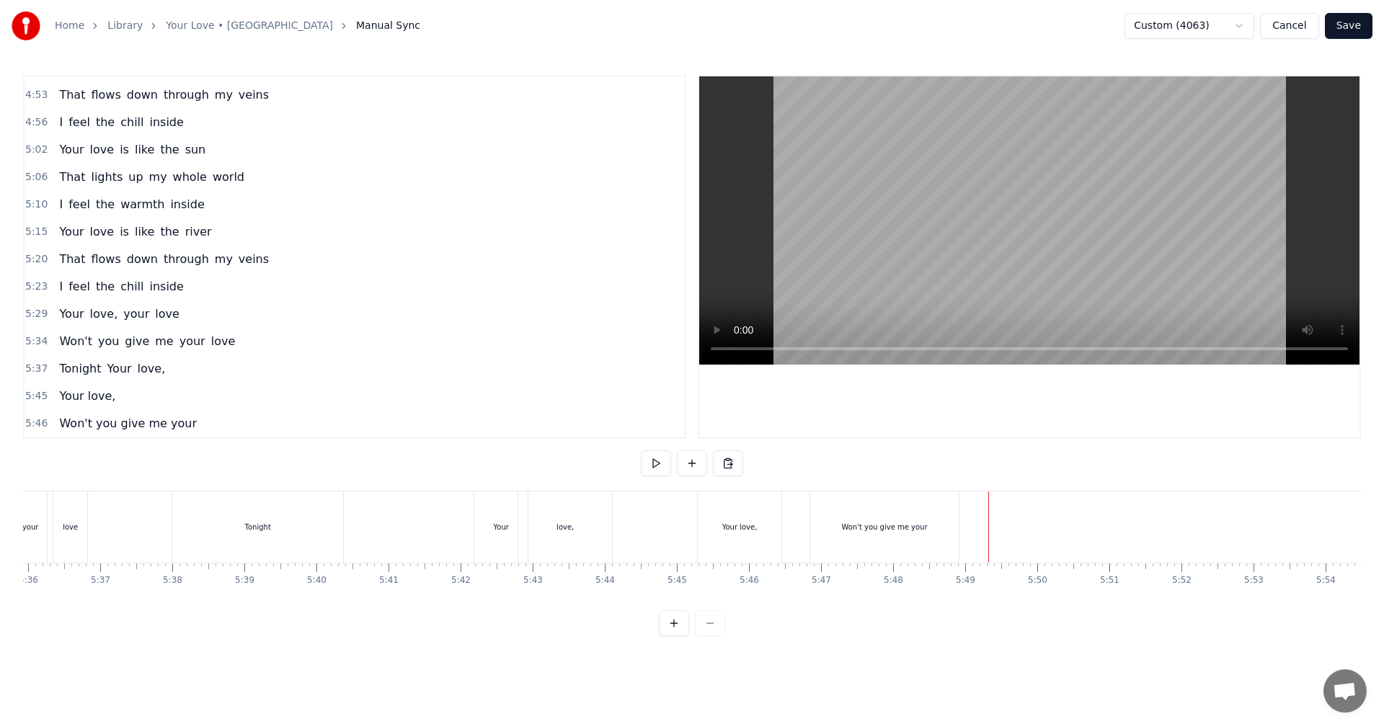
click at [564, 404] on div "Won't you give me your" at bounding box center [884, 527] width 148 height 71
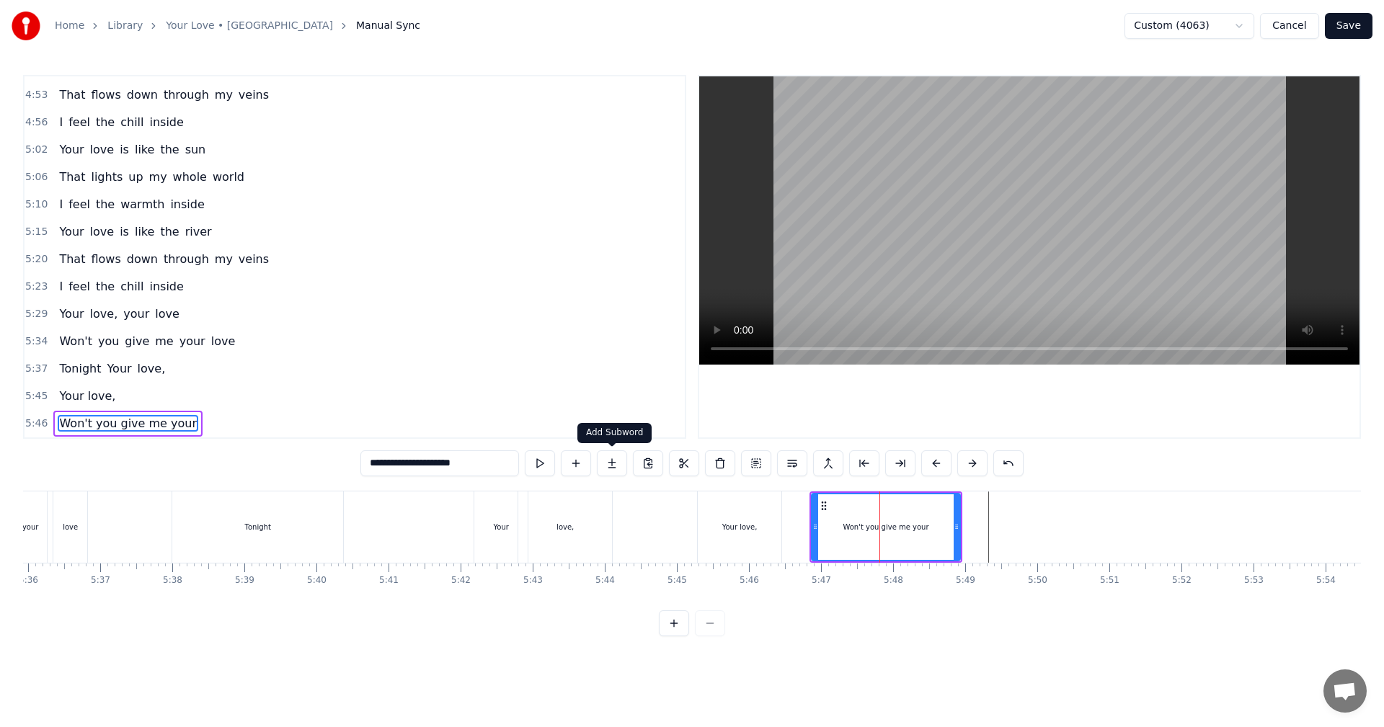
click at [564, 404] on button at bounding box center [612, 464] width 30 height 26
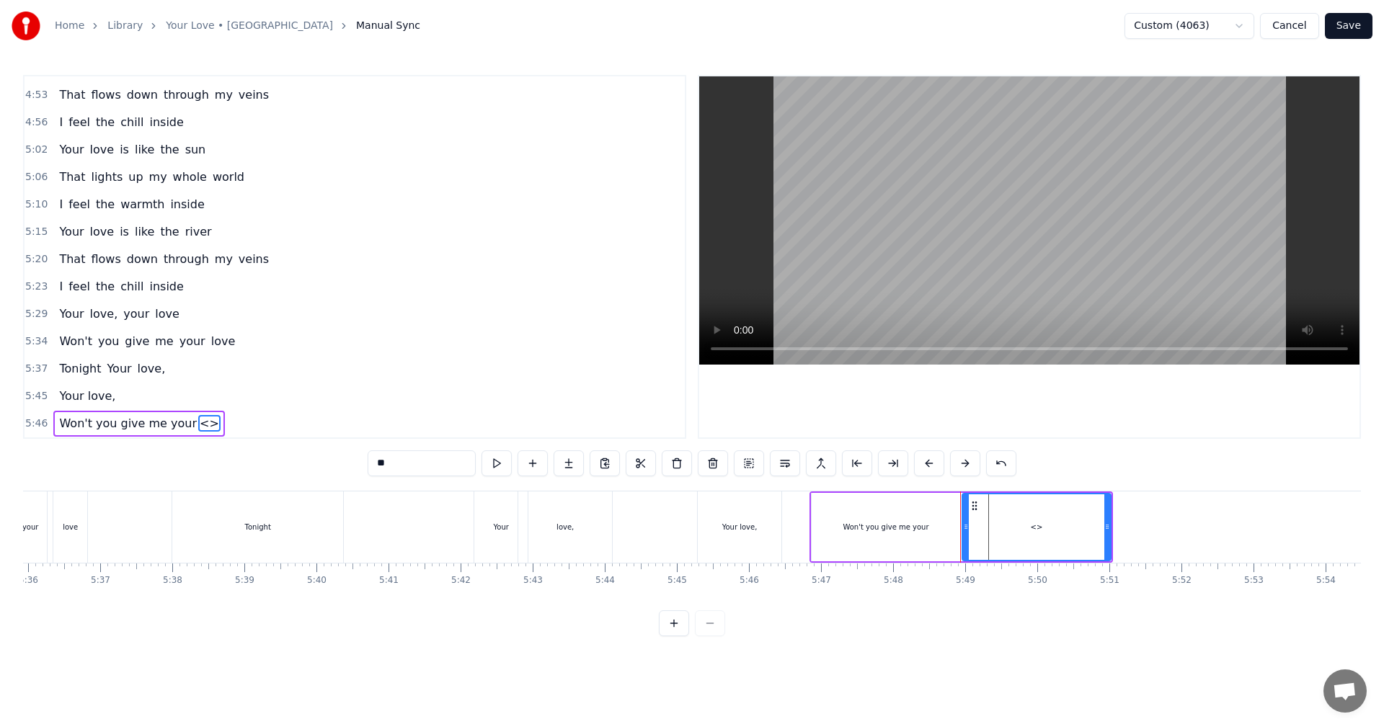
drag, startPoint x: 384, startPoint y: 459, endPoint x: 363, endPoint y: 456, distance: 21.9
click at [363, 404] on div "0:24 You're the one who never lets me sleep 0:29 To my mind, down to my soul 0:…" at bounding box center [692, 356] width 1338 height 562
type input "****"
drag, startPoint x: 1111, startPoint y: 529, endPoint x: 1103, endPoint y: 531, distance: 8.9
click at [564, 404] on div "Won't you give me your love" at bounding box center [960, 527] width 303 height 71
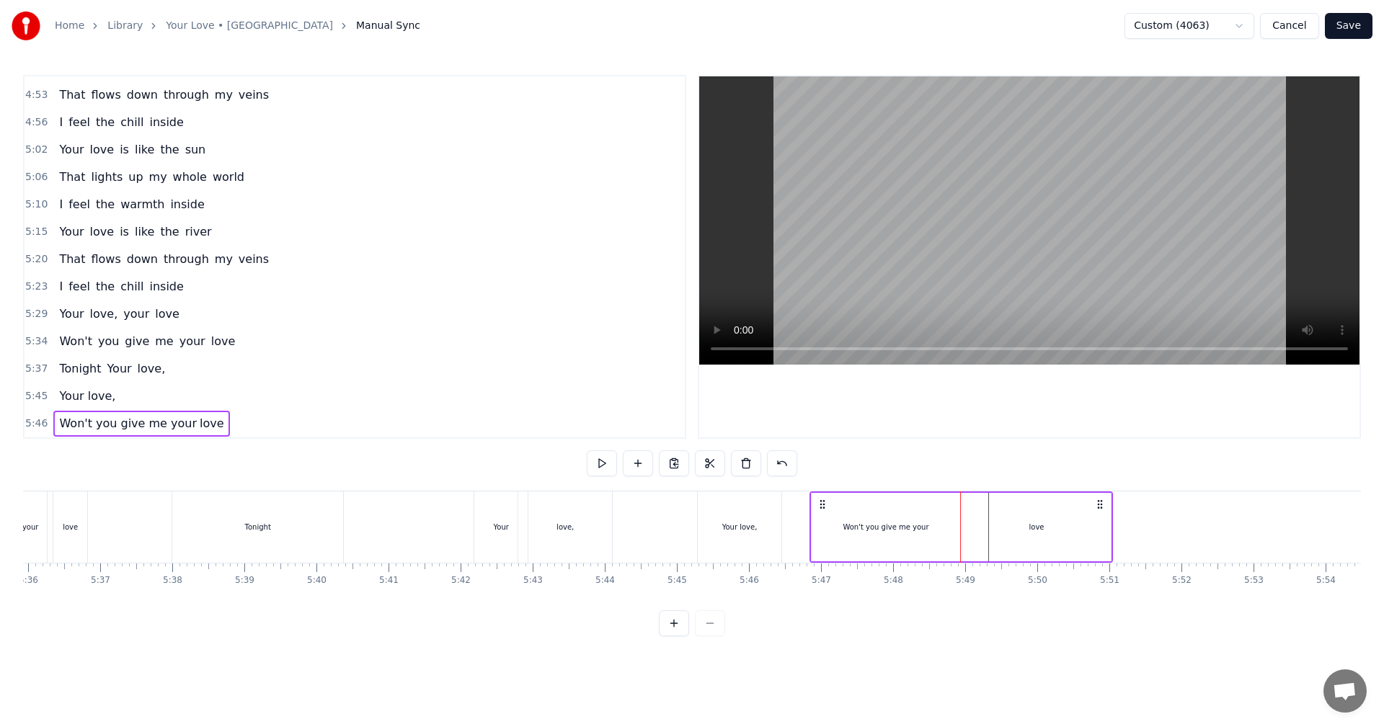
click at [564, 404] on div "love" at bounding box center [1036, 527] width 148 height 68
drag, startPoint x: 1109, startPoint y: 531, endPoint x: 1057, endPoint y: 525, distance: 52.9
click at [564, 404] on icon at bounding box center [1055, 527] width 6 height 12
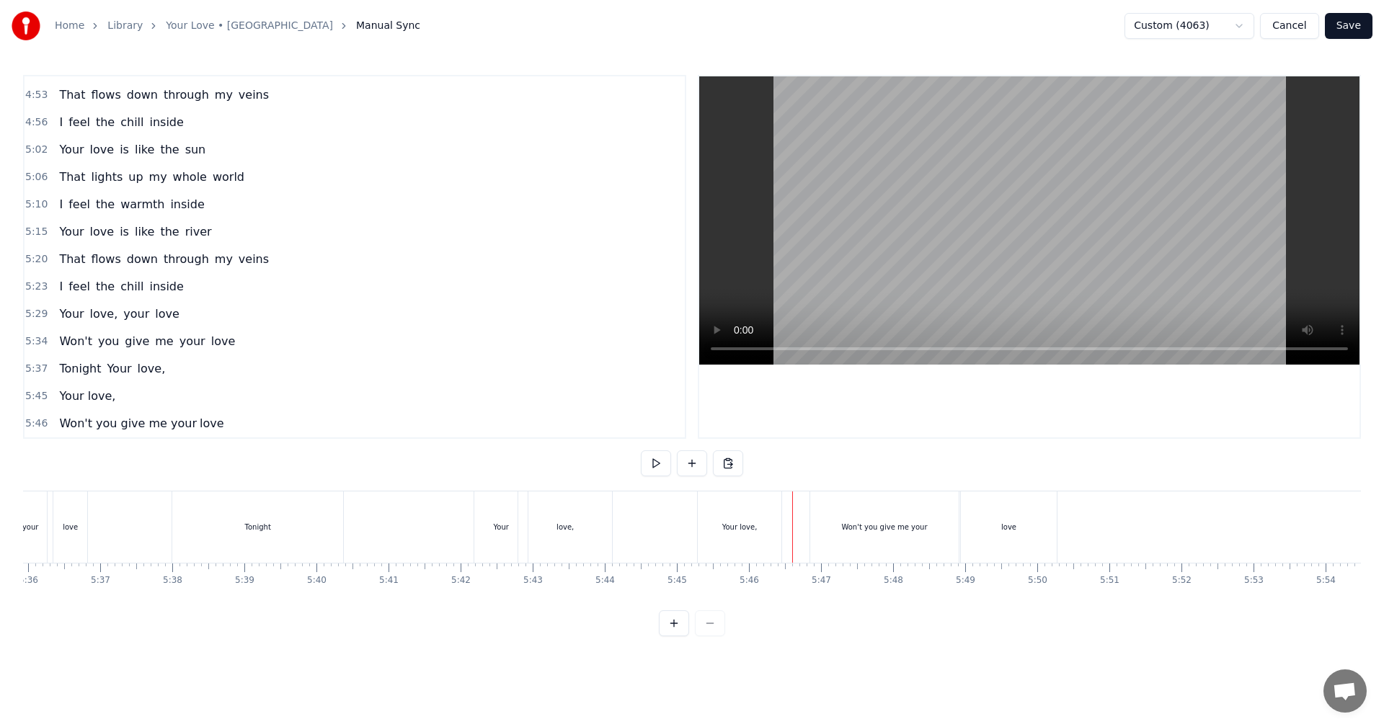
click at [564, 404] on div "Won't you give me your" at bounding box center [884, 527] width 148 height 71
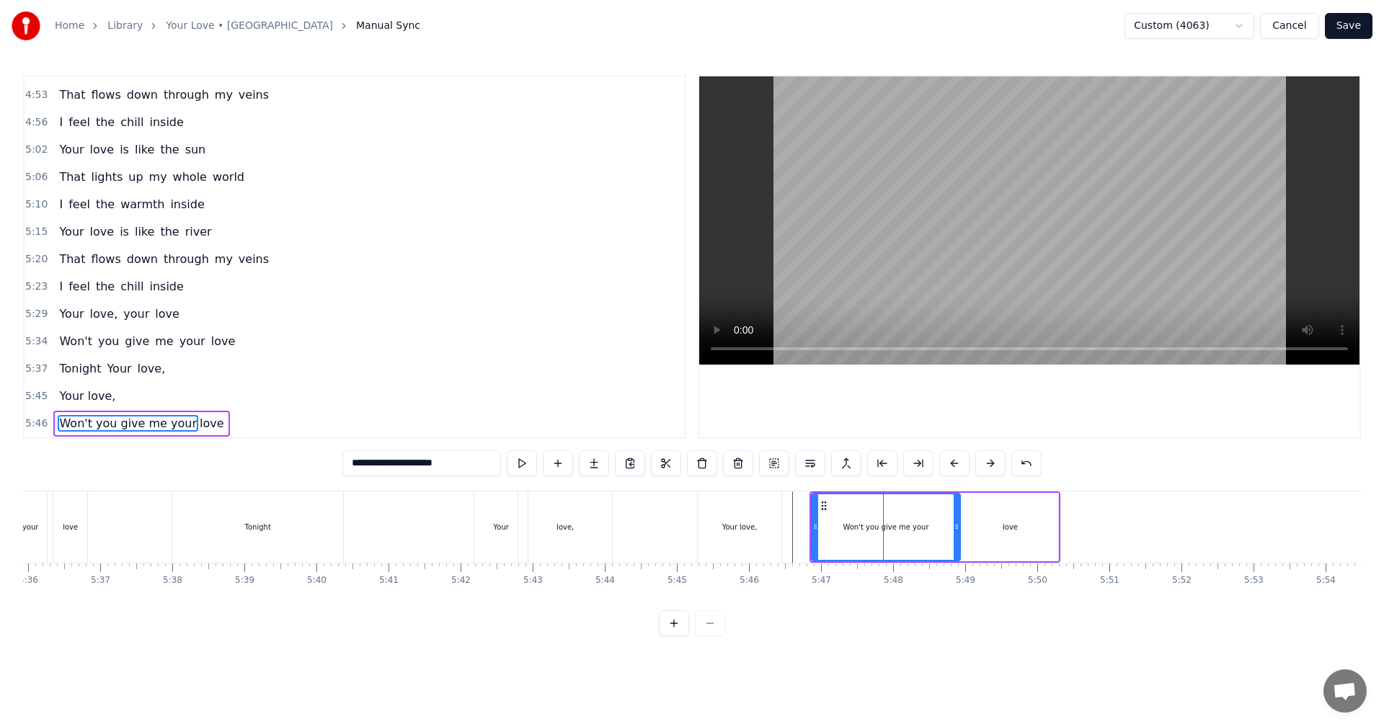
click at [466, 404] on input "**********" at bounding box center [421, 464] width 159 height 26
type input "**********"
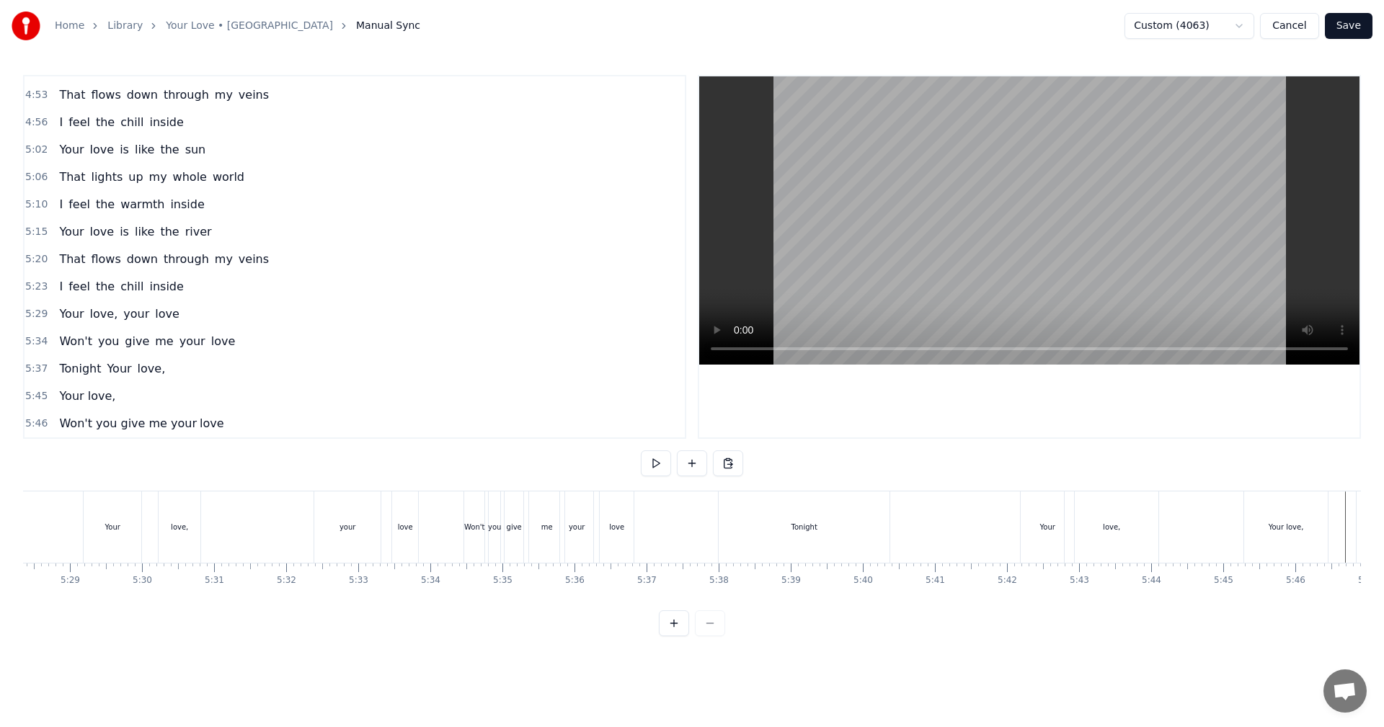
scroll to position [0, 23683]
click at [564, 404] on div "Tonight Your love," at bounding box center [925, 527] width 444 height 71
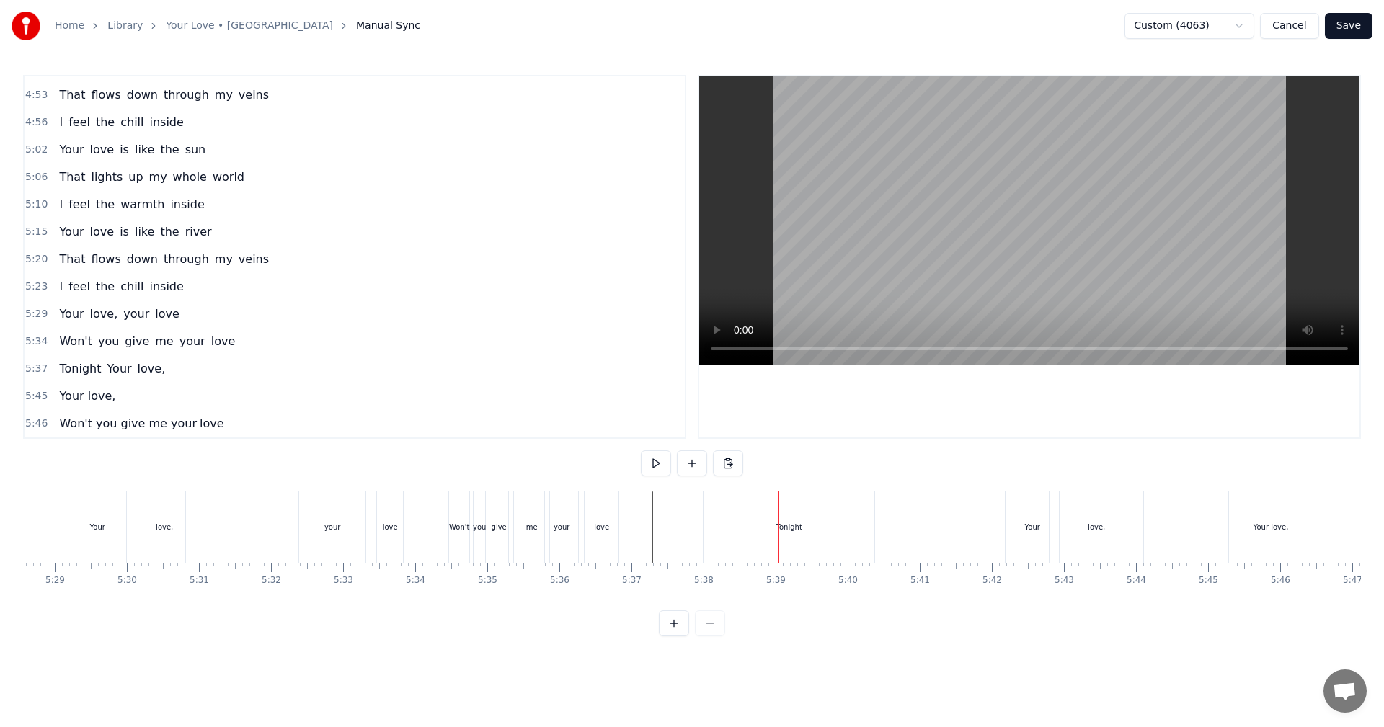
click at [564, 404] on div "Tonight" at bounding box center [789, 527] width 171 height 71
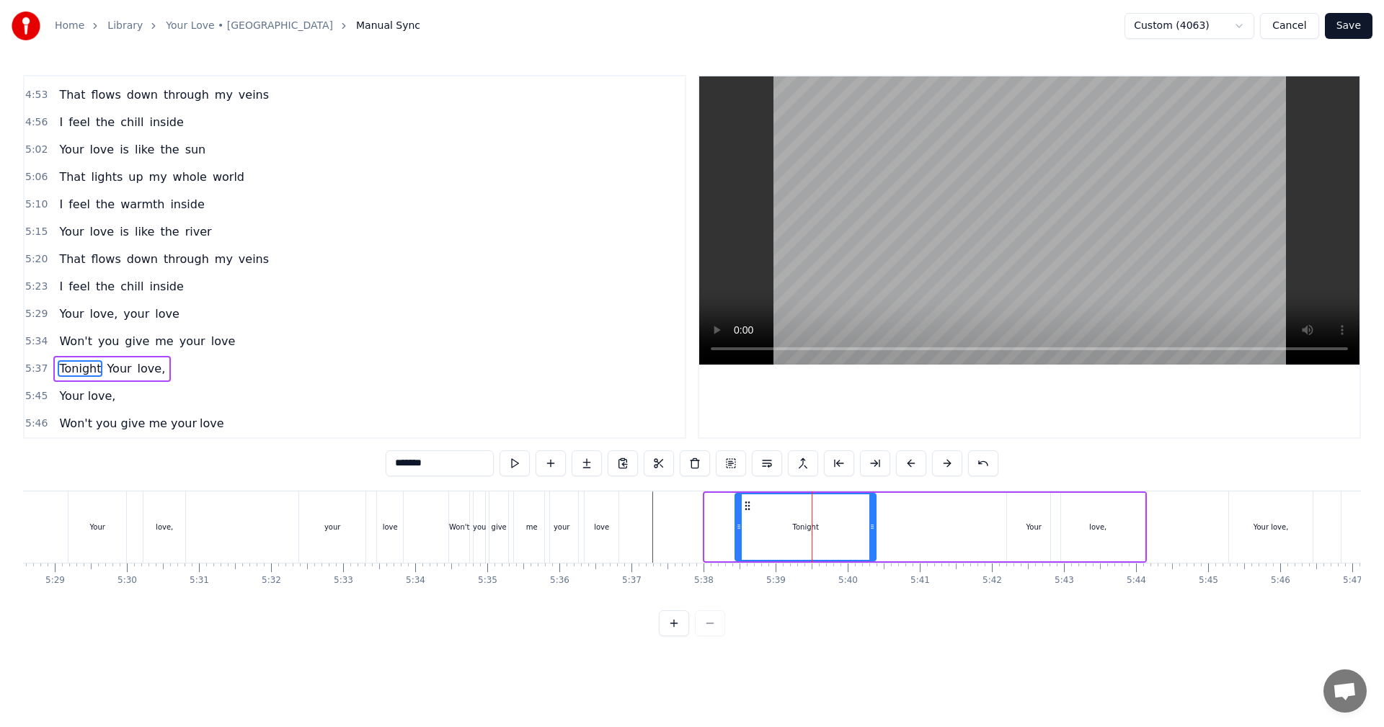
drag, startPoint x: 706, startPoint y: 533, endPoint x: 737, endPoint y: 537, distance: 30.5
click at [564, 404] on div at bounding box center [739, 527] width 6 height 66
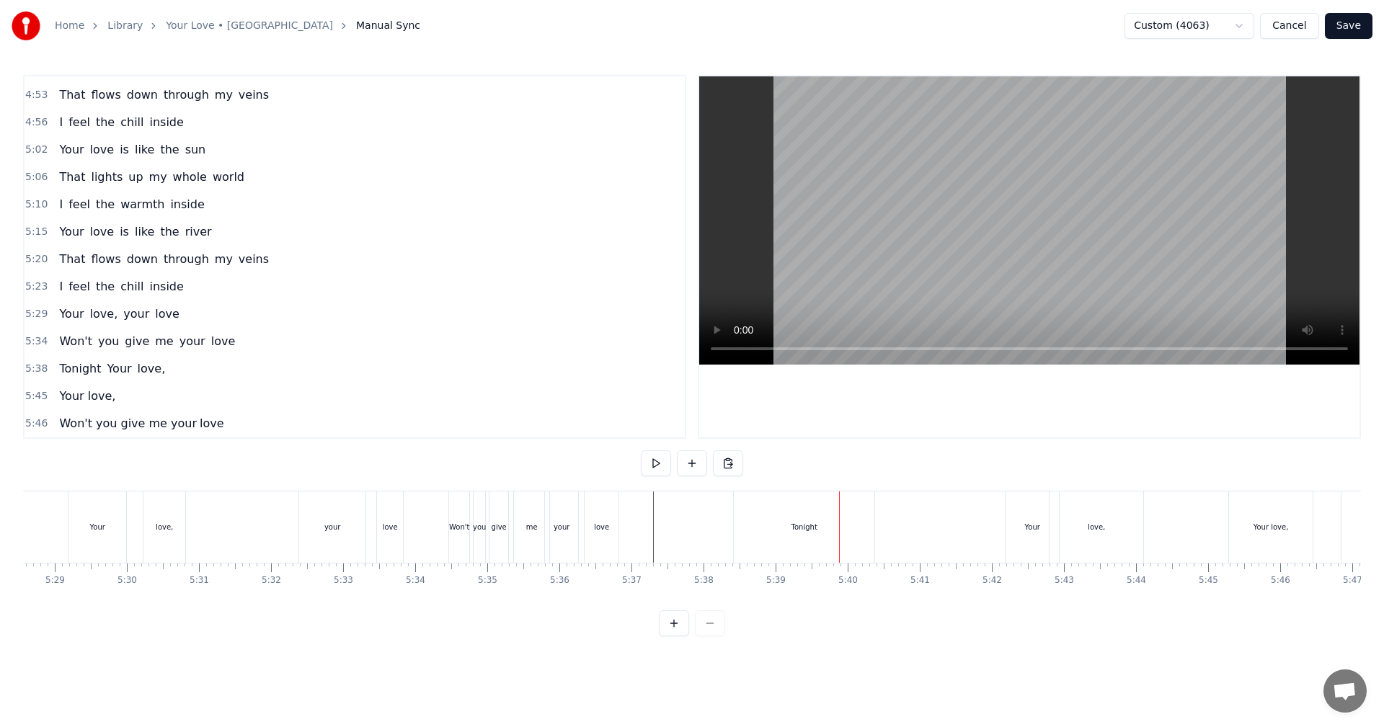
click at [235, 404] on div "Your love, your love" at bounding box center [237, 527] width 339 height 71
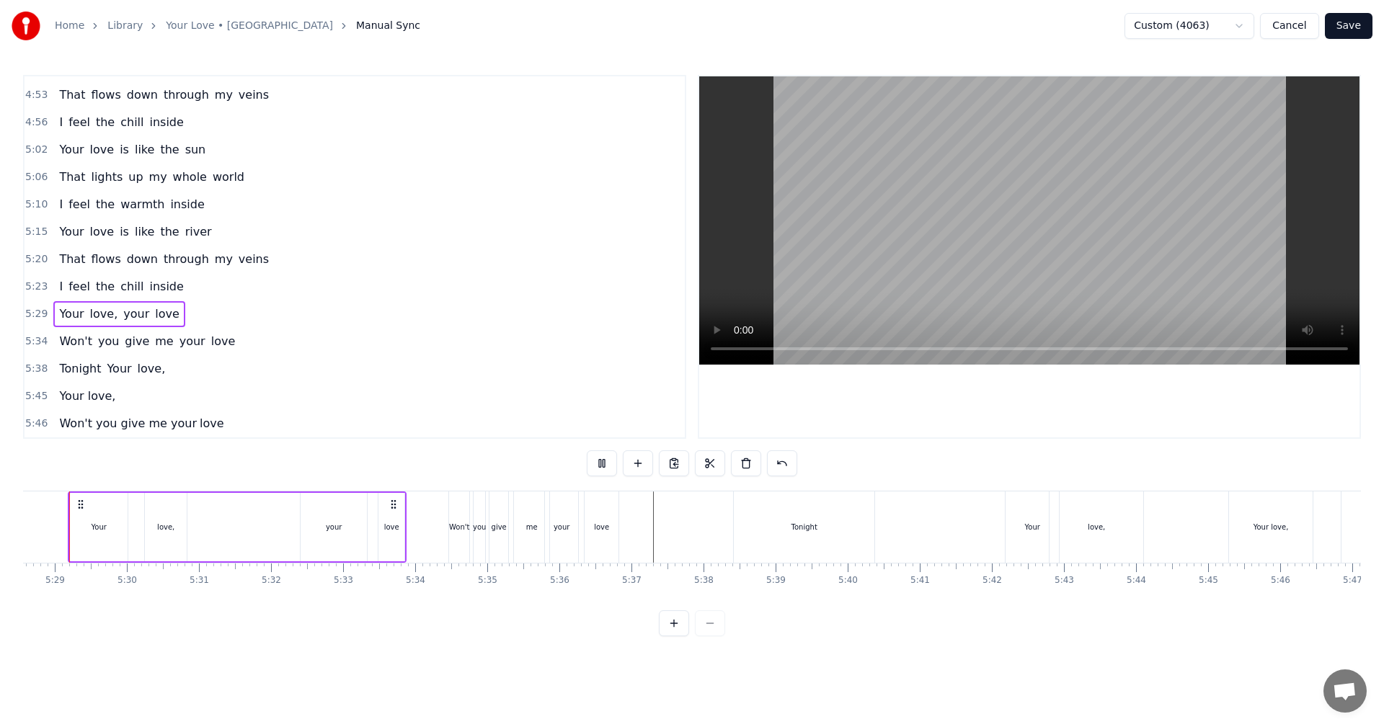
scroll to position [0, 23656]
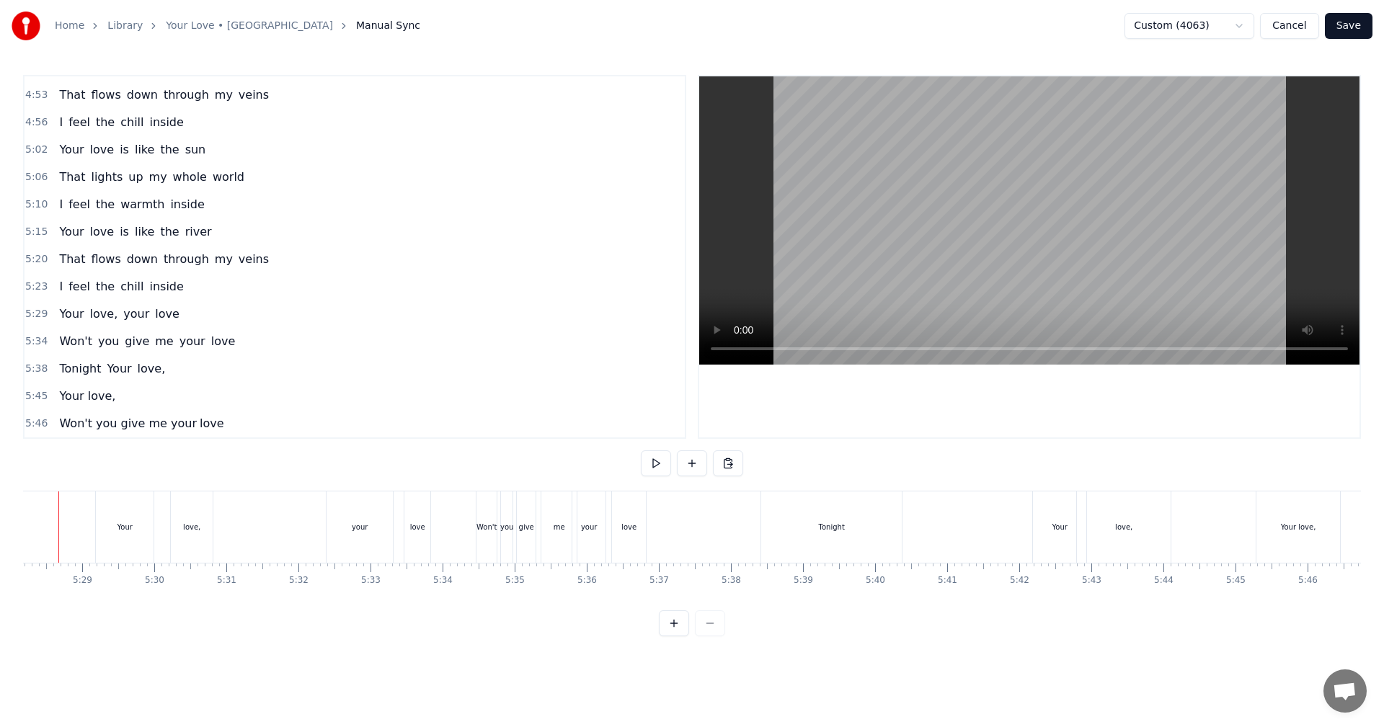
scroll to position [0, 23619]
click at [517, 404] on div "Won't" at bounding box center [523, 527] width 20 height 11
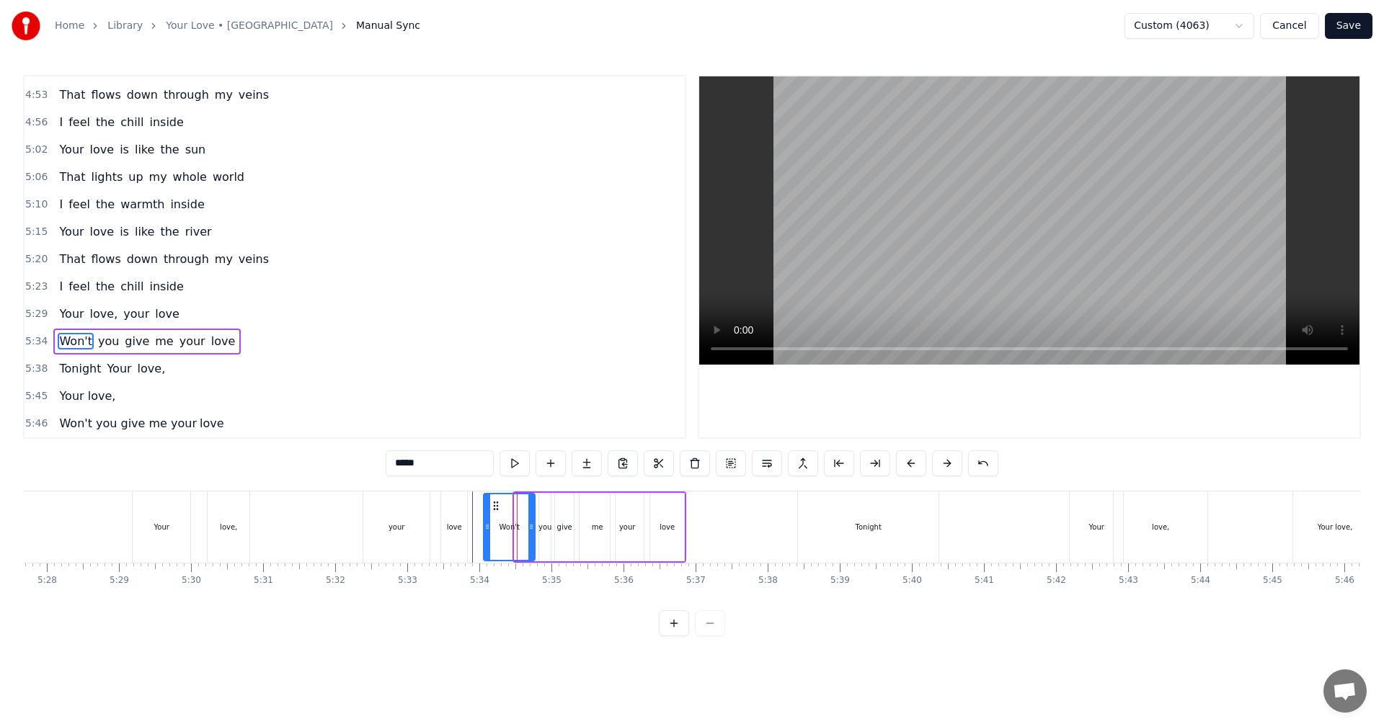
drag, startPoint x: 516, startPoint y: 534, endPoint x: 485, endPoint y: 533, distance: 31.0
click at [485, 404] on div at bounding box center [487, 527] width 6 height 66
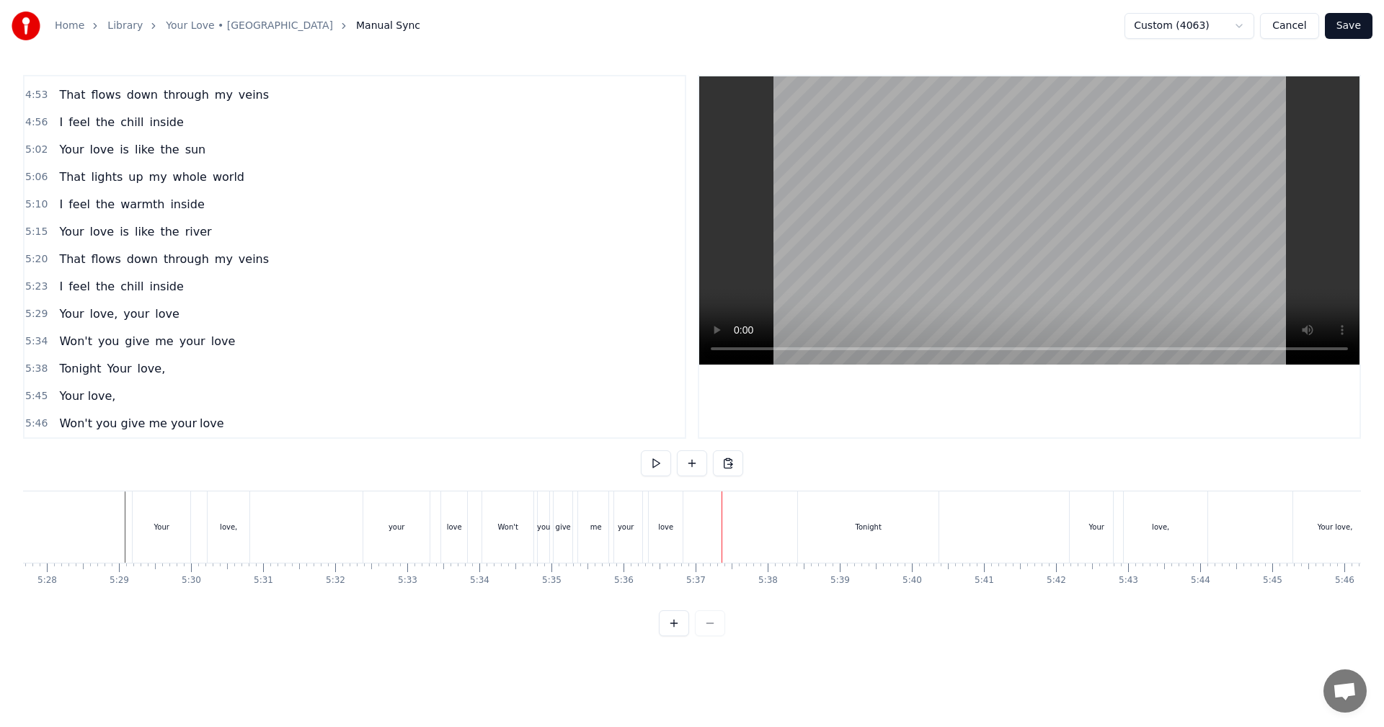
click at [564, 404] on div "your" at bounding box center [625, 527] width 33 height 71
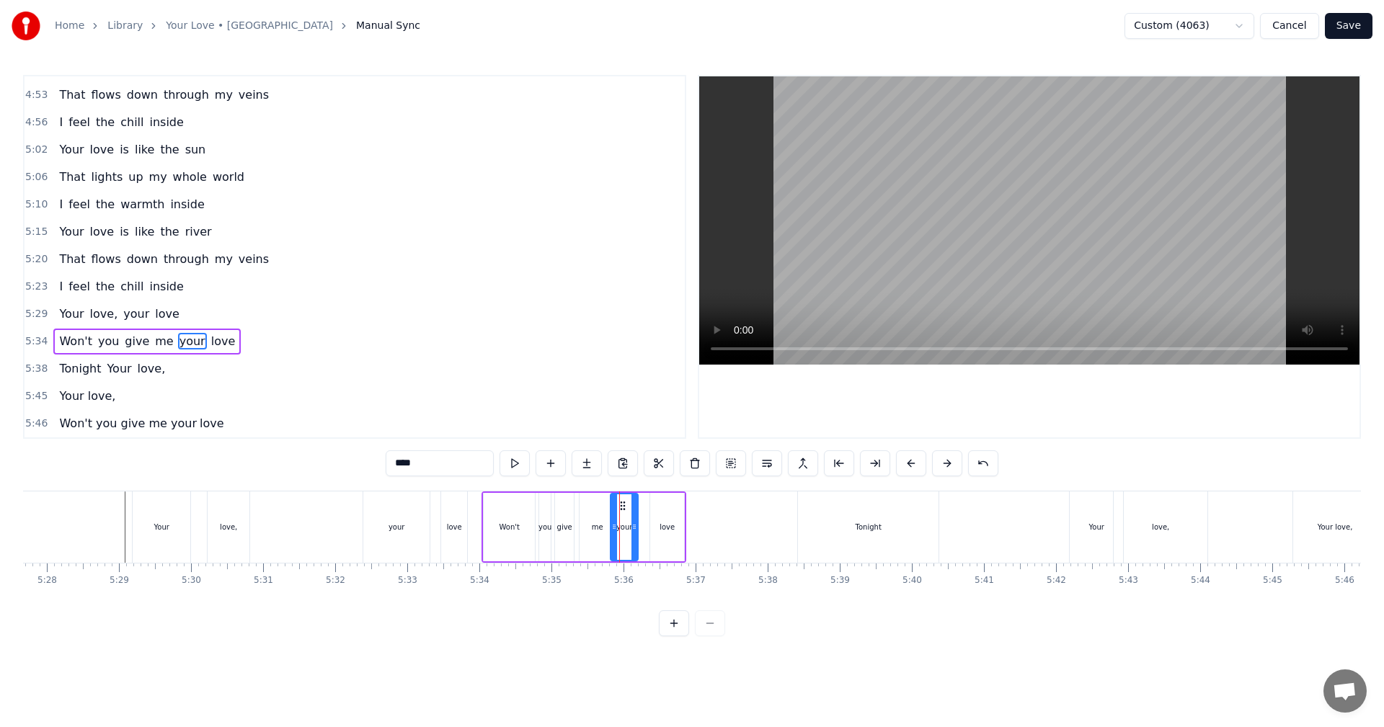
click at [564, 404] on div at bounding box center [634, 527] width 6 height 66
drag, startPoint x: 613, startPoint y: 533, endPoint x: 605, endPoint y: 533, distance: 8.7
click at [564, 404] on div at bounding box center [606, 527] width 6 height 66
click at [564, 404] on div "me" at bounding box center [597, 527] width 35 height 68
drag, startPoint x: 610, startPoint y: 533, endPoint x: 599, endPoint y: 534, distance: 10.8
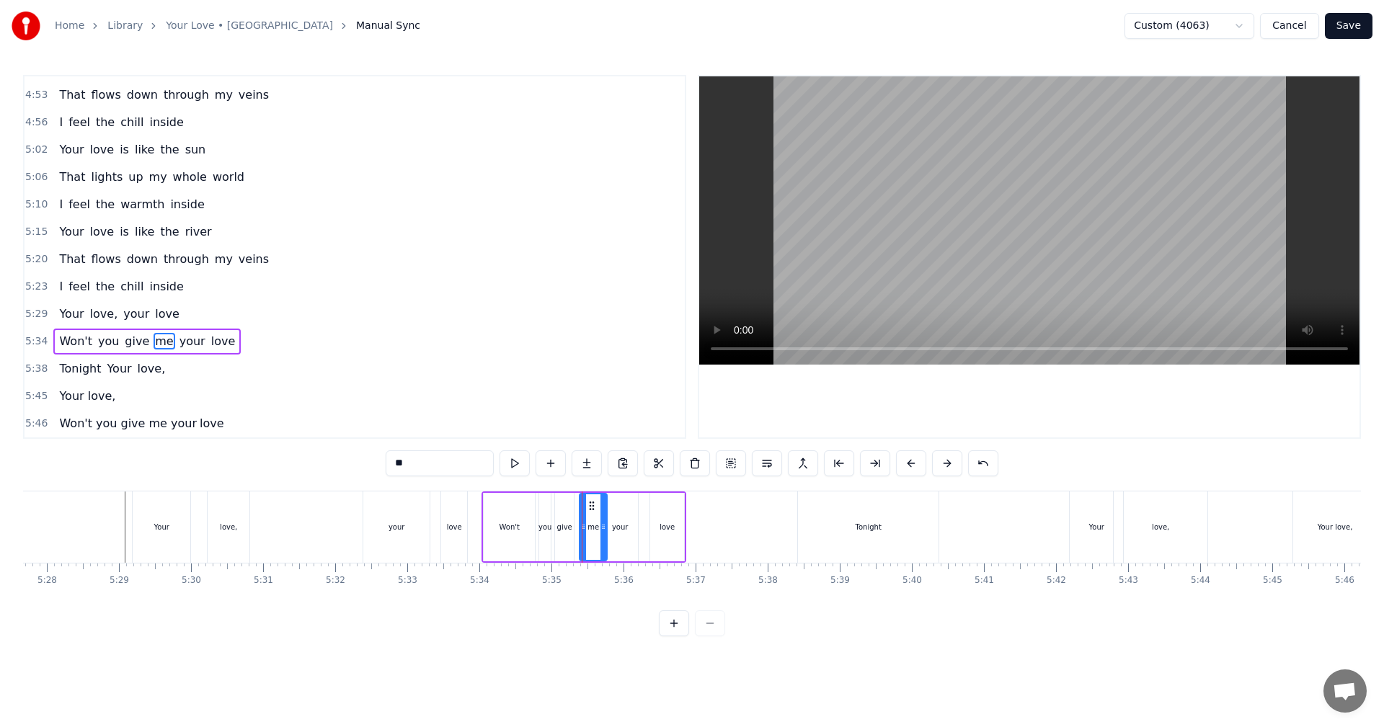
click at [564, 404] on div at bounding box center [603, 527] width 6 height 66
click at [561, 404] on div "give" at bounding box center [564, 527] width 19 height 68
click at [547, 404] on div "you" at bounding box center [545, 527] width 12 height 68
drag, startPoint x: 541, startPoint y: 537, endPoint x: 530, endPoint y: 536, distance: 11.6
click at [530, 404] on div at bounding box center [531, 527] width 6 height 66
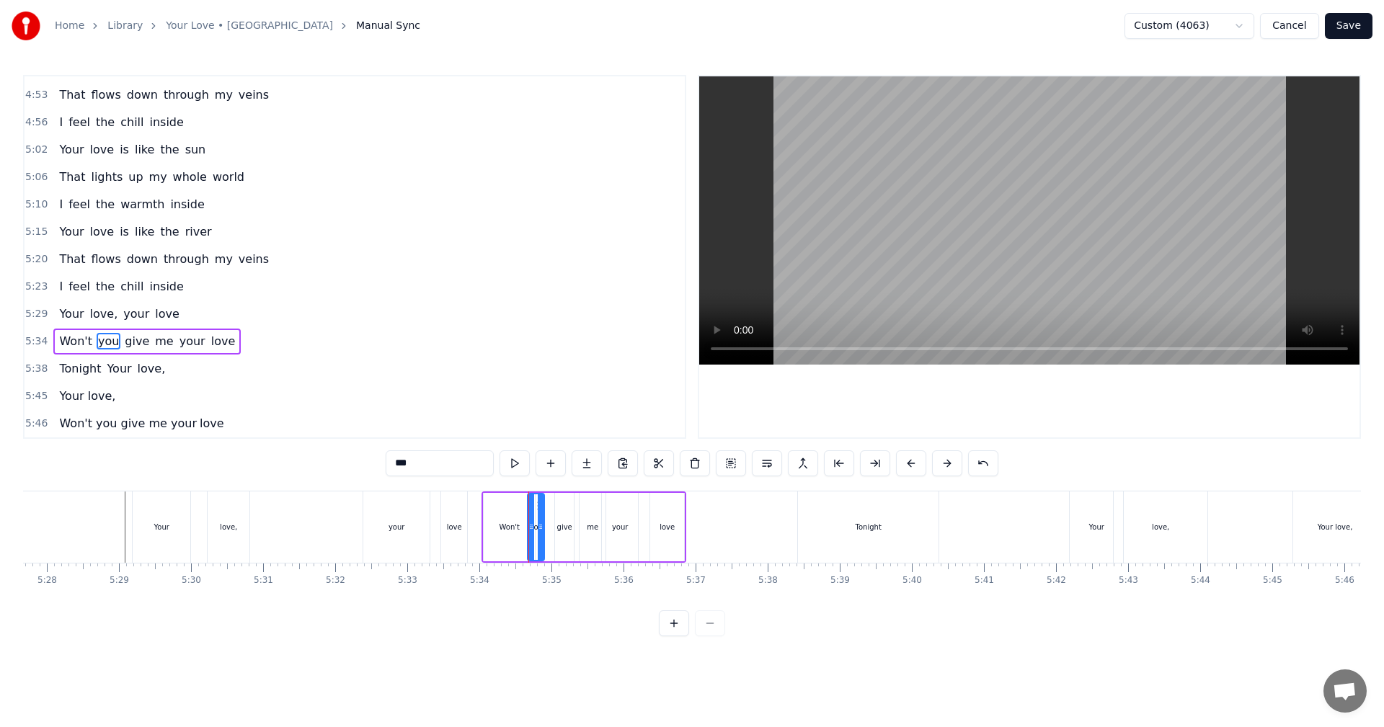
click at [542, 404] on div at bounding box center [541, 527] width 6 height 66
click at [556, 404] on div "give" at bounding box center [564, 527] width 20 height 68
drag, startPoint x: 557, startPoint y: 536, endPoint x: 549, endPoint y: 536, distance: 7.9
click at [549, 404] on div at bounding box center [552, 527] width 6 height 66
click at [564, 404] on div at bounding box center [564, 527] width 6 height 66
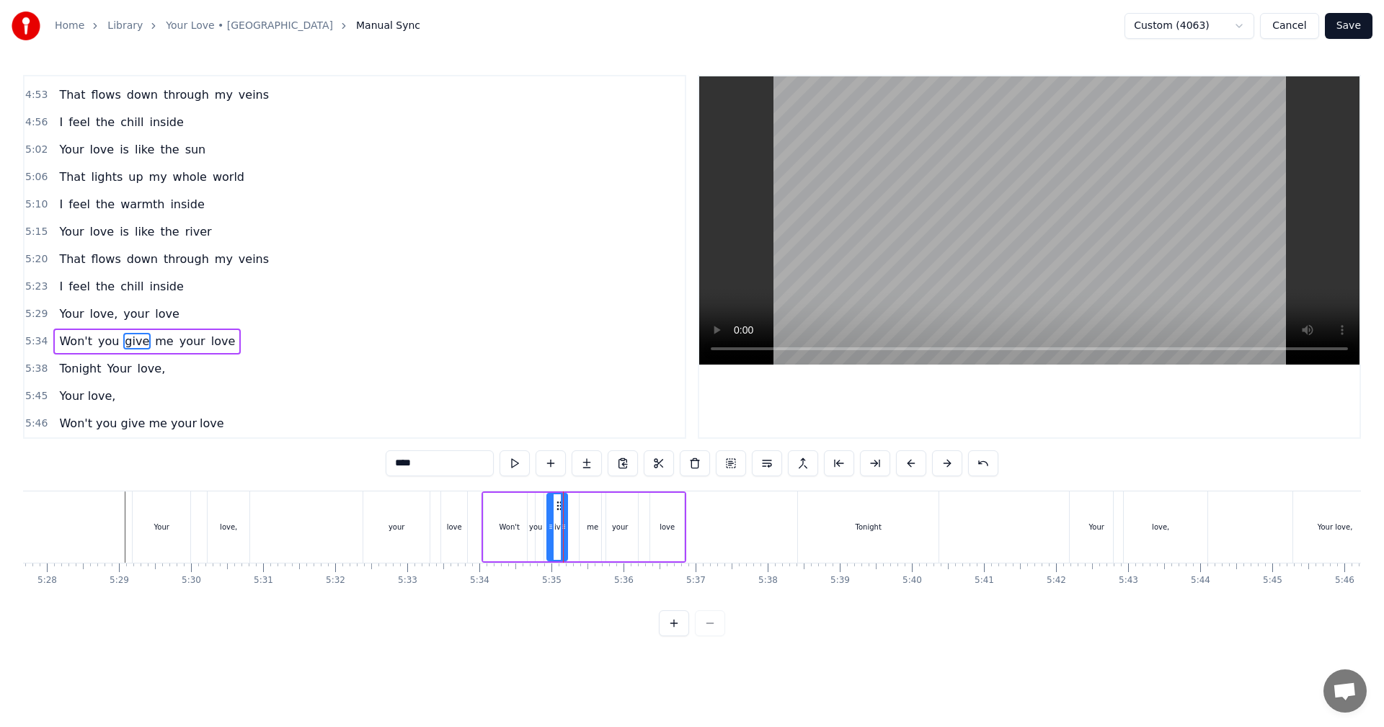
click at [564, 404] on div "me" at bounding box center [593, 527] width 26 height 68
click at [564, 404] on div at bounding box center [576, 527] width 6 height 66
click at [564, 404] on div at bounding box center [598, 527] width 6 height 66
click at [500, 404] on div "Won't" at bounding box center [509, 527] width 51 height 68
type input "*****"
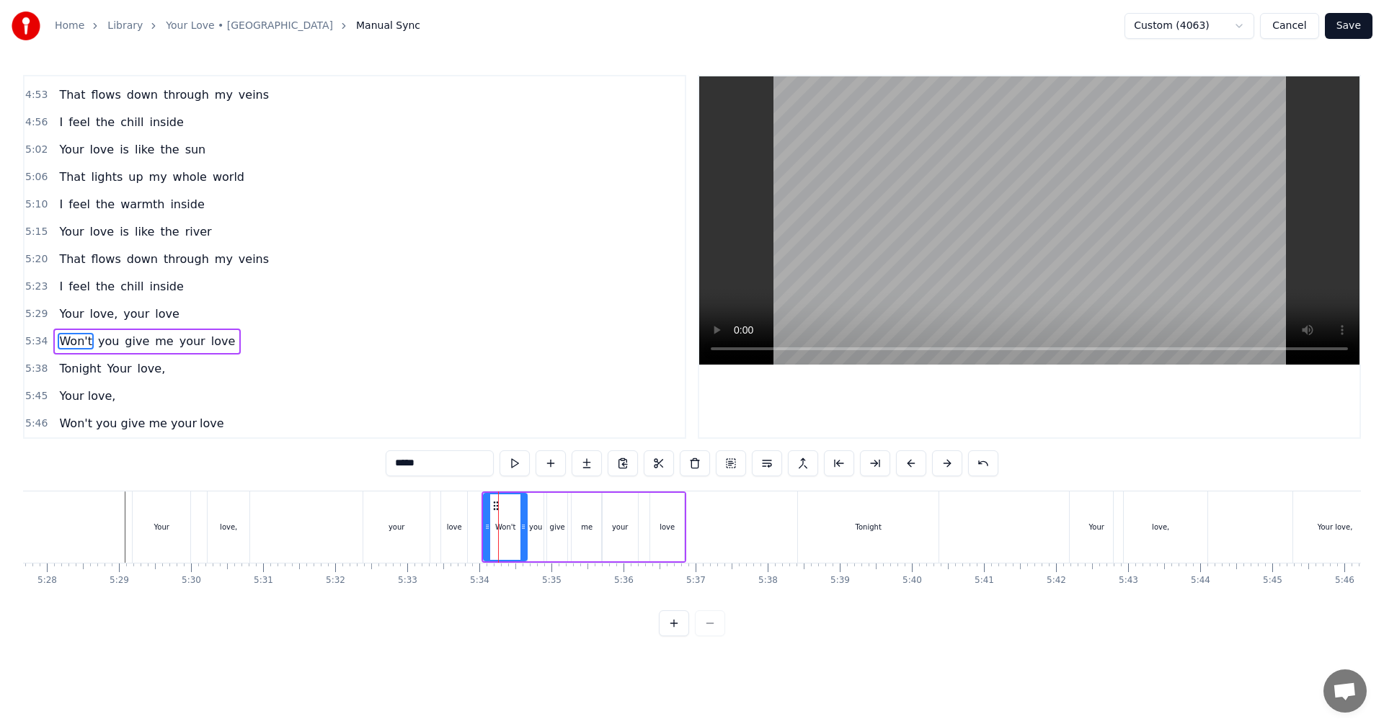
drag, startPoint x: 533, startPoint y: 535, endPoint x: 525, endPoint y: 534, distance: 8.0
click at [525, 404] on div at bounding box center [523, 527] width 6 height 66
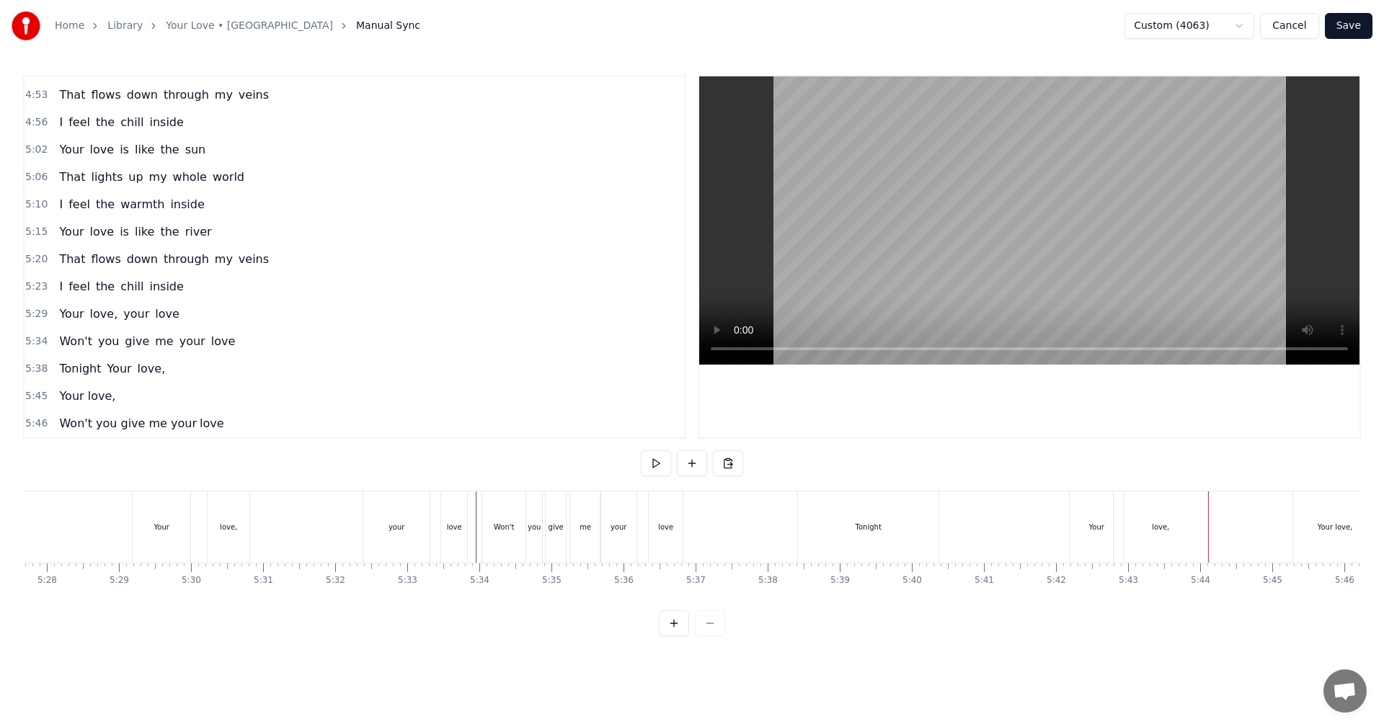
click at [564, 404] on div "Tonight Your love," at bounding box center [1004, 527] width 414 height 71
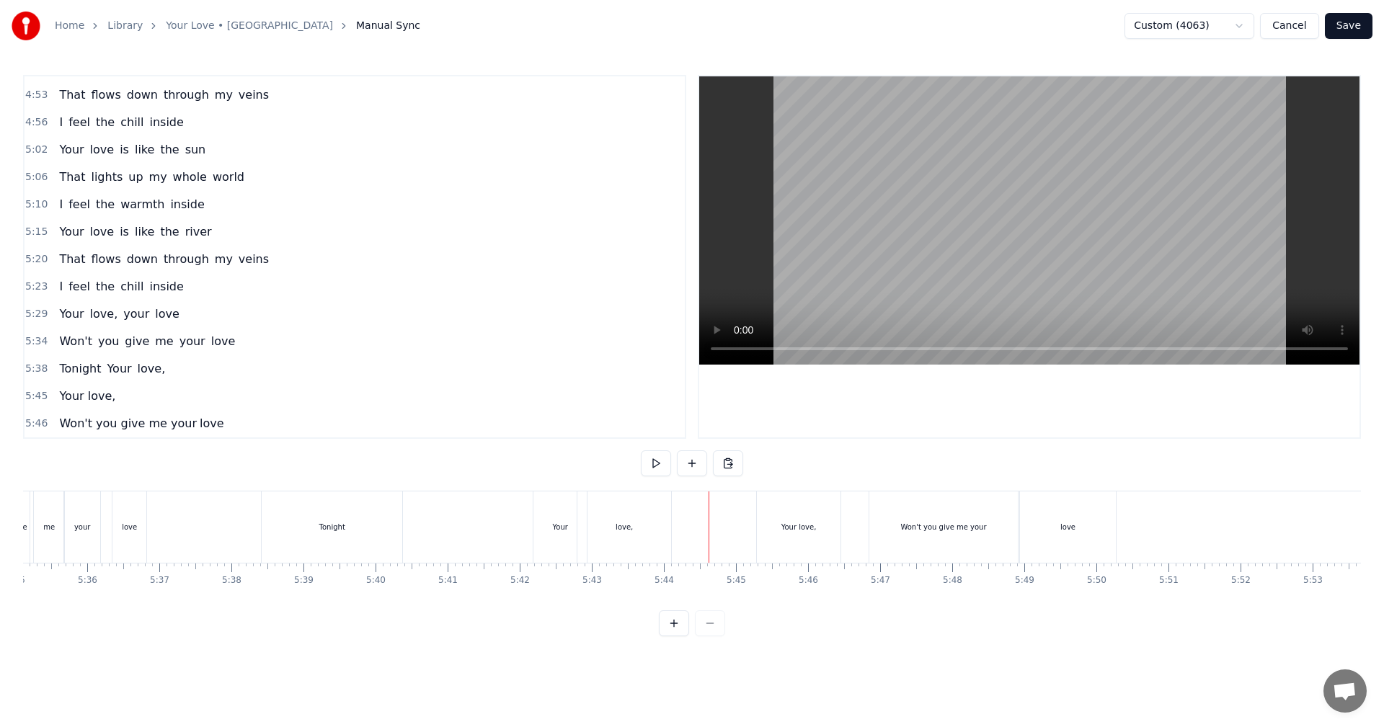
click at [486, 404] on div "Tonight Your love," at bounding box center [468, 527] width 414 height 71
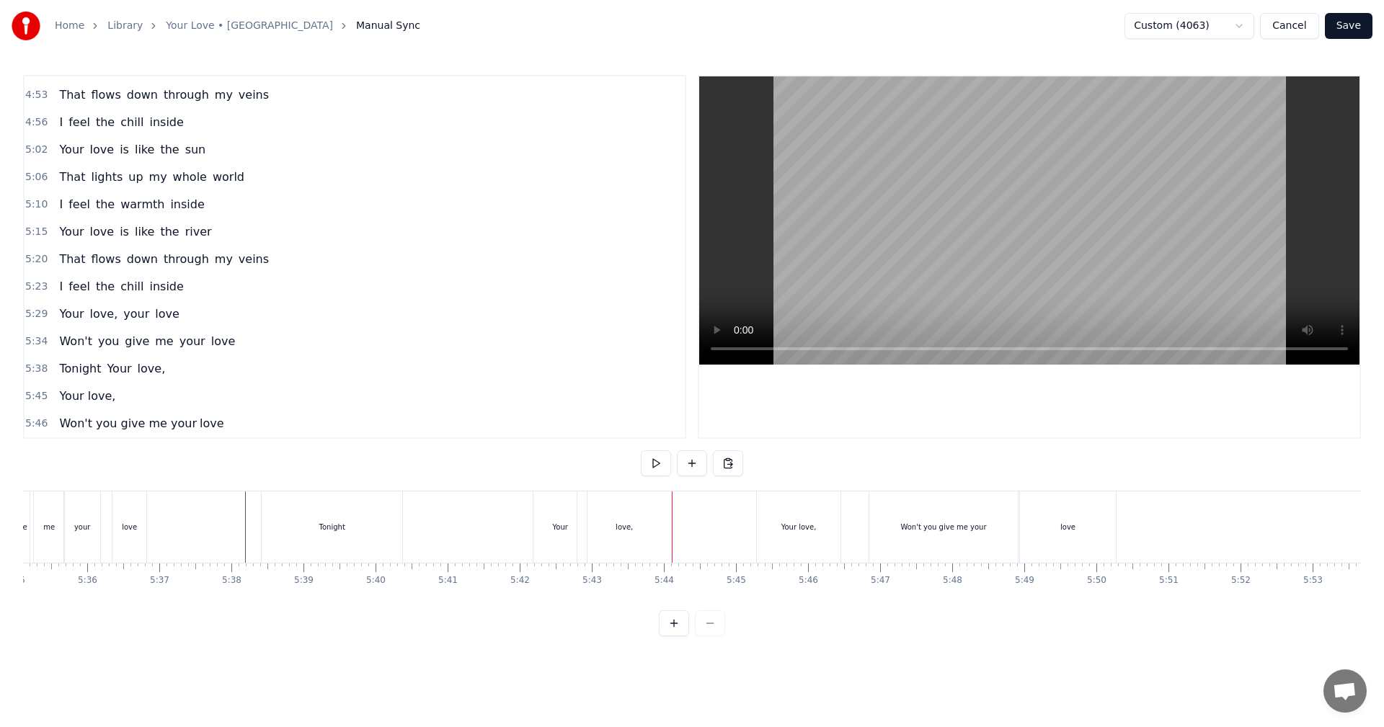
click at [564, 404] on div "Tonight Your love," at bounding box center [468, 527] width 414 height 71
click at [564, 404] on div "love," at bounding box center [624, 527] width 17 height 11
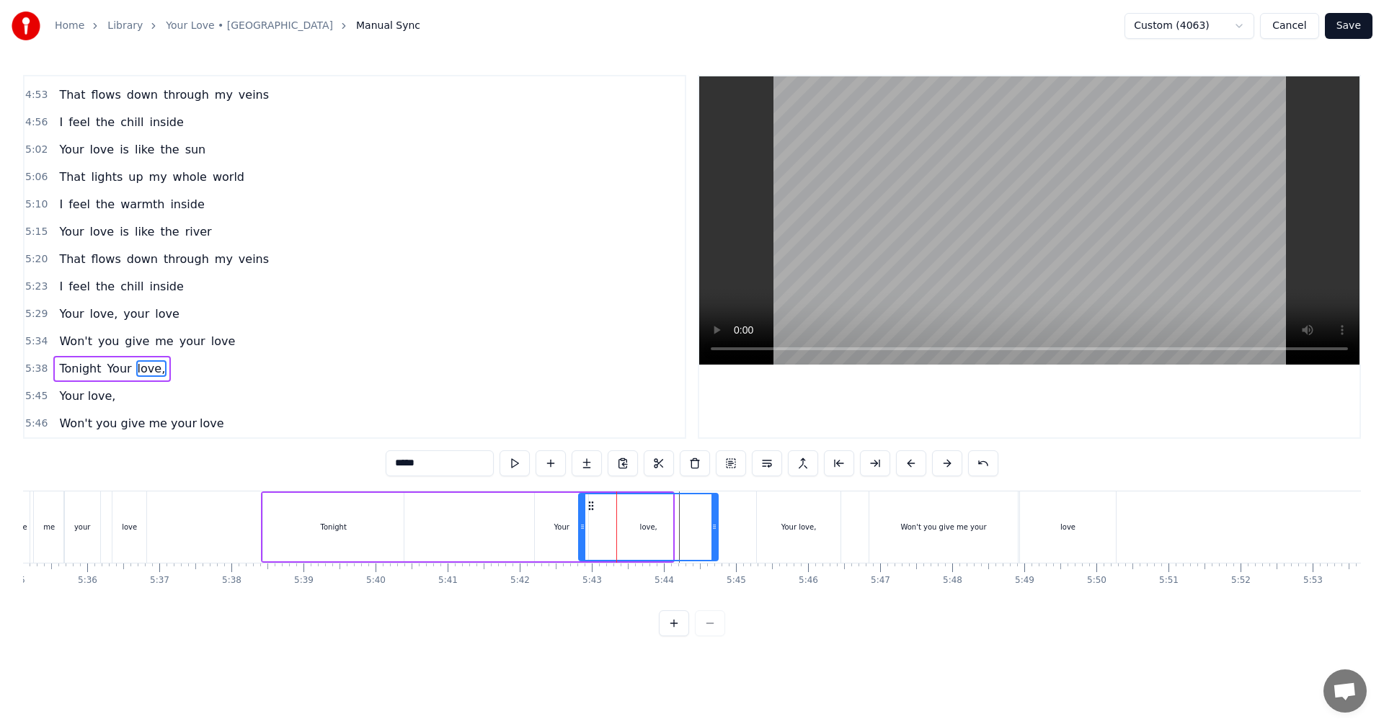
drag, startPoint x: 670, startPoint y: 525, endPoint x: 715, endPoint y: 524, distance: 45.4
click at [564, 404] on icon at bounding box center [714, 527] width 6 height 12
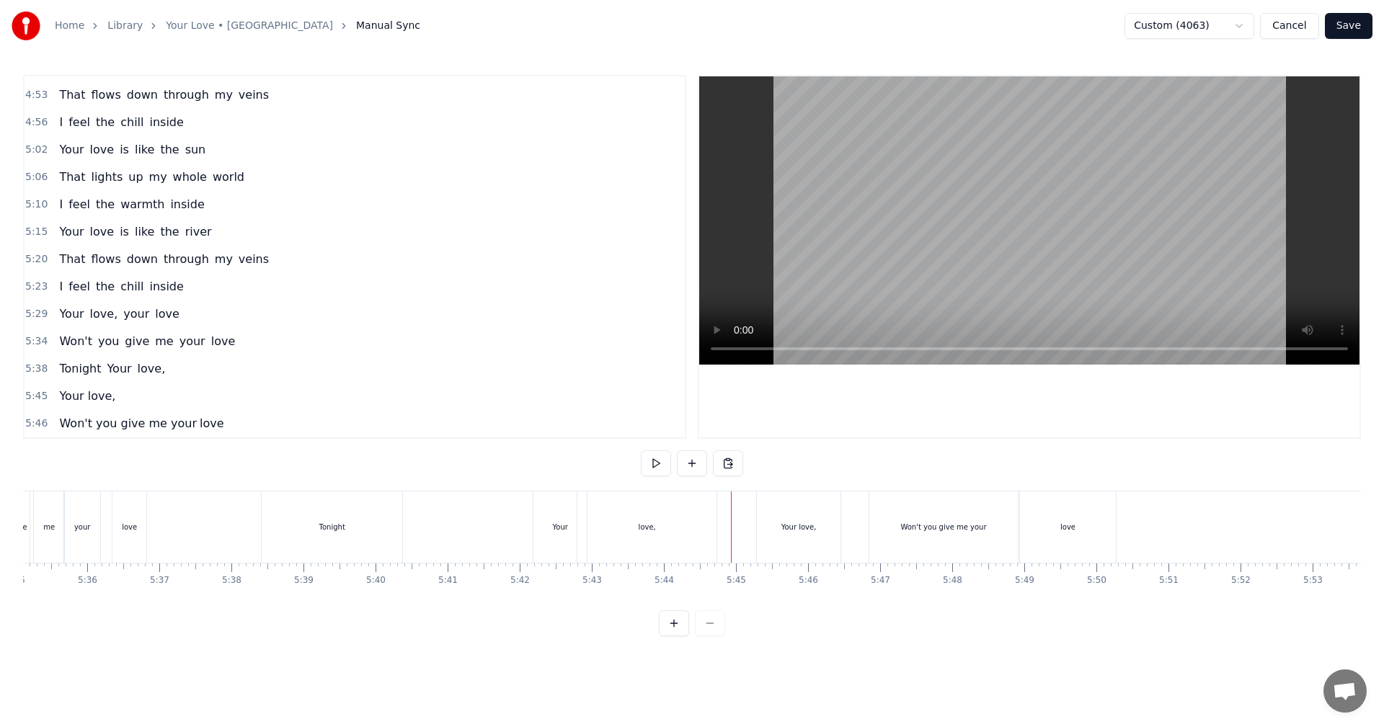
click at [526, 404] on div "Tonight Your love," at bounding box center [490, 527] width 459 height 71
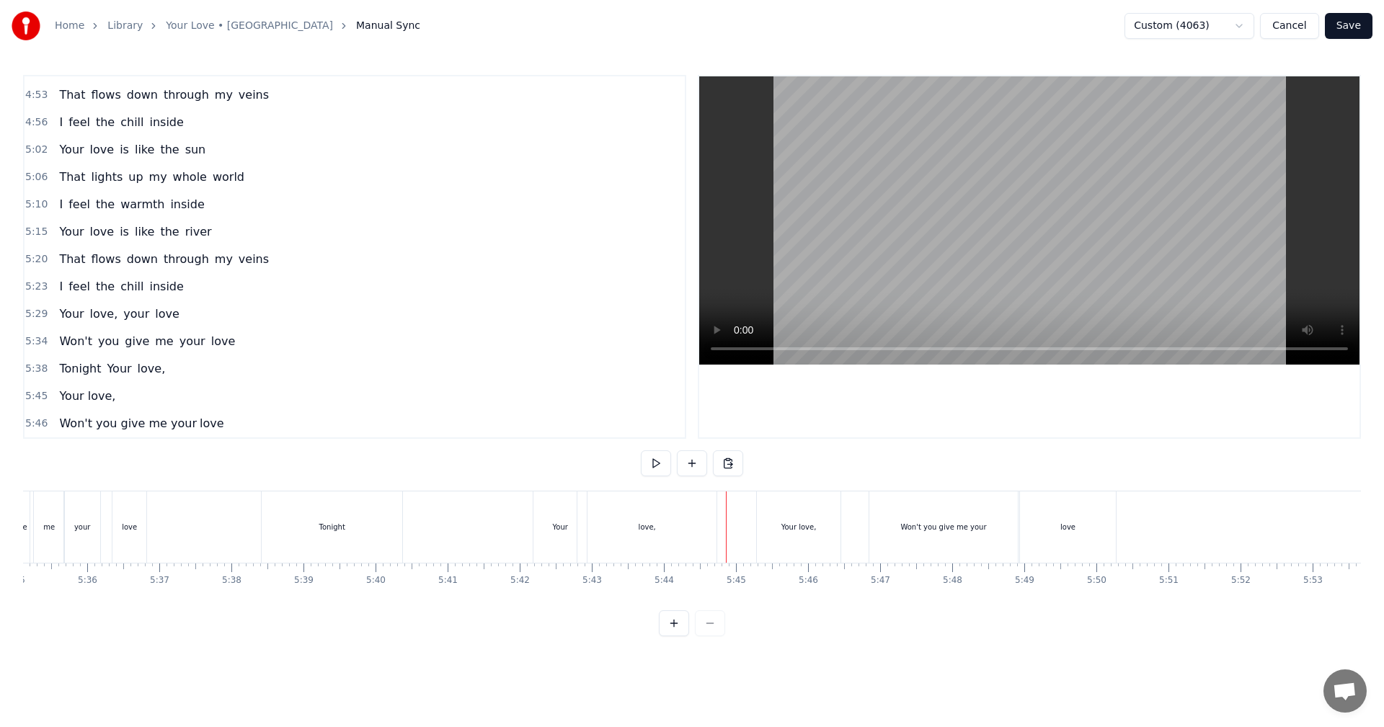
click at [564, 404] on div "Your love," at bounding box center [799, 527] width 84 height 71
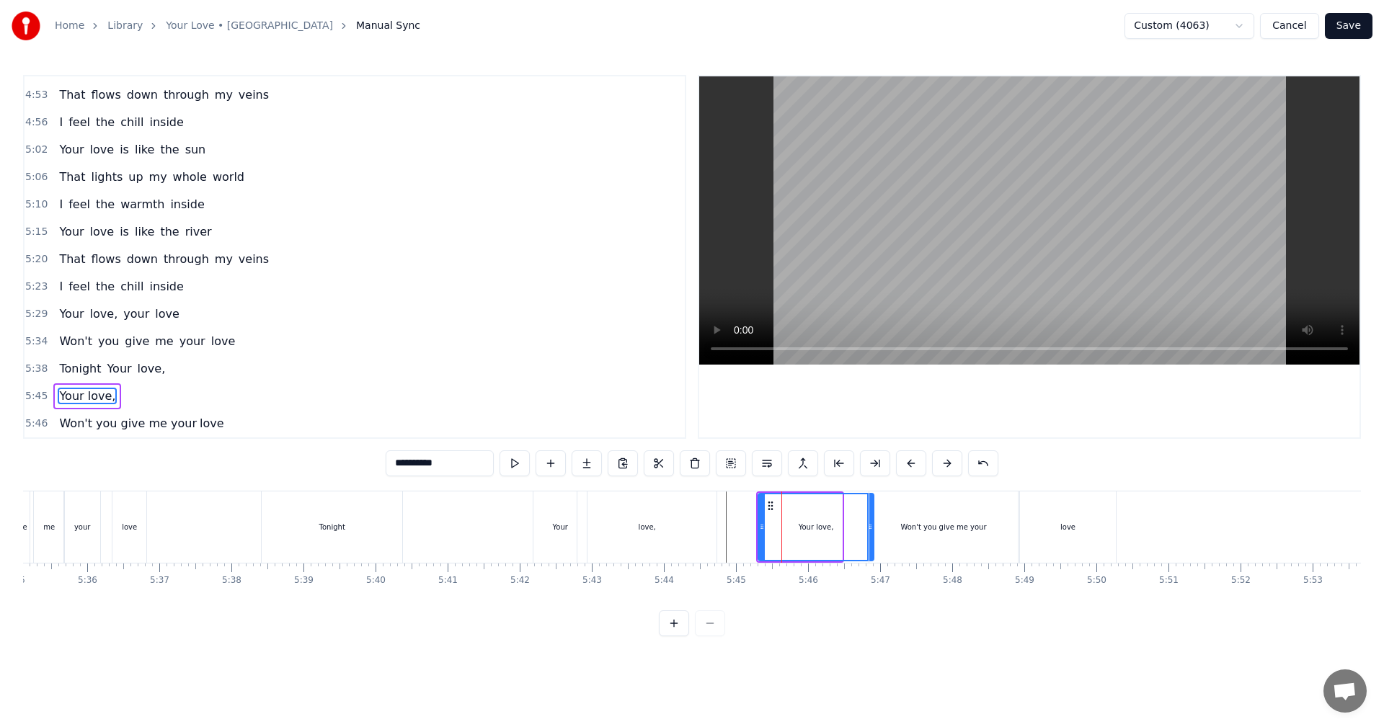
drag, startPoint x: 839, startPoint y: 522, endPoint x: 866, endPoint y: 521, distance: 27.4
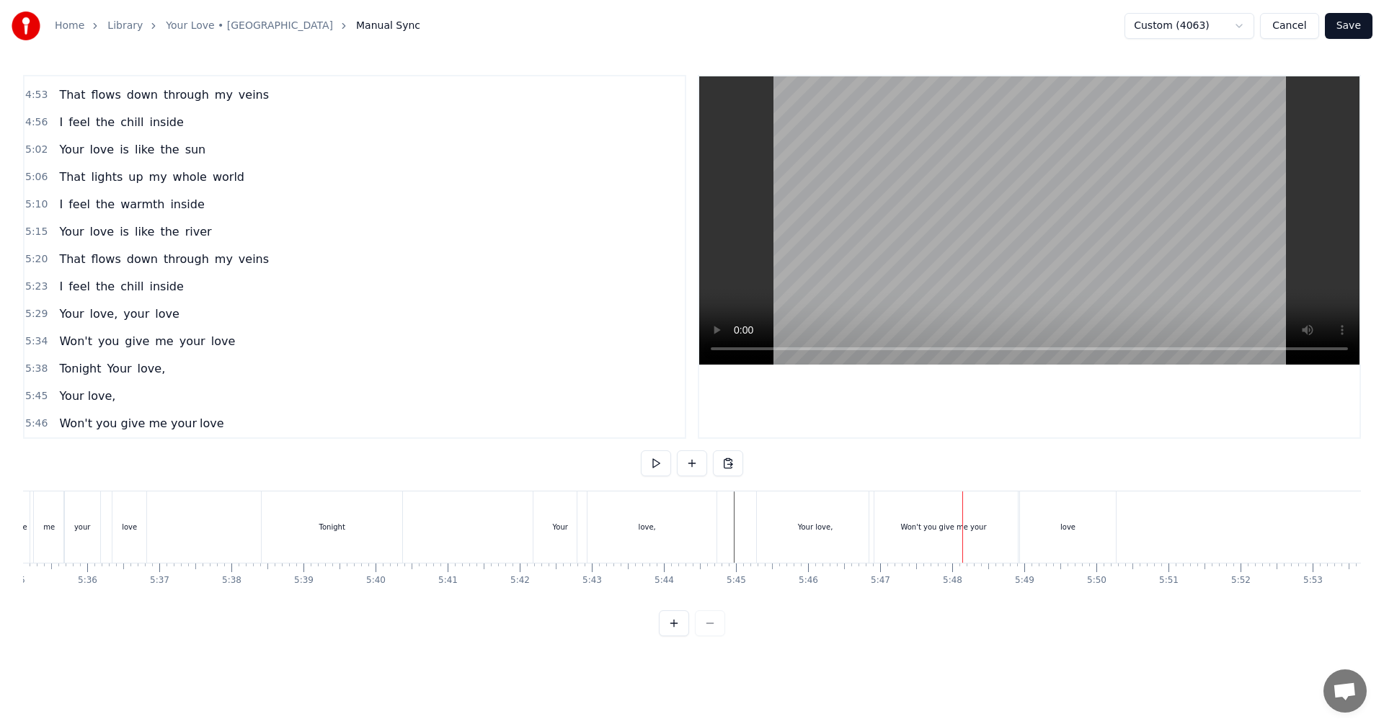
click at [564, 404] on div "Won't you give me your" at bounding box center [943, 527] width 86 height 11
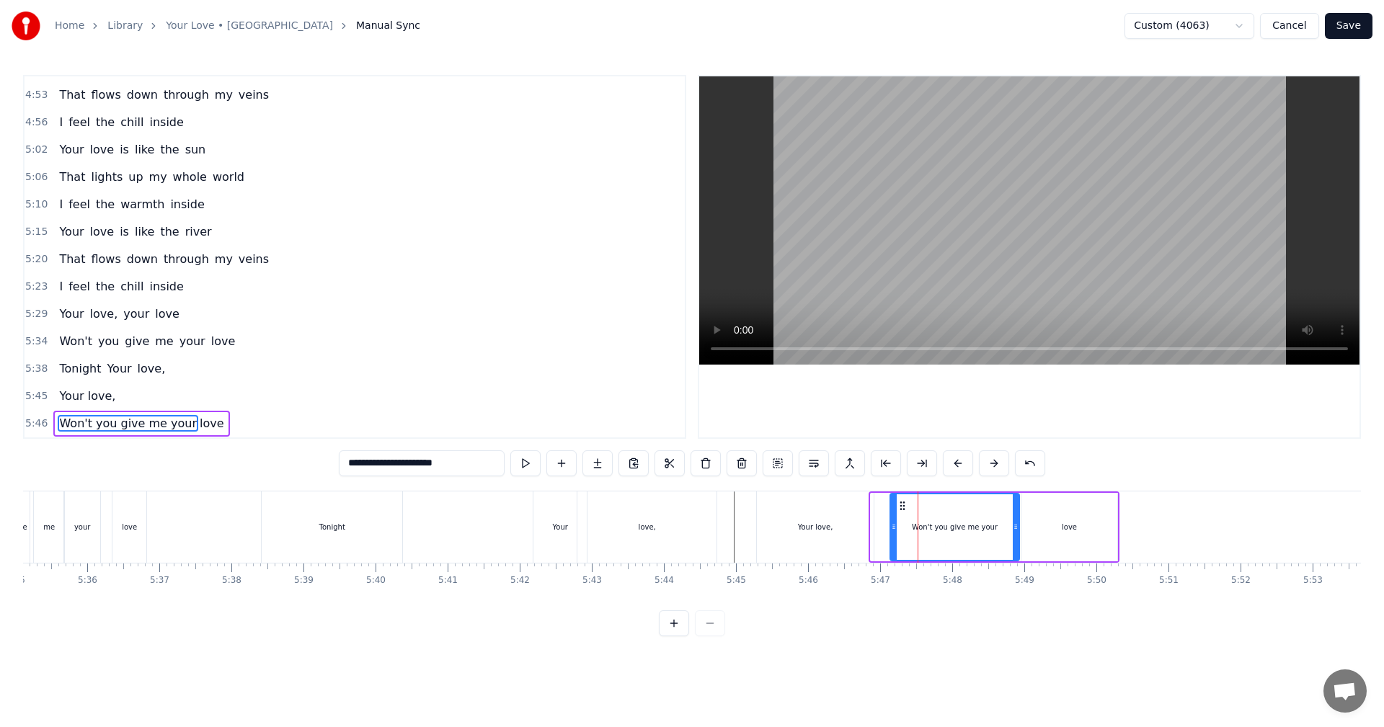
drag, startPoint x: 872, startPoint y: 532, endPoint x: 892, endPoint y: 531, distance: 19.5
click at [564, 404] on icon at bounding box center [894, 527] width 6 height 12
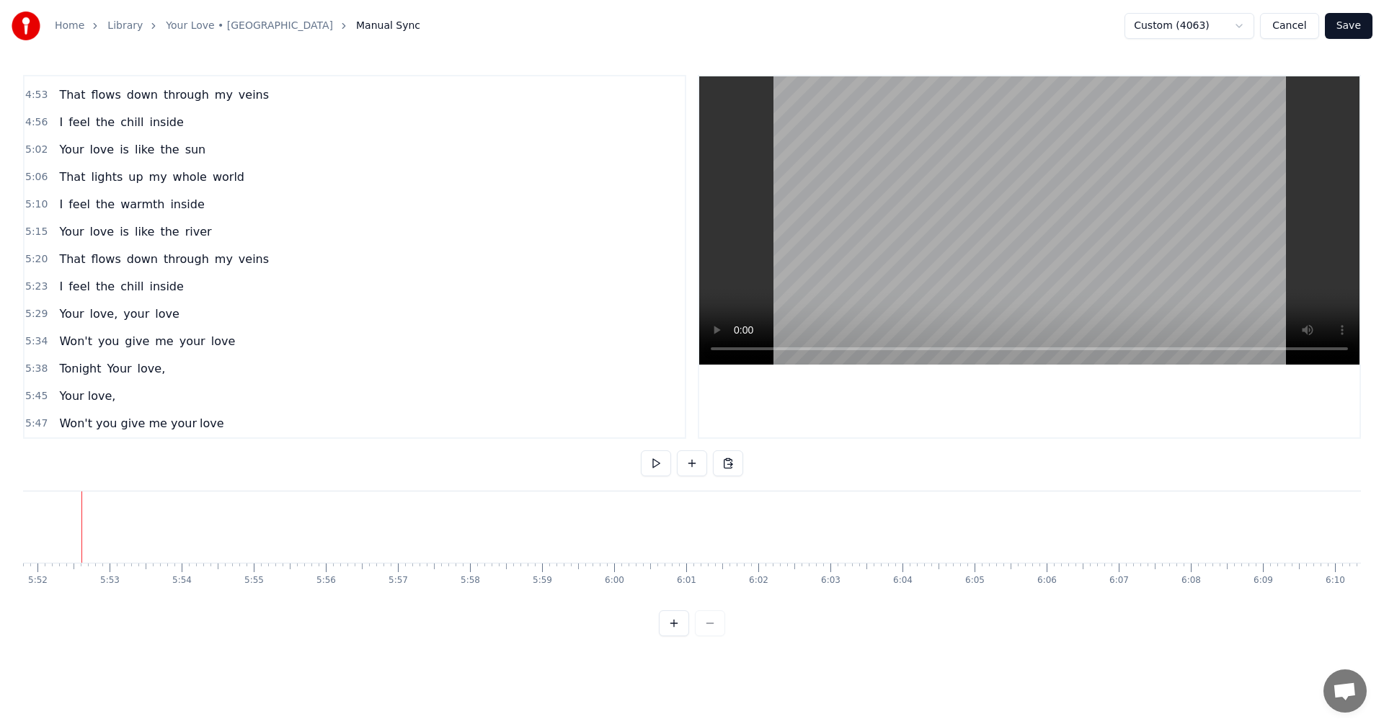
scroll to position [0, 25344]
click at [564, 404] on button at bounding box center [692, 464] width 30 height 26
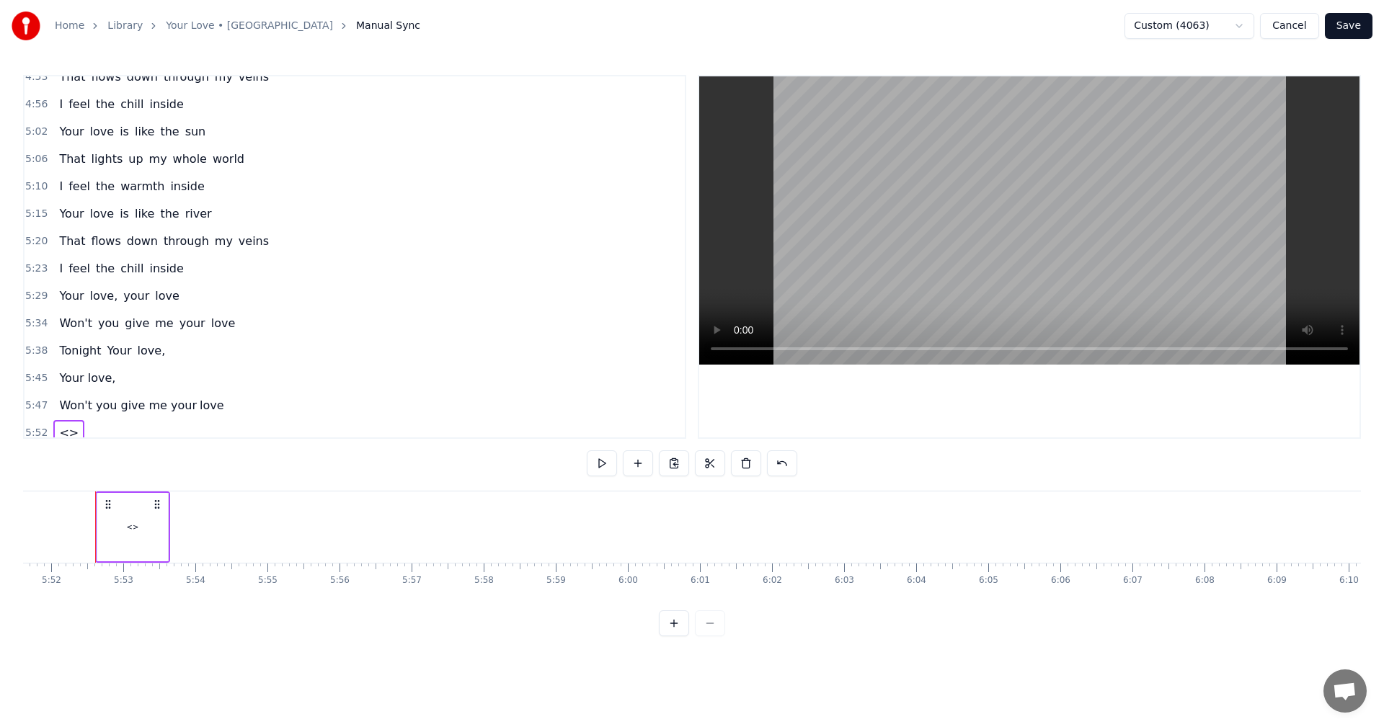
scroll to position [1228, 0]
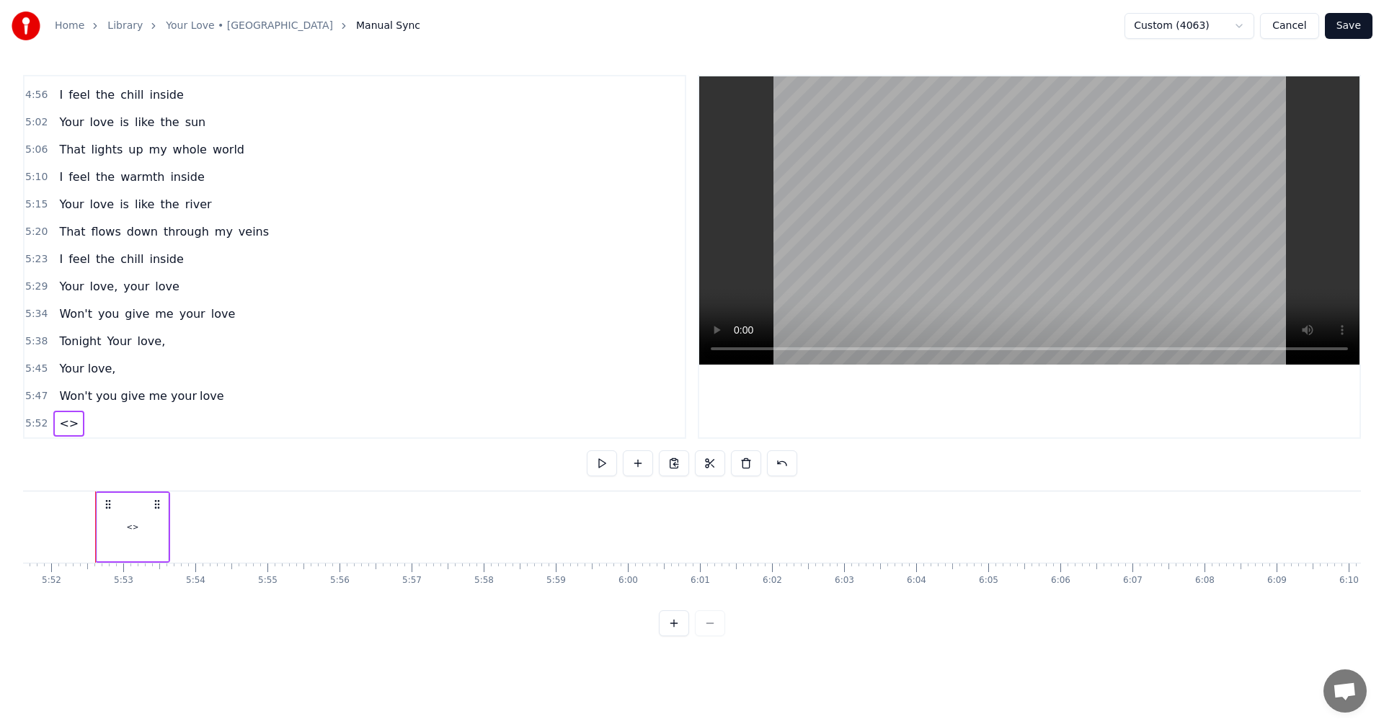
click at [105, 346] on span "Your" at bounding box center [118, 341] width 27 height 17
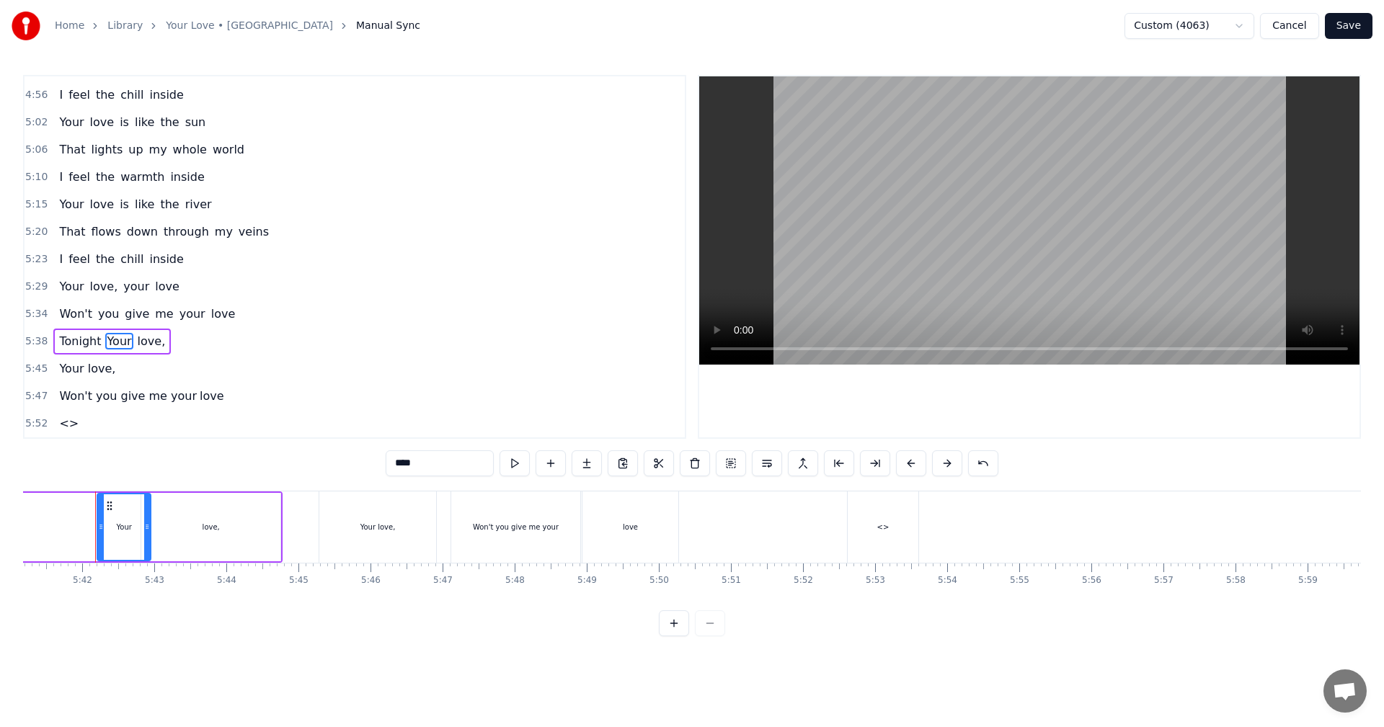
click at [90, 345] on span "Tonight" at bounding box center [80, 341] width 45 height 17
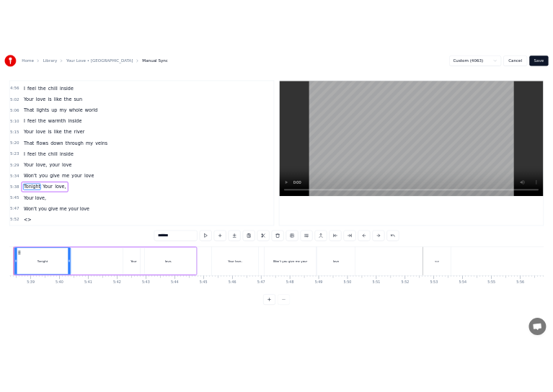
scroll to position [0, 24321]
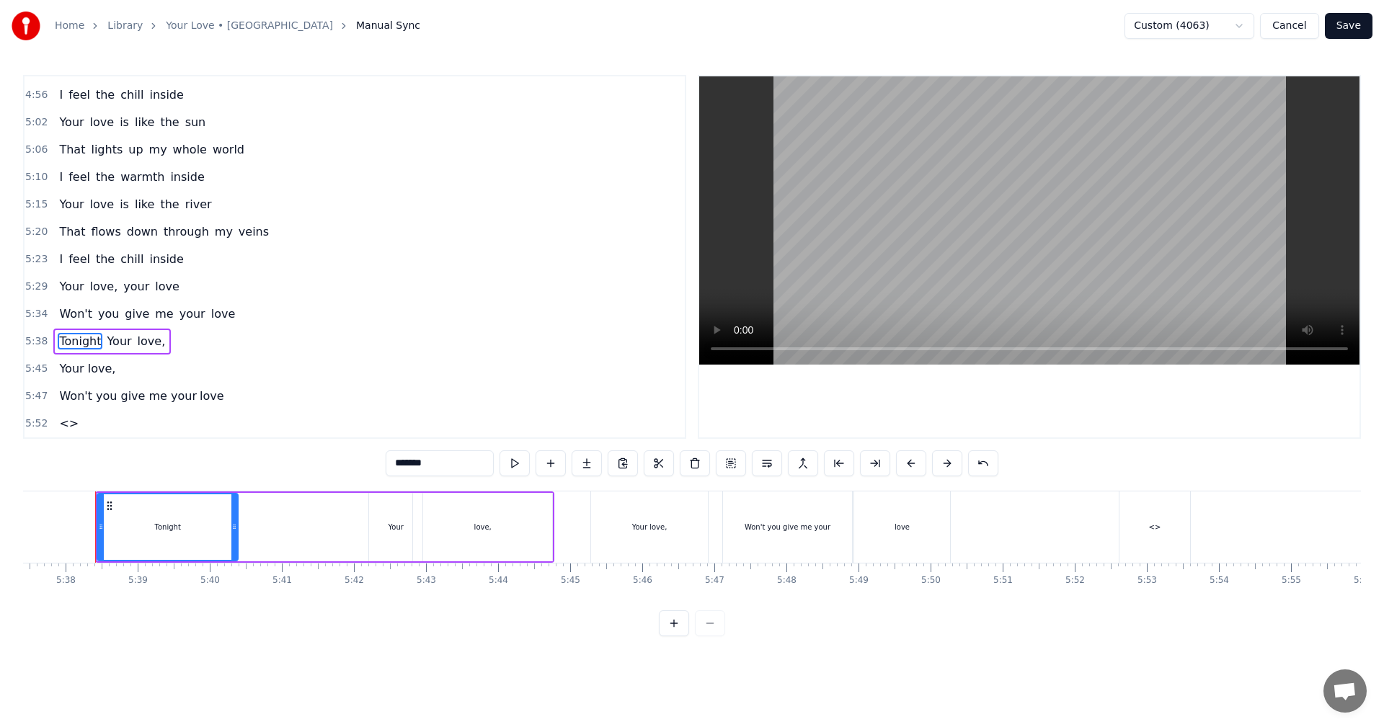
drag, startPoint x: 428, startPoint y: 465, endPoint x: 369, endPoint y: 468, distance: 59.2
click at [362, 404] on div "0:24 You're the one who never lets me sleep 0:29 To my mind, down to my soul 0:…" at bounding box center [692, 356] width 1338 height 562
click at [564, 404] on div "<>" at bounding box center [1154, 527] width 71 height 71
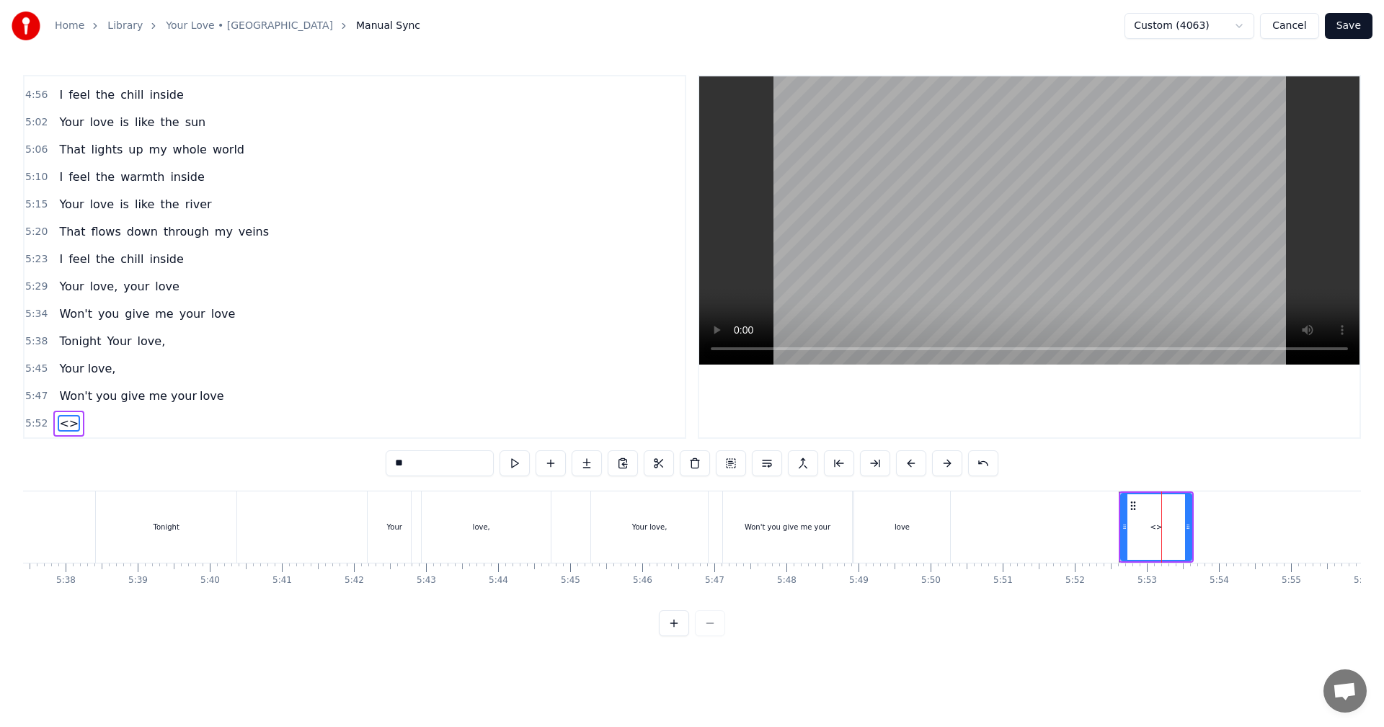
drag, startPoint x: 421, startPoint y: 461, endPoint x: 349, endPoint y: 461, distance: 72.1
click at [349, 404] on div "0:24 You're the one who never lets me sleep 0:29 To my mind, down to my soul 0:…" at bounding box center [692, 356] width 1338 height 562
paste input "*****"
drag, startPoint x: 1124, startPoint y: 527, endPoint x: 1065, endPoint y: 522, distance: 58.6
click at [564, 404] on icon at bounding box center [1065, 527] width 6 height 12
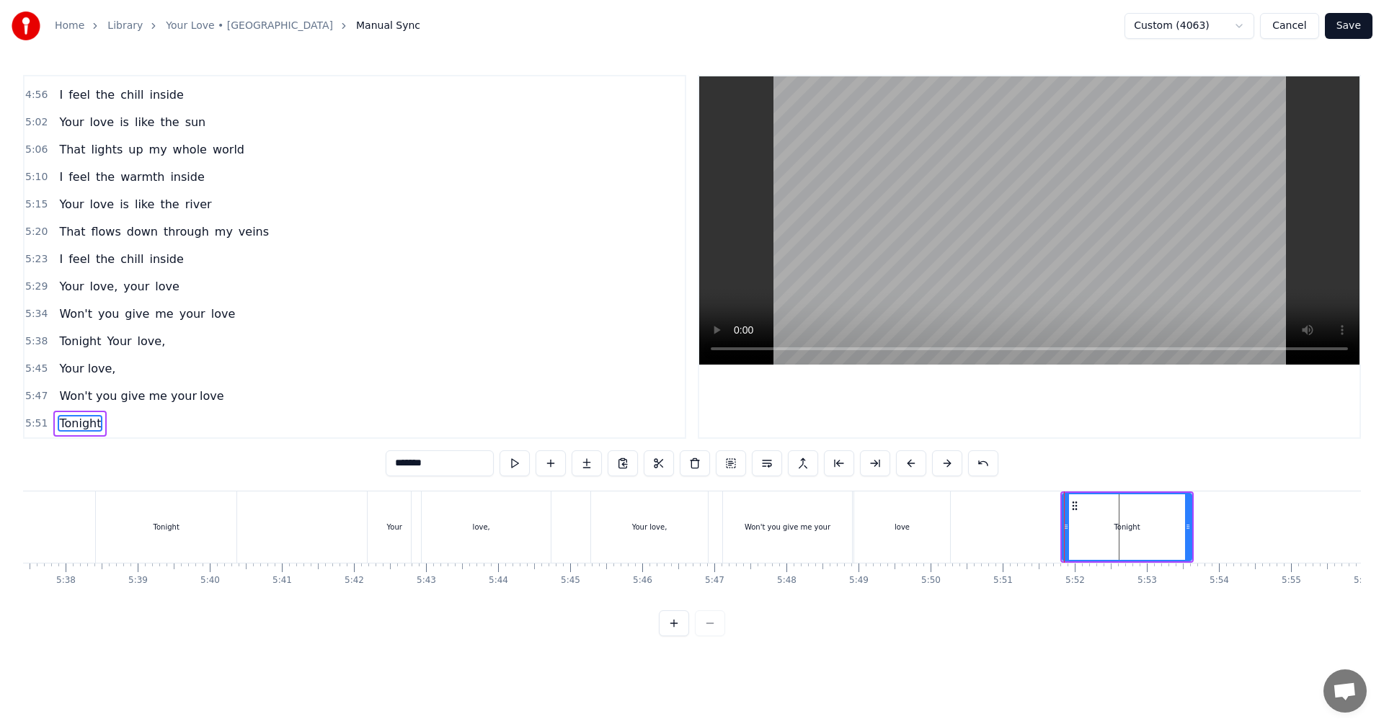
type input "*******"
drag, startPoint x: 1191, startPoint y: 532, endPoint x: 1150, endPoint y: 531, distance: 41.1
click at [564, 404] on div "Tonight" at bounding box center [1127, 527] width 130 height 68
drag, startPoint x: 1191, startPoint y: 528, endPoint x: 1148, endPoint y: 529, distance: 42.5
click at [564, 404] on div "Tonight" at bounding box center [1127, 527] width 130 height 68
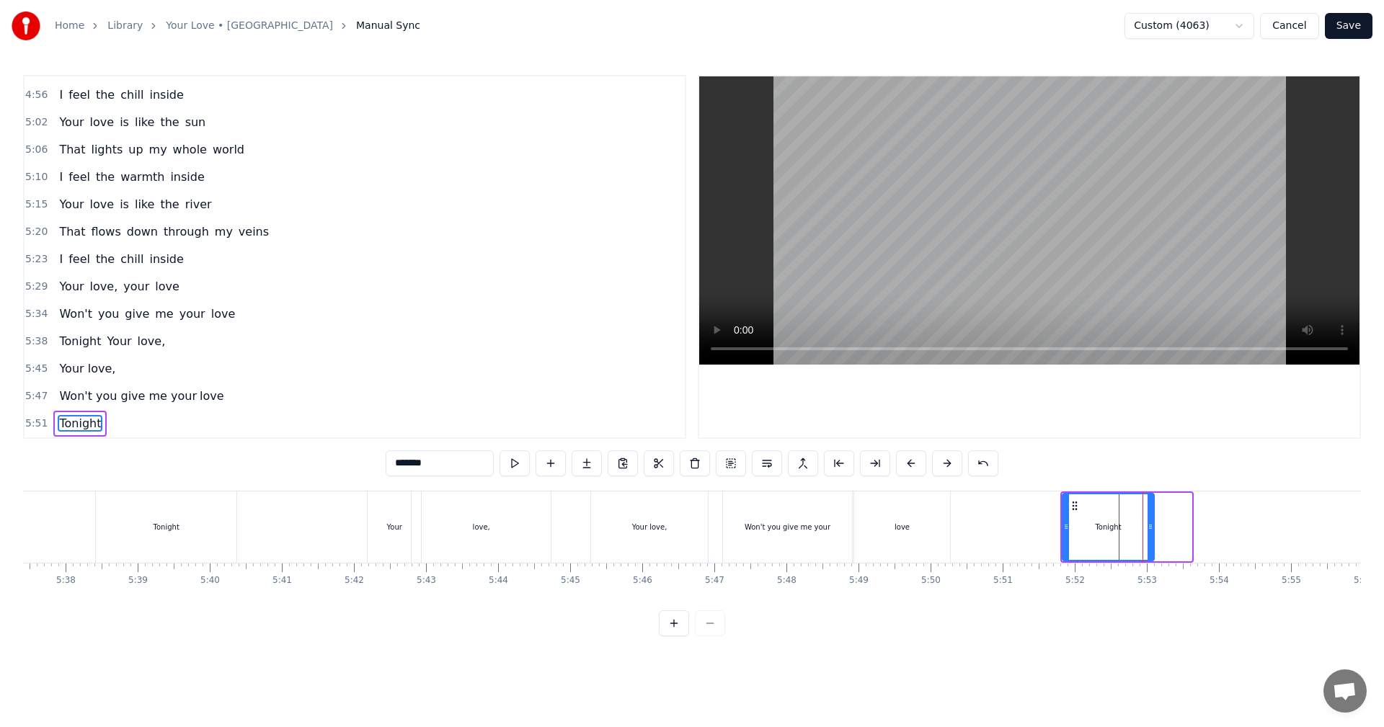
drag, startPoint x: 1190, startPoint y: 527, endPoint x: 1153, endPoint y: 525, distance: 37.5
click at [564, 404] on icon at bounding box center [1151, 527] width 6 height 12
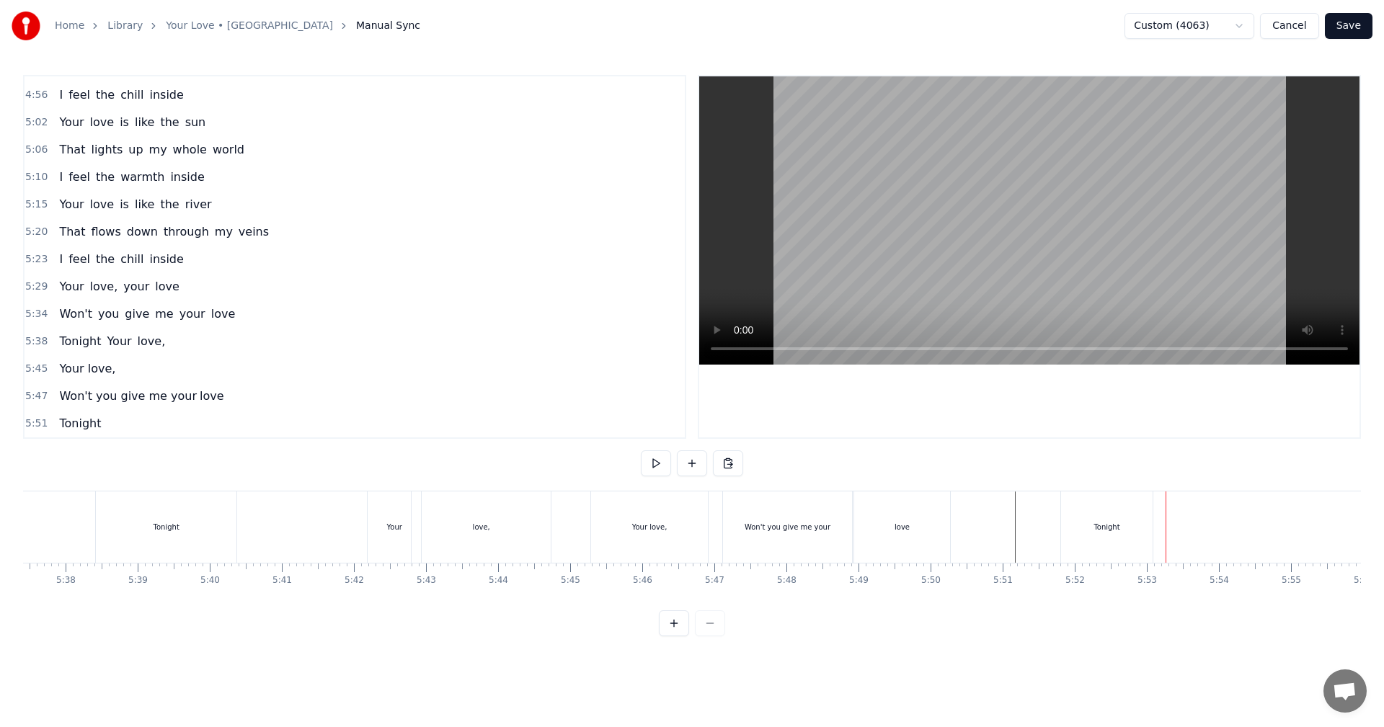
click at [357, 404] on div "Tonight Your love," at bounding box center [324, 527] width 459 height 71
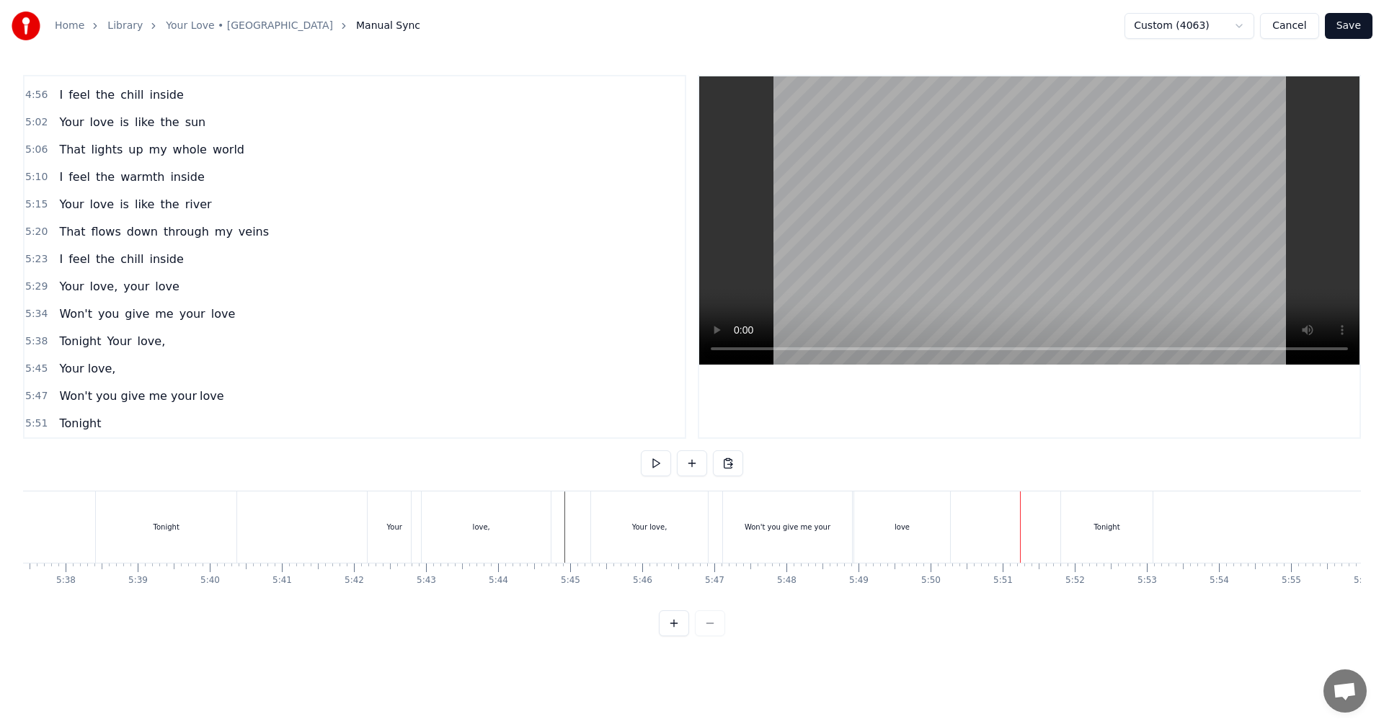
click at [564, 28] on button "Save" at bounding box center [1349, 26] width 48 height 26
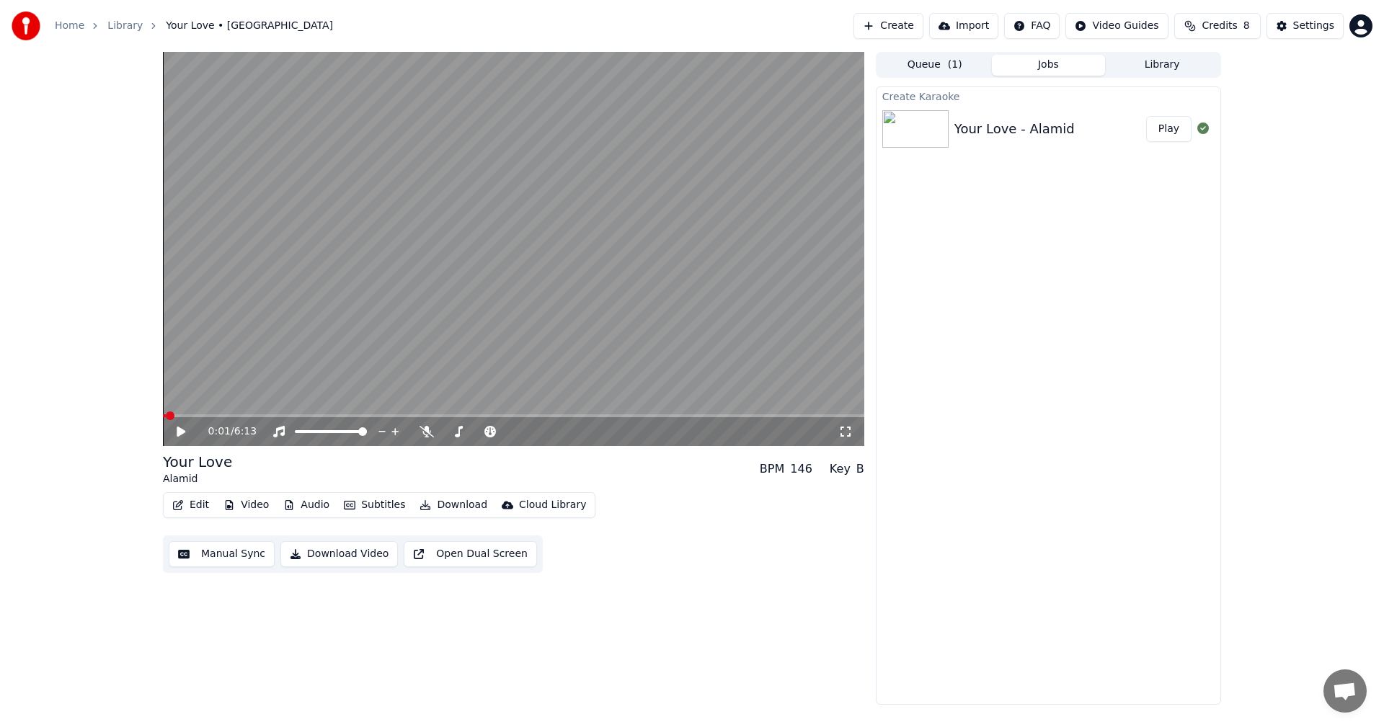
click at [564, 404] on span at bounding box center [513, 415] width 701 height 3
click at [329, 404] on button "Download Video" at bounding box center [338, 554] width 117 height 26
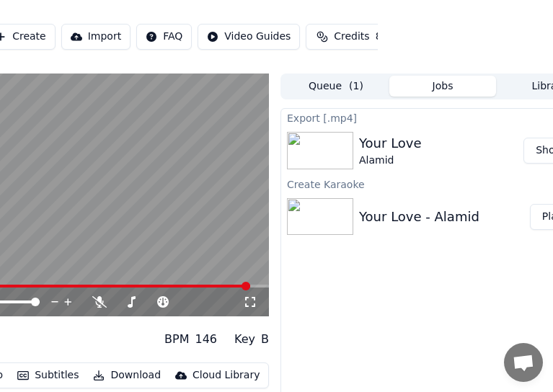
scroll to position [0, 227]
